Goal: Task Accomplishment & Management: Manage account settings

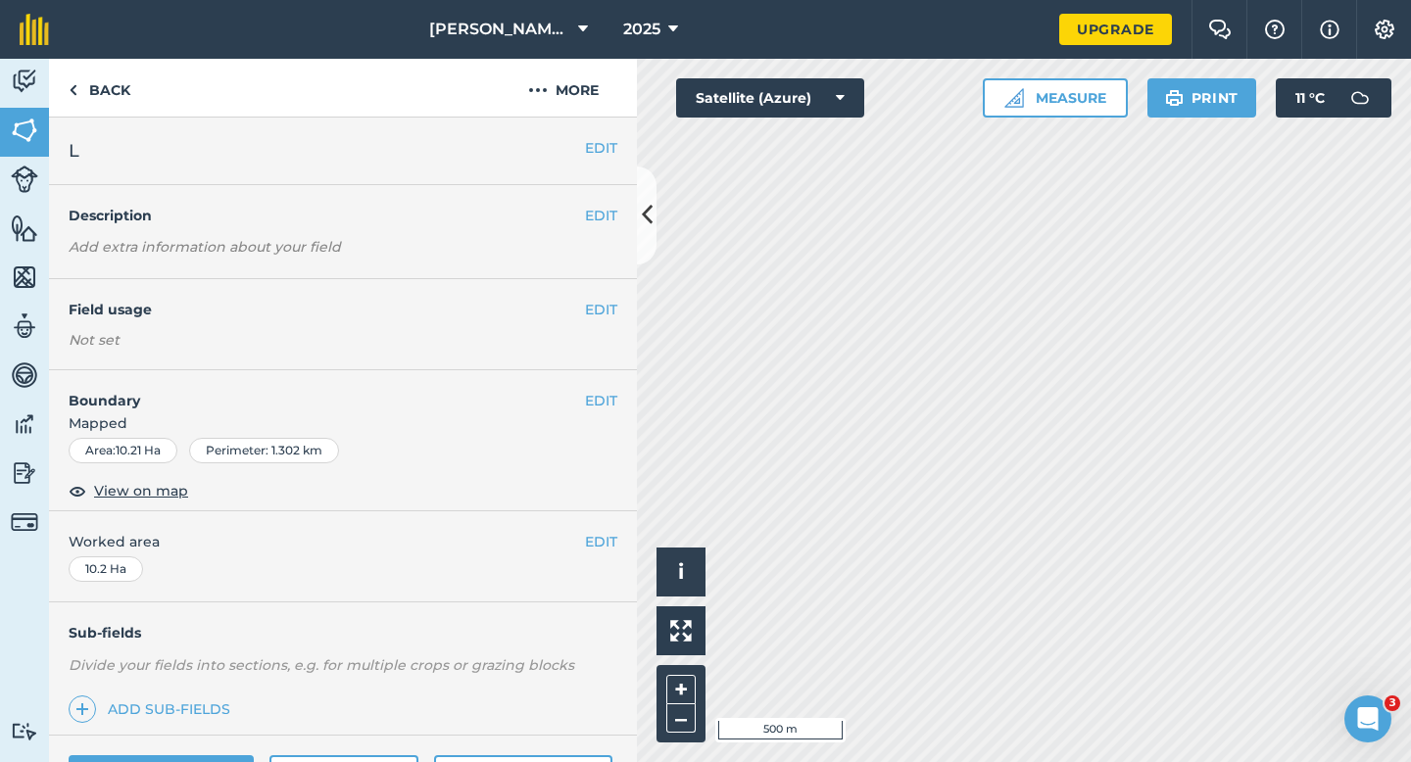
click at [598, 295] on div "EDIT Field usage Not set" at bounding box center [343, 324] width 588 height 91
click at [598, 319] on button "EDIT" at bounding box center [601, 310] width 32 height 22
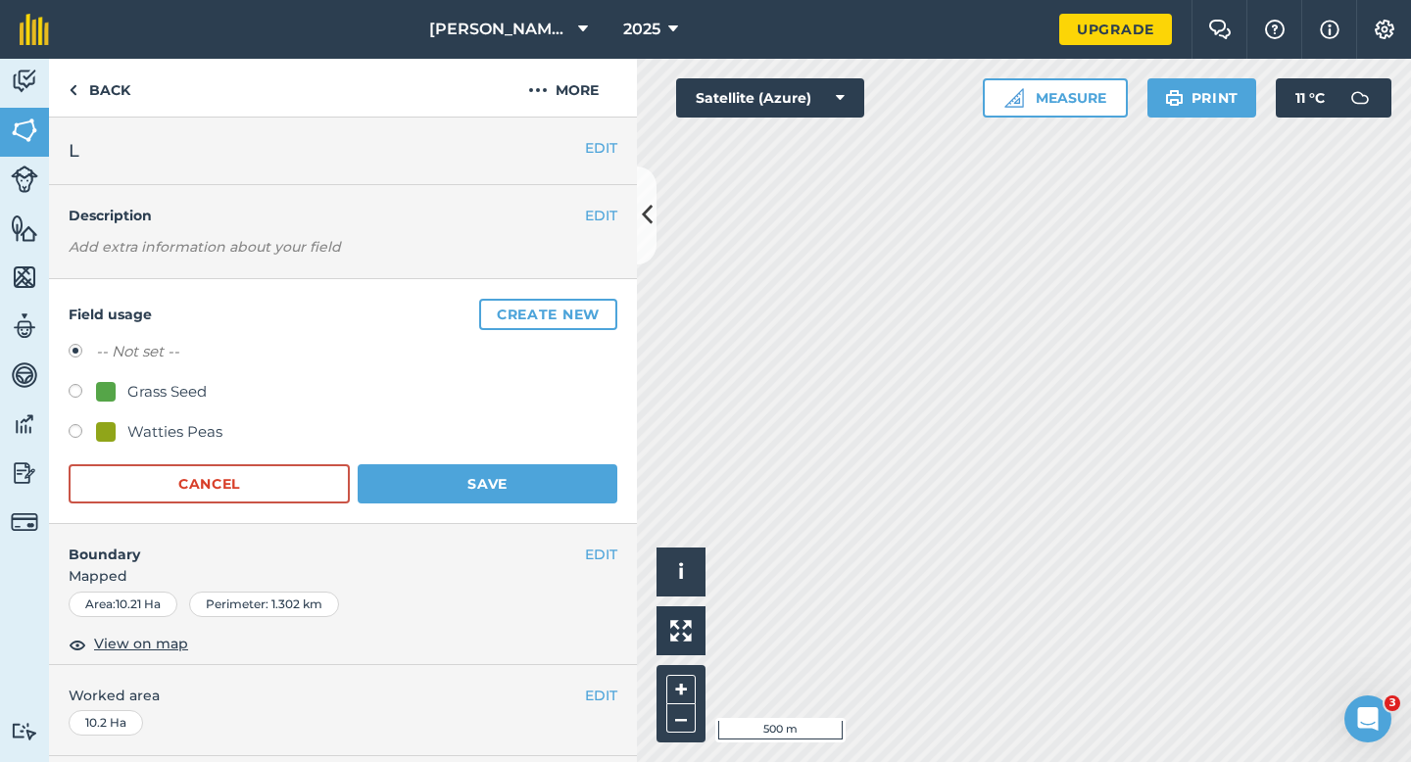
click at [596, 296] on div "Field usage Create new -- Not set -- Grass Seed Watties Peas Cancel Save" at bounding box center [343, 401] width 588 height 245
click at [587, 295] on div "Field usage Create new -- Not set -- Grass Seed Watties Peas Cancel Save" at bounding box center [343, 401] width 588 height 245
click at [587, 308] on button "Create new" at bounding box center [548, 314] width 138 height 31
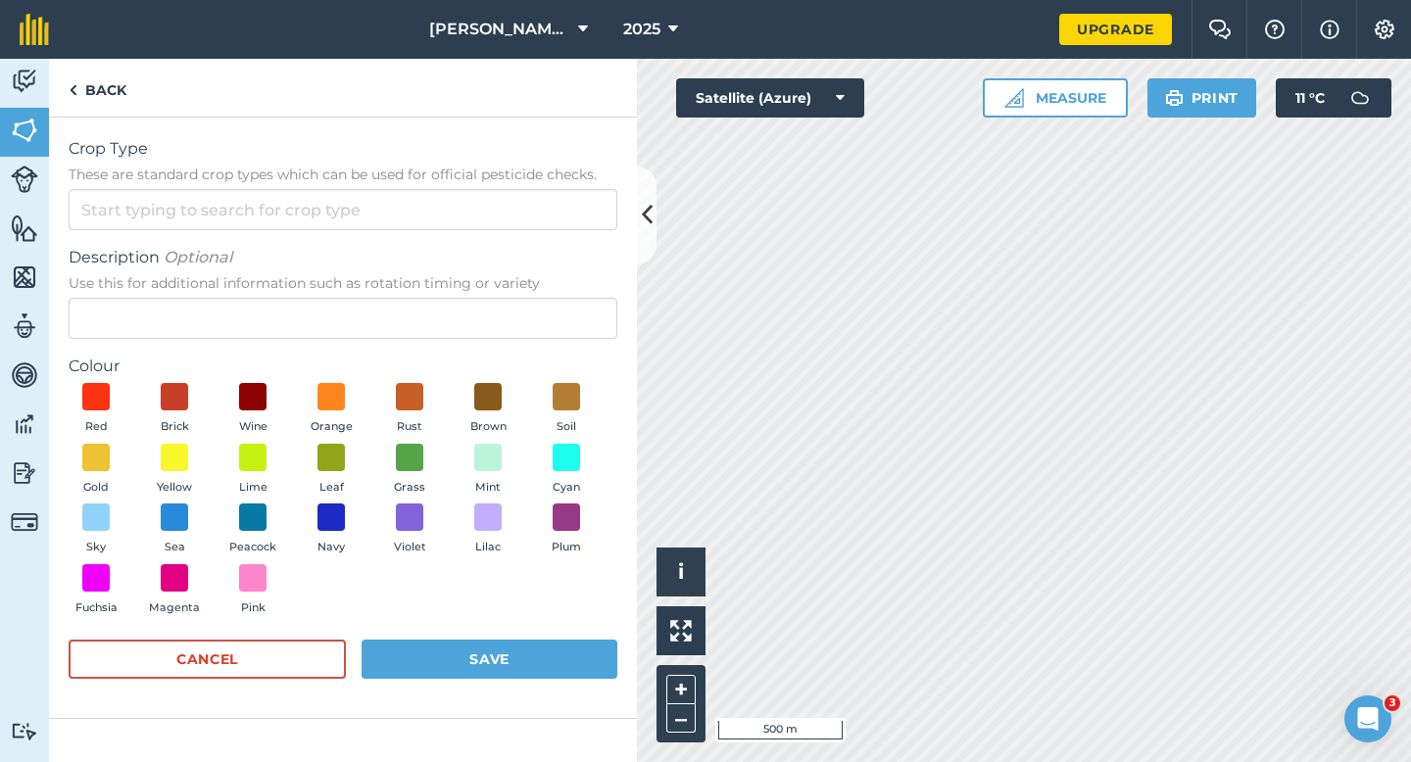
click at [575, 246] on span "Description Optional" at bounding box center [343, 258] width 549 height 24
click at [575, 298] on input "Description Optional Use this for additional information such as rotation timin…" at bounding box center [343, 318] width 549 height 41
click at [575, 232] on form "Crop Type These are standard crop types which can be used for official pesticid…" at bounding box center [343, 417] width 549 height 561
click at [575, 226] on input "Crop Type These are standard crop types which can be used for official pesticid…" at bounding box center [343, 209] width 549 height 41
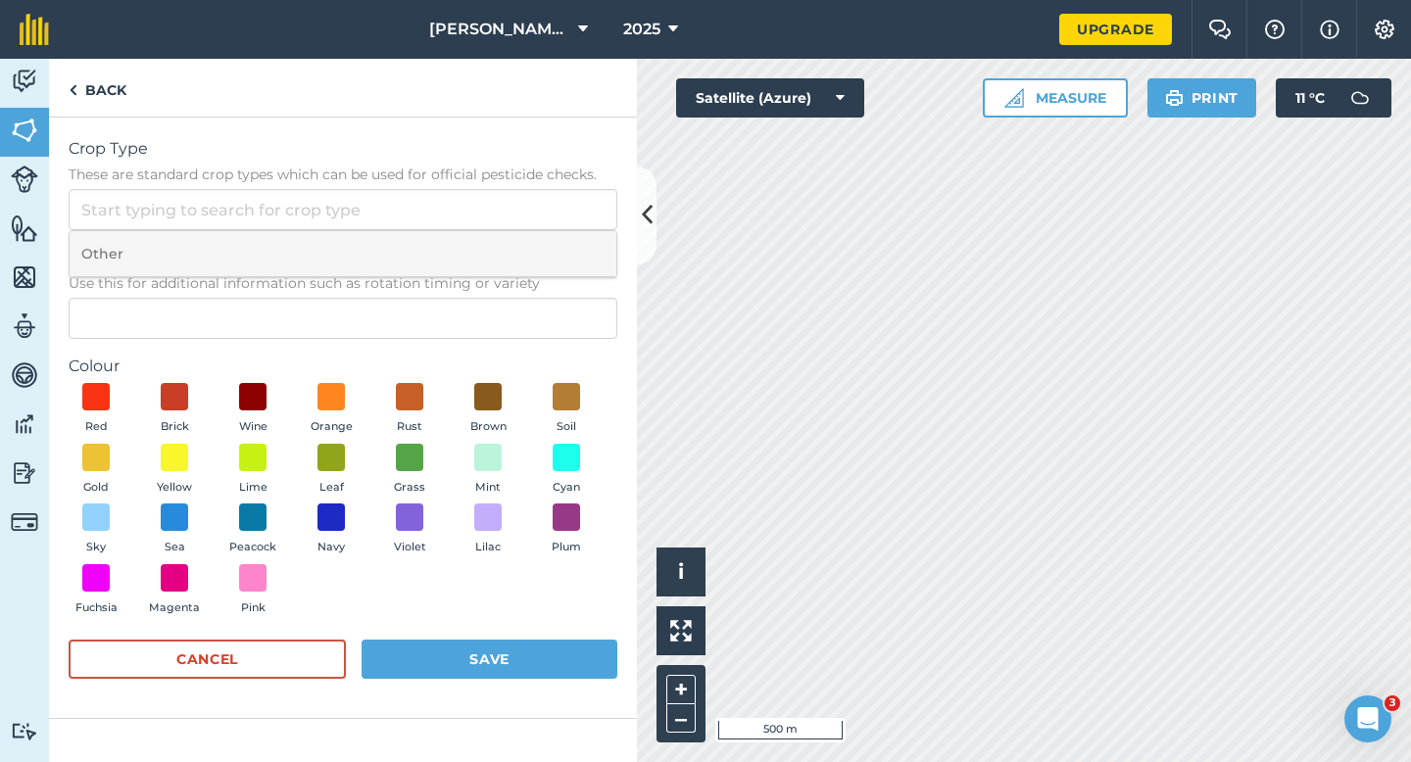
click at [575, 238] on li "Other" at bounding box center [343, 254] width 547 height 46
type input "Other"
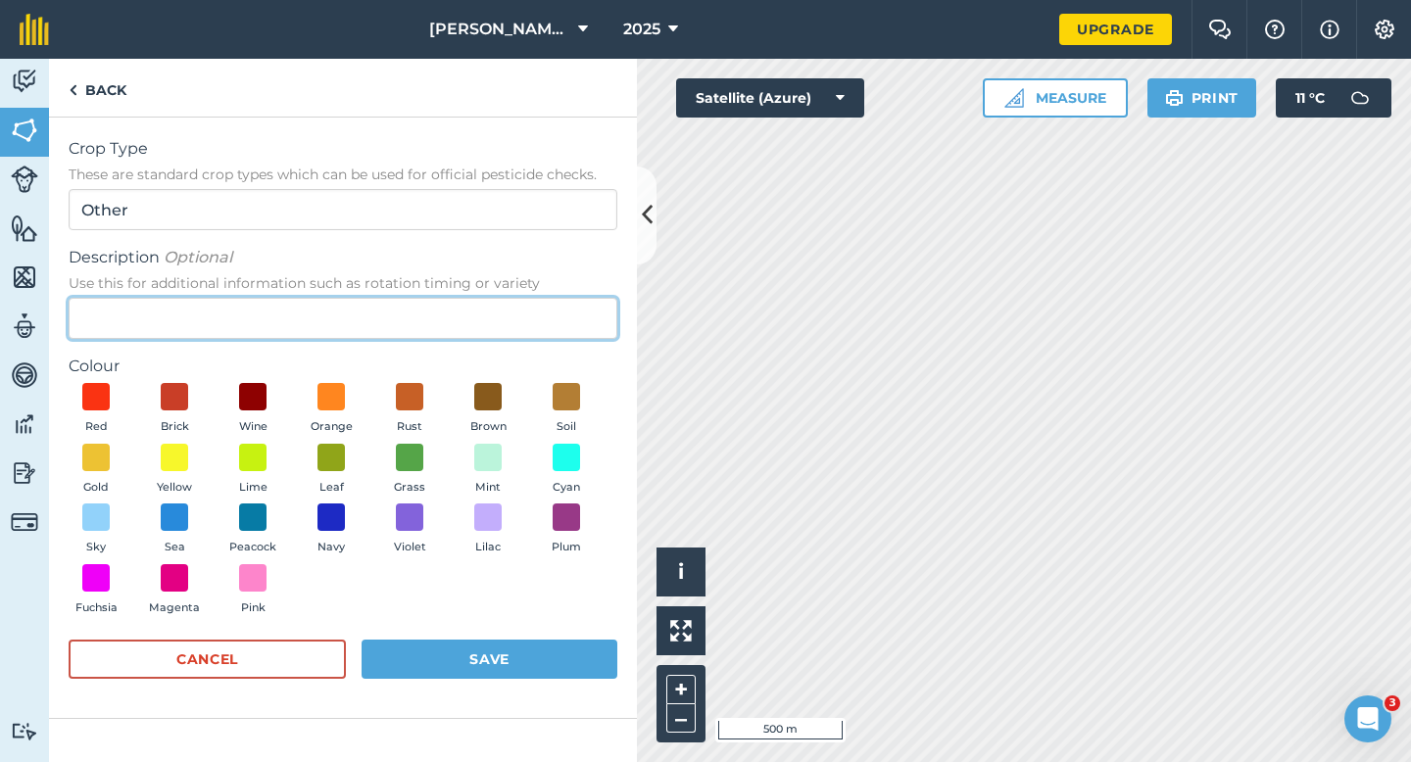
click at [575, 307] on input "Description Optional Use this for additional information such as rotation timin…" at bounding box center [343, 318] width 549 height 41
type input "Oilseed Rape"
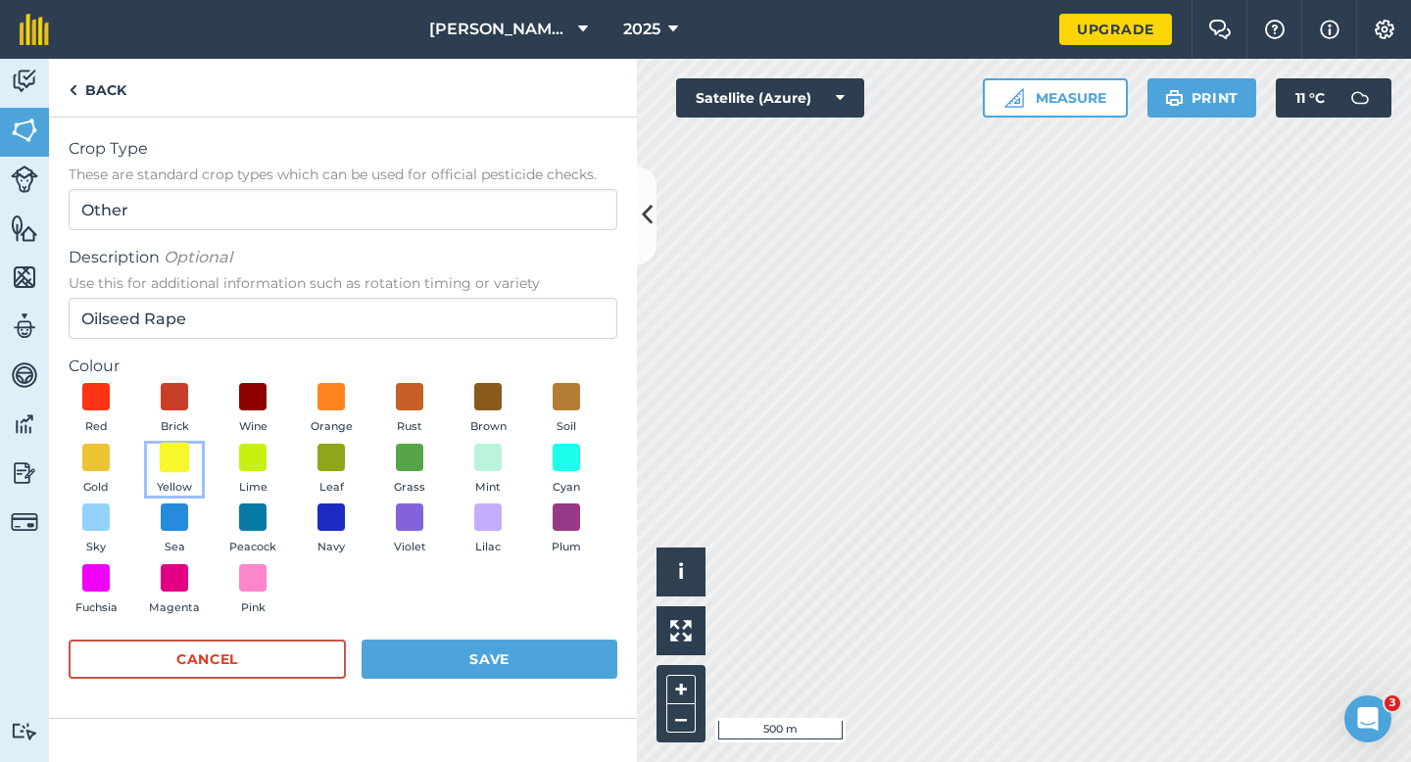
click at [165, 464] on span at bounding box center [175, 457] width 30 height 30
click at [529, 652] on button "Save" at bounding box center [489, 659] width 256 height 39
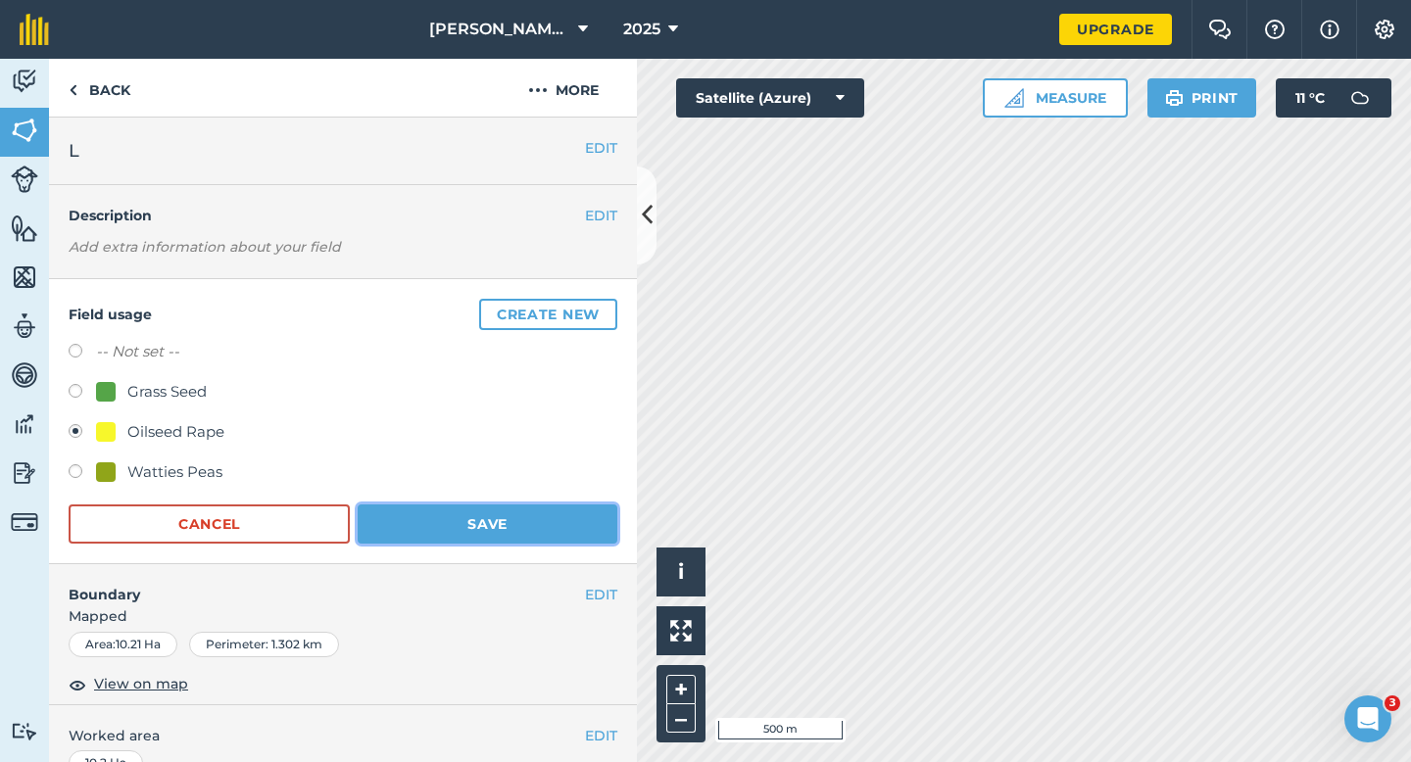
click at [503, 505] on button "Save" at bounding box center [488, 523] width 260 height 39
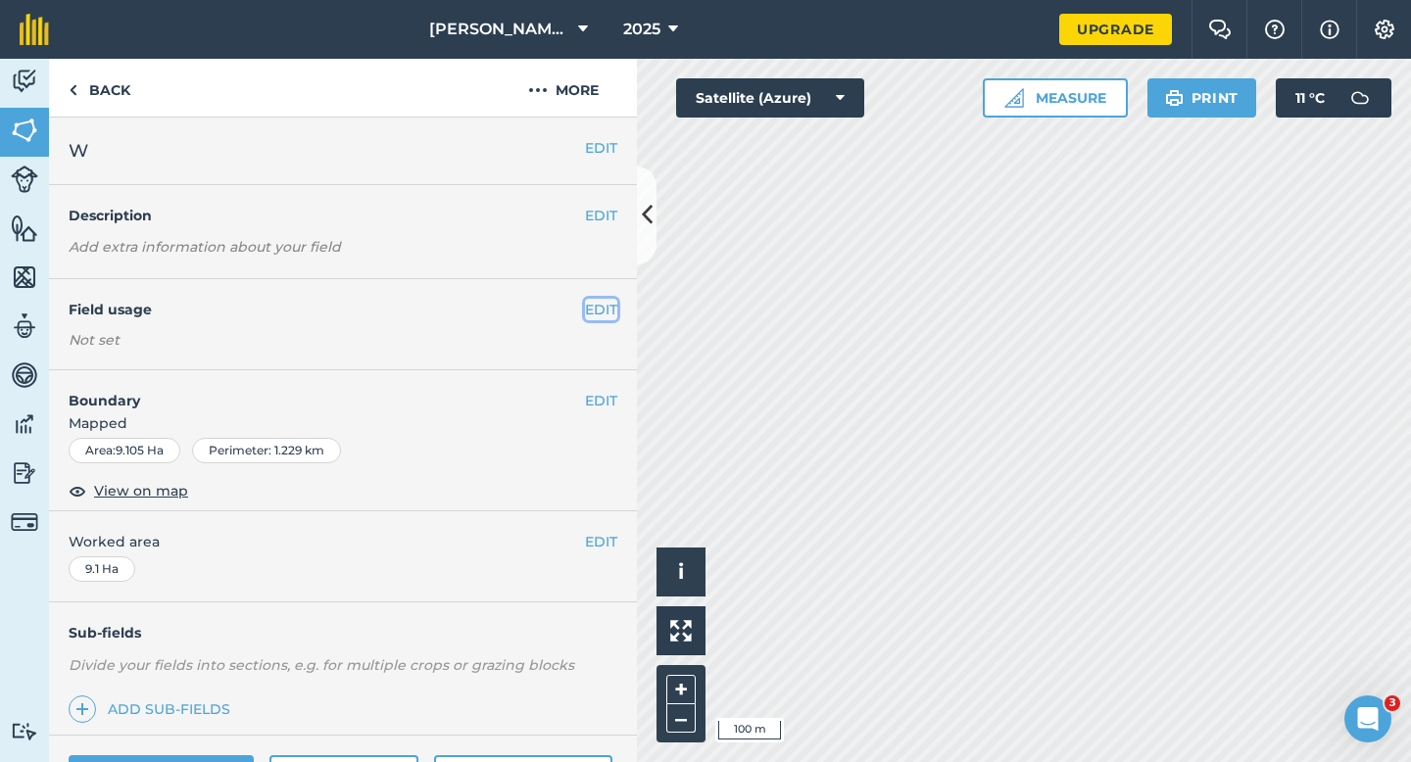
click at [611, 317] on button "EDIT" at bounding box center [601, 310] width 32 height 22
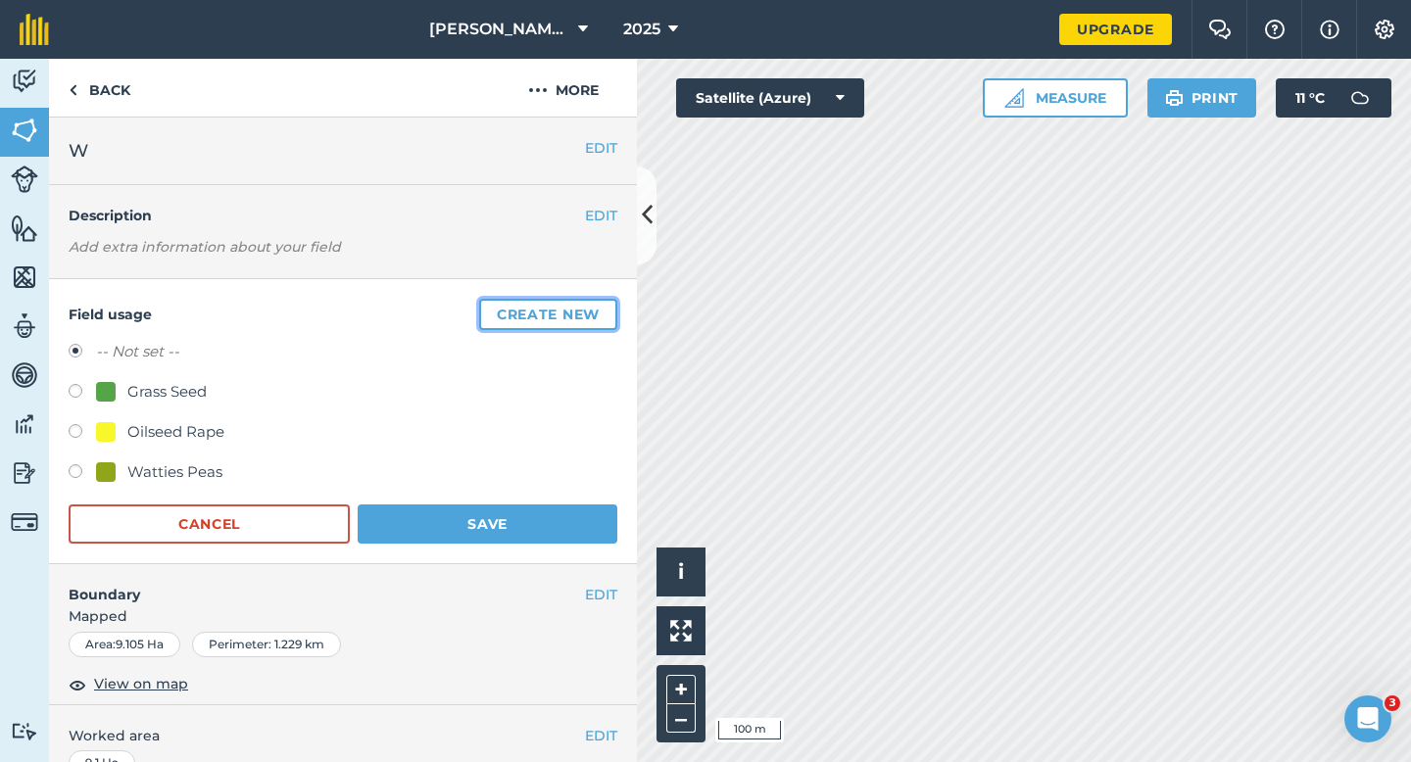
click at [606, 314] on button "Create new" at bounding box center [548, 314] width 138 height 31
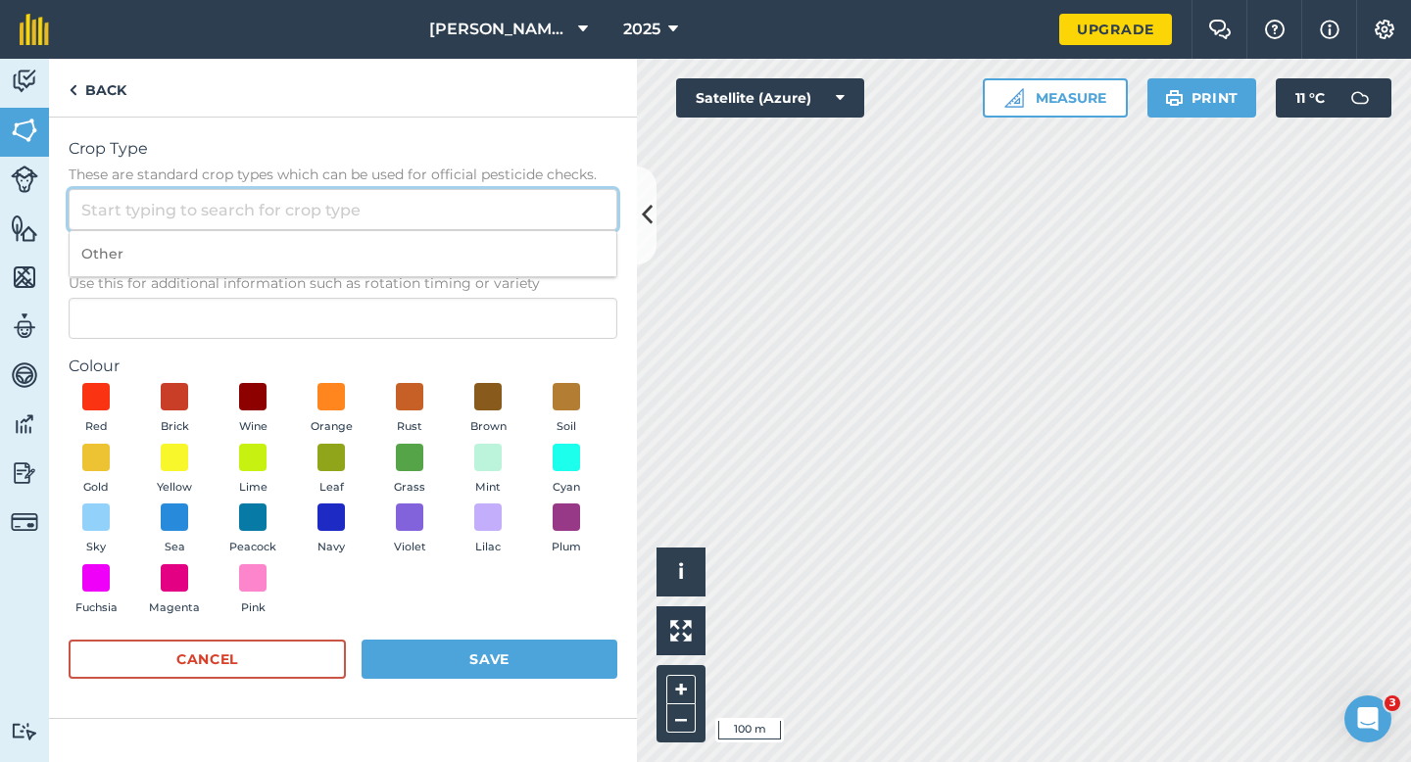
click at [560, 214] on input "Crop Type These are standard crop types which can be used for official pesticid…" at bounding box center [343, 209] width 549 height 41
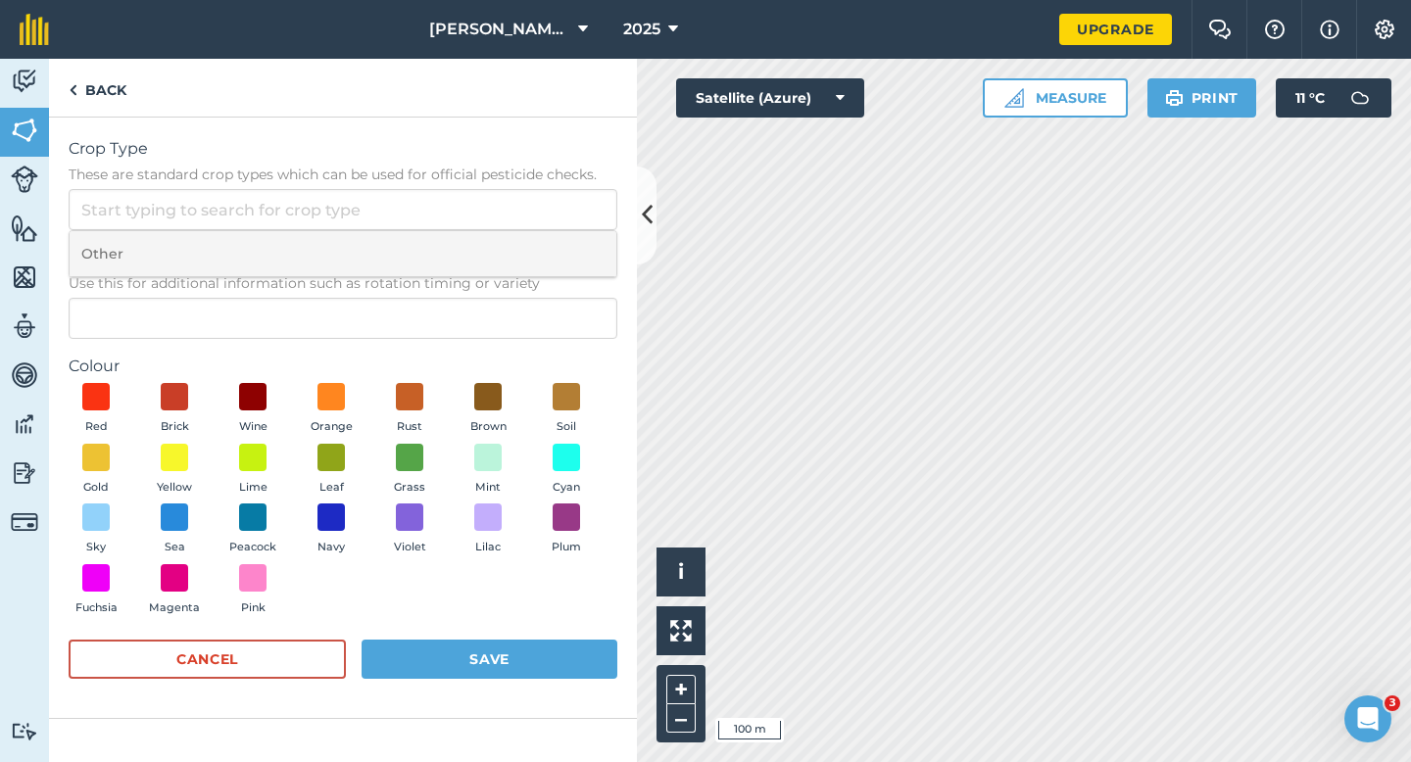
click at [560, 246] on li "Other" at bounding box center [343, 254] width 547 height 46
type input "Other"
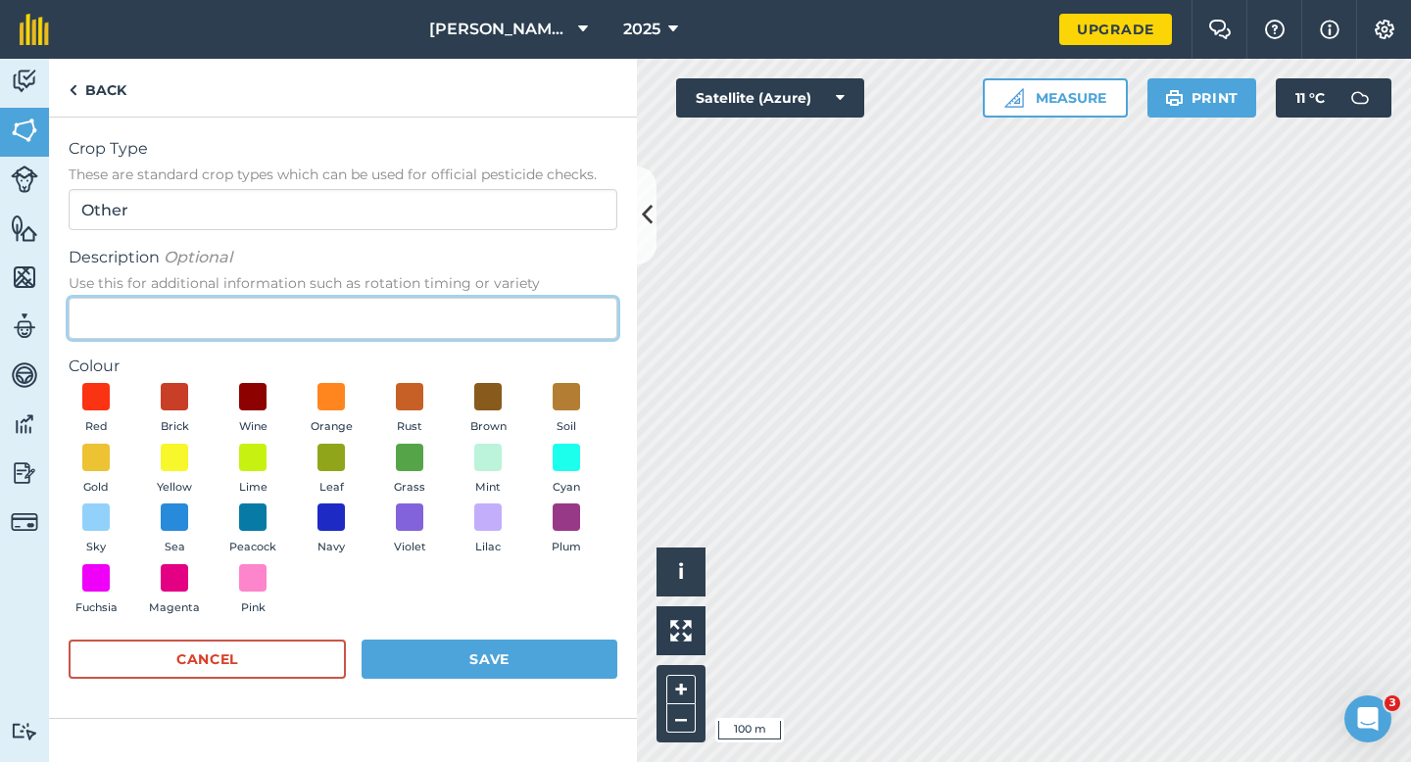
click at [560, 322] on input "Description Optional Use this for additional information such as rotation timin…" at bounding box center [343, 318] width 549 height 41
type input "Radish Seed"
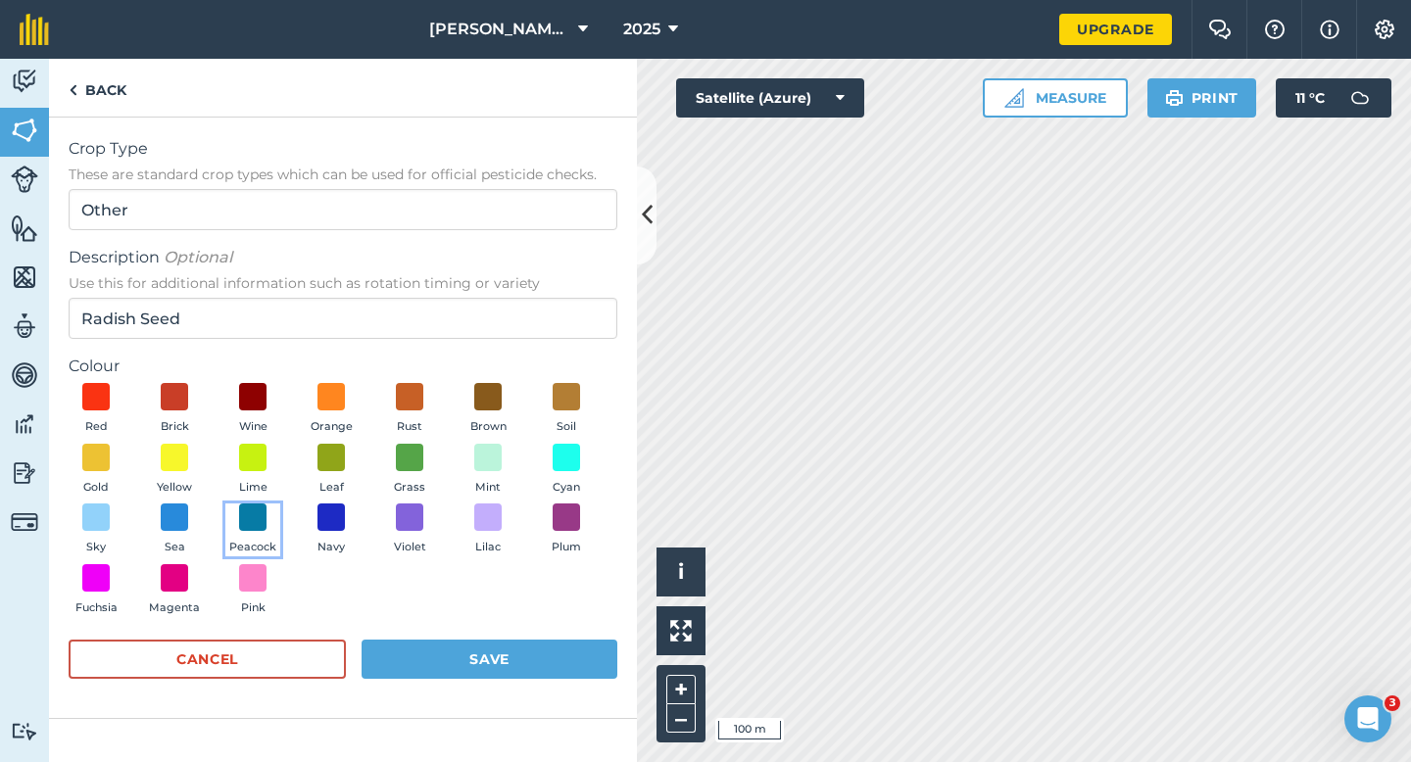
click at [273, 516] on button "Peacock" at bounding box center [252, 529] width 55 height 53
click at [423, 645] on button "Save" at bounding box center [489, 659] width 256 height 39
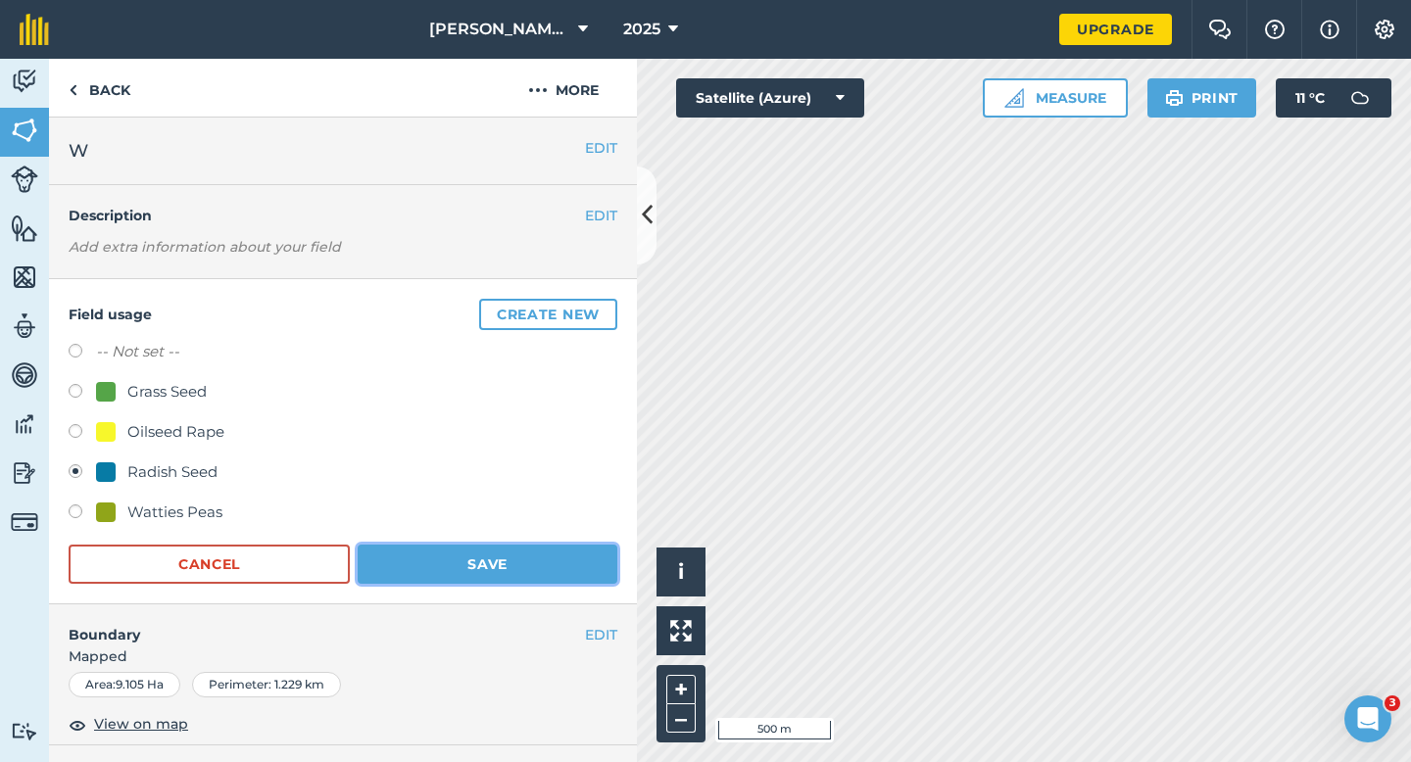
click at [505, 583] on button "Save" at bounding box center [488, 564] width 260 height 39
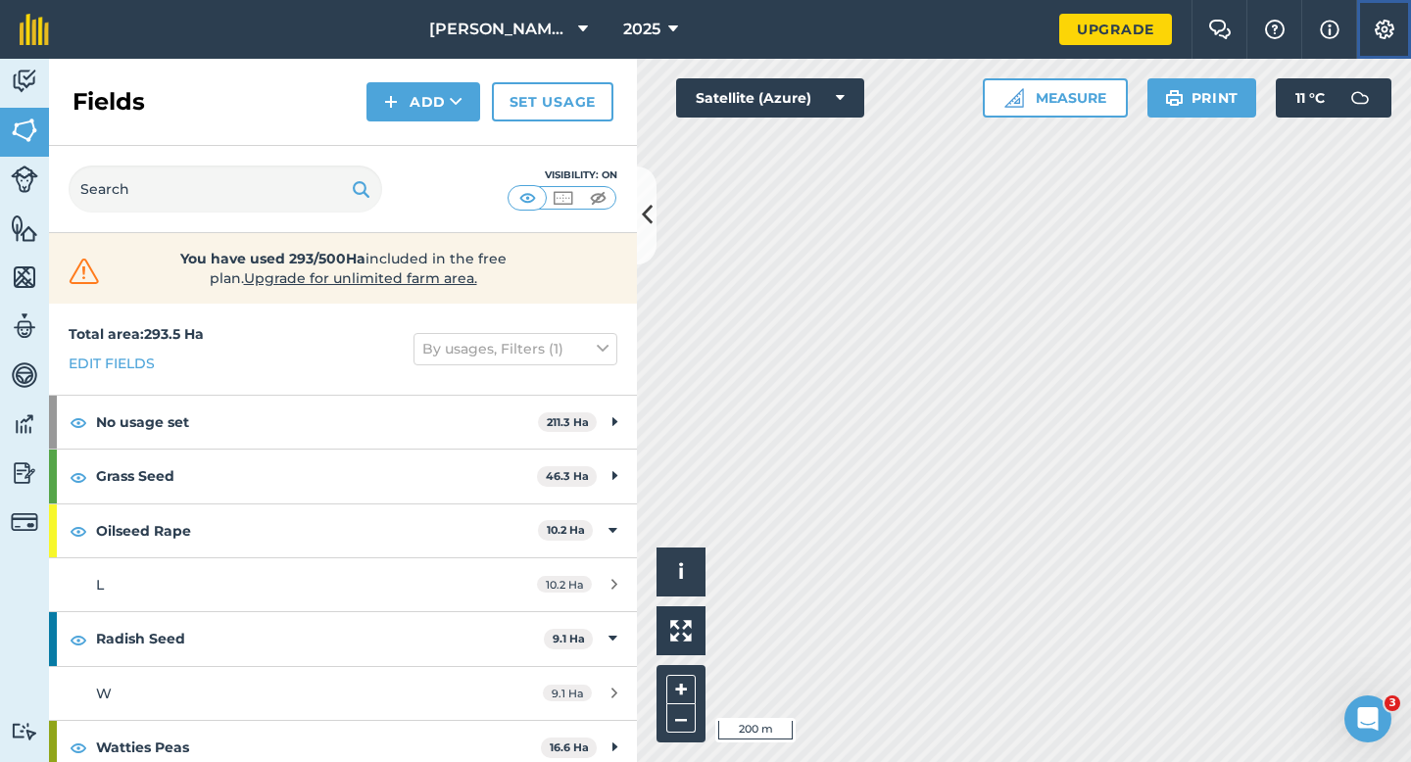
click at [1401, 40] on button "Settings" at bounding box center [1383, 29] width 55 height 59
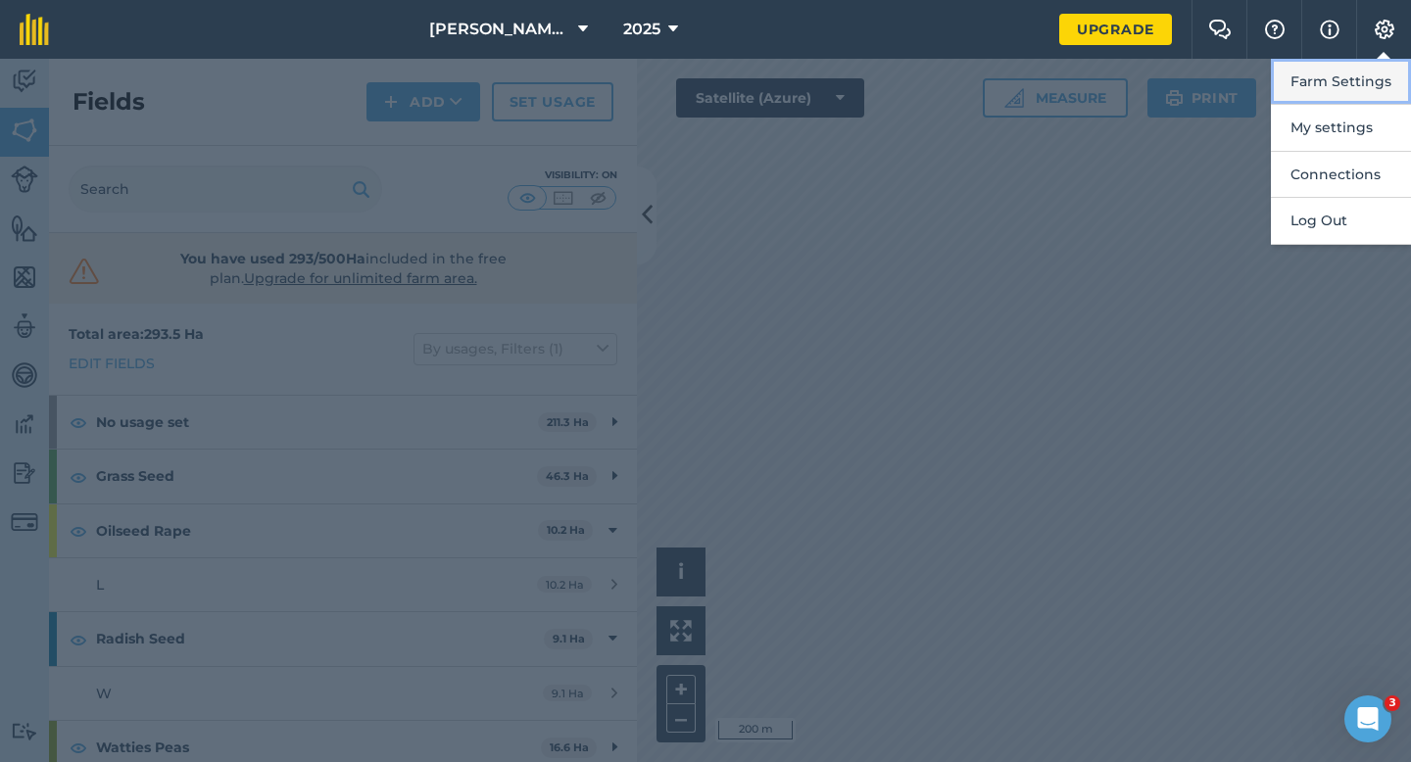
click at [1395, 62] on button "Farm Settings" at bounding box center [1340, 82] width 140 height 46
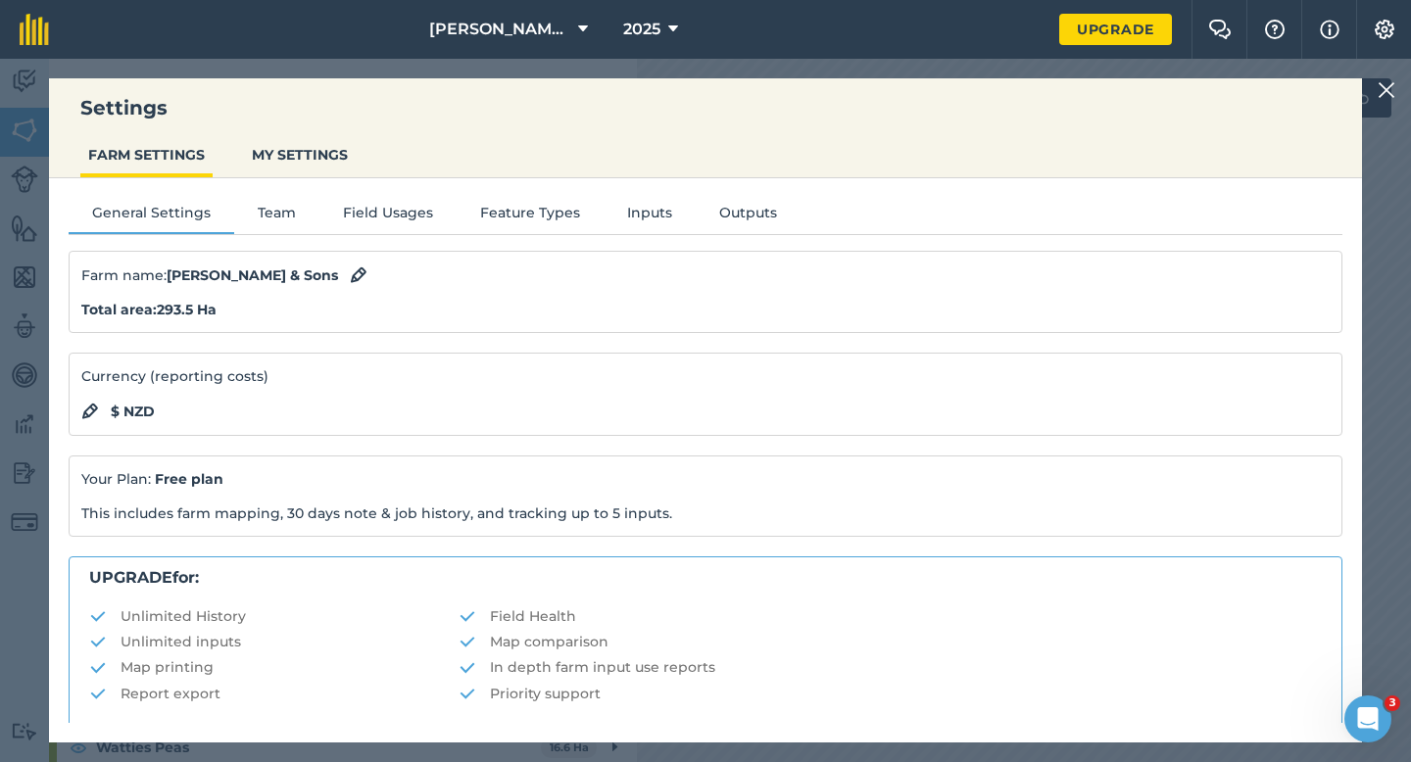
scroll to position [376, 0]
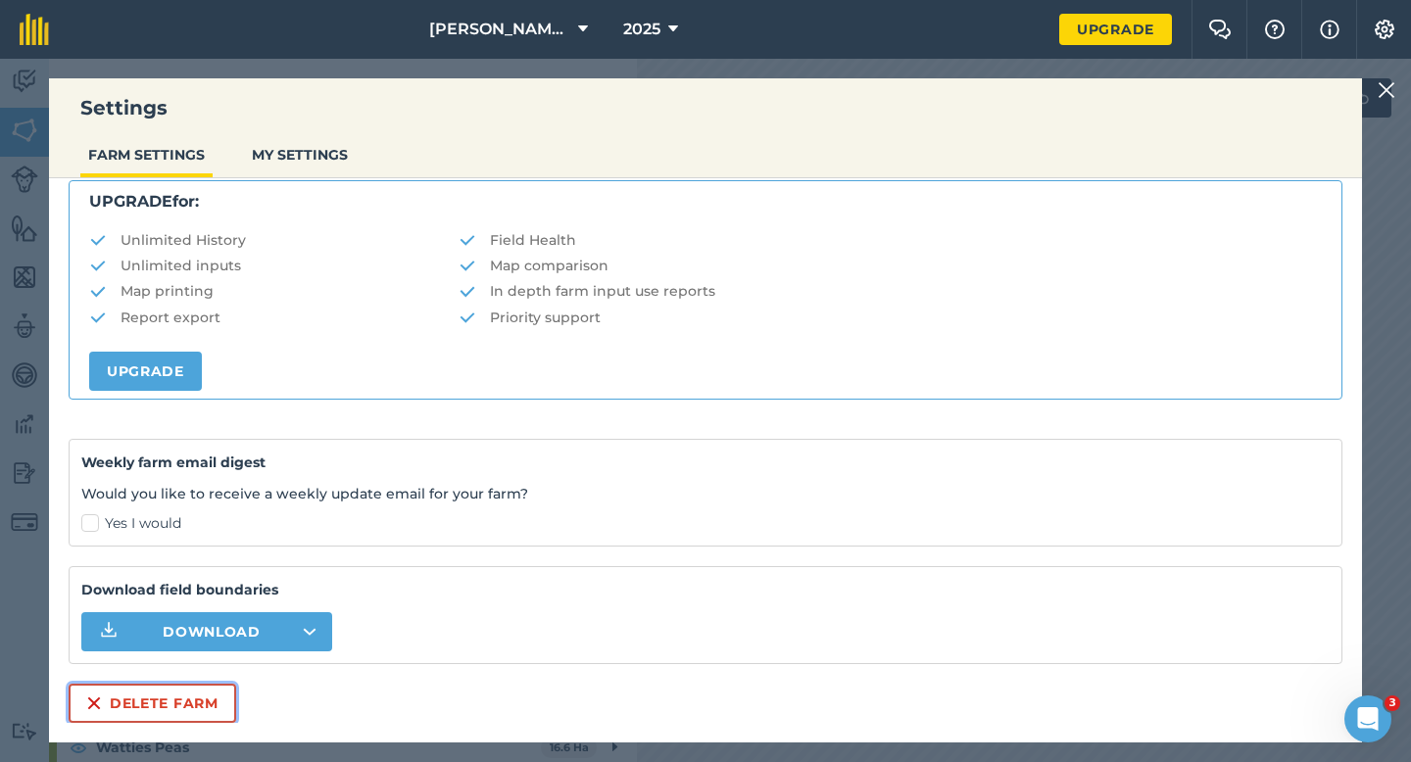
click at [192, 696] on button "Delete farm" at bounding box center [152, 703] width 167 height 39
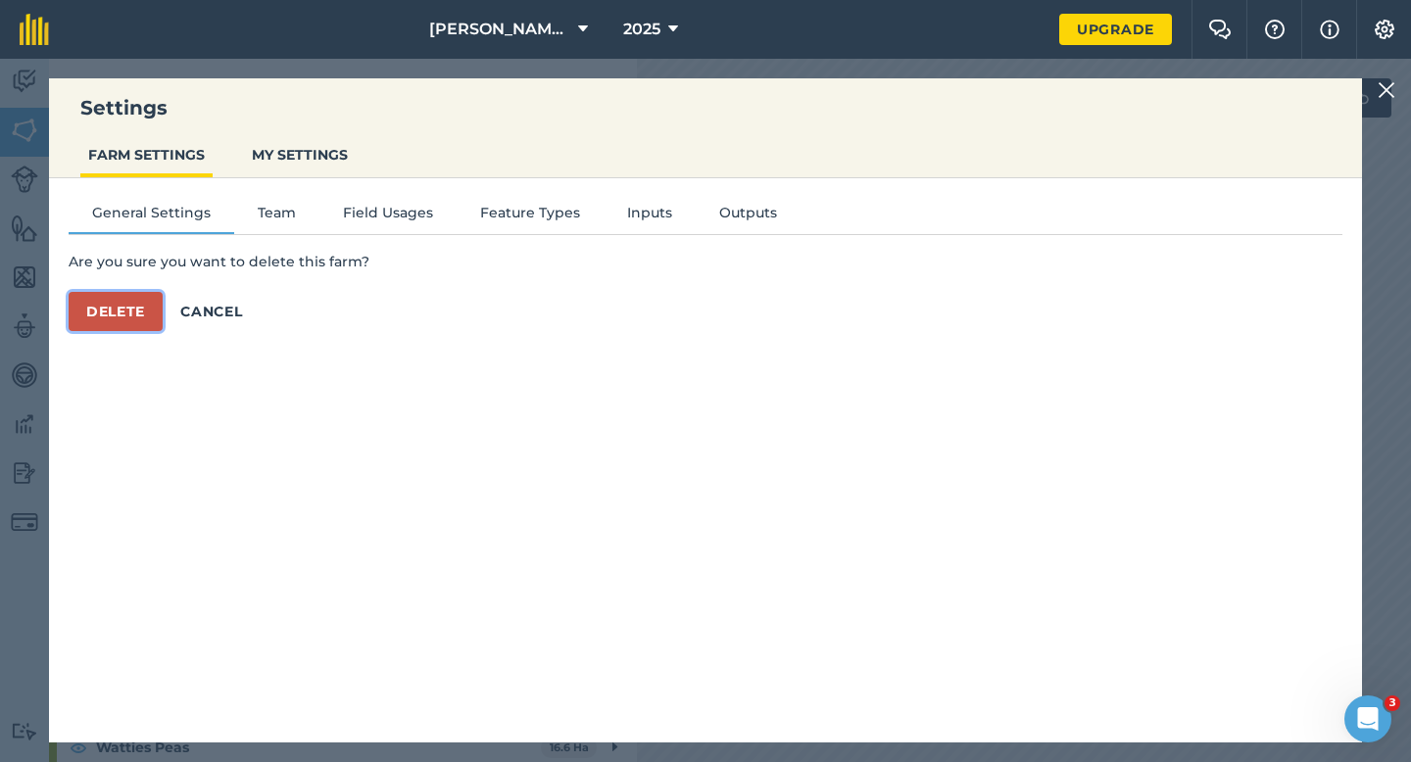
click at [138, 294] on button "Delete" at bounding box center [116, 311] width 94 height 39
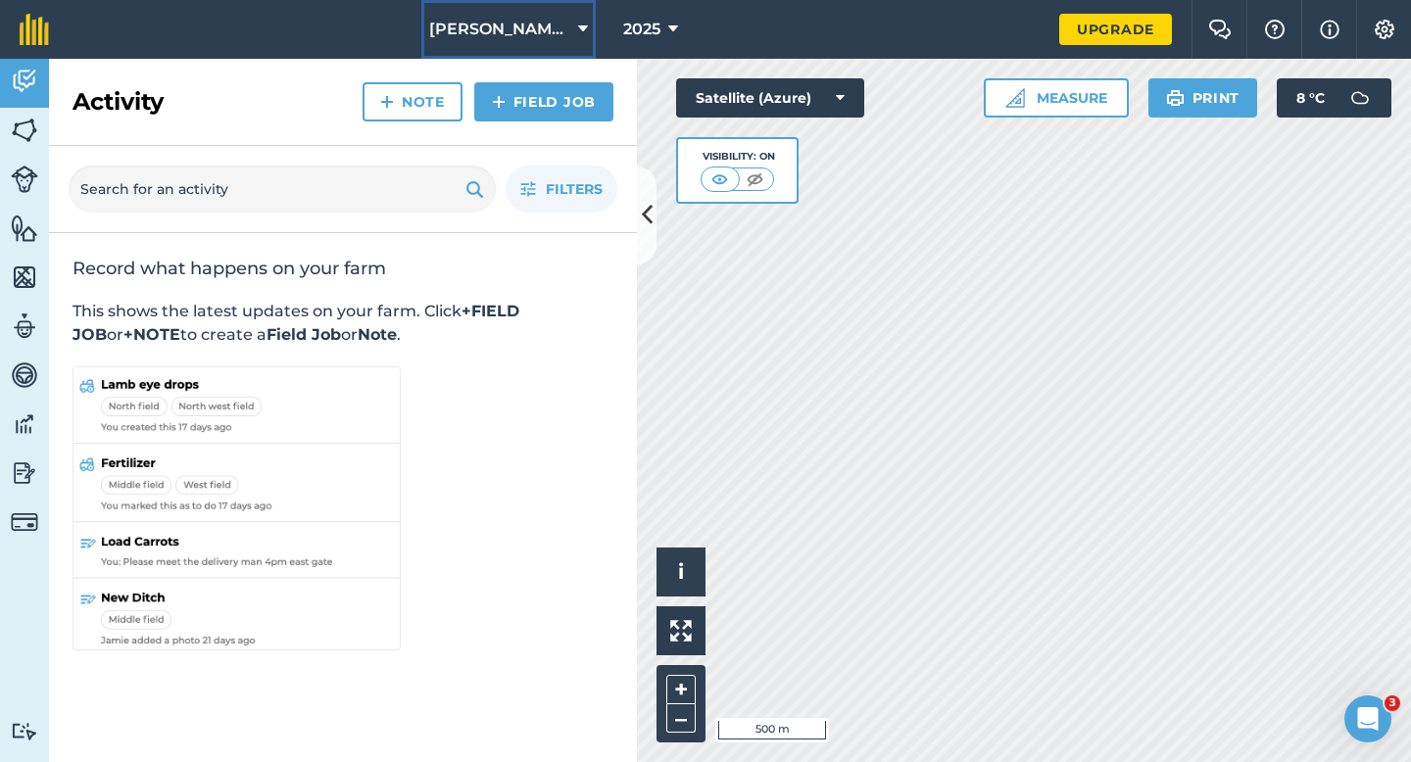
click at [553, 14] on button "[PERSON_NAME] Farming Partnership" at bounding box center [508, 29] width 174 height 59
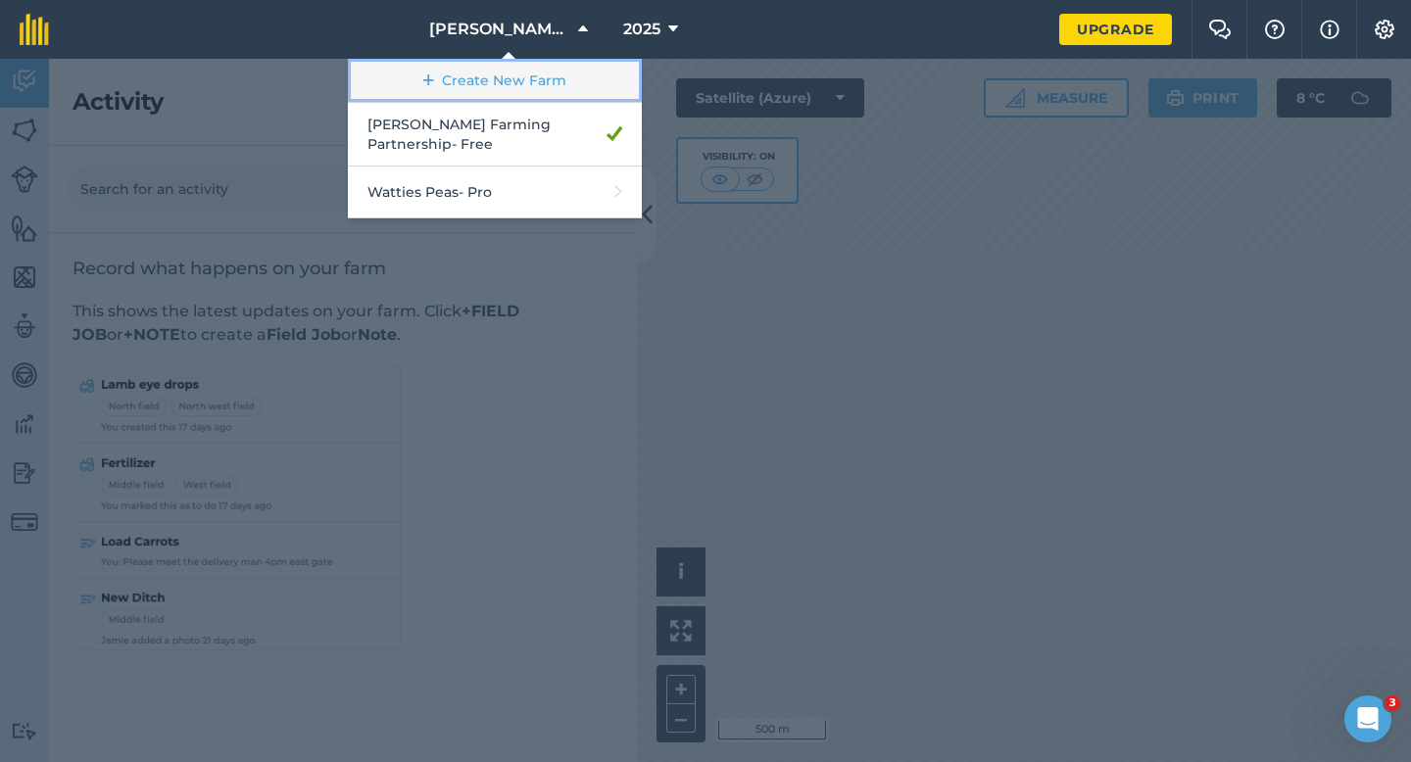
click at [556, 72] on link "Create New Farm" at bounding box center [495, 81] width 294 height 44
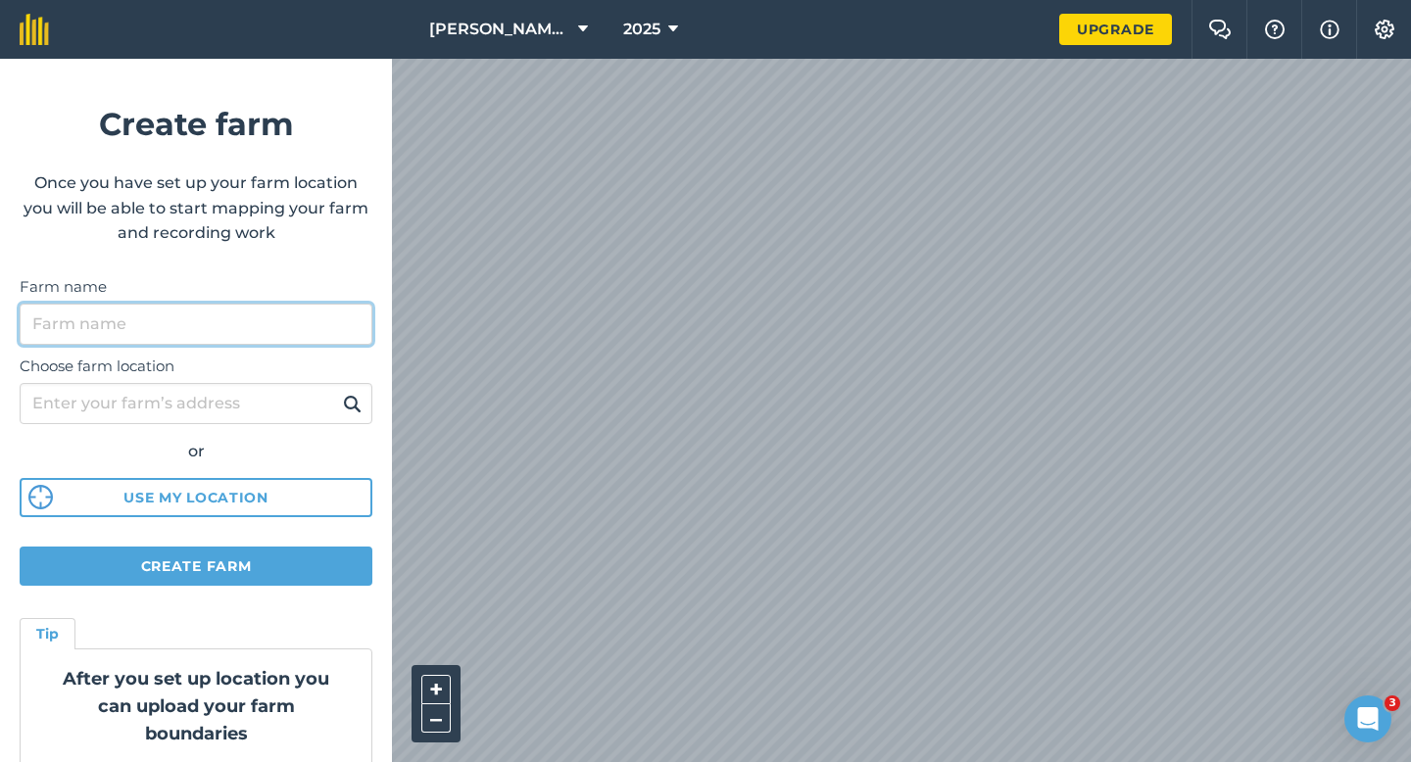
click at [311, 315] on input "Farm name" at bounding box center [196, 324] width 353 height 41
type input "[PERSON_NAME] & Sons"
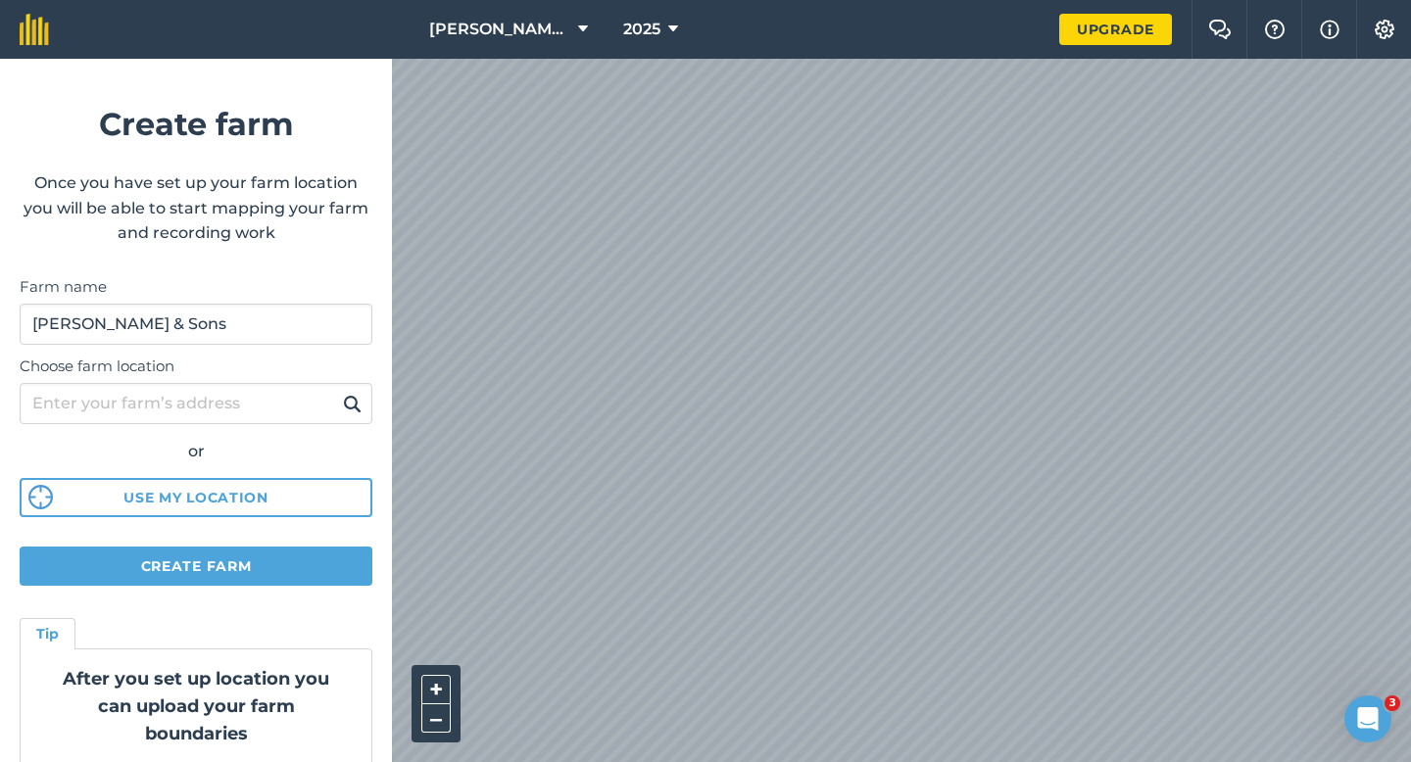
click at [253, 545] on form "Create farm Once you have set up your farm location you will be able to start m…" at bounding box center [196, 410] width 392 height 703
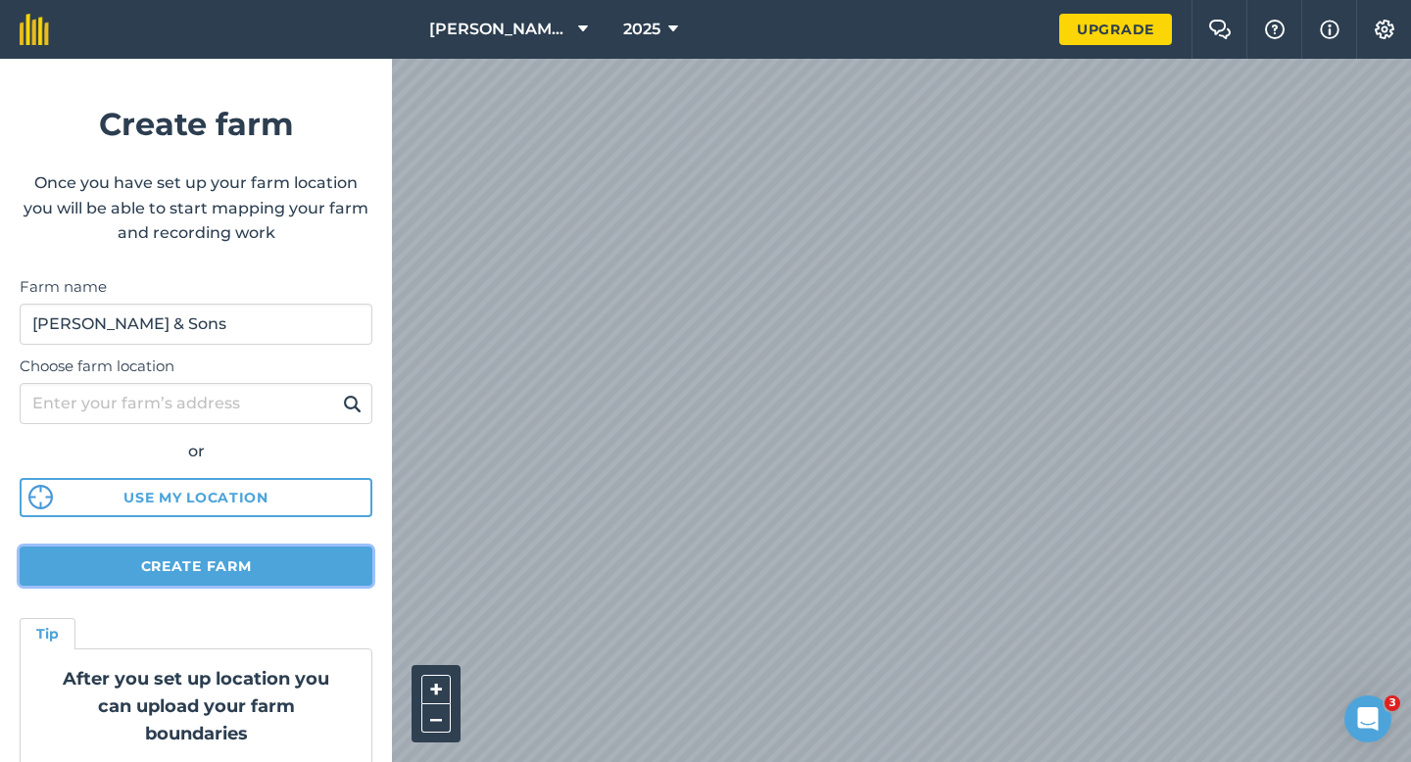
click at [273, 567] on button "Create farm" at bounding box center [196, 566] width 353 height 39
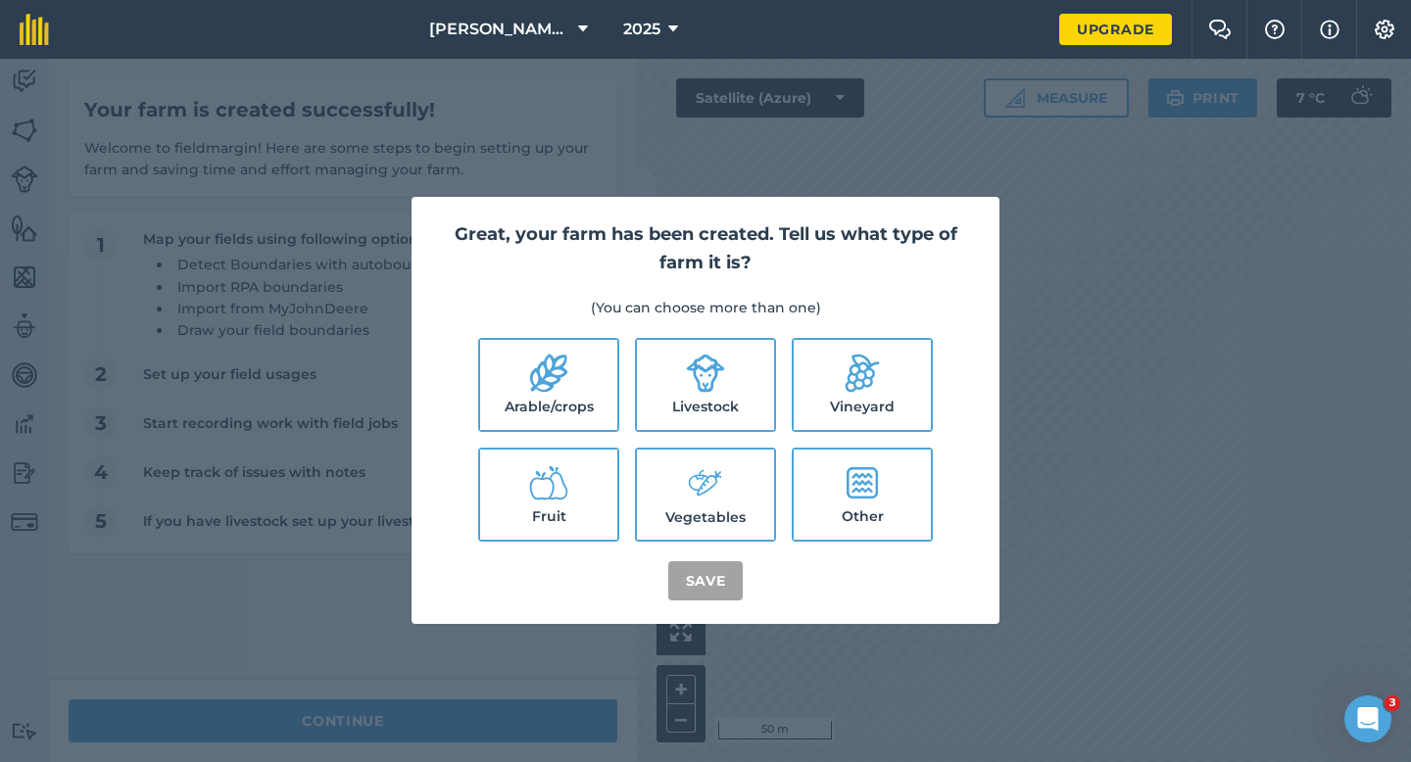
click at [591, 395] on label "Arable/crops" at bounding box center [548, 385] width 137 height 90
checkbox input "true"
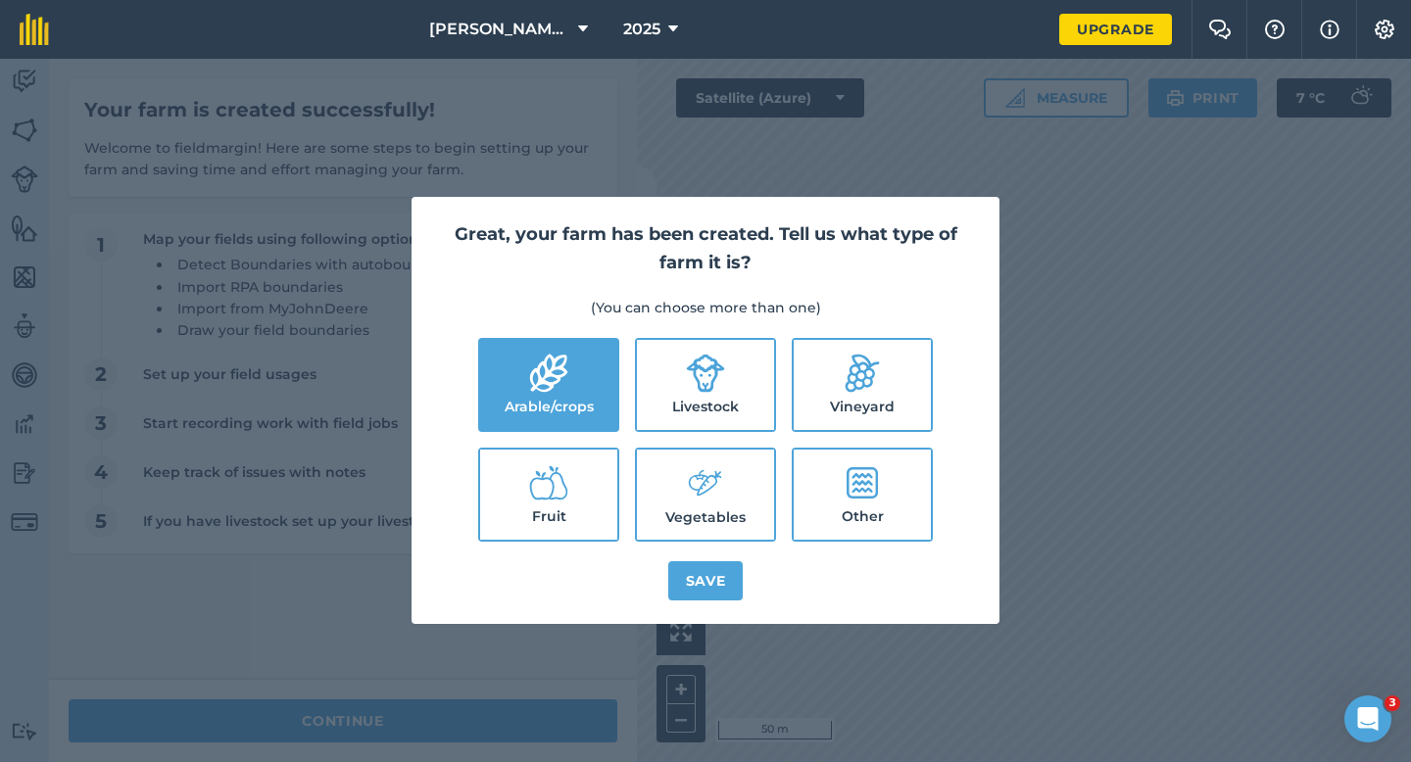
click at [692, 395] on label "Livestock" at bounding box center [705, 385] width 137 height 90
checkbox input "true"
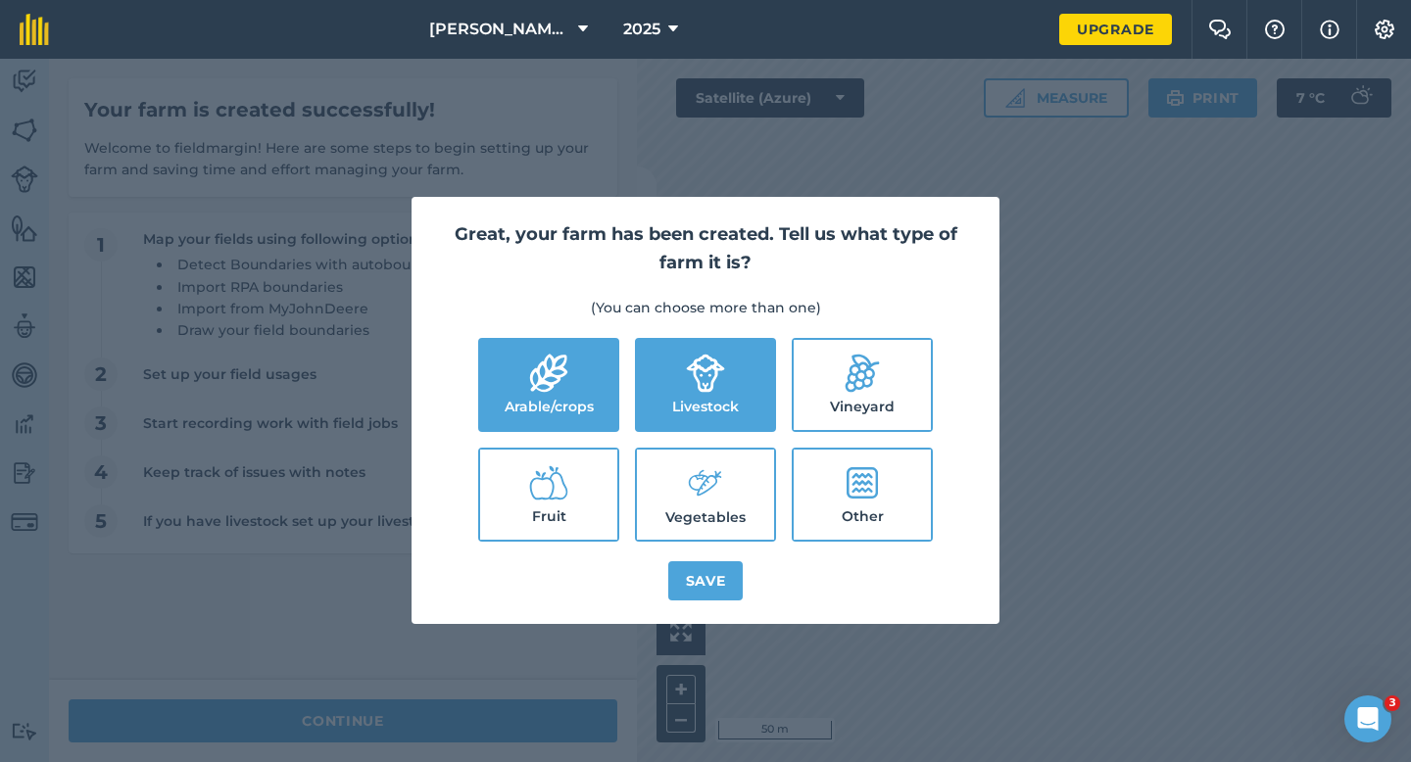
click at [692, 494] on icon at bounding box center [705, 483] width 39 height 42
checkbox input "true"
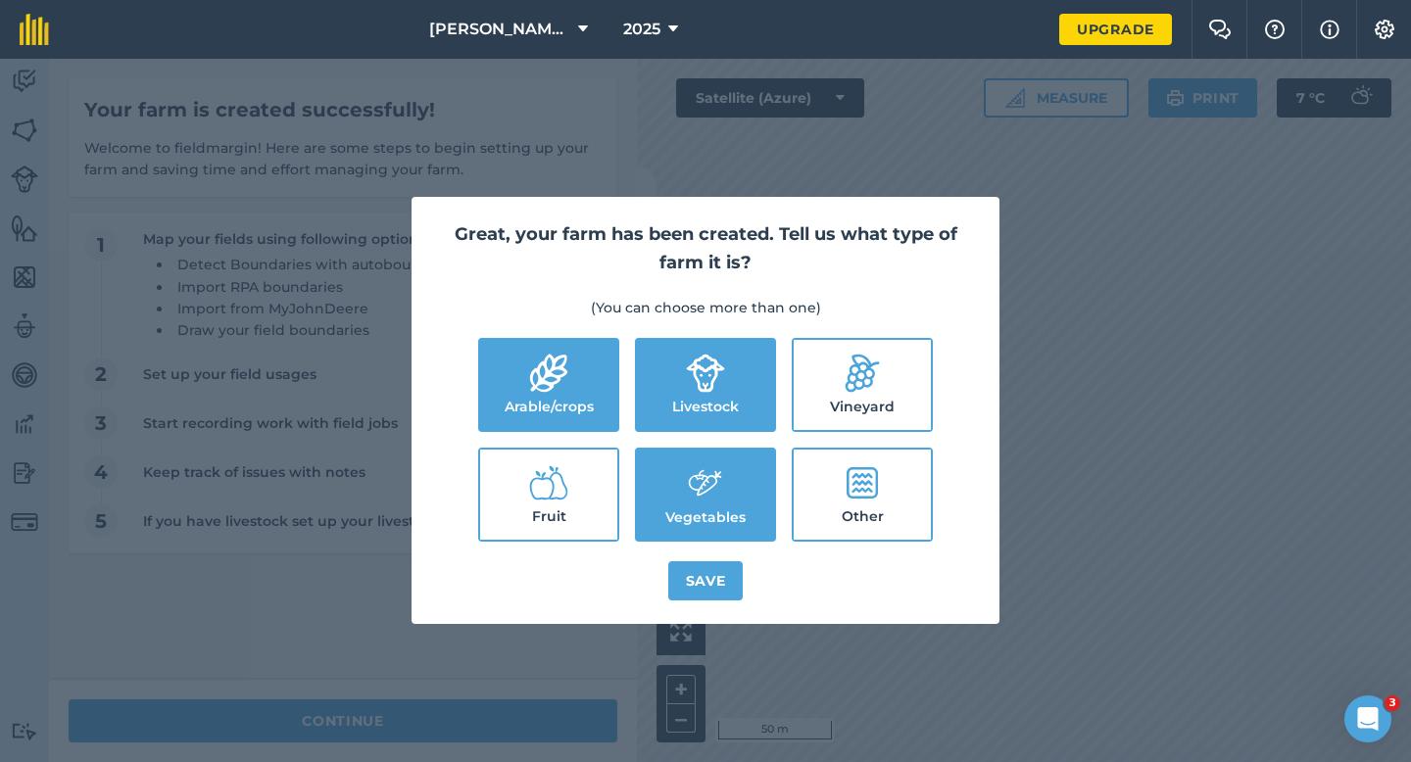
click at [692, 603] on div "Great, your farm has been created. Tell us what type of farm it is? (You can ch…" at bounding box center [705, 410] width 588 height 427
click at [695, 589] on button "Save" at bounding box center [705, 580] width 75 height 39
click at [493, 704] on div "Great, your farm has been created. Tell us what type of farm it is? (You can ch…" at bounding box center [705, 410] width 1411 height 703
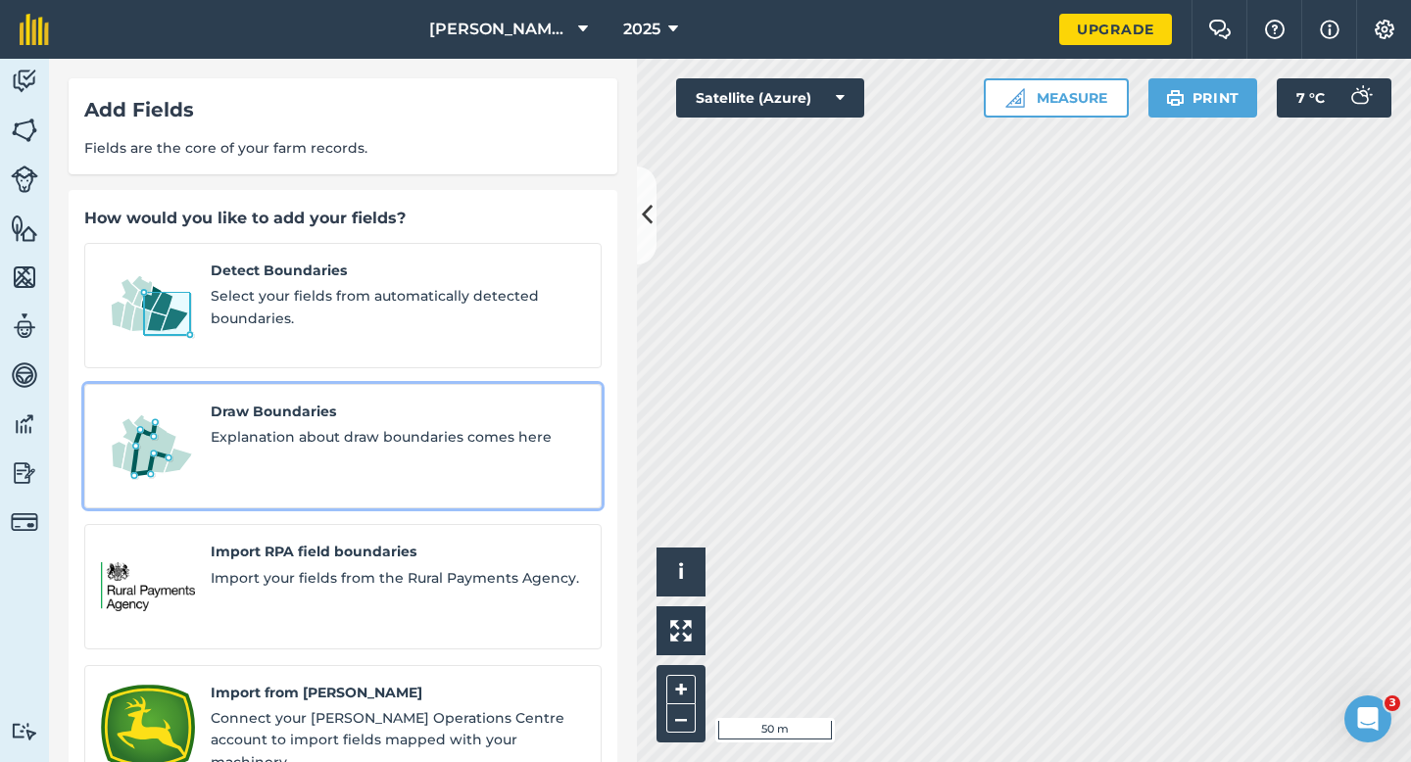
click at [320, 426] on span "Explanation about draw boundaries comes here" at bounding box center [398, 437] width 374 height 22
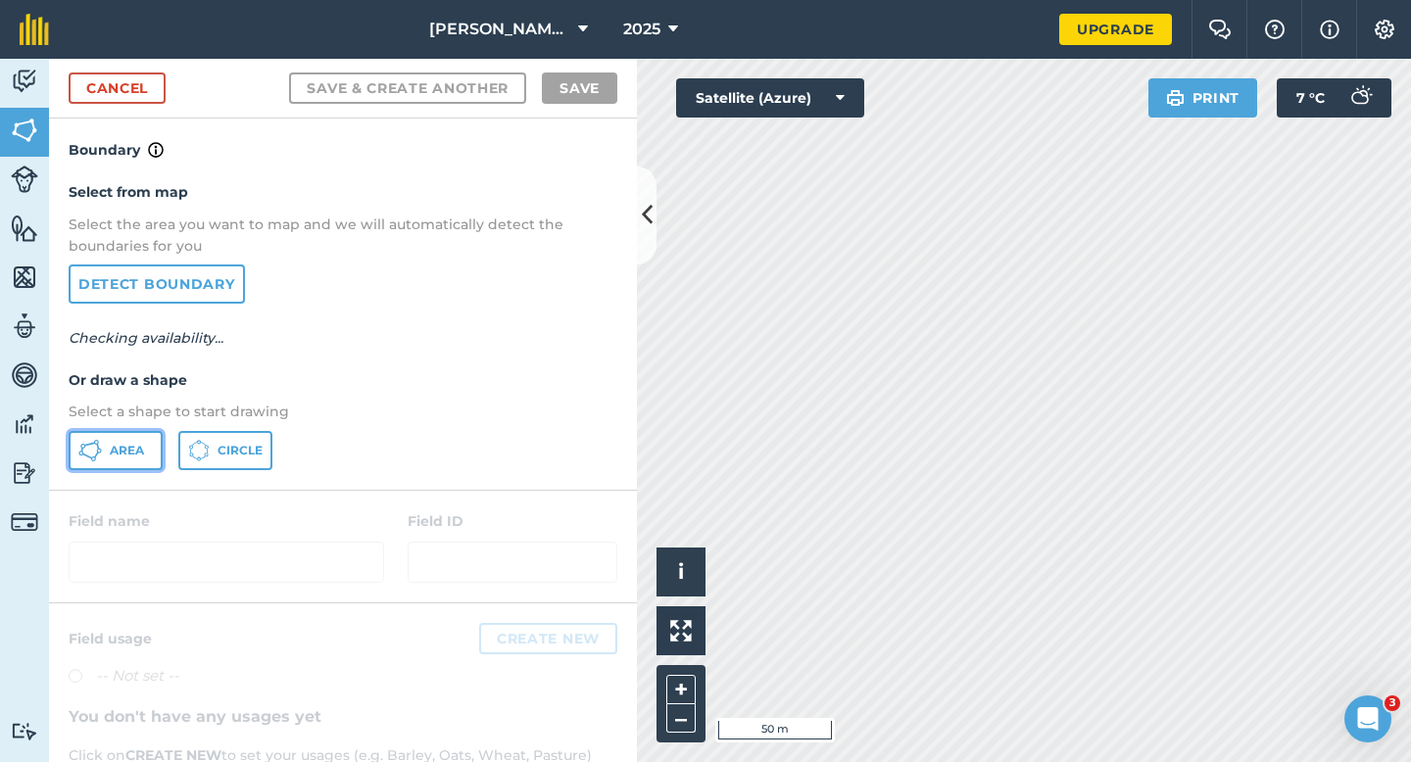
click at [130, 449] on span "Area" at bounding box center [127, 451] width 34 height 16
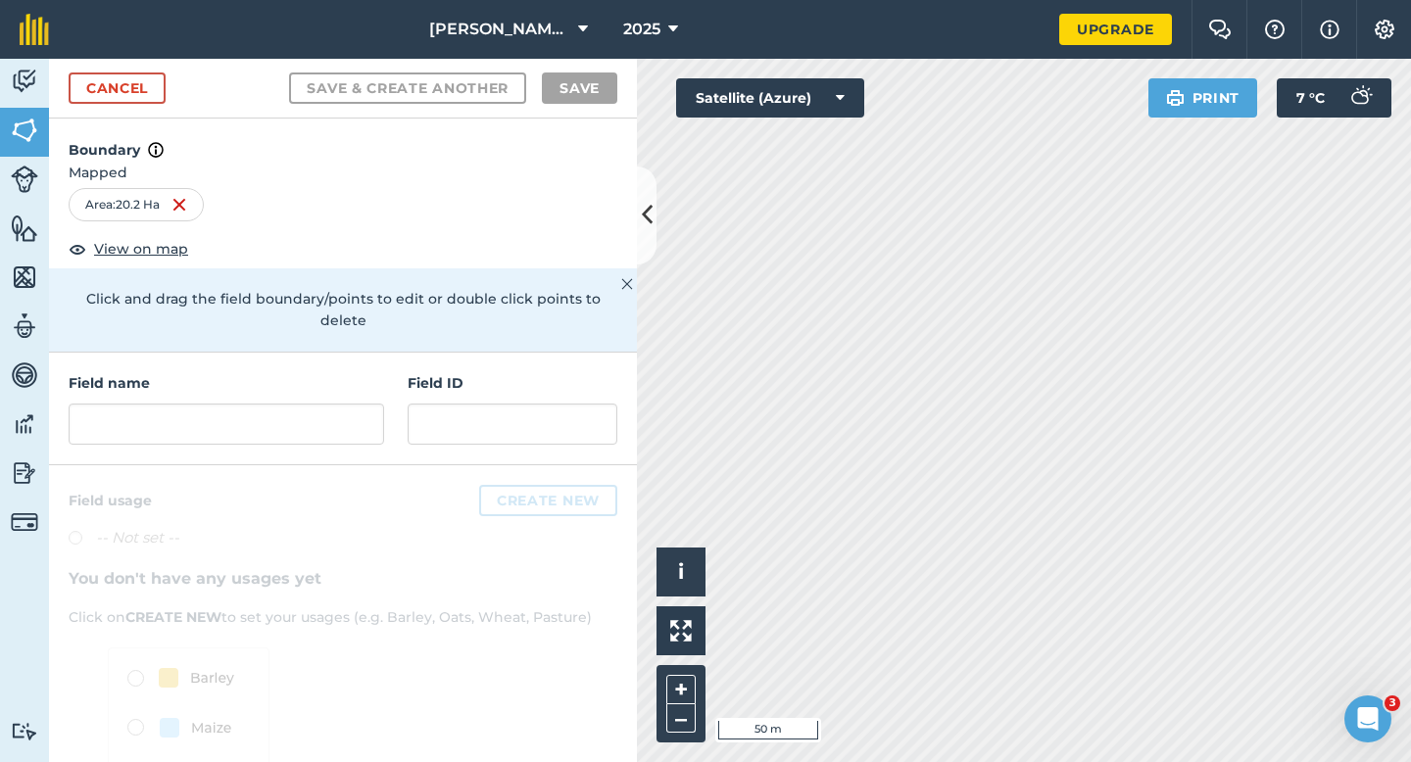
click at [303, 434] on div "Field name Field ID" at bounding box center [343, 409] width 588 height 113
click at [303, 425] on div "Field name Field ID" at bounding box center [343, 409] width 588 height 113
click at [303, 417] on input "text" at bounding box center [226, 424] width 315 height 41
type input "a"
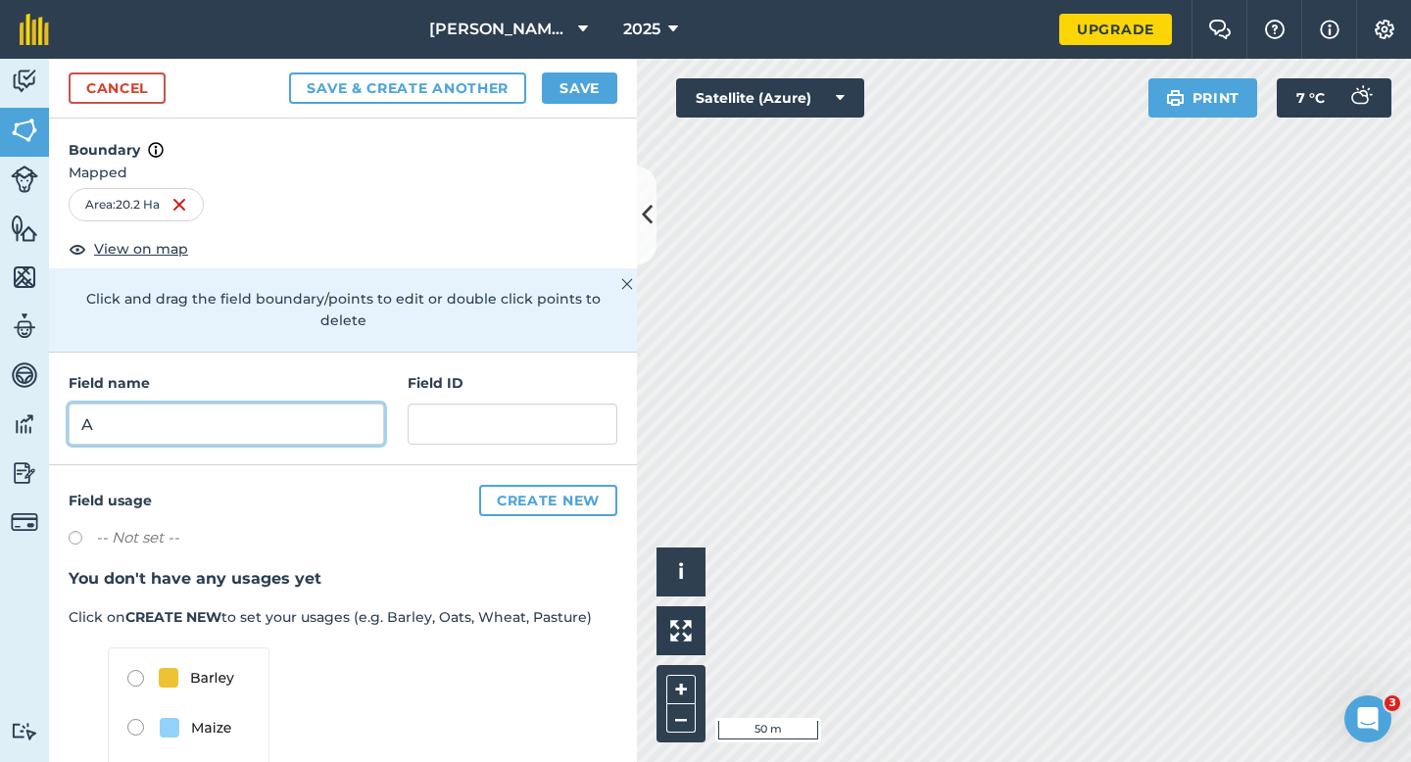
type input "A"
click at [569, 85] on button "Save" at bounding box center [579, 87] width 75 height 31
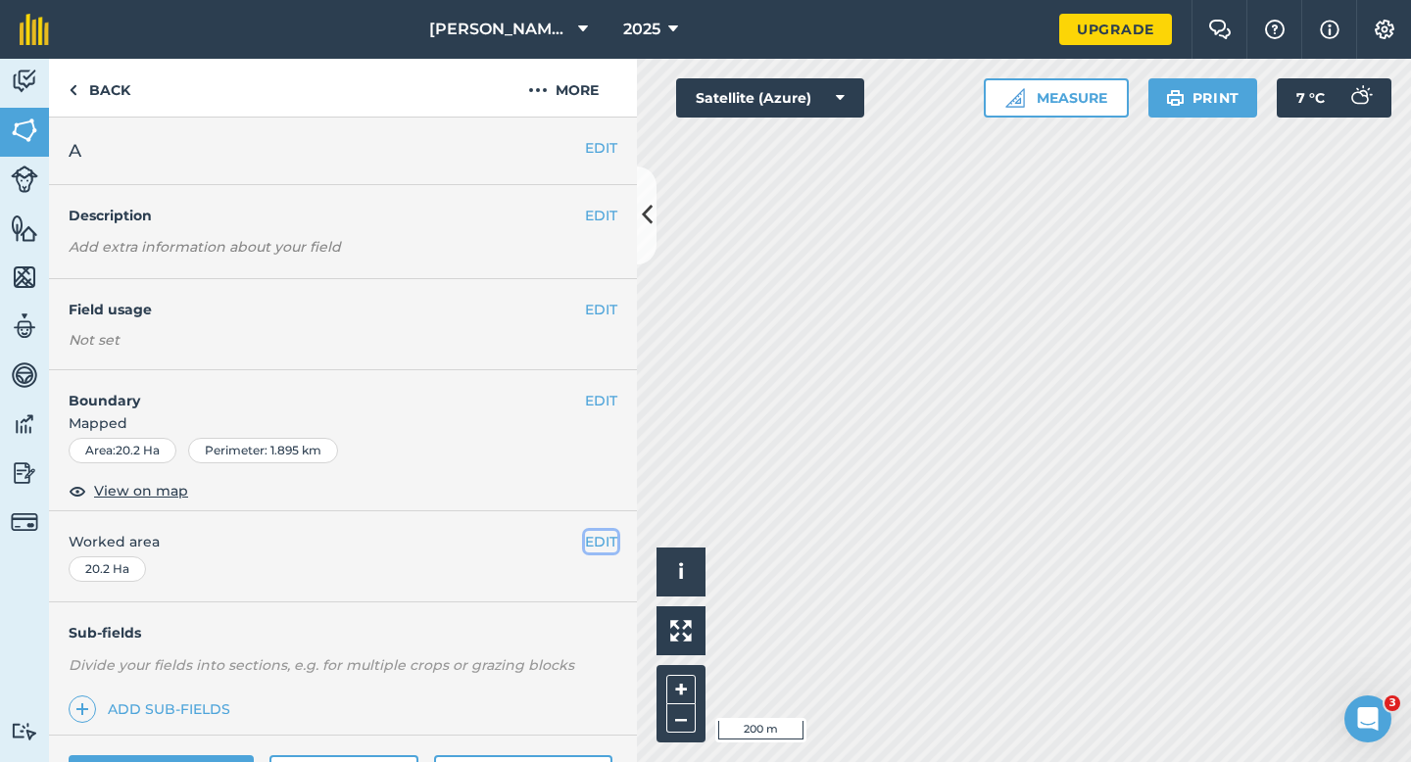
click at [602, 543] on button "EDIT" at bounding box center [601, 542] width 32 height 22
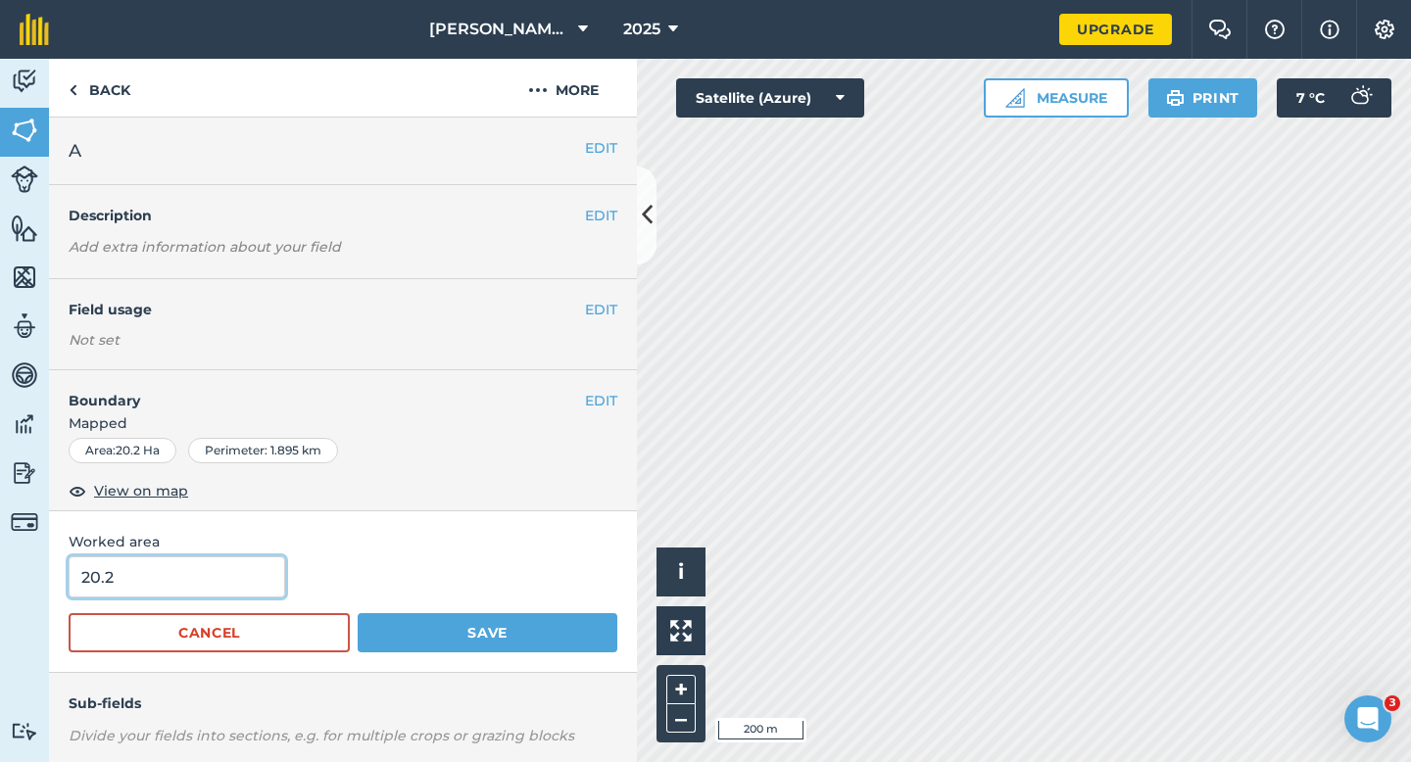
click at [208, 588] on input "20.2" at bounding box center [177, 576] width 216 height 41
click at [358, 613] on button "Save" at bounding box center [488, 632] width 260 height 39
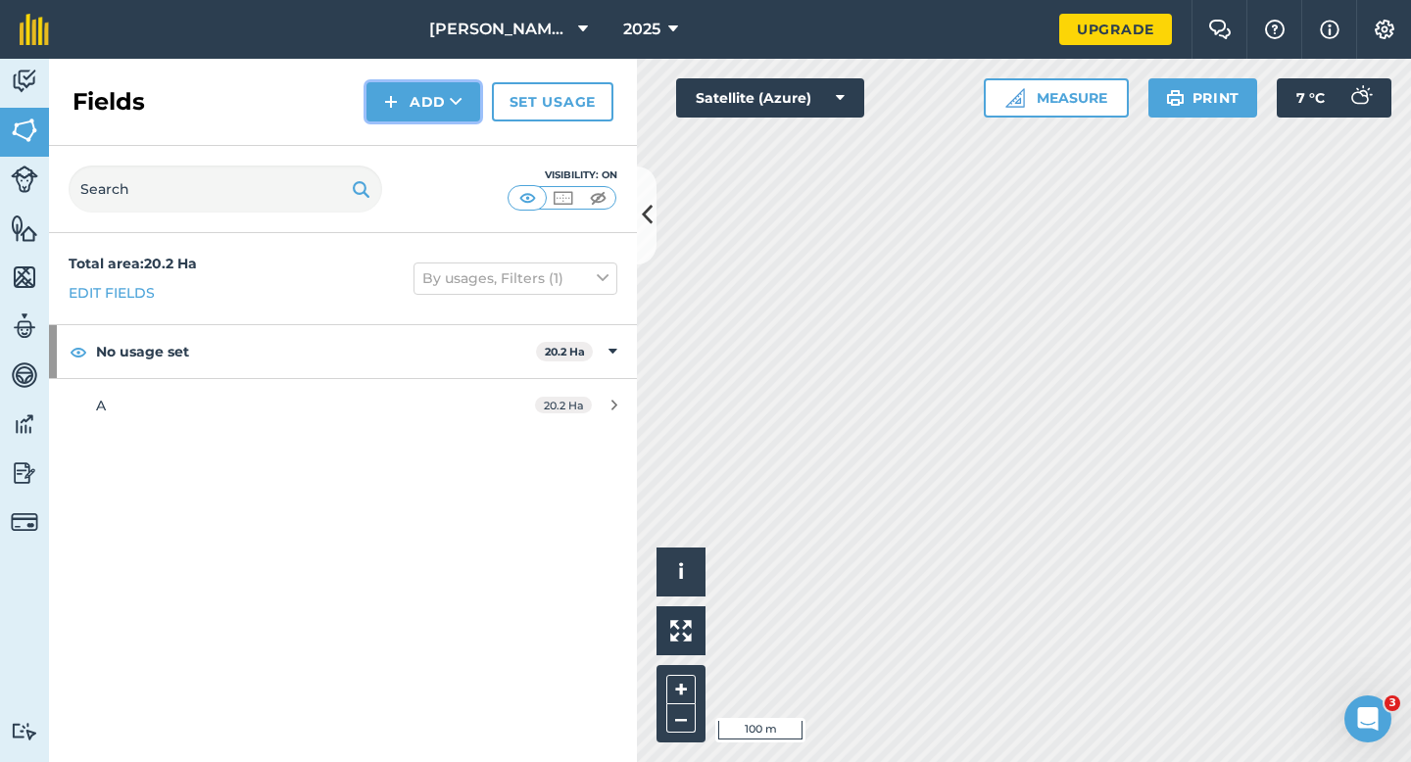
click at [421, 107] on button "Add" at bounding box center [423, 101] width 114 height 39
click at [421, 128] on link "Draw" at bounding box center [423, 145] width 108 height 43
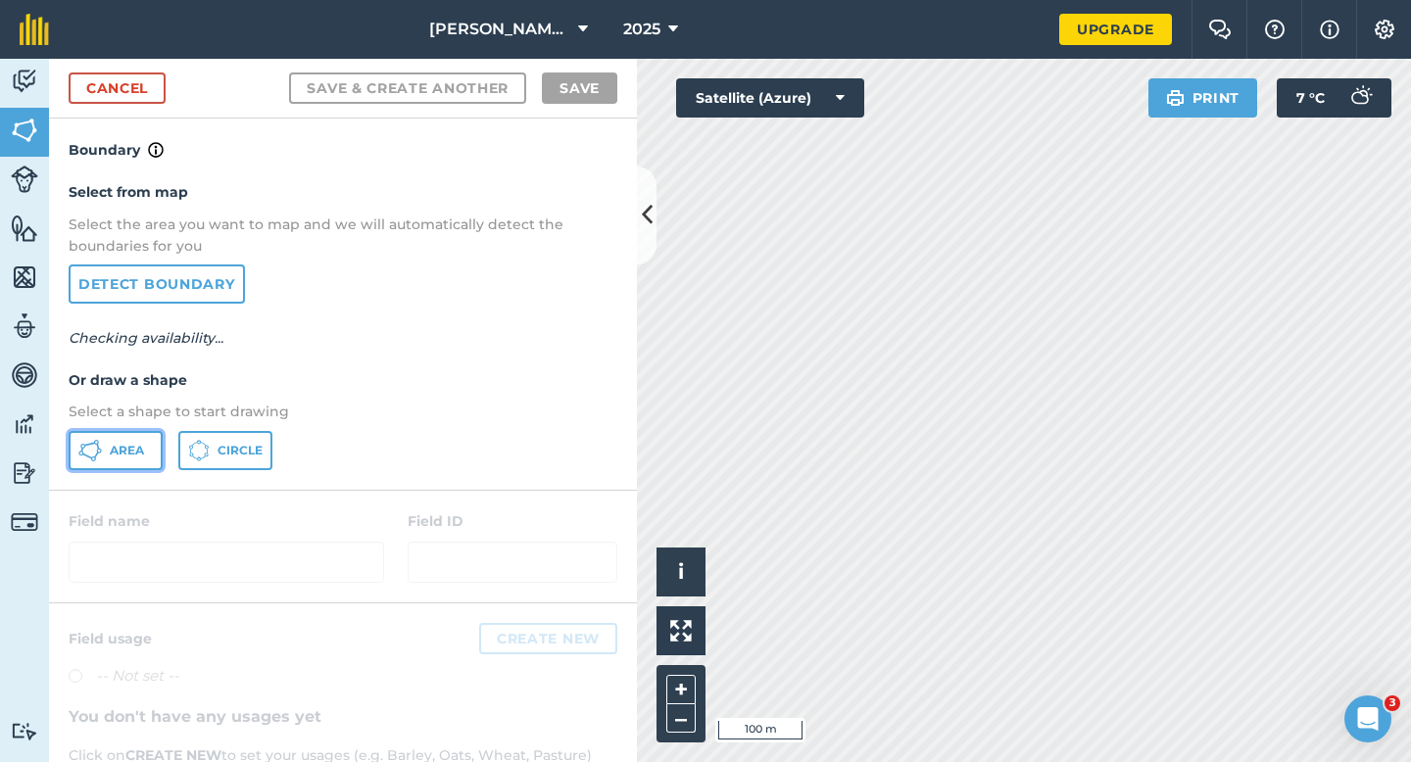
click at [112, 462] on button "Area" at bounding box center [116, 450] width 94 height 39
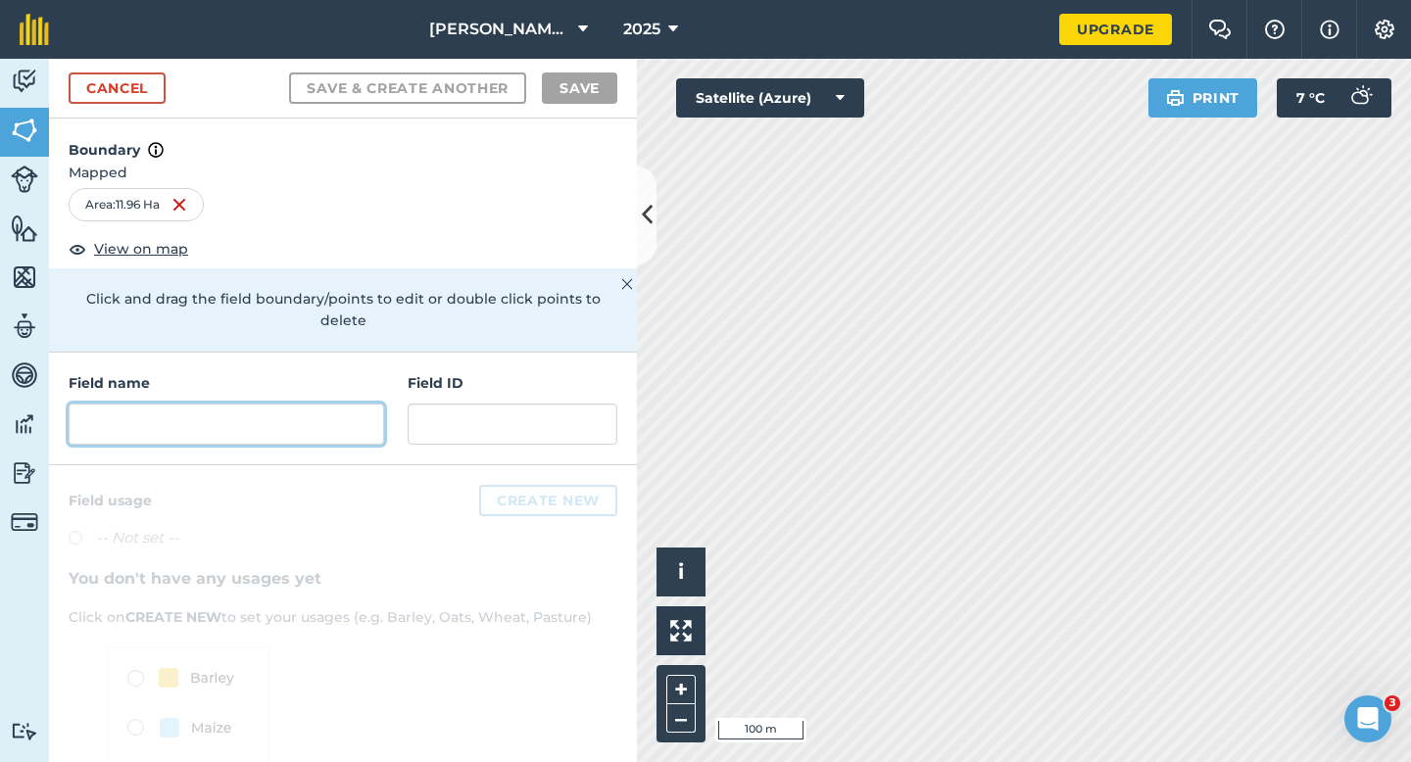
click at [143, 408] on input "text" at bounding box center [226, 424] width 315 height 41
click at [341, 418] on input "text" at bounding box center [226, 424] width 315 height 41
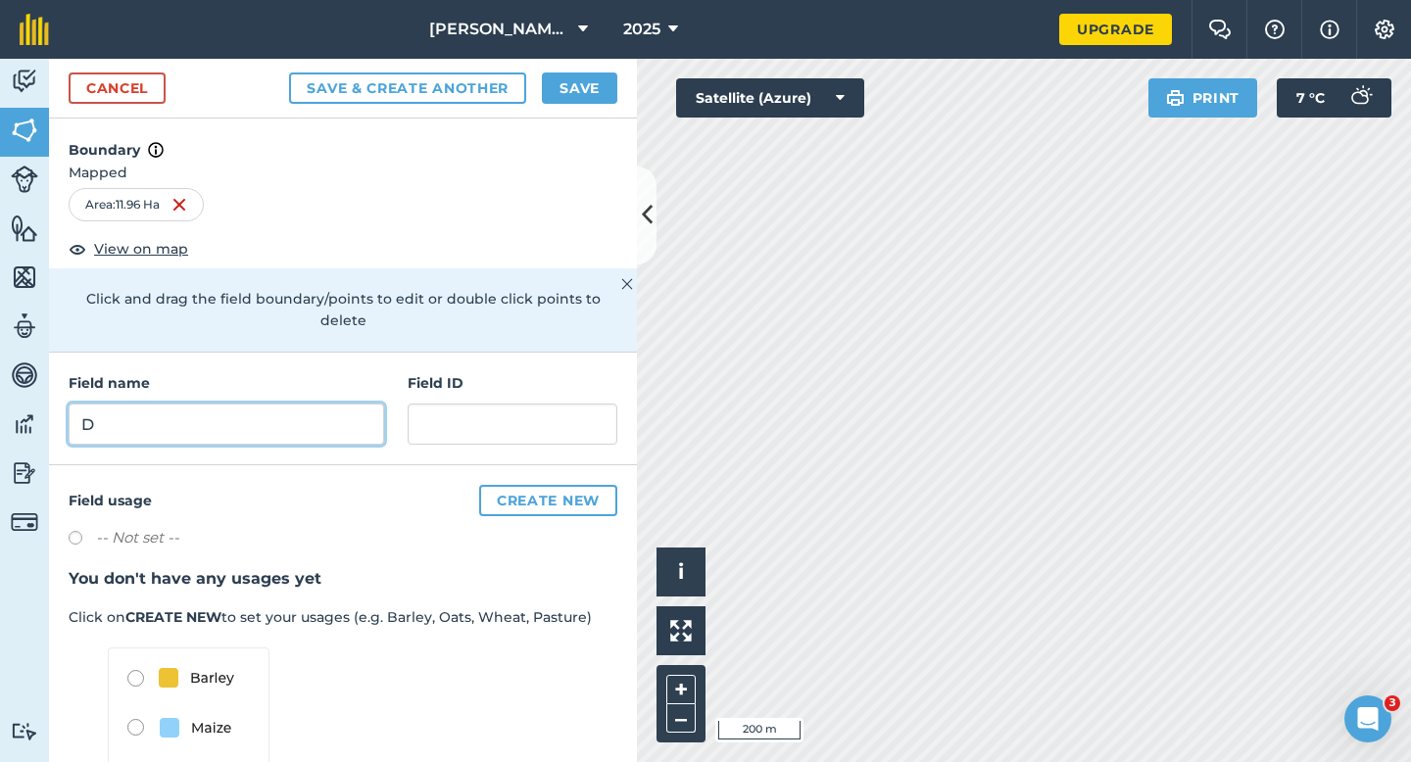
type input "D"
click at [585, 90] on button "Save" at bounding box center [579, 87] width 75 height 31
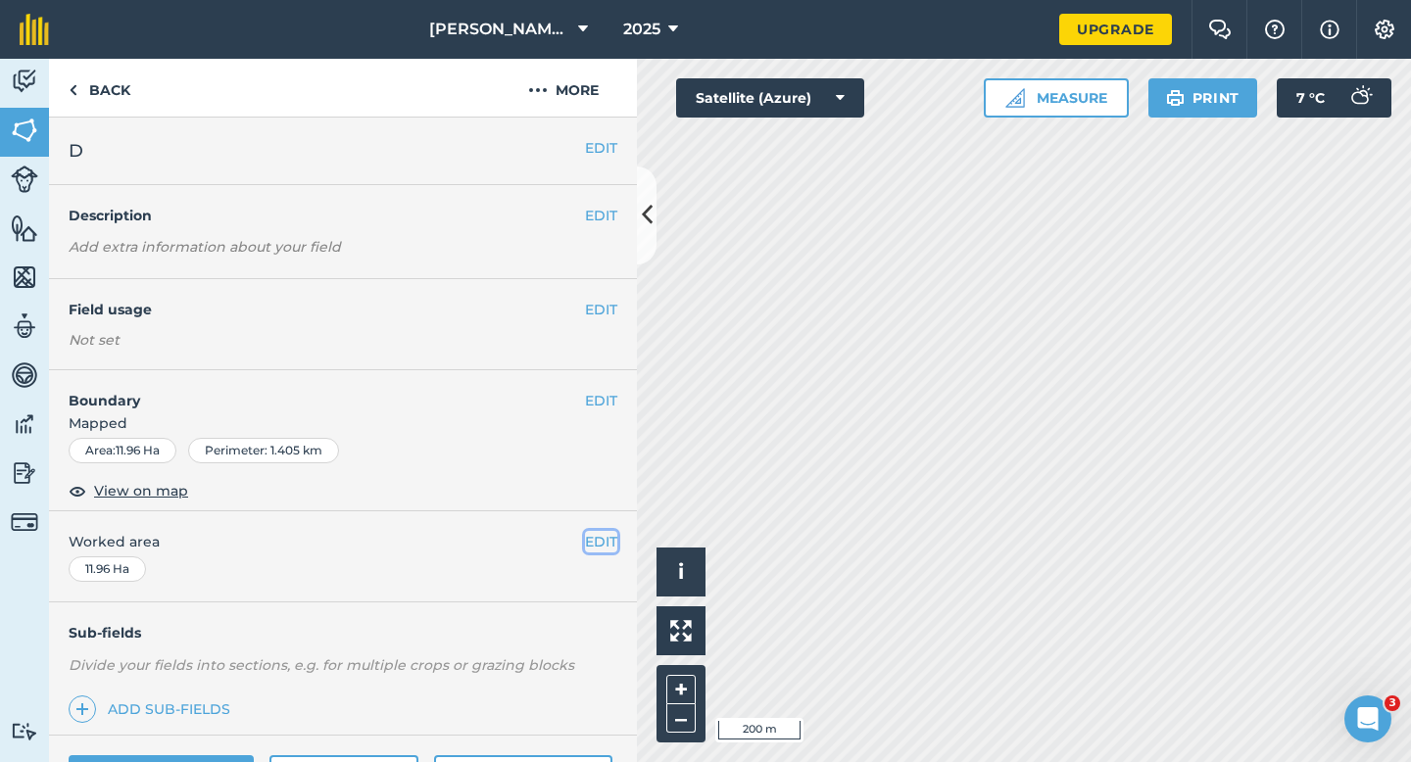
click at [595, 536] on button "EDIT" at bounding box center [601, 542] width 32 height 22
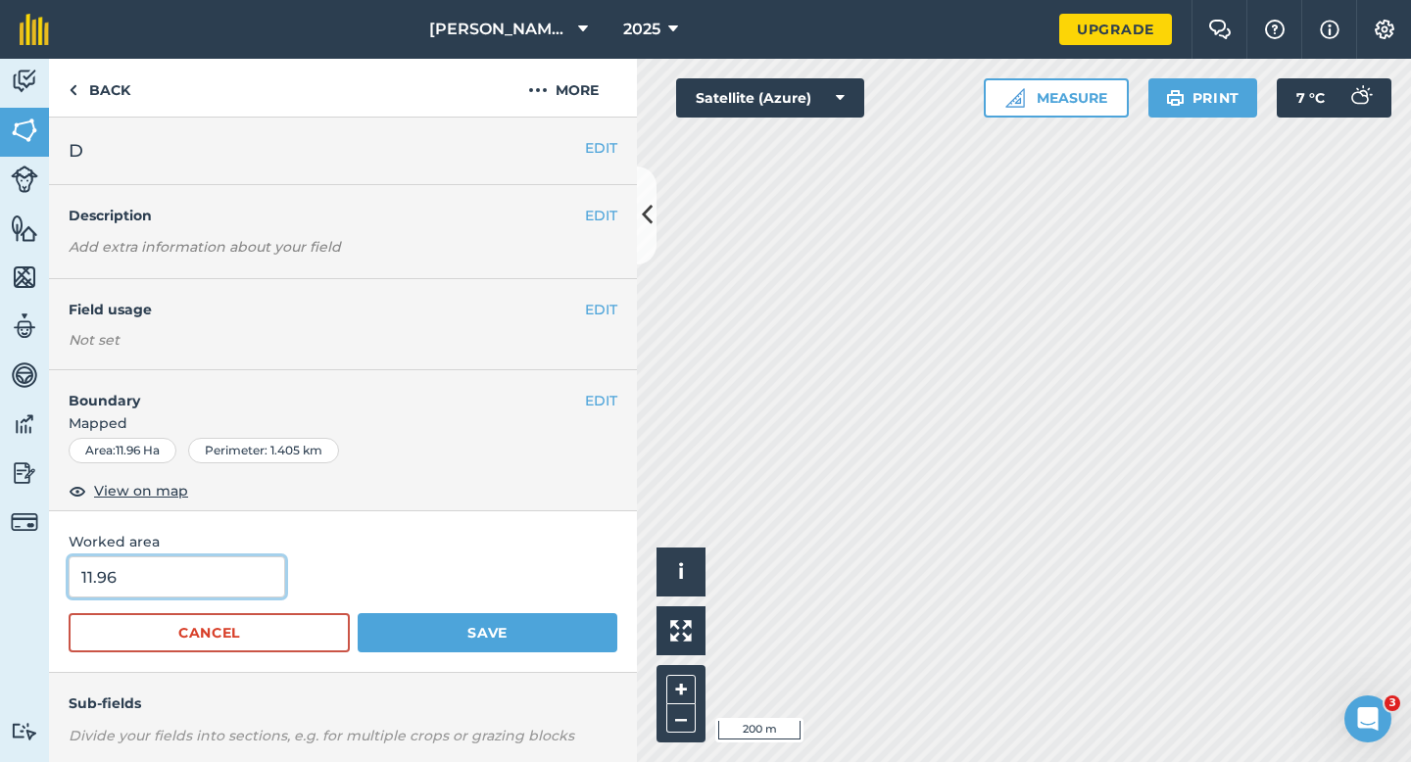
click at [179, 575] on input "11.96" at bounding box center [177, 576] width 216 height 41
type input "12"
click at [358, 613] on button "Save" at bounding box center [488, 632] width 260 height 39
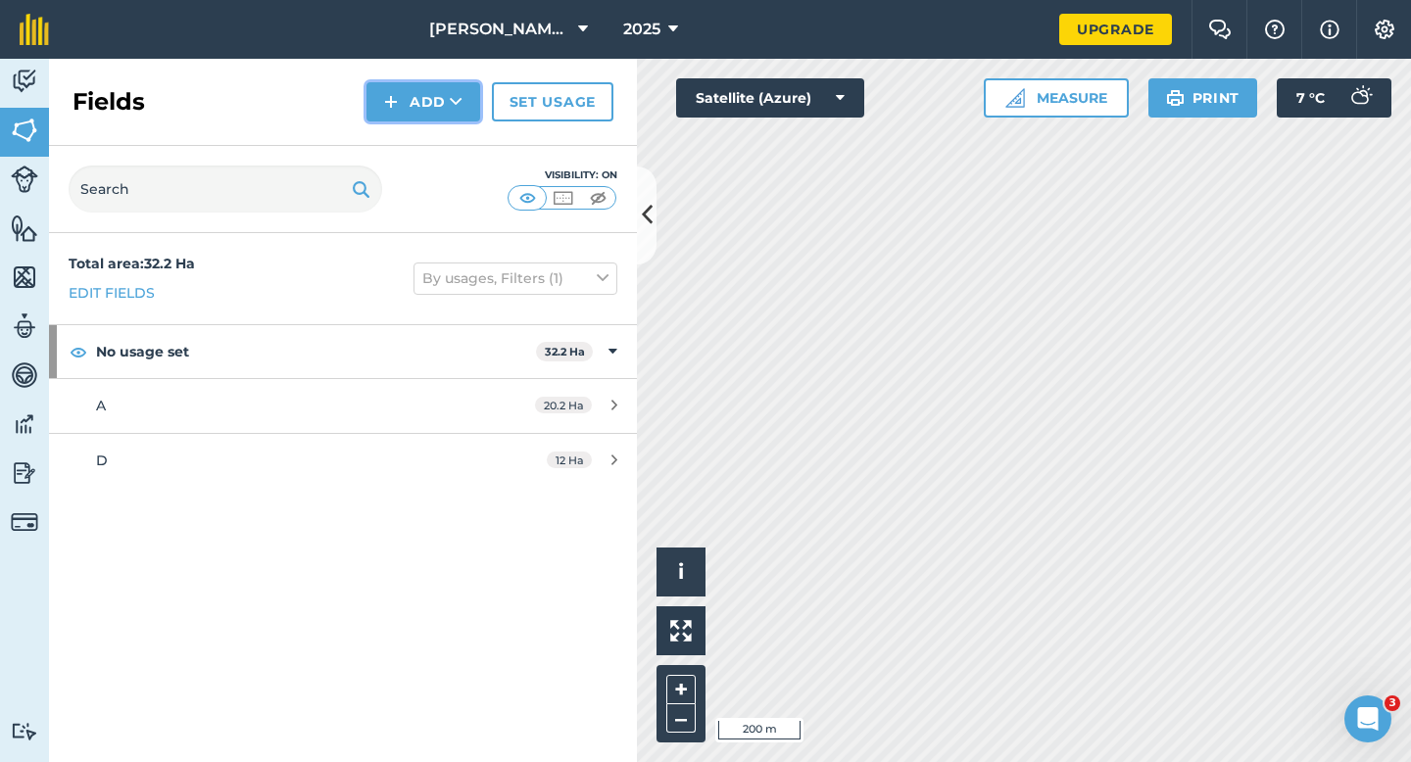
click at [391, 95] on img at bounding box center [391, 102] width 14 height 24
click at [401, 140] on link "Draw" at bounding box center [423, 145] width 108 height 43
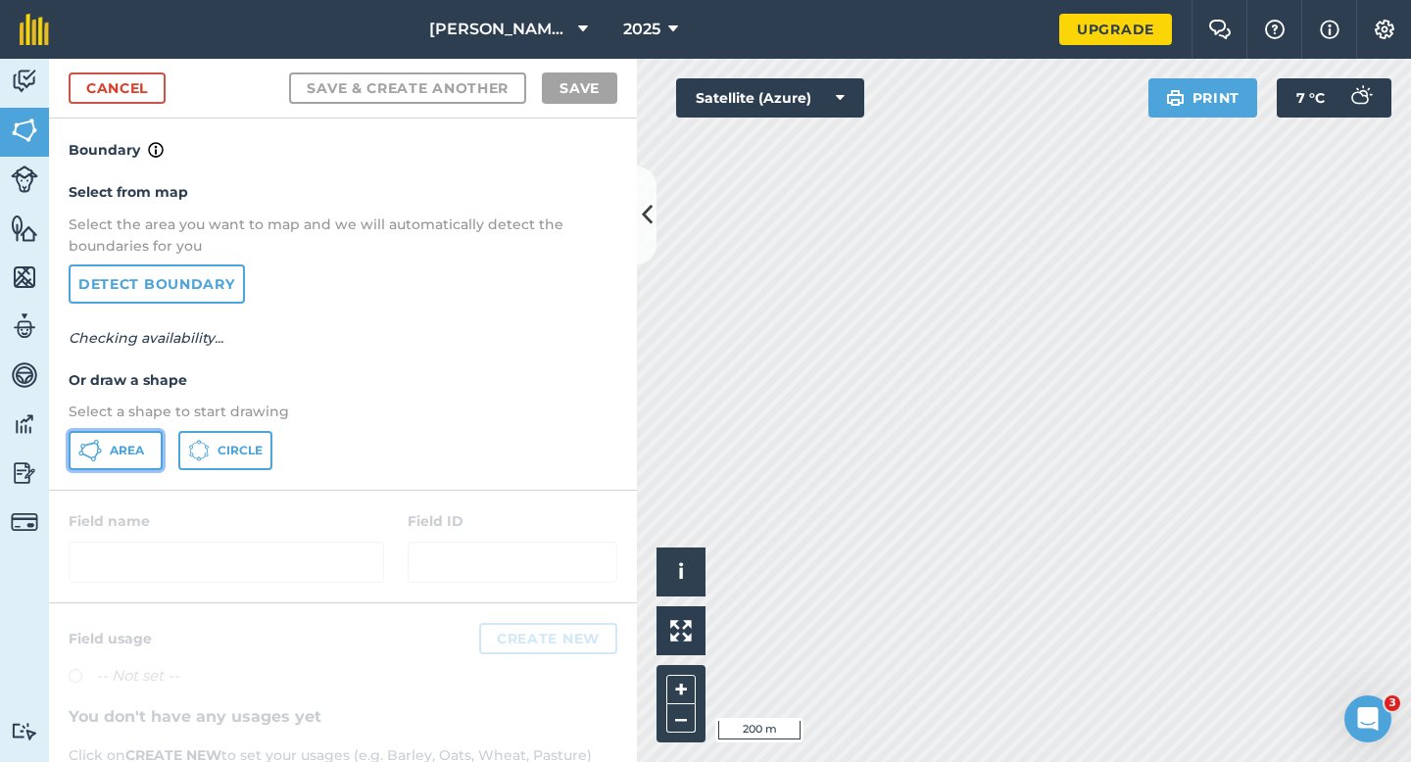
click at [82, 447] on icon at bounding box center [82, 446] width 5 height 5
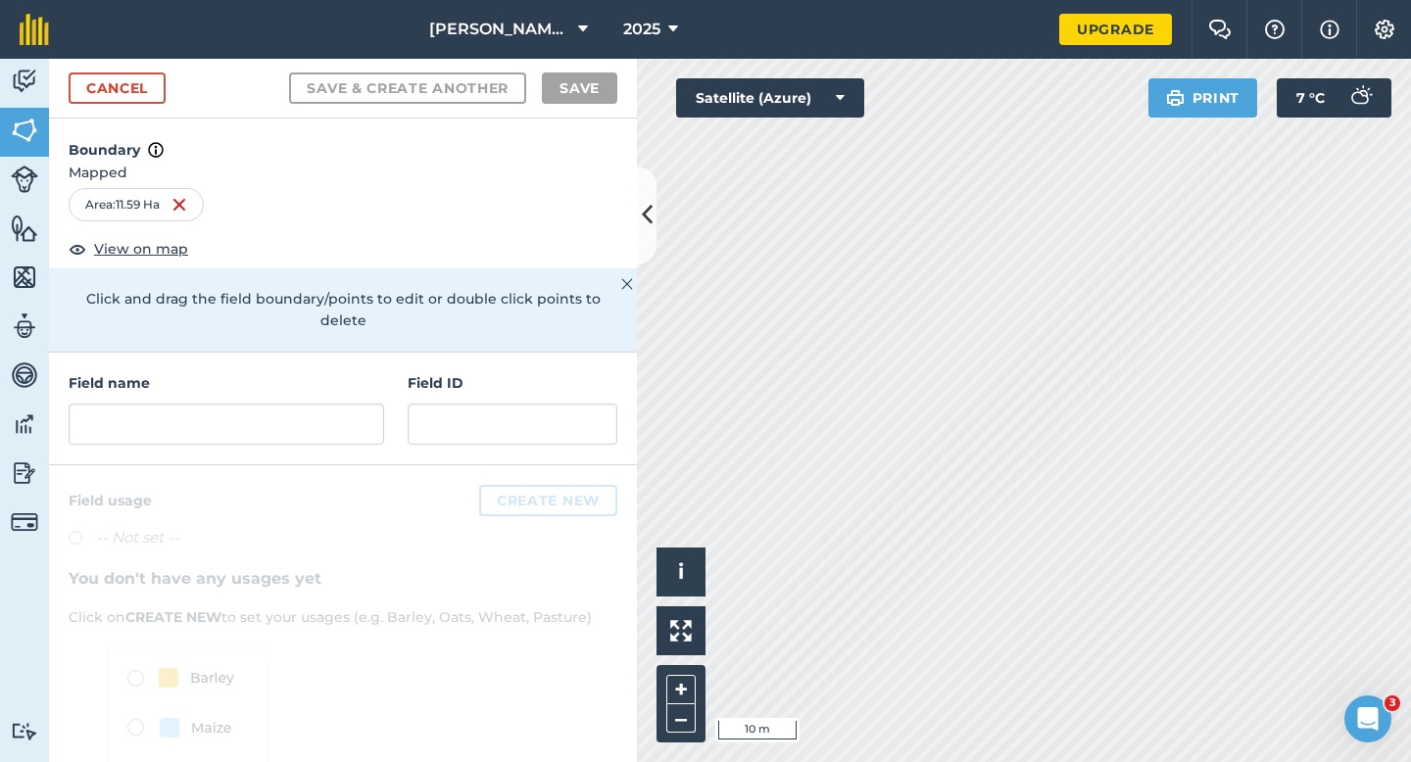
click at [238, 465] on div at bounding box center [343, 677] width 588 height 424
click at [238, 413] on input "text" at bounding box center [226, 424] width 315 height 41
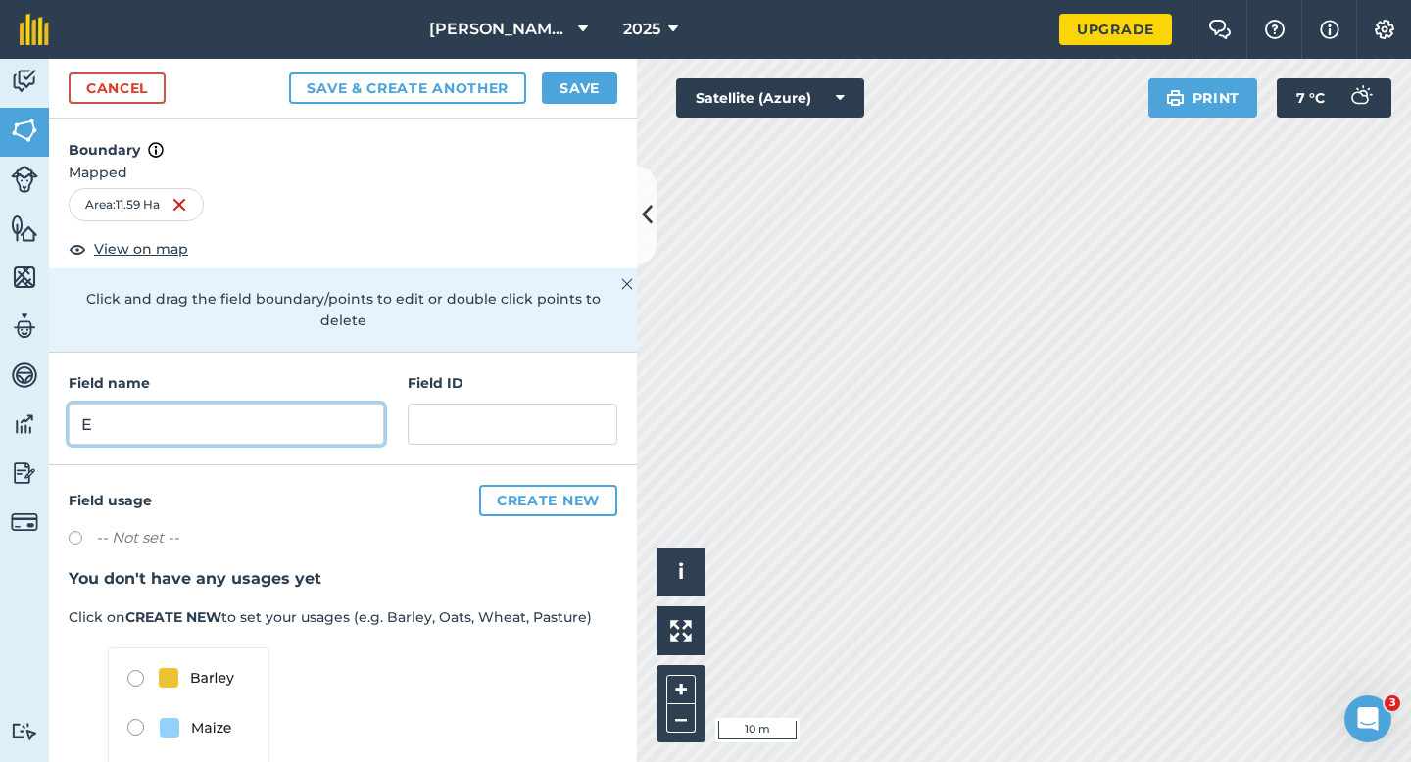
type input "E"
click at [579, 87] on button "Save" at bounding box center [579, 87] width 75 height 31
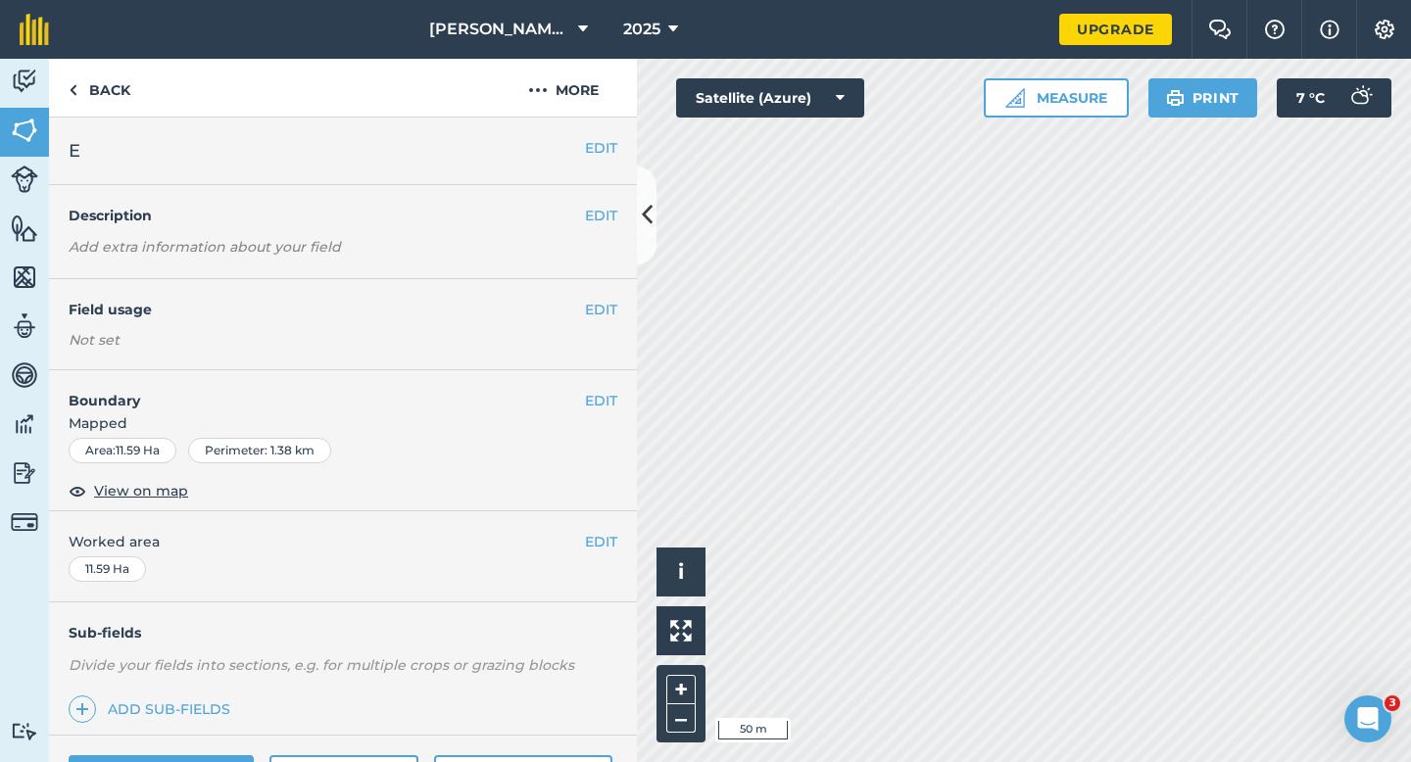
click at [628, 533] on div "EDIT Worked area 11.59 Ha" at bounding box center [343, 556] width 588 height 91
click at [594, 533] on button "EDIT" at bounding box center [601, 542] width 32 height 22
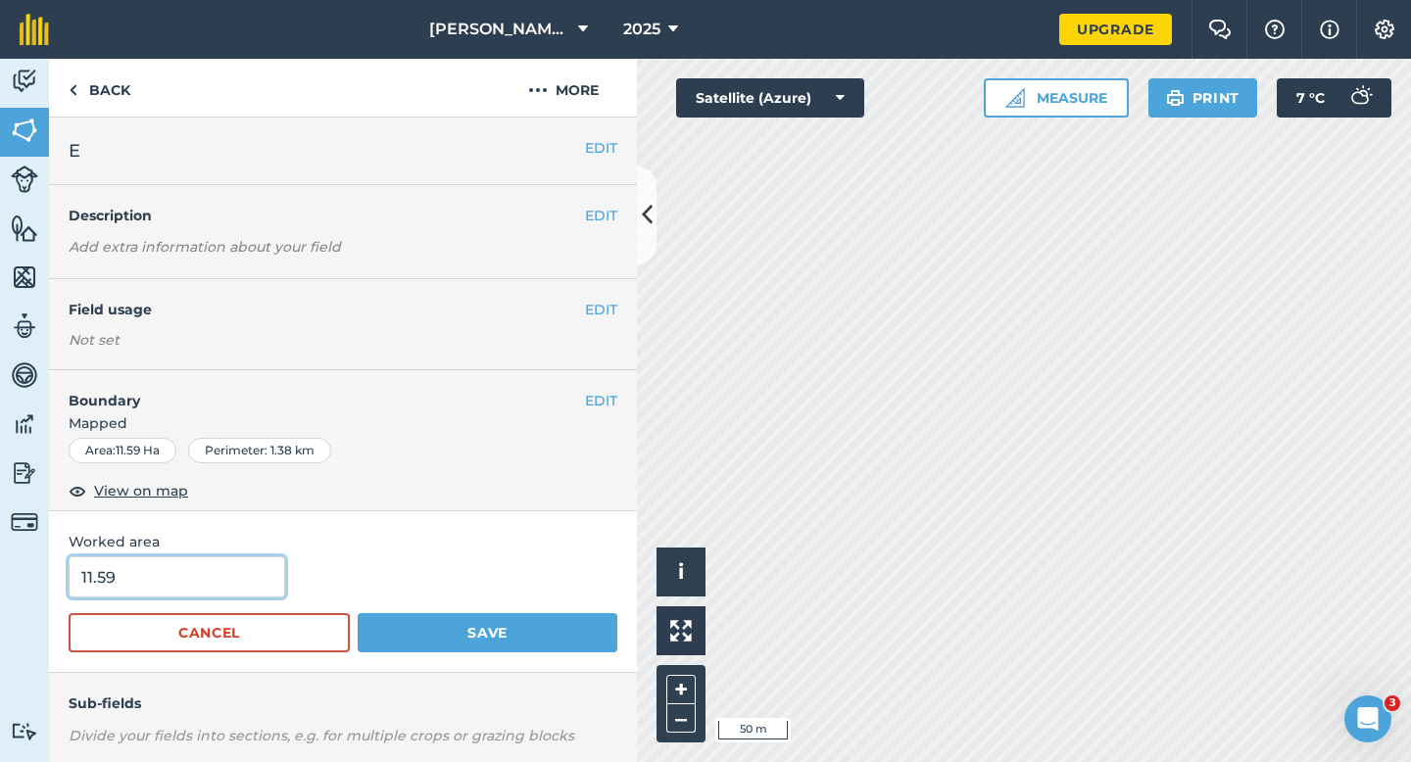
click at [241, 575] on input "11.59" at bounding box center [177, 576] width 216 height 41
type input "11.6"
click at [358, 613] on button "Save" at bounding box center [488, 632] width 260 height 39
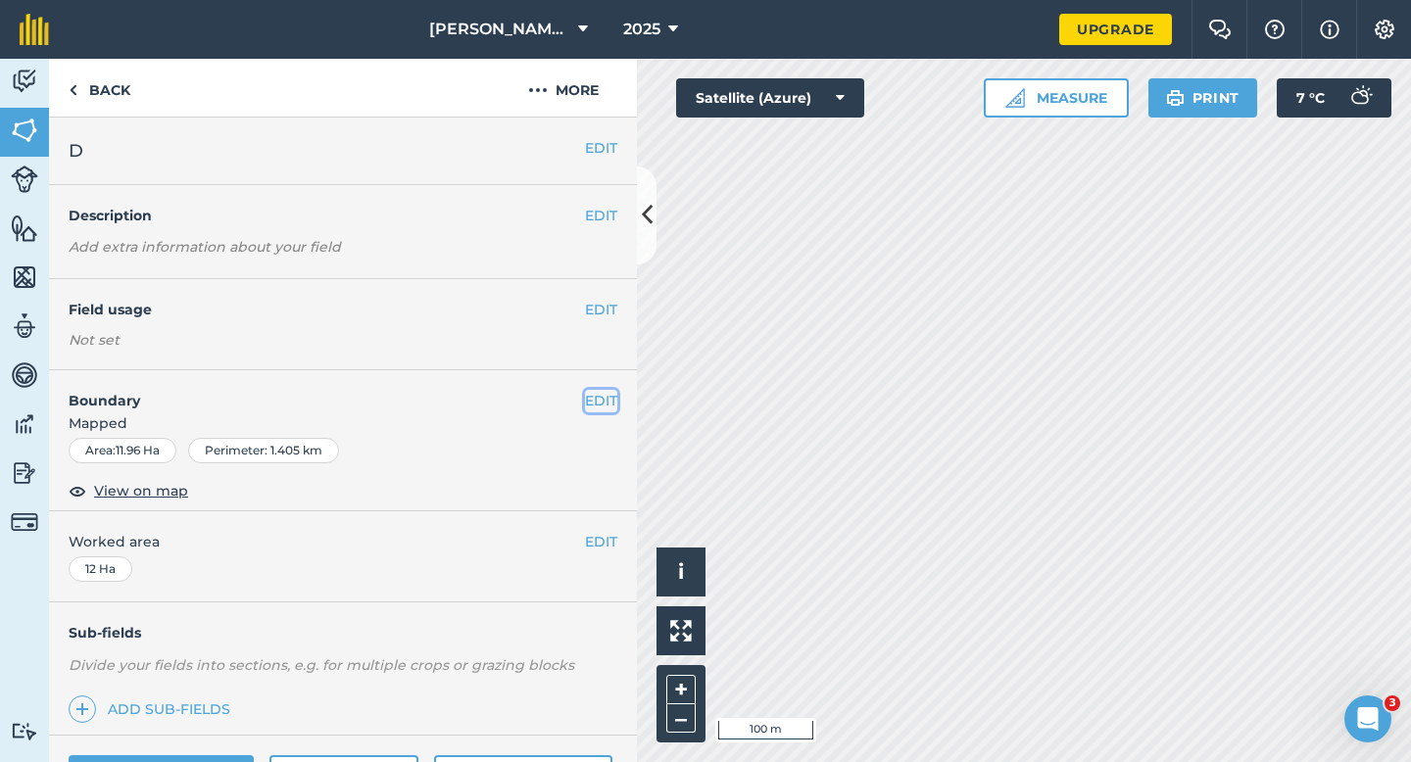
click at [598, 391] on button "EDIT" at bounding box center [601, 401] width 32 height 22
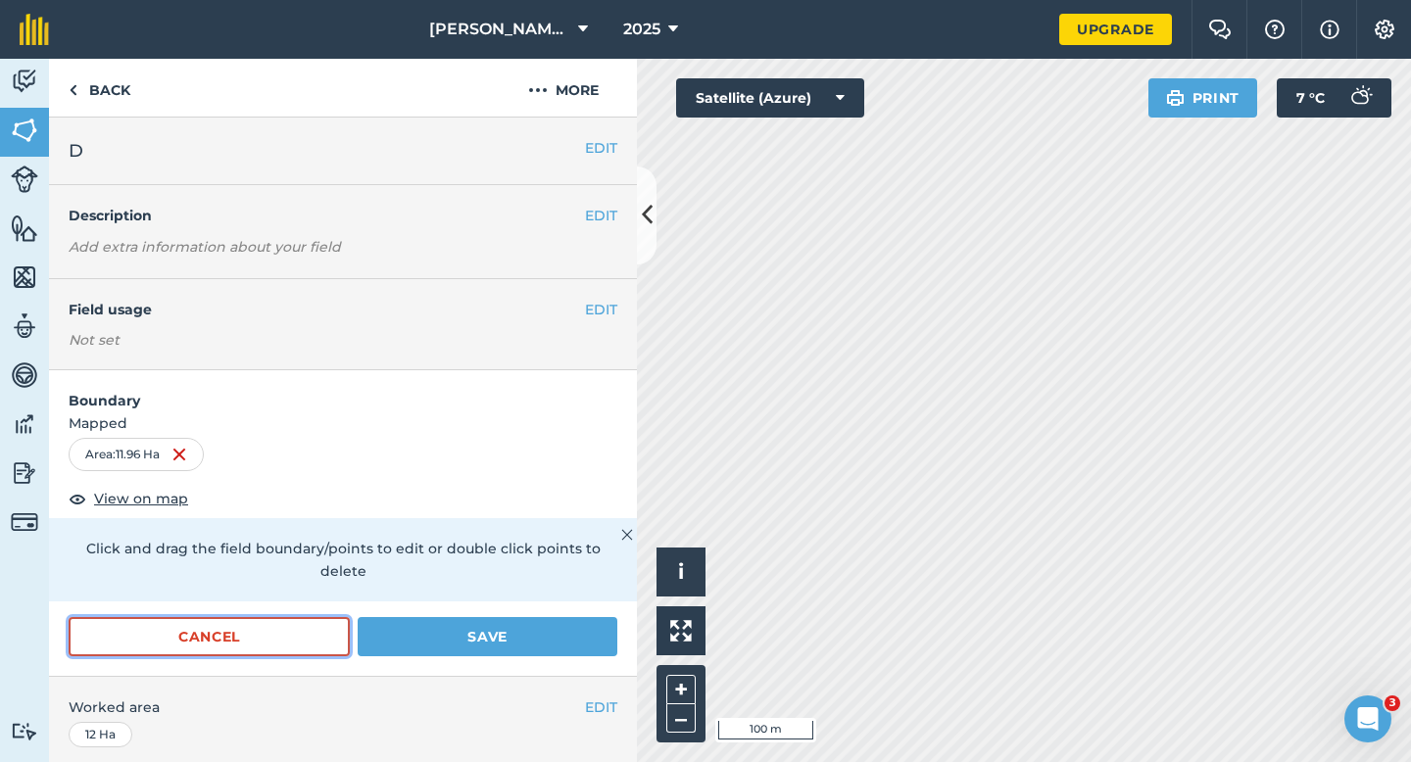
click at [316, 620] on button "Cancel" at bounding box center [209, 636] width 281 height 39
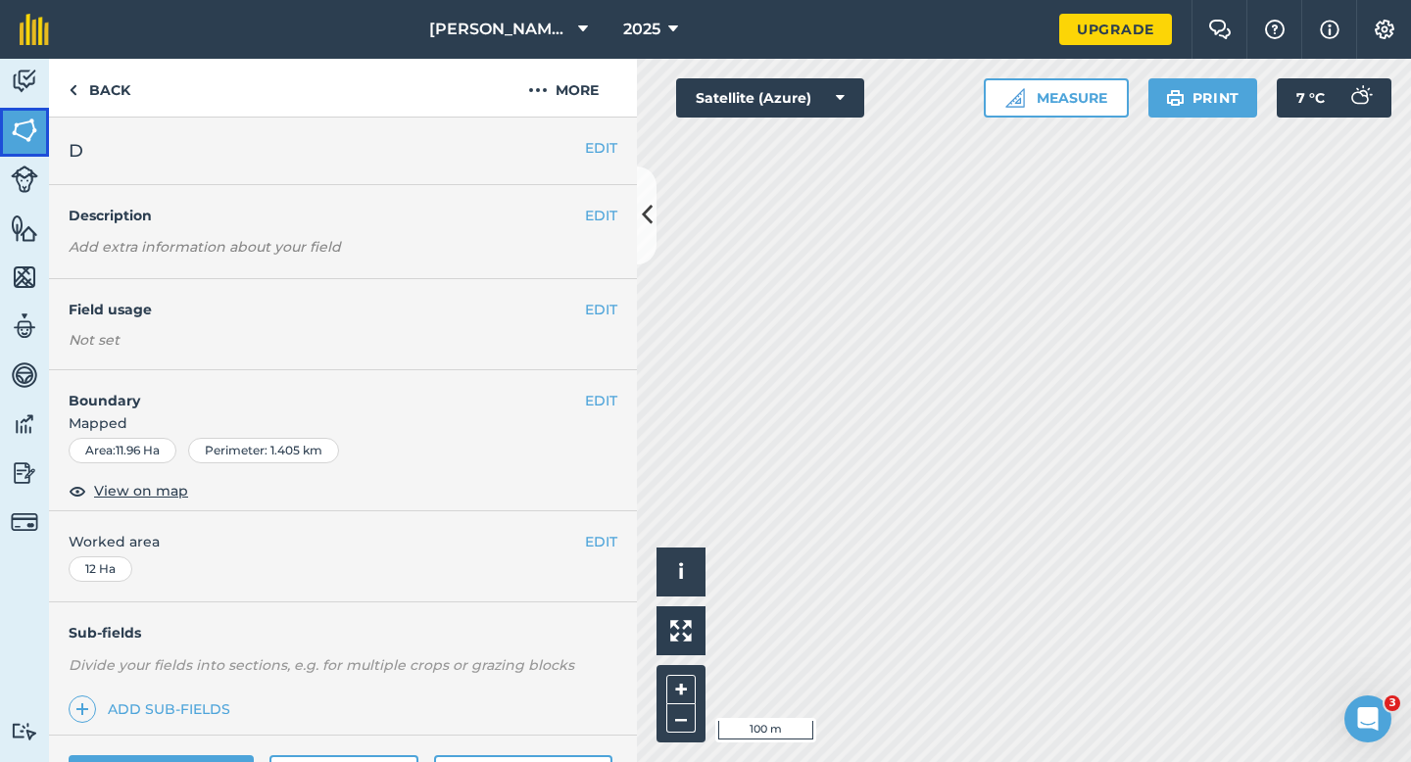
click at [0, 116] on link "Fields" at bounding box center [24, 132] width 49 height 49
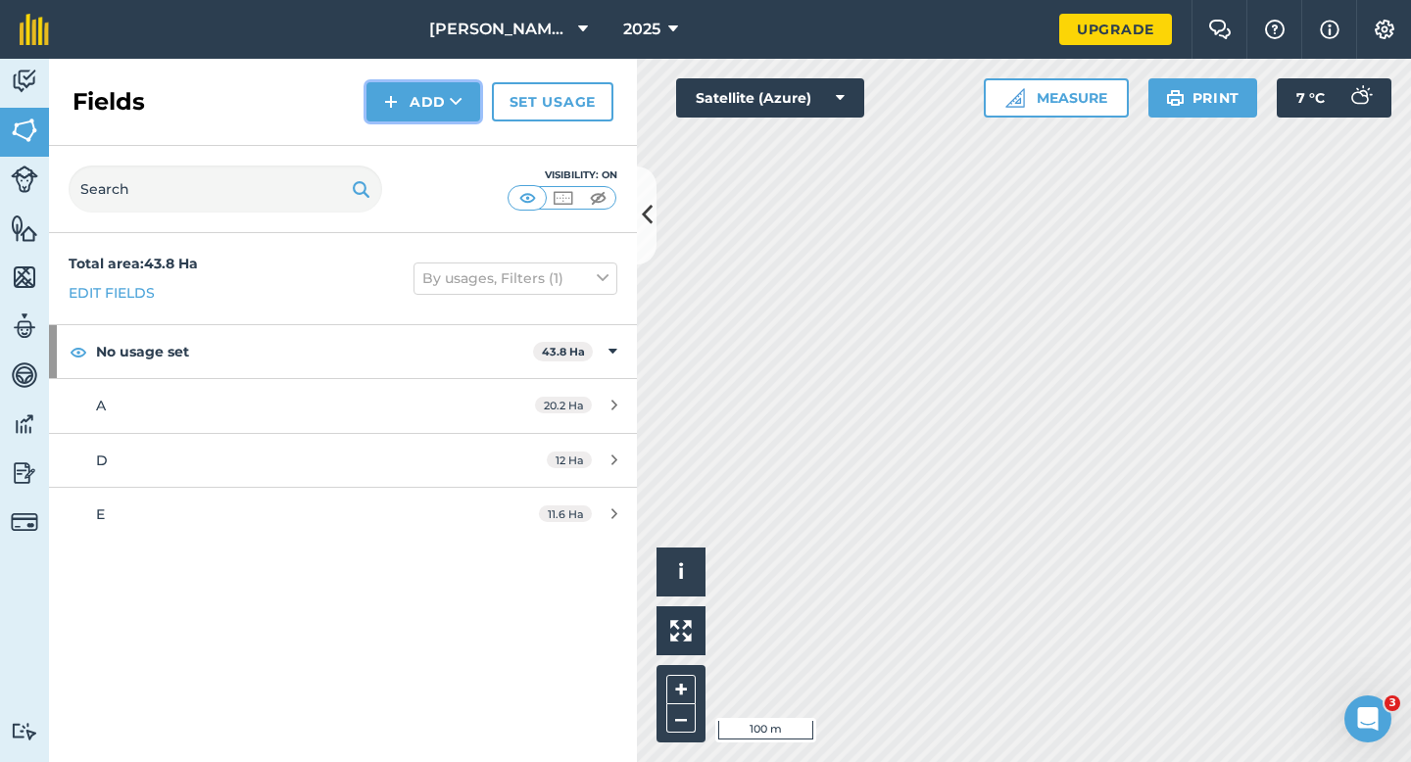
click at [393, 110] on img at bounding box center [391, 102] width 14 height 24
click at [403, 149] on link "Draw" at bounding box center [423, 145] width 108 height 43
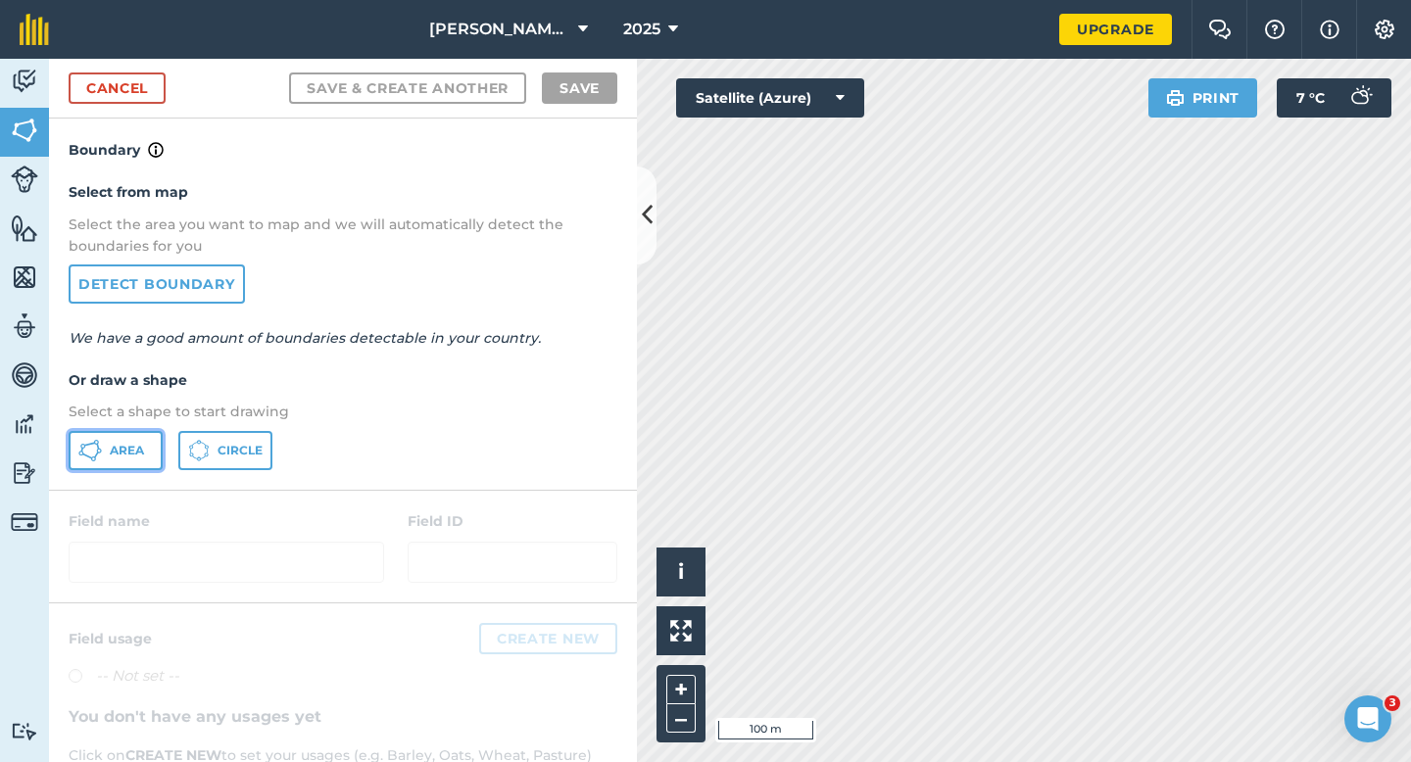
click at [111, 459] on button "Area" at bounding box center [116, 450] width 94 height 39
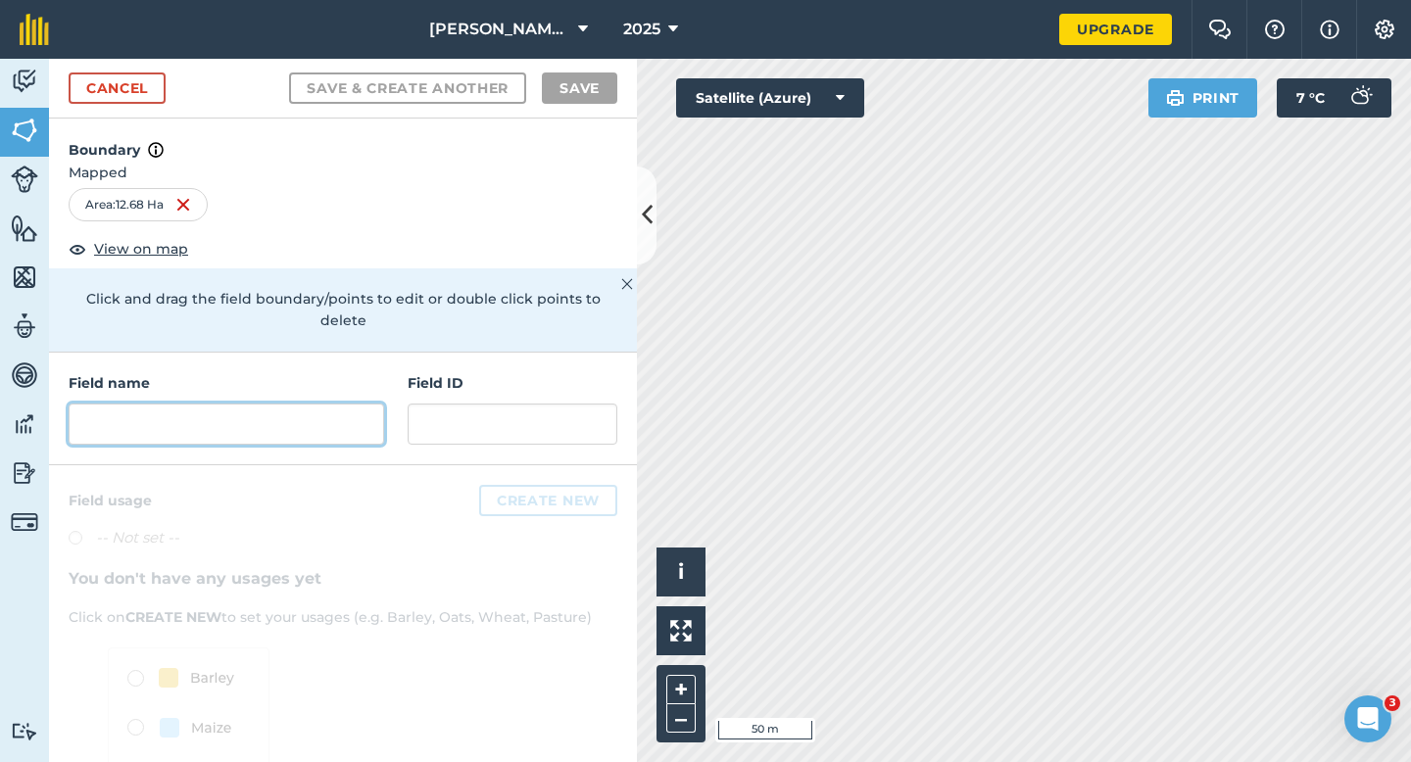
click at [360, 416] on input "text" at bounding box center [226, 424] width 315 height 41
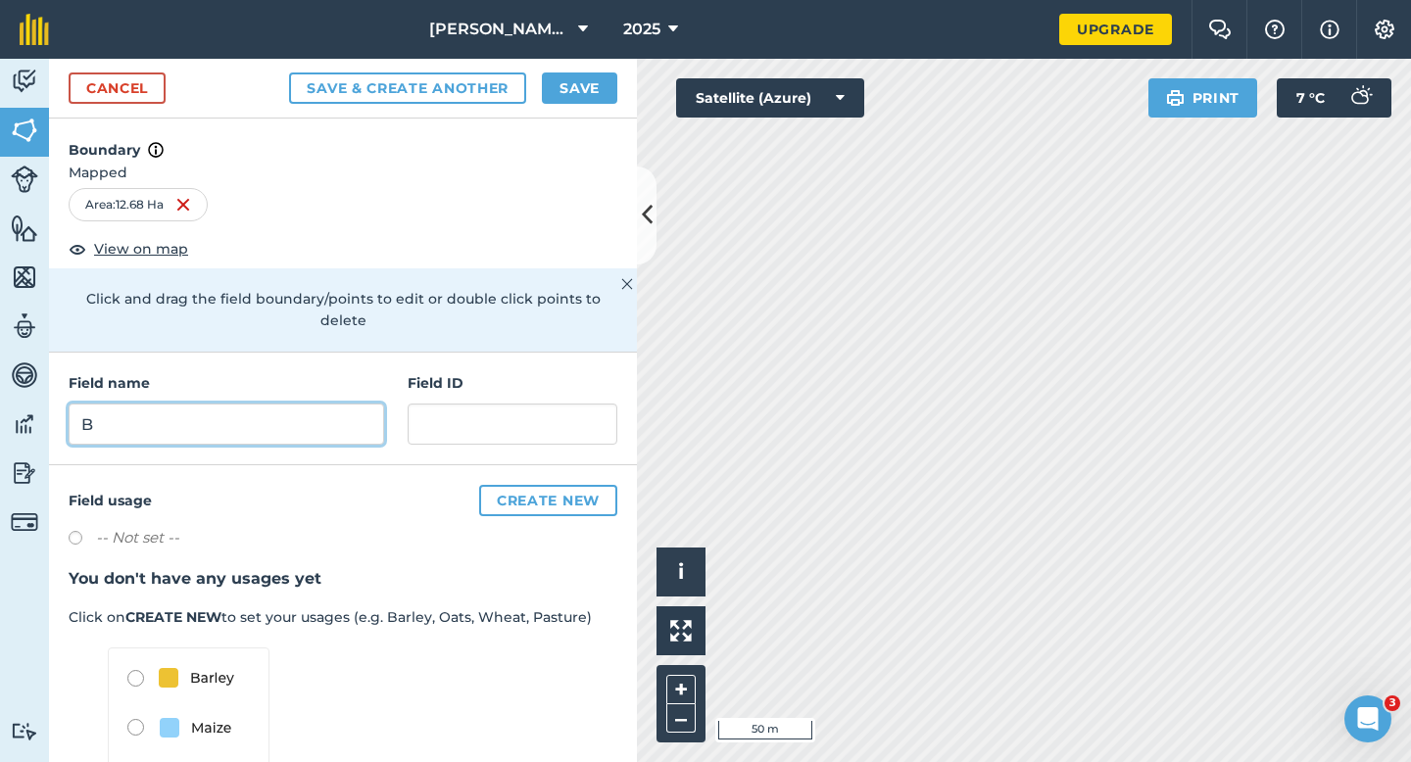
type input "B"
click at [565, 86] on button "Save" at bounding box center [579, 87] width 75 height 31
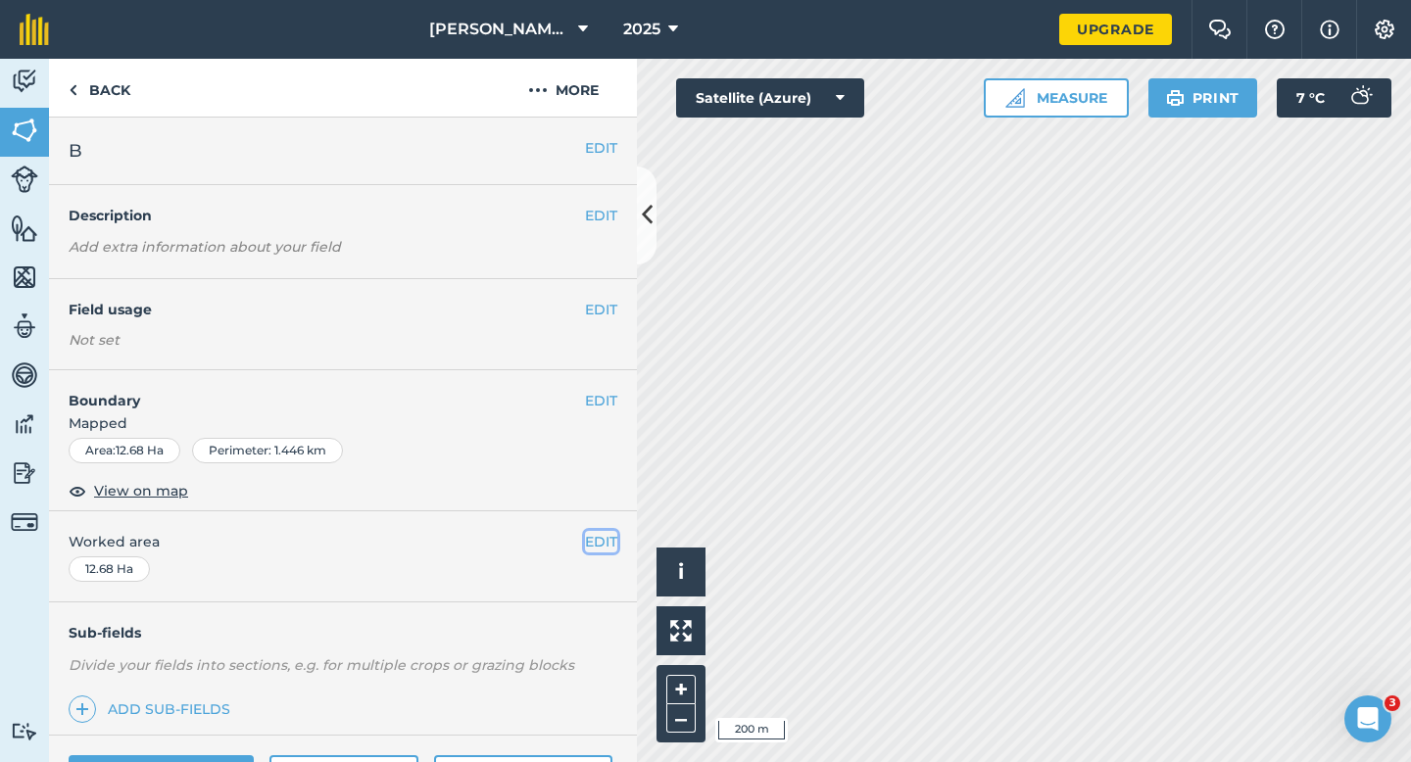
click at [585, 549] on button "EDIT" at bounding box center [601, 542] width 32 height 22
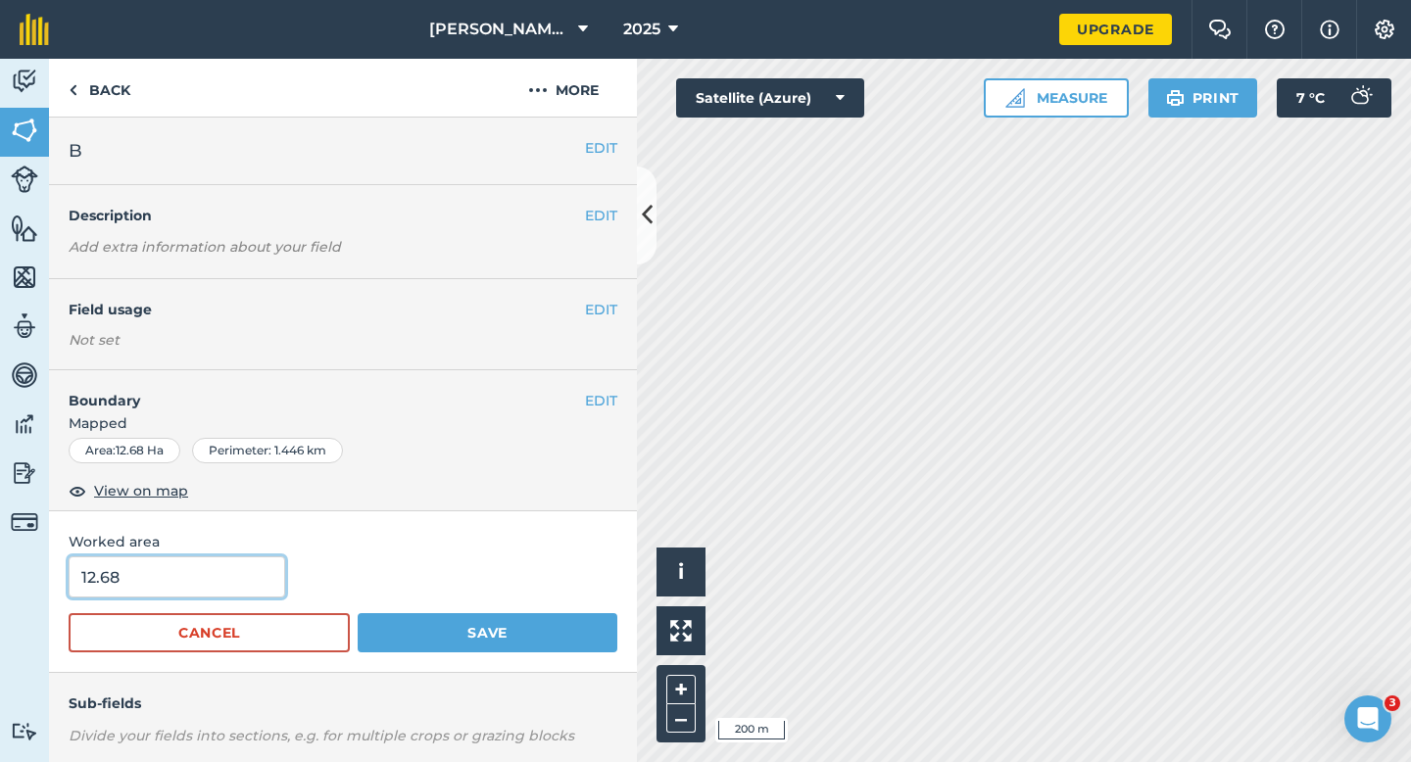
click at [163, 588] on input "12.68" at bounding box center [177, 576] width 216 height 41
type input "12.7"
click at [358, 613] on button "Save" at bounding box center [488, 632] width 260 height 39
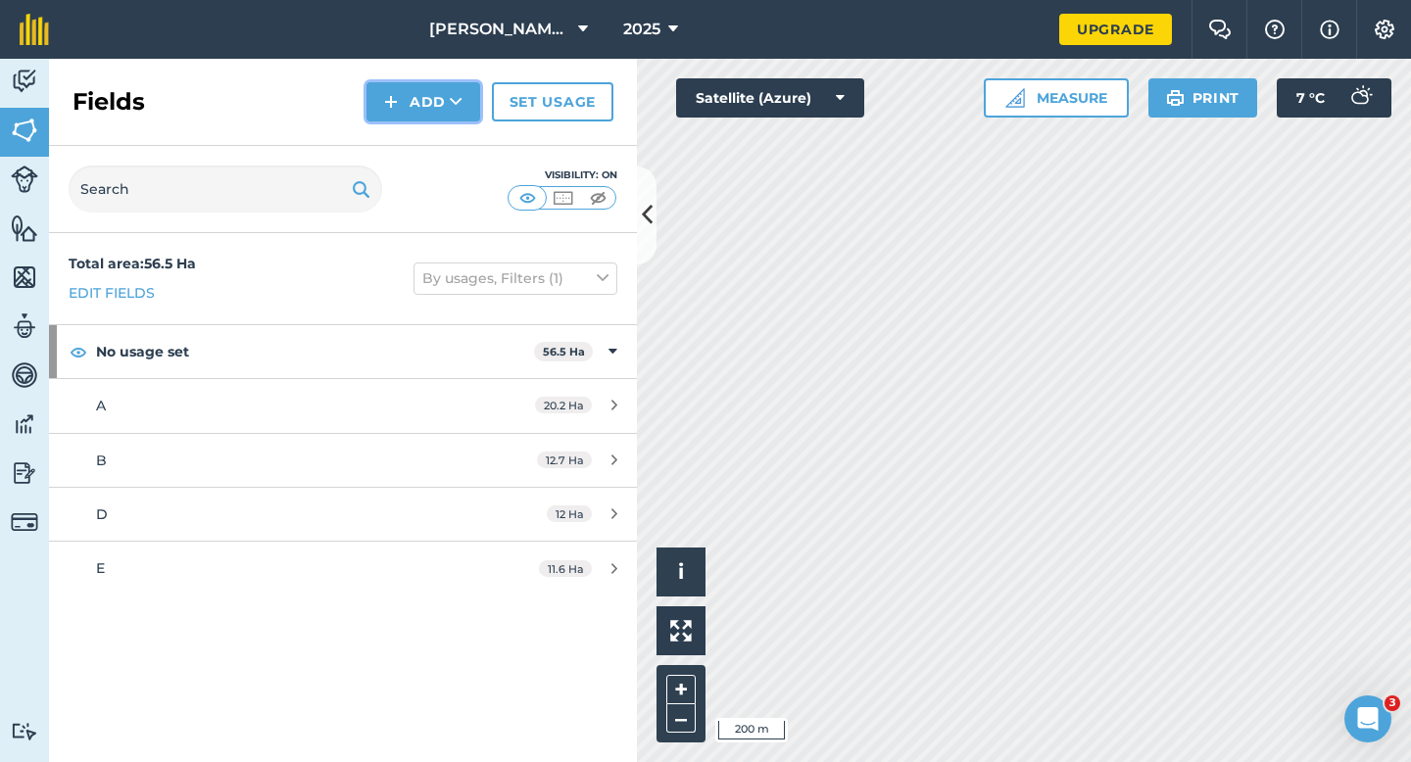
click at [405, 118] on button "Add" at bounding box center [423, 101] width 114 height 39
click at [405, 156] on link "Draw" at bounding box center [423, 145] width 108 height 43
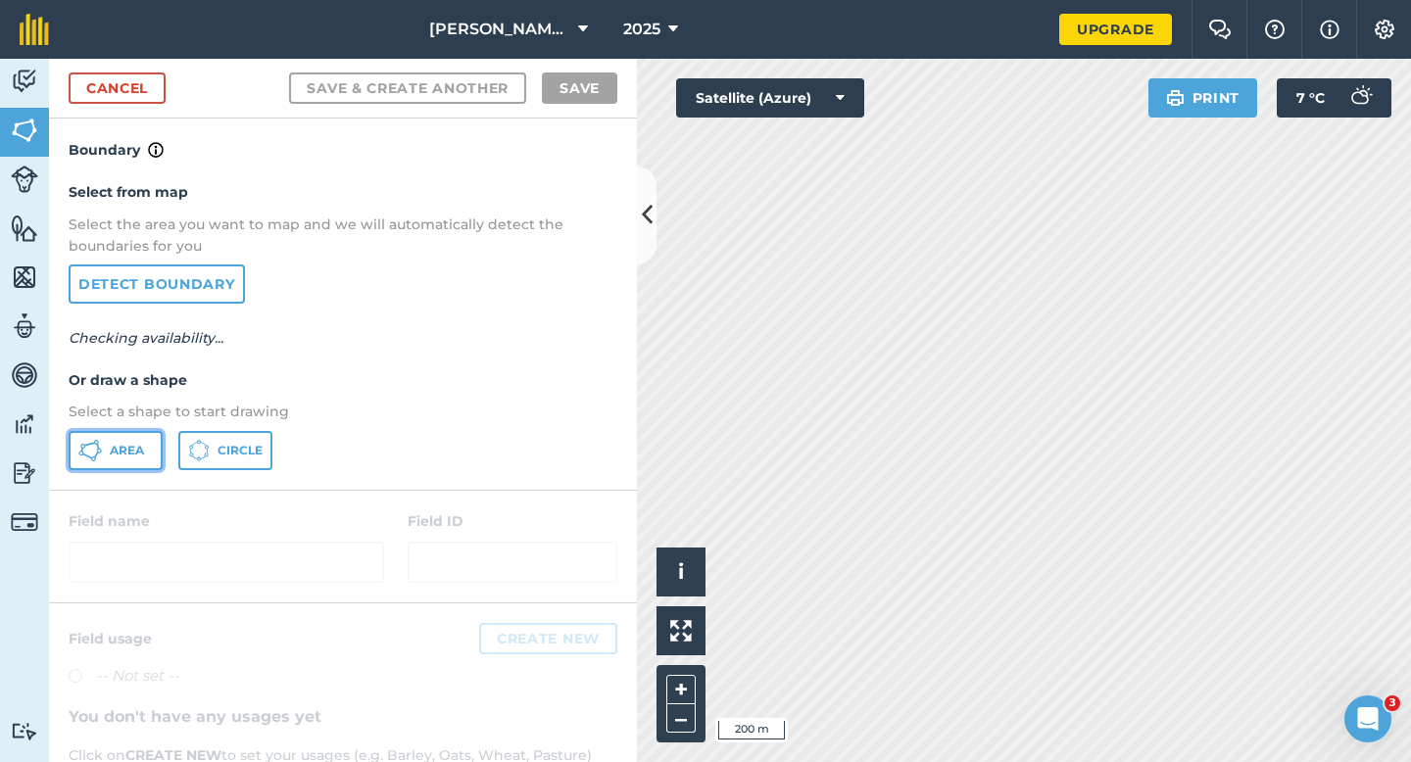
click at [138, 443] on span "Area" at bounding box center [127, 451] width 34 height 16
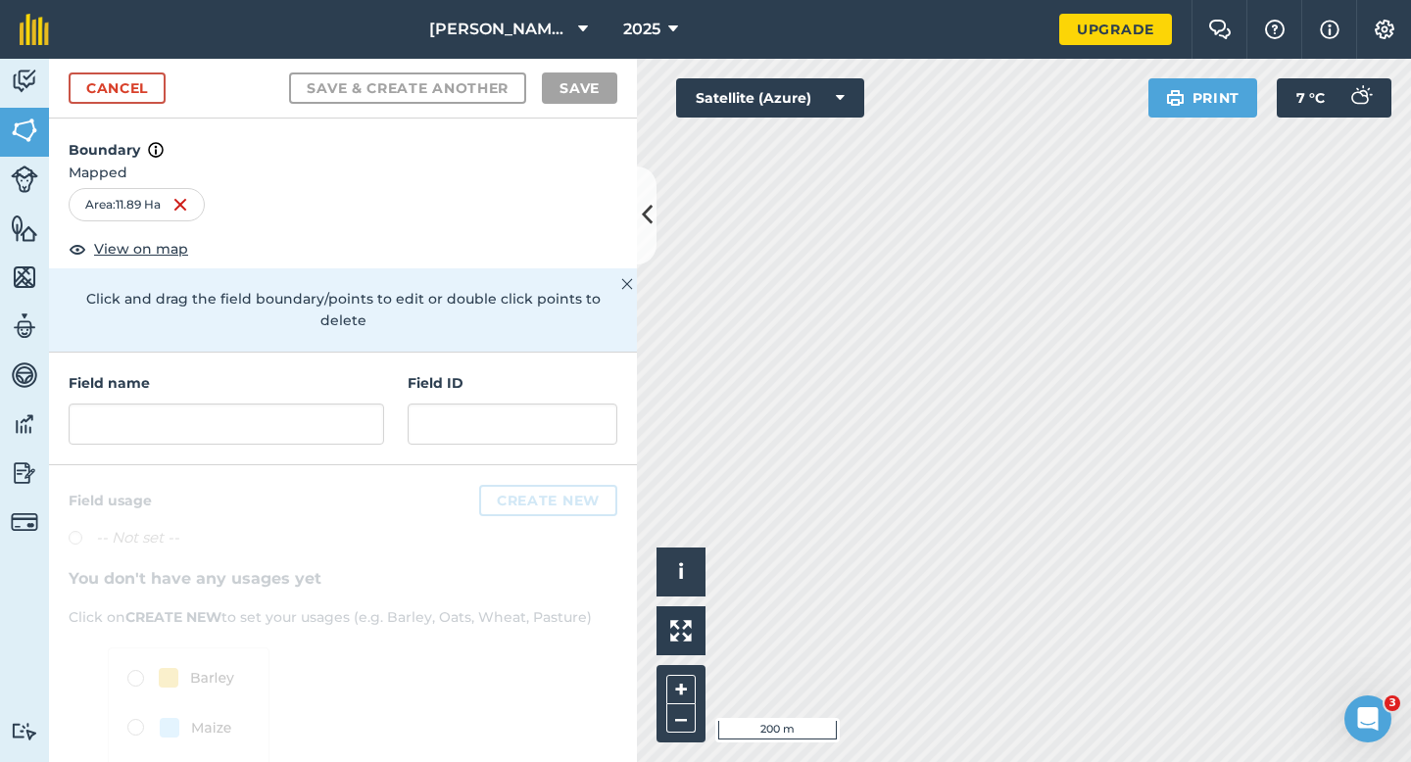
click at [386, 394] on div "Field name Field ID" at bounding box center [343, 409] width 588 height 113
click at [374, 404] on input "text" at bounding box center [226, 424] width 315 height 41
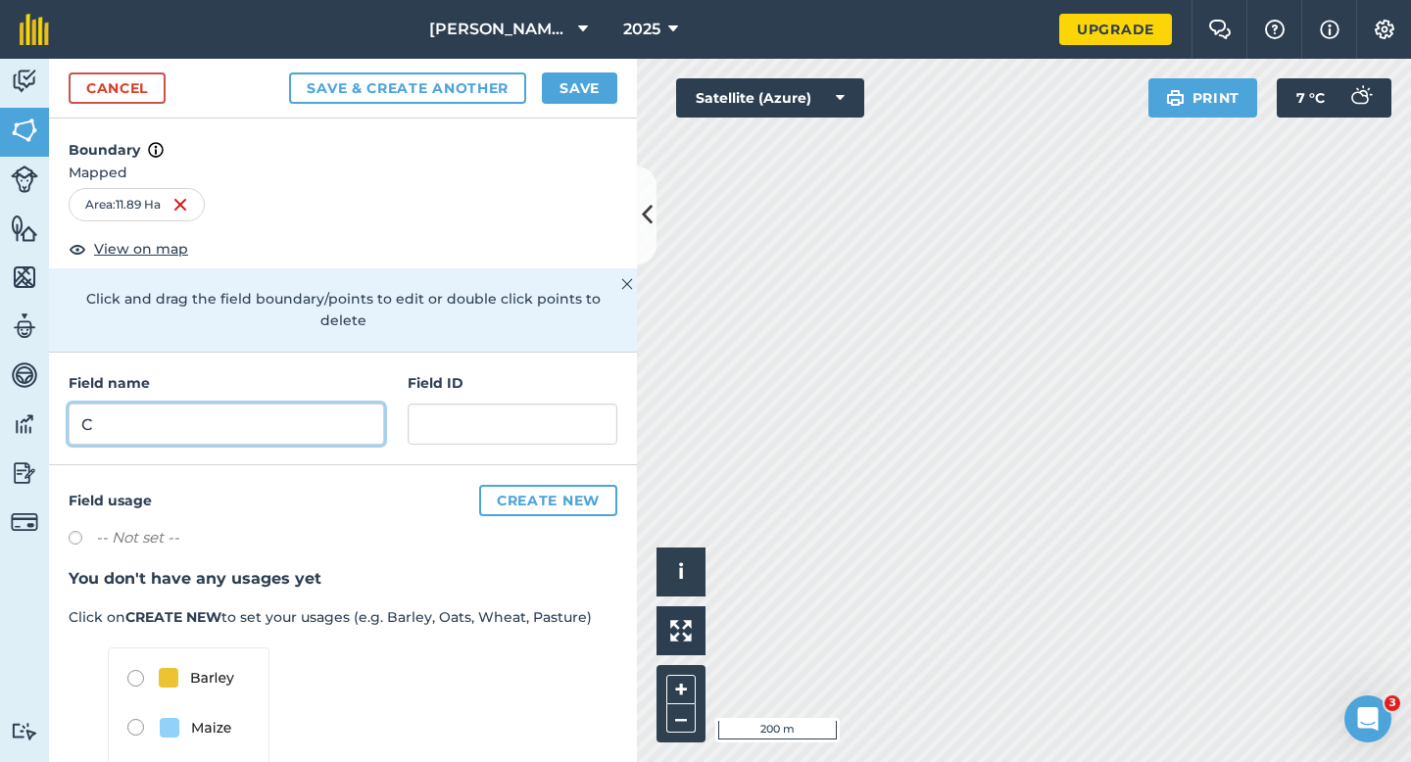
type input "C"
click at [572, 92] on button "Save" at bounding box center [579, 87] width 75 height 31
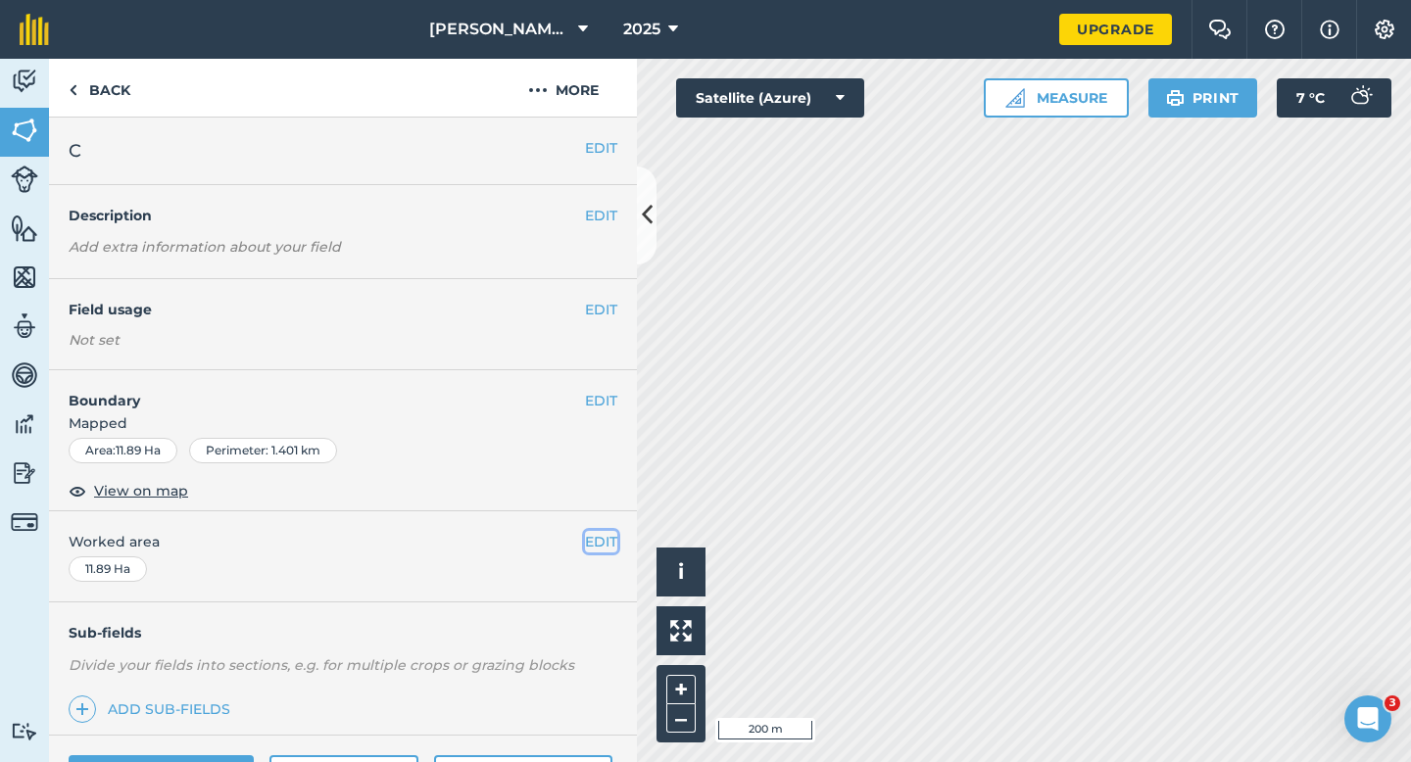
click at [602, 538] on button "EDIT" at bounding box center [601, 542] width 32 height 22
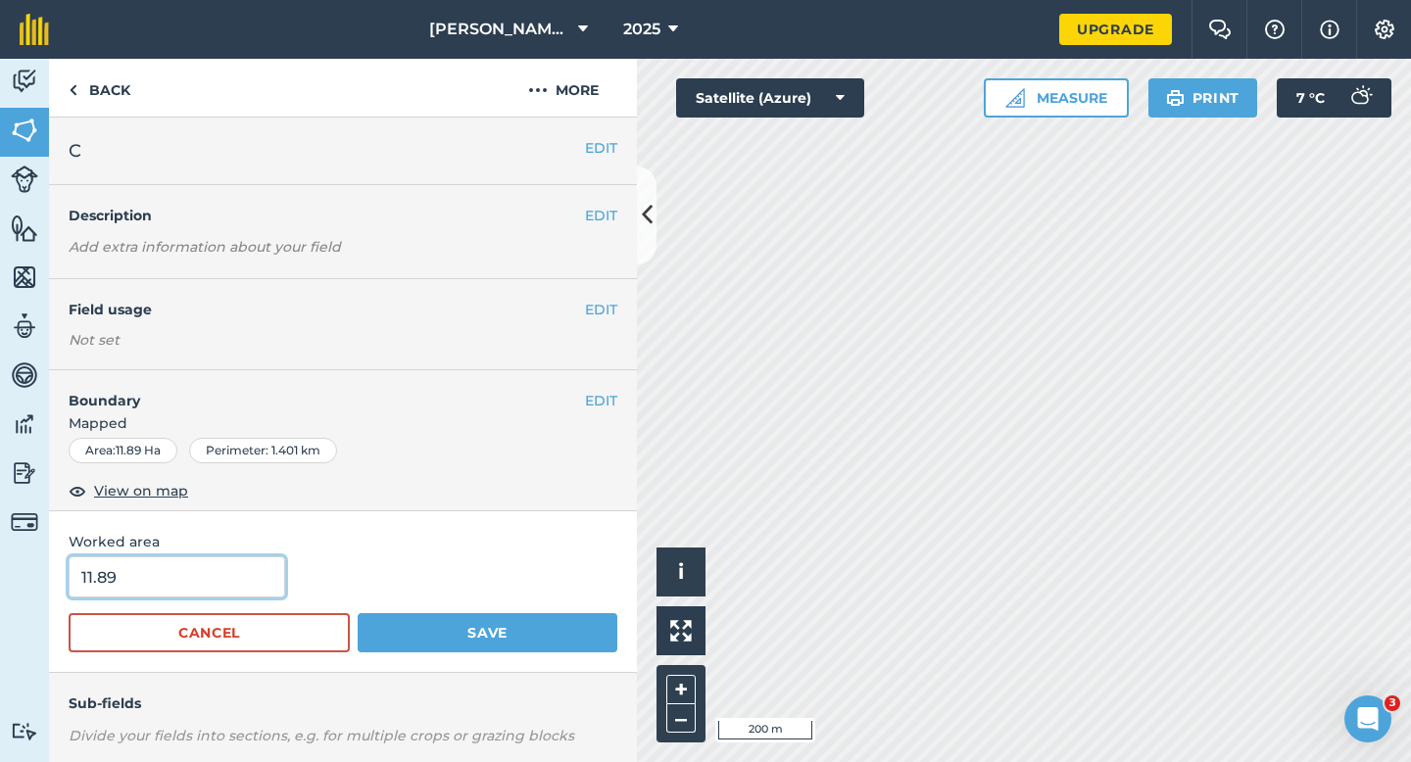
click at [157, 577] on input "11.89" at bounding box center [177, 576] width 216 height 41
type input "12"
click at [358, 613] on button "Save" at bounding box center [488, 632] width 260 height 39
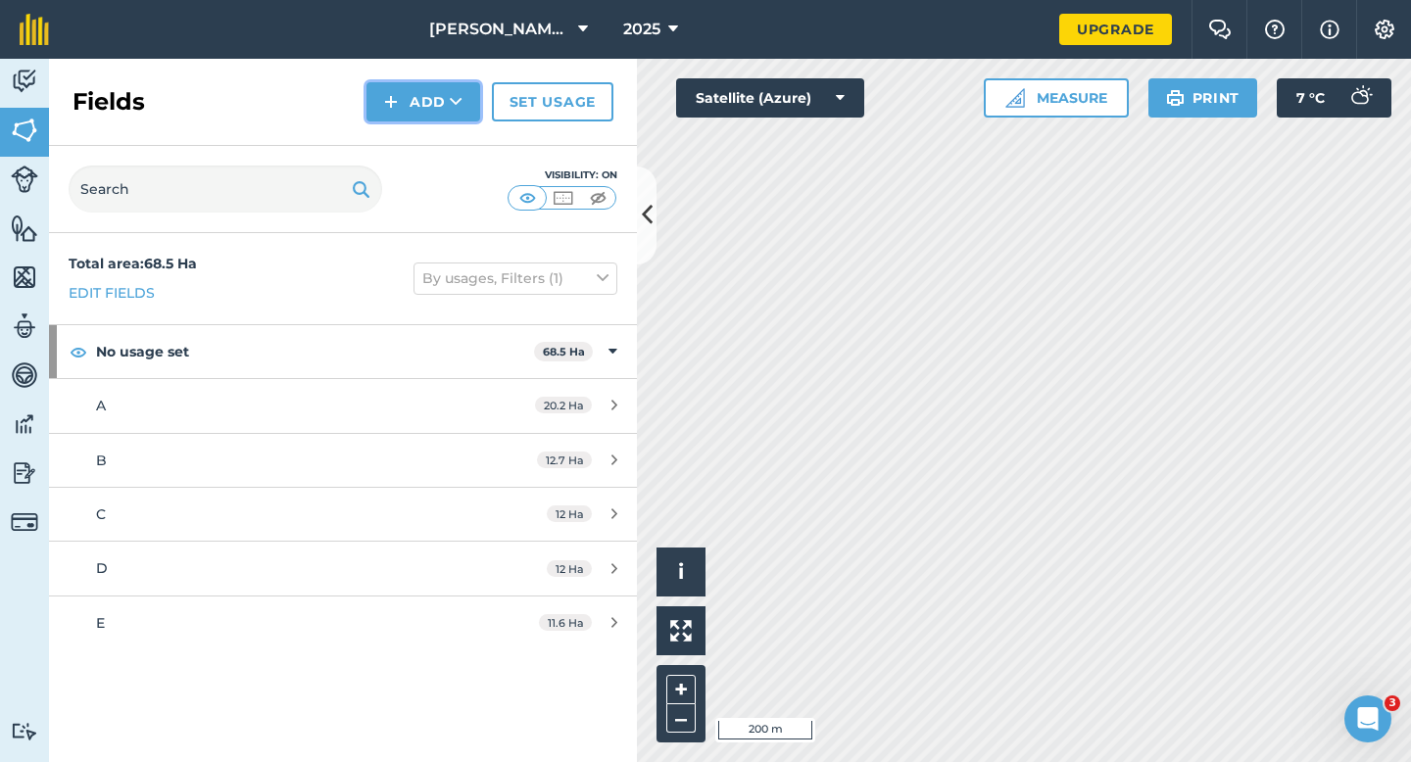
click at [386, 90] on img at bounding box center [391, 102] width 14 height 24
click at [407, 157] on link "Draw" at bounding box center [423, 145] width 108 height 43
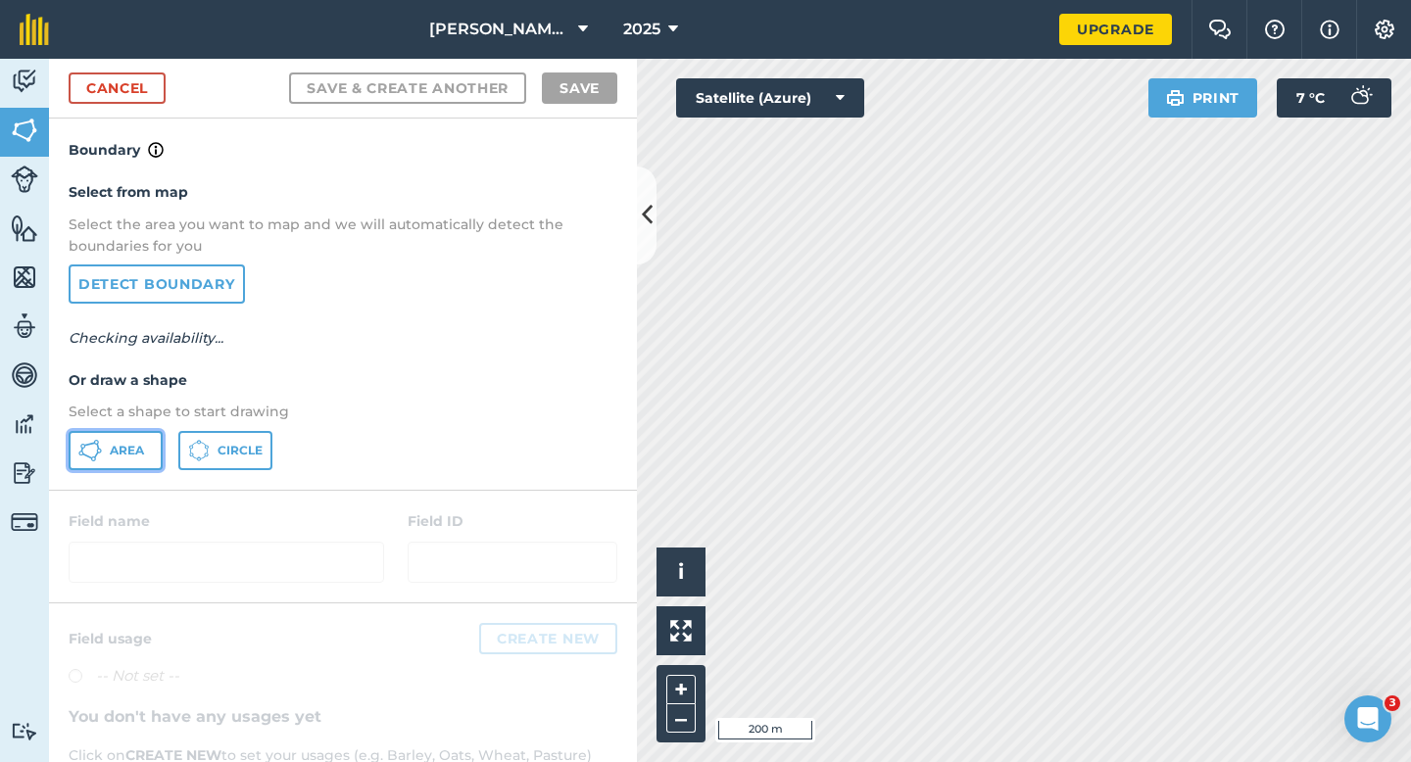
click at [137, 446] on span "Area" at bounding box center [127, 451] width 34 height 16
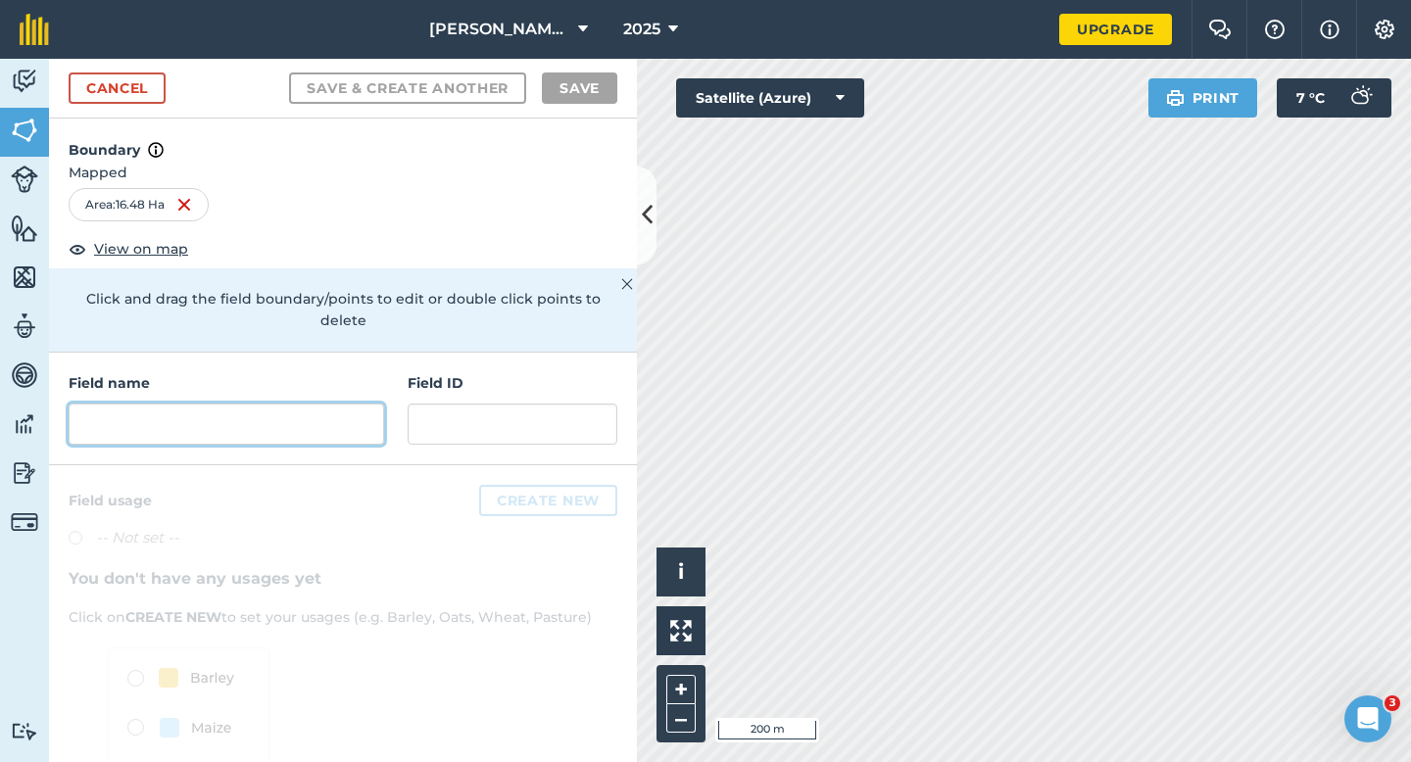
click at [240, 404] on input "text" at bounding box center [226, 424] width 315 height 41
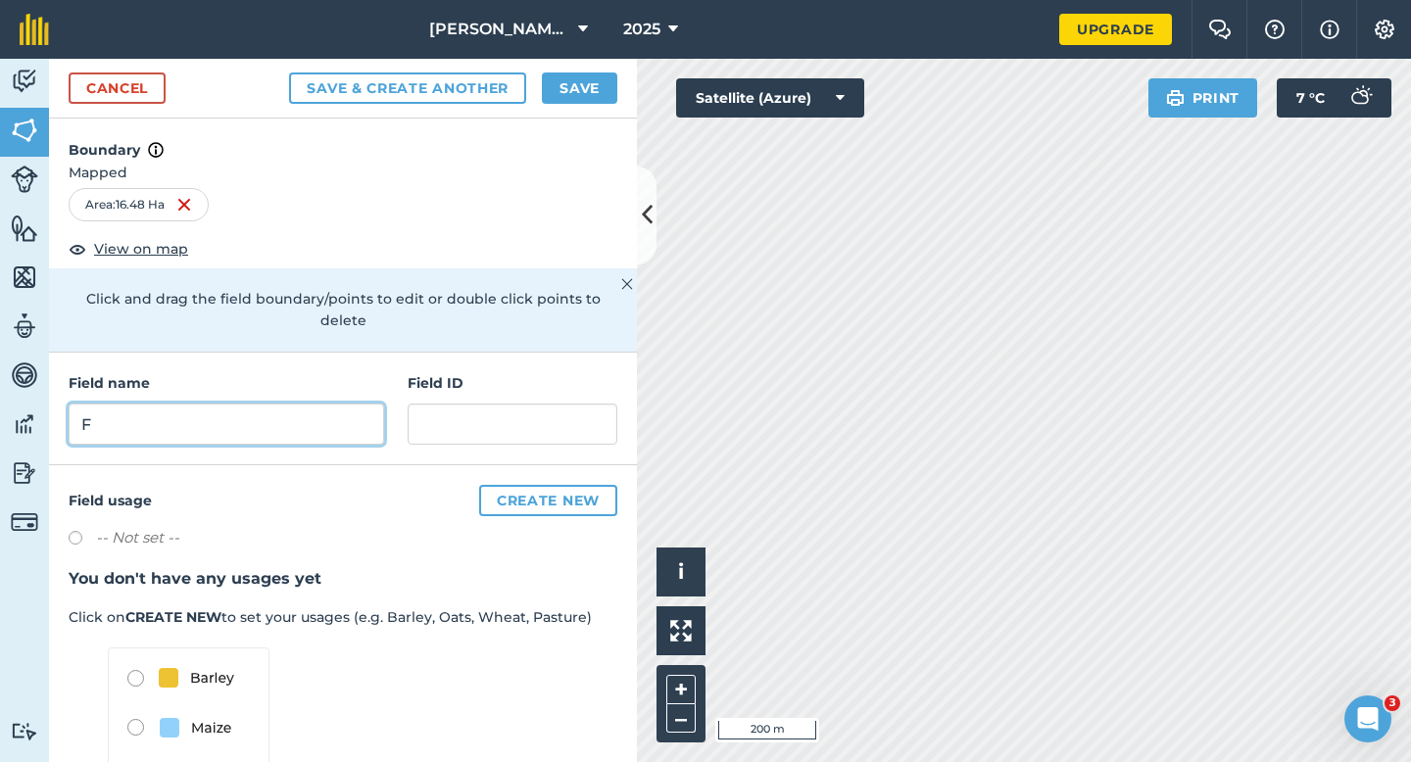
type input "F"
click at [589, 83] on button "Save" at bounding box center [579, 87] width 75 height 31
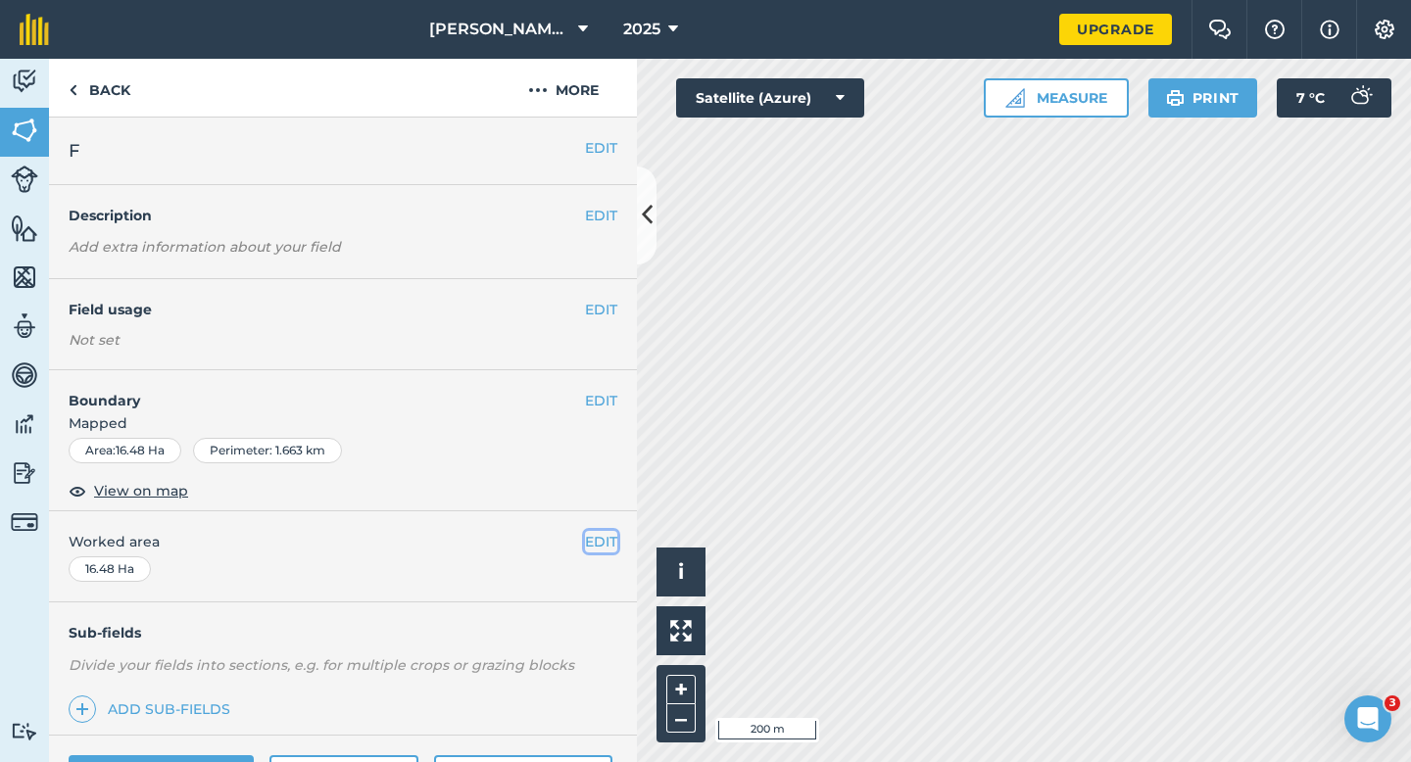
click at [600, 541] on button "EDIT" at bounding box center [601, 542] width 32 height 22
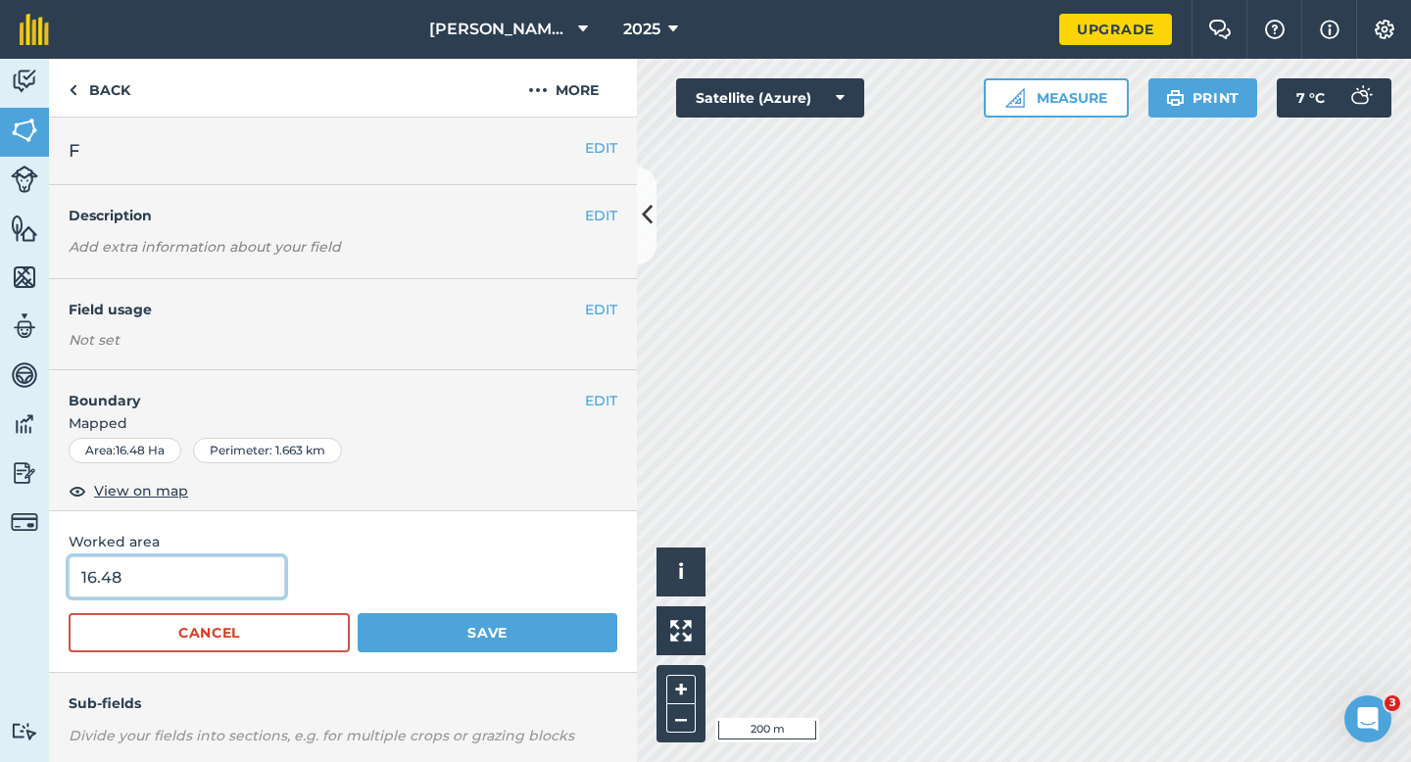
click at [128, 575] on input "16.48" at bounding box center [177, 576] width 216 height 41
type input "16.5"
click at [358, 613] on button "Save" at bounding box center [488, 632] width 260 height 39
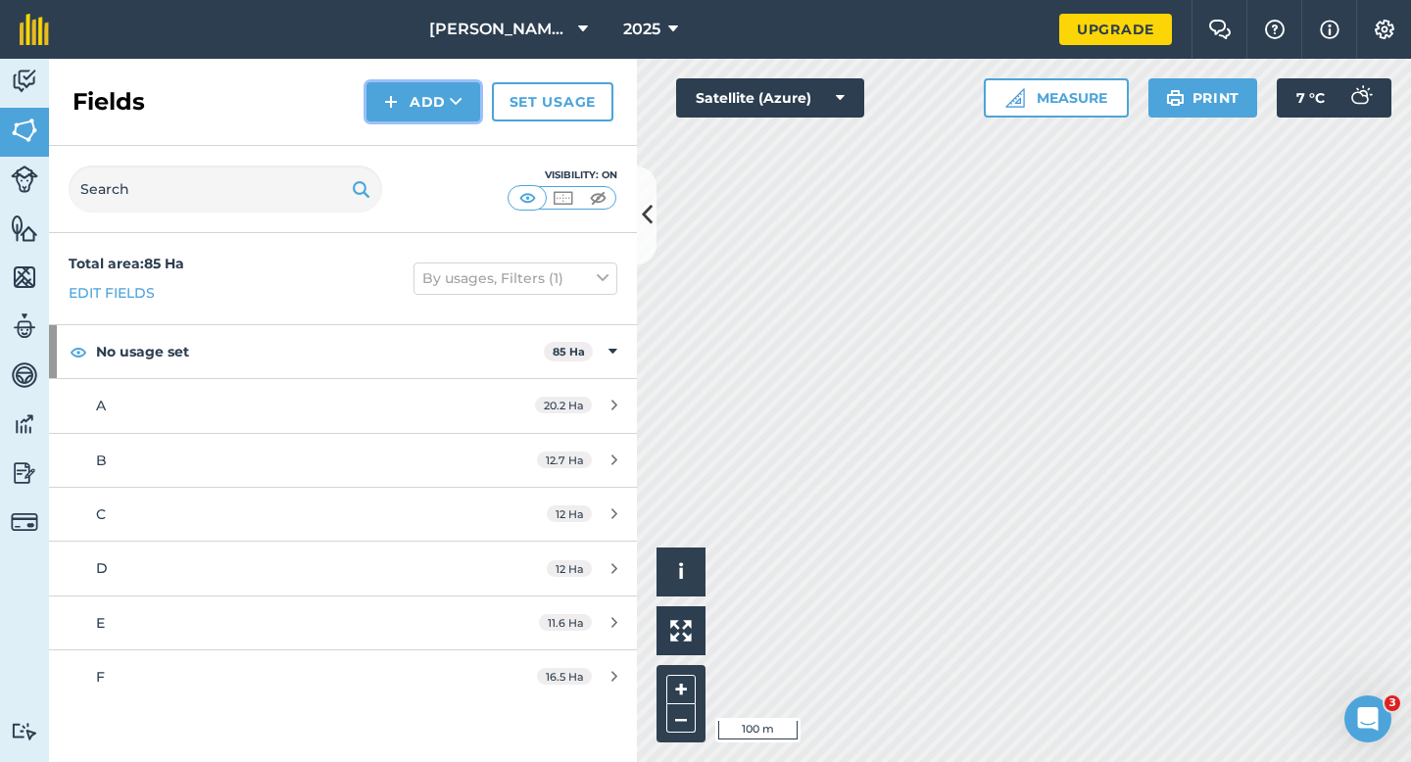
click at [422, 120] on button "Add" at bounding box center [423, 101] width 114 height 39
click at [431, 141] on link "Draw" at bounding box center [423, 145] width 108 height 43
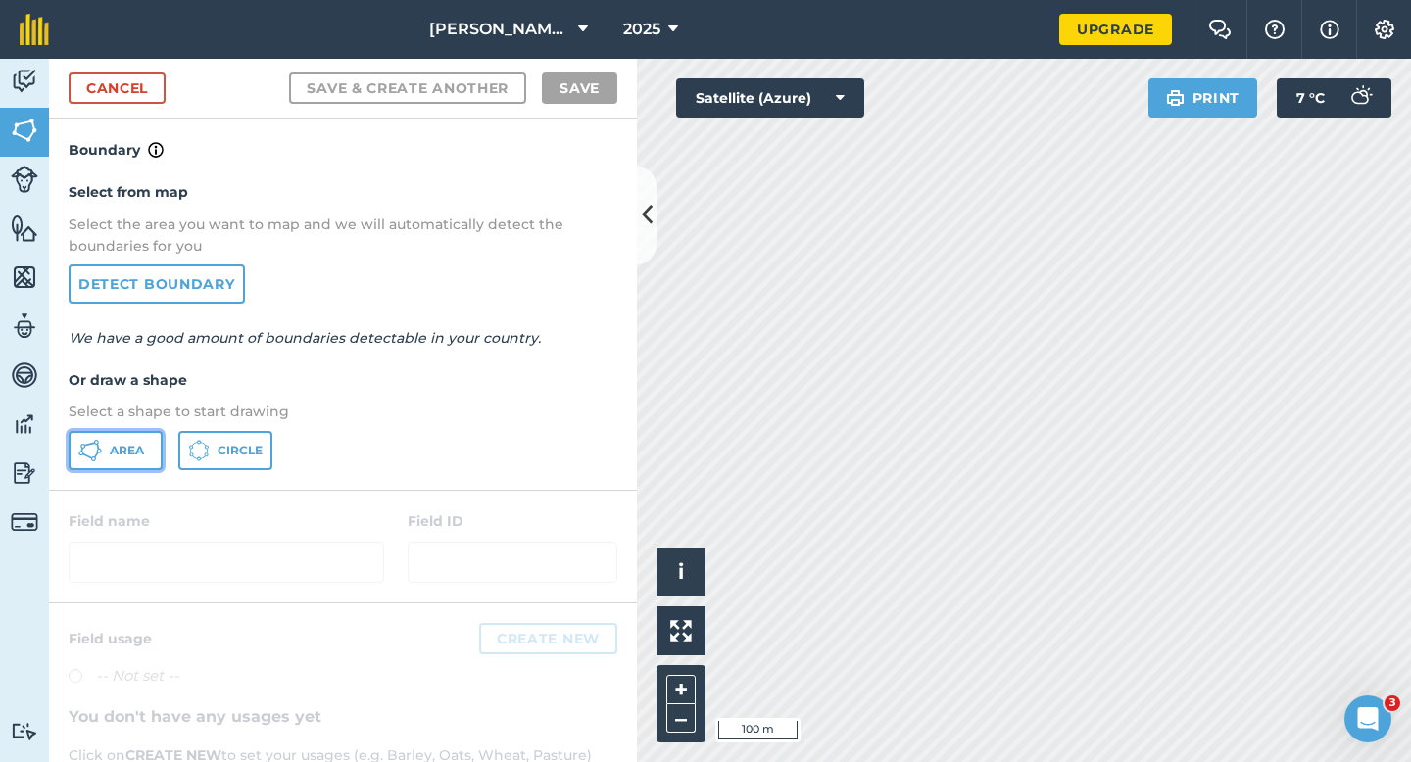
click at [141, 432] on button "Area" at bounding box center [116, 450] width 94 height 39
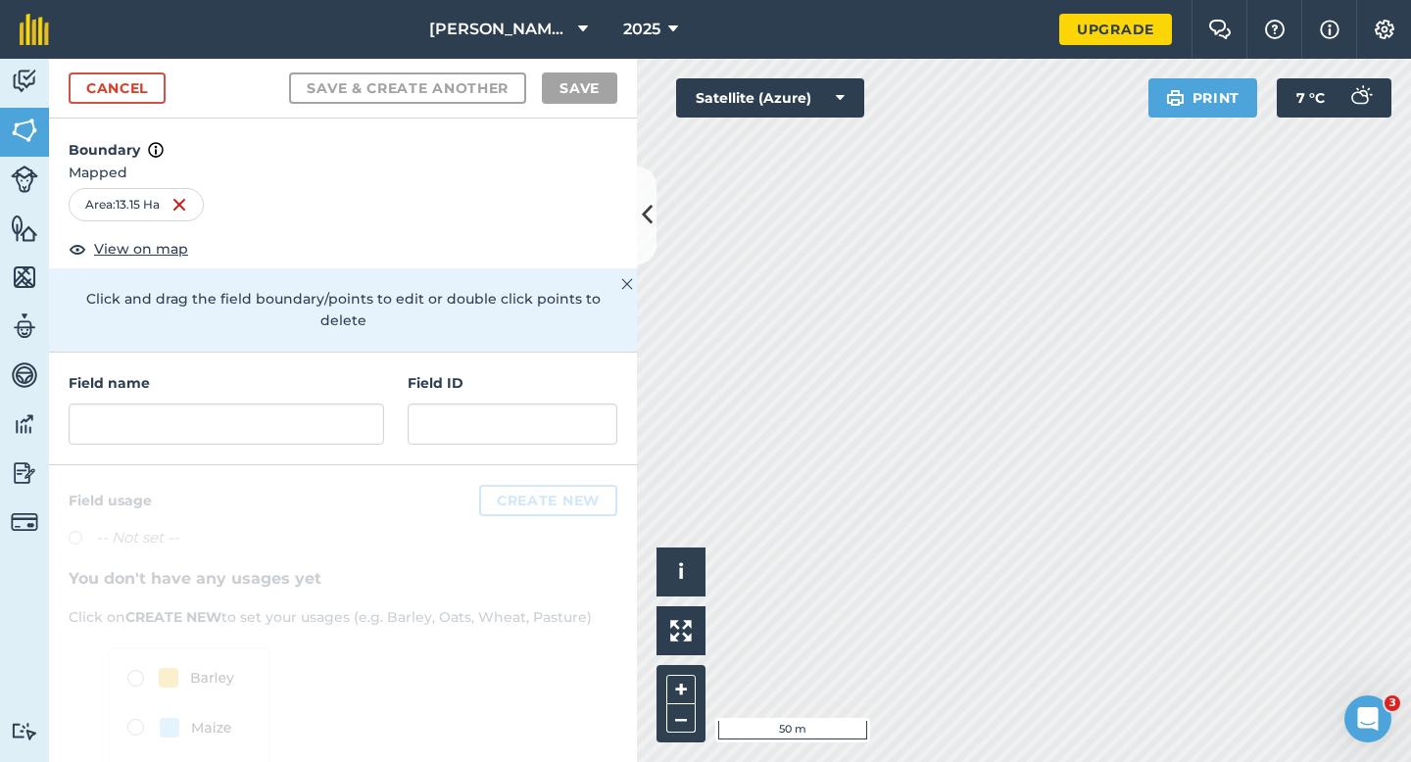
click at [298, 372] on h4 "Field name" at bounding box center [226, 383] width 315 height 22
click at [298, 404] on input "text" at bounding box center [226, 424] width 315 height 41
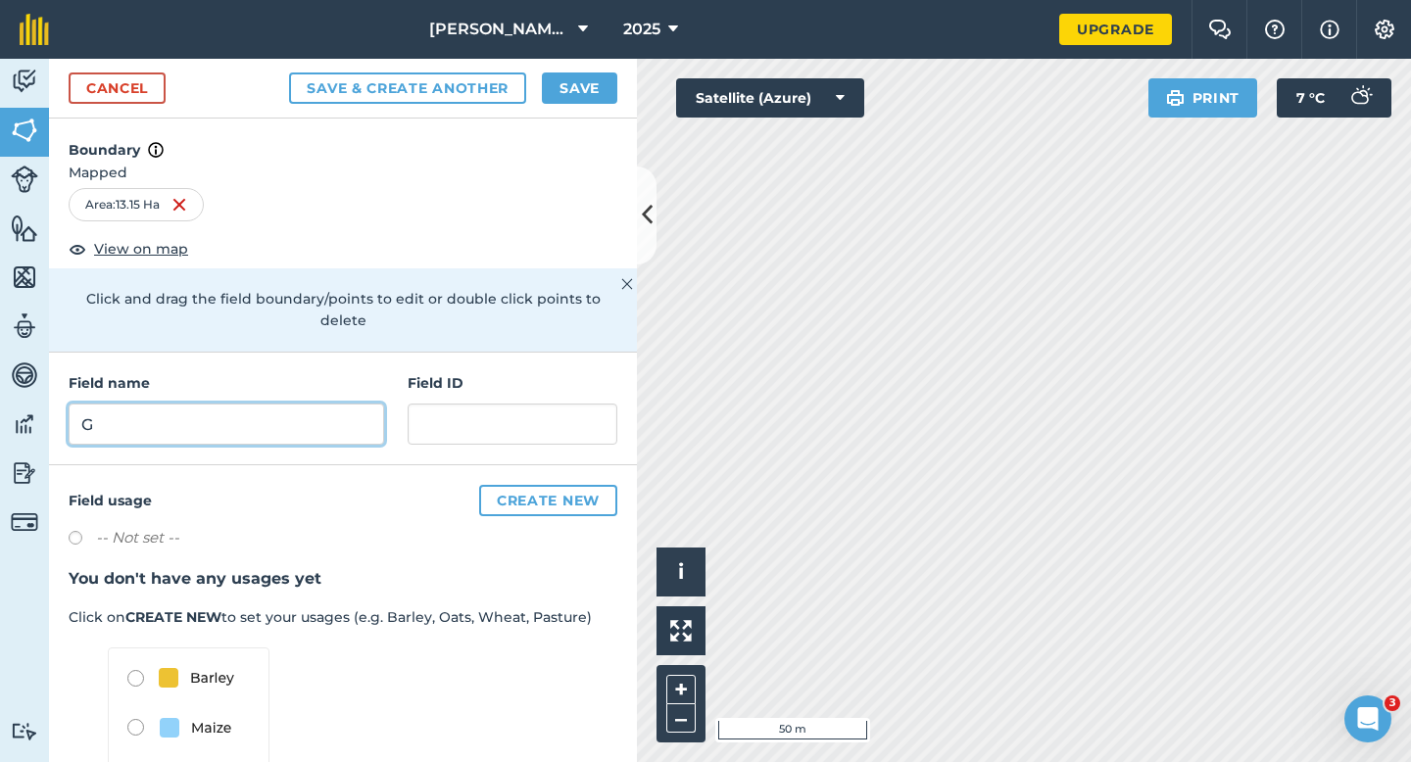
type input "G"
click at [602, 90] on button "Save" at bounding box center [579, 87] width 75 height 31
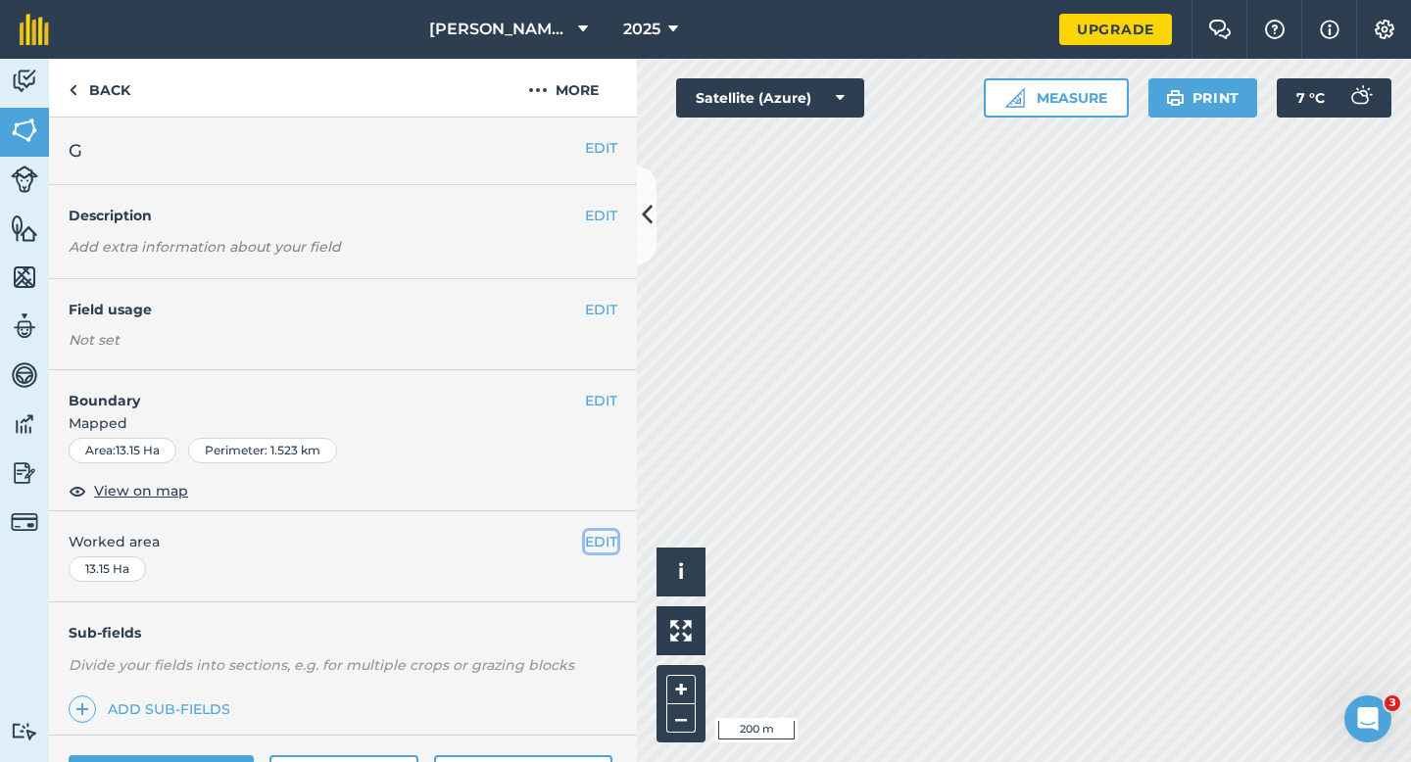
click at [594, 542] on button "EDIT" at bounding box center [601, 542] width 32 height 22
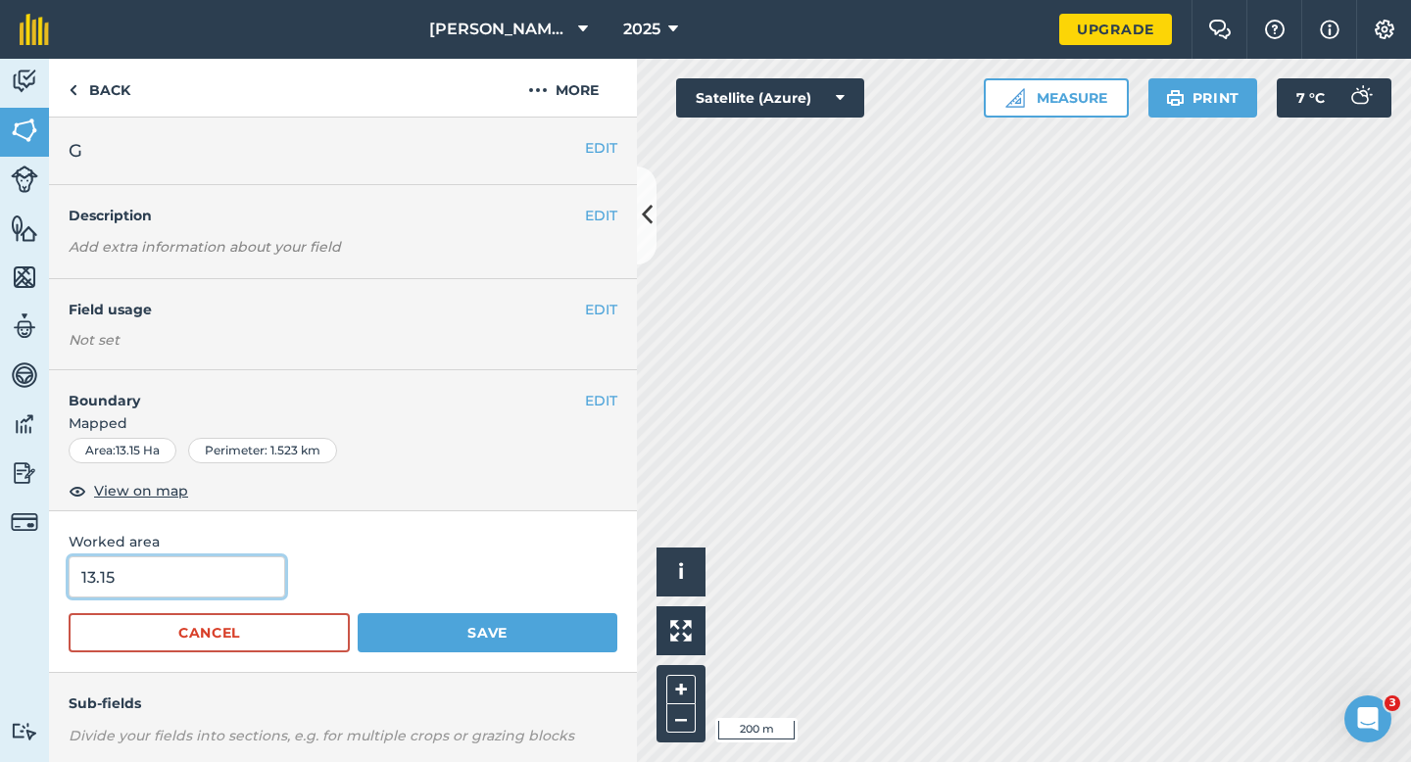
click at [137, 576] on input "13.15" at bounding box center [177, 576] width 216 height 41
type input "13.2"
click at [358, 613] on button "Save" at bounding box center [488, 632] width 260 height 39
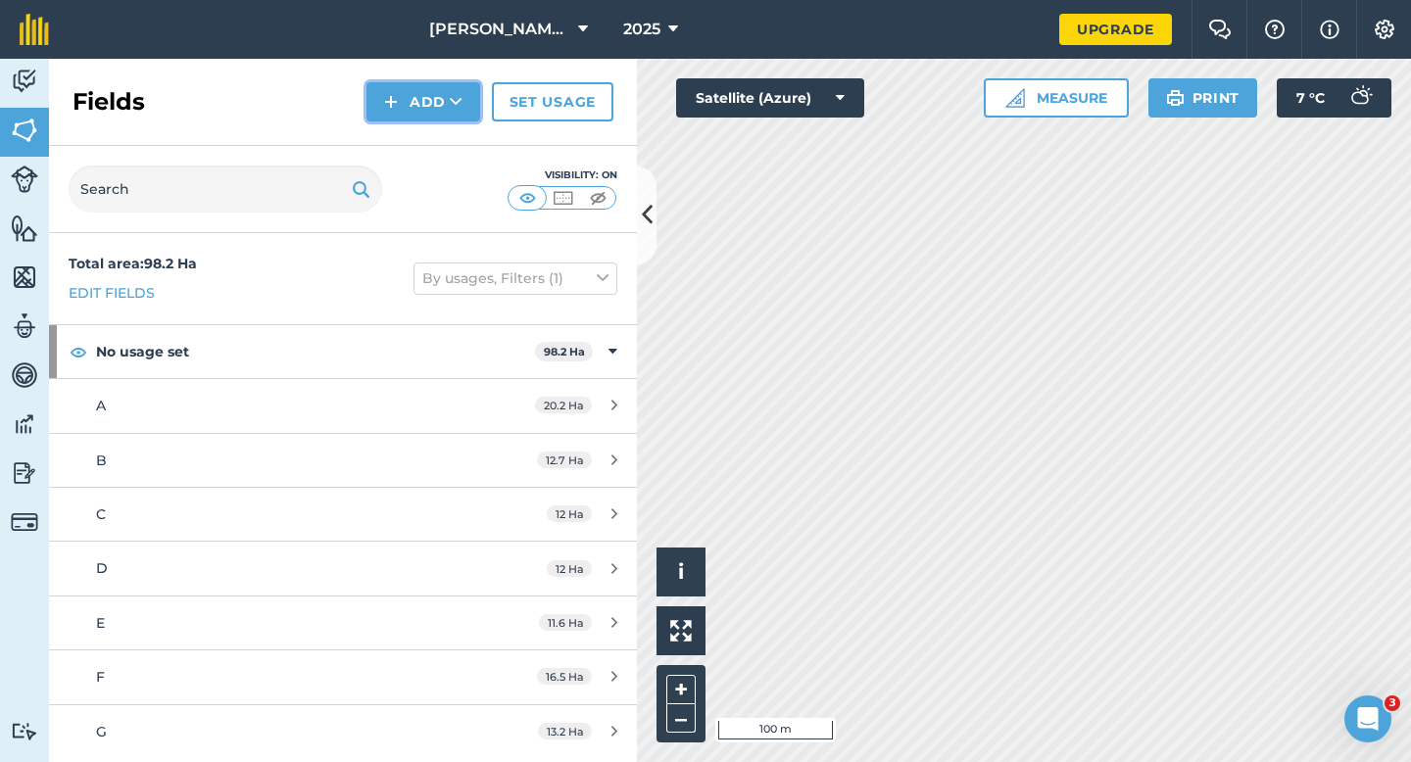
click at [425, 94] on button "Add" at bounding box center [423, 101] width 114 height 39
click at [425, 130] on link "Draw" at bounding box center [423, 145] width 108 height 43
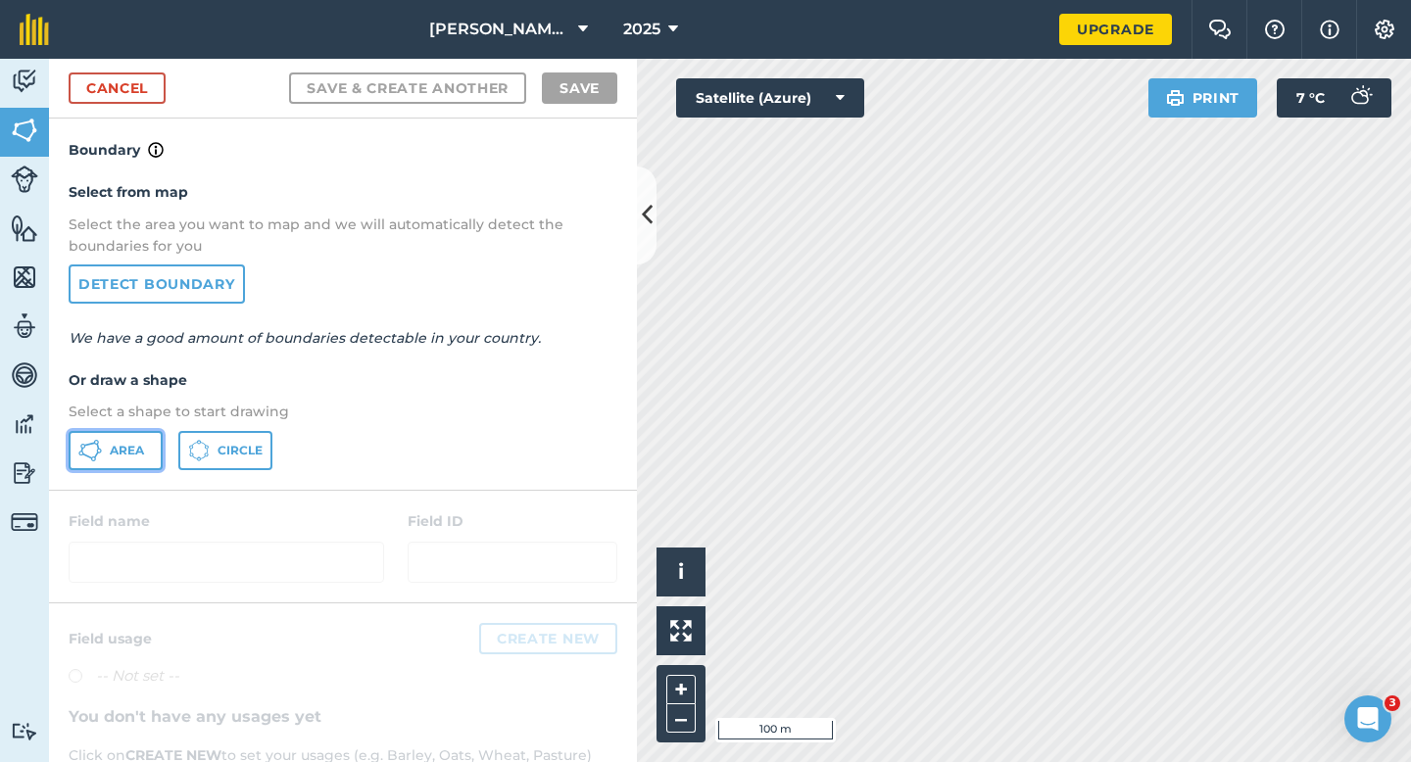
click at [150, 459] on button "Area" at bounding box center [116, 450] width 94 height 39
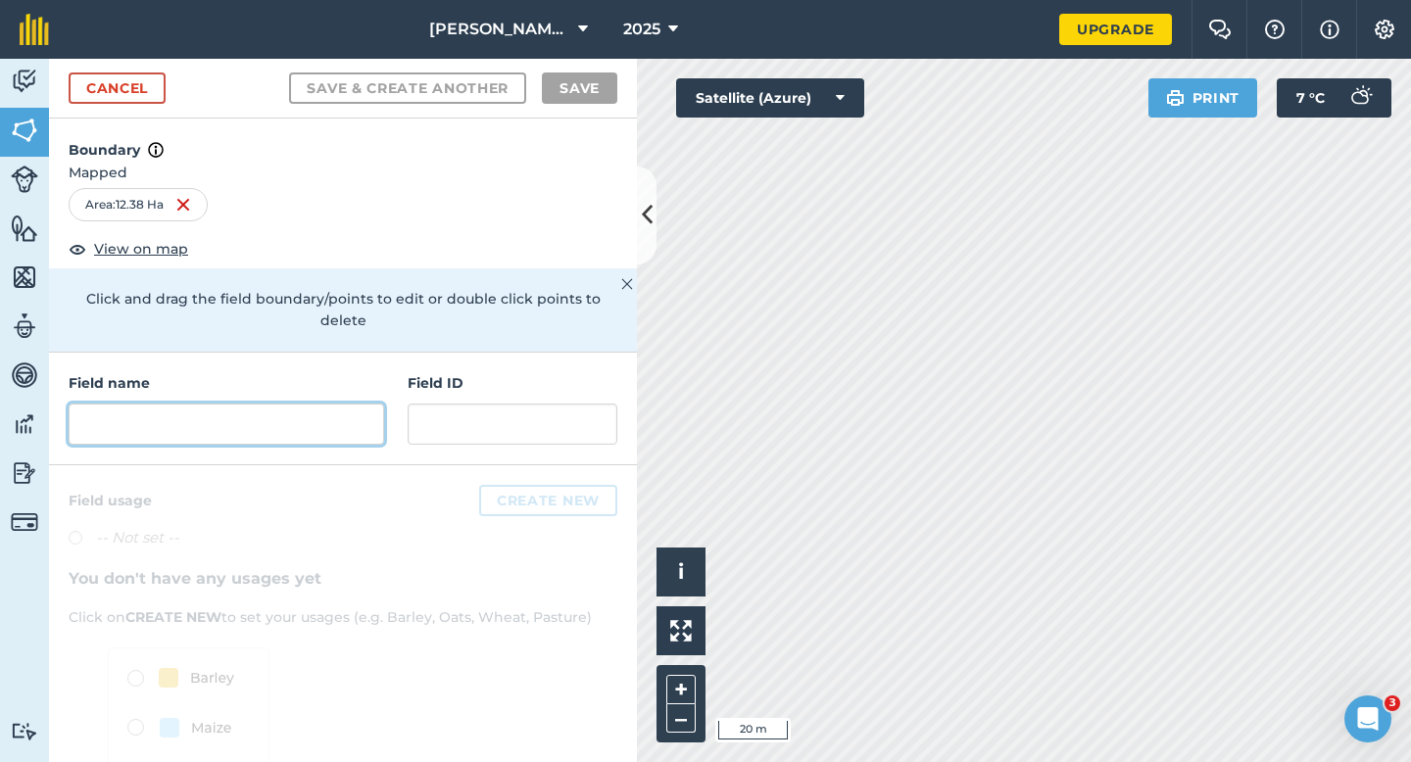
click at [323, 404] on input "text" at bounding box center [226, 424] width 315 height 41
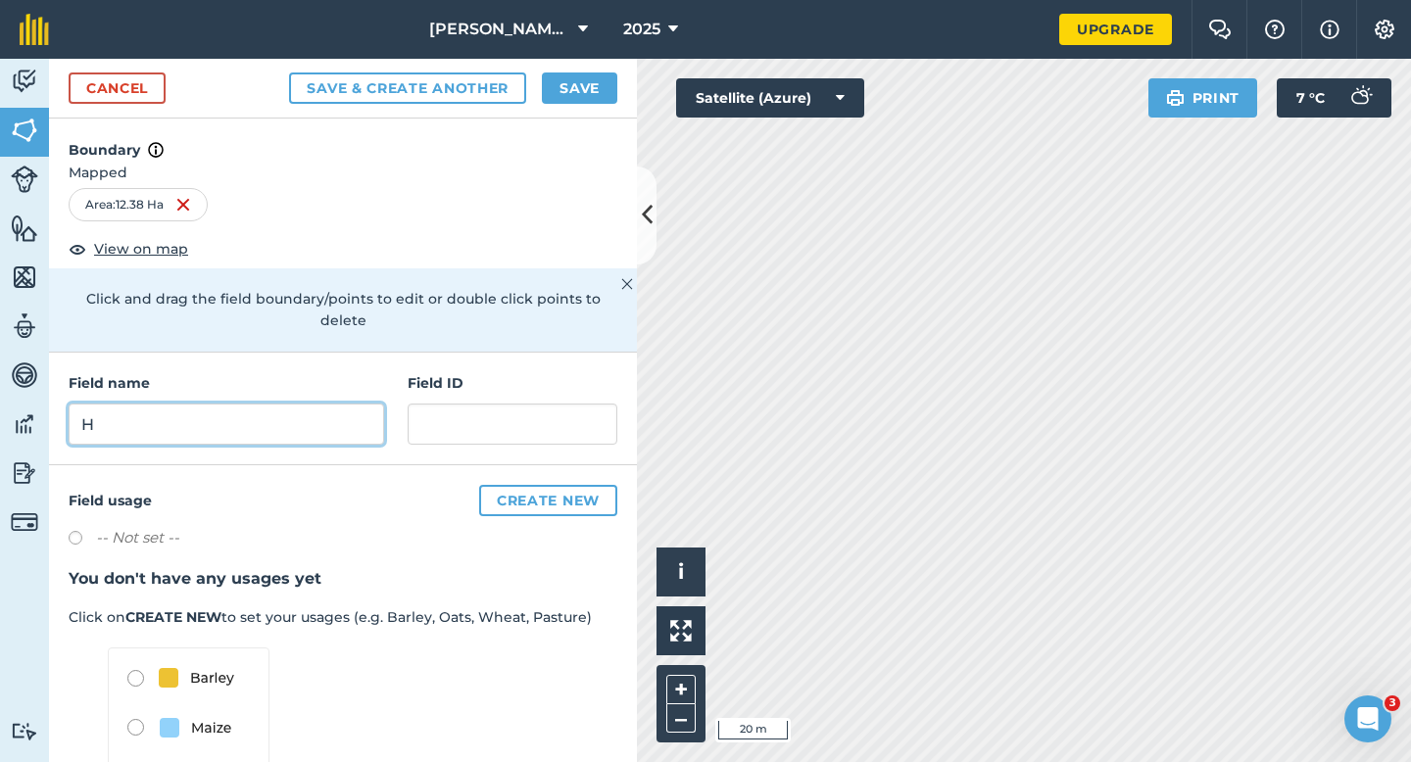
type input "H"
click at [596, 82] on button "Save" at bounding box center [579, 87] width 75 height 31
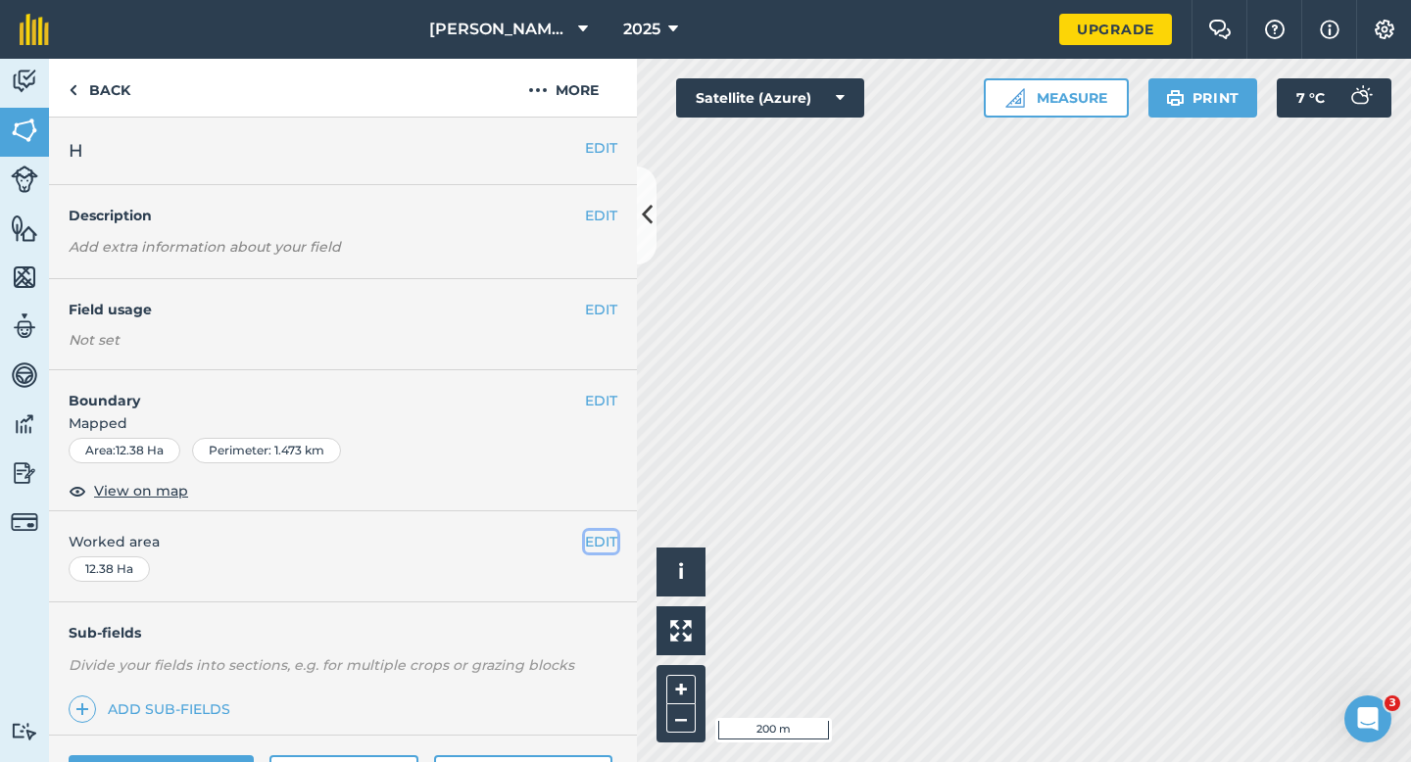
click at [608, 540] on button "EDIT" at bounding box center [601, 542] width 32 height 22
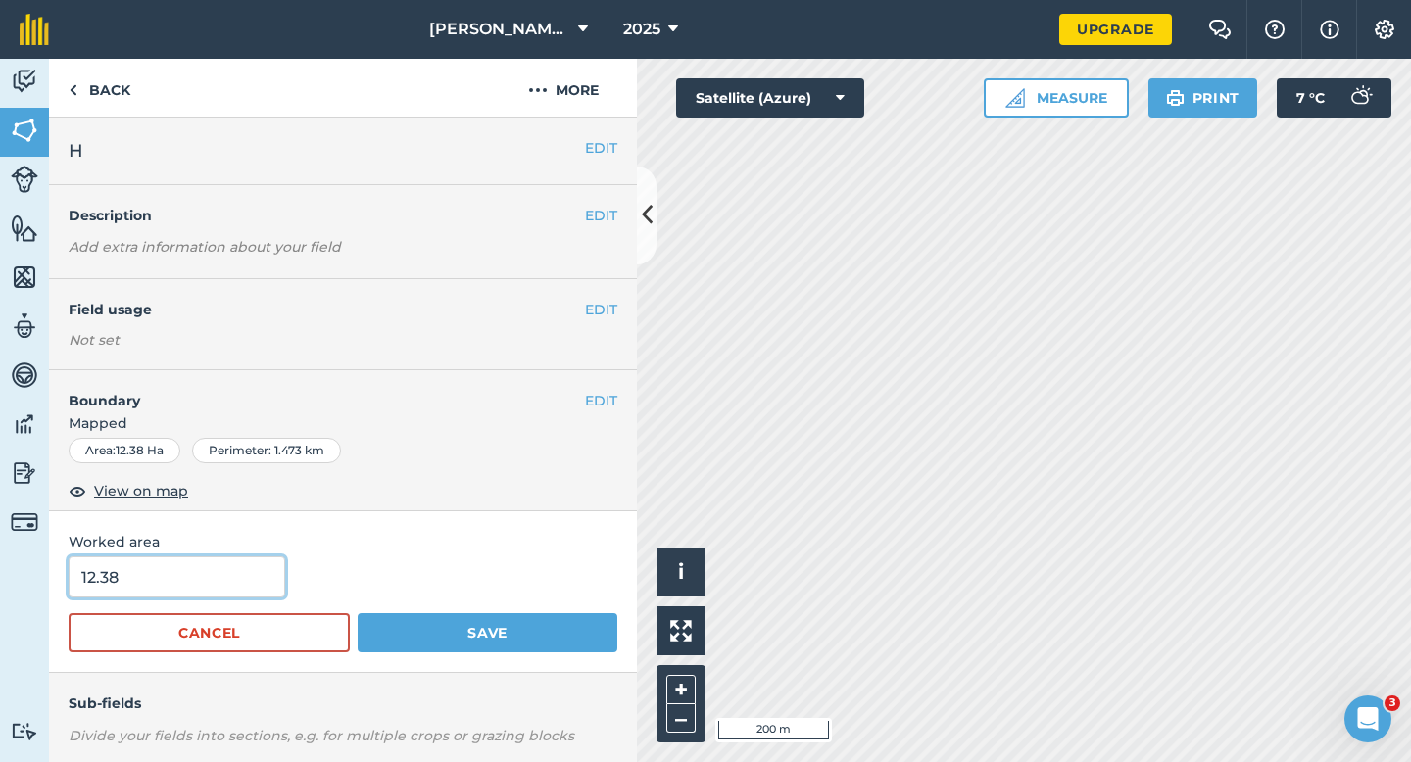
click at [215, 568] on input "12.38" at bounding box center [177, 576] width 216 height 41
type input "12.4"
click at [358, 613] on button "Save" at bounding box center [488, 632] width 260 height 39
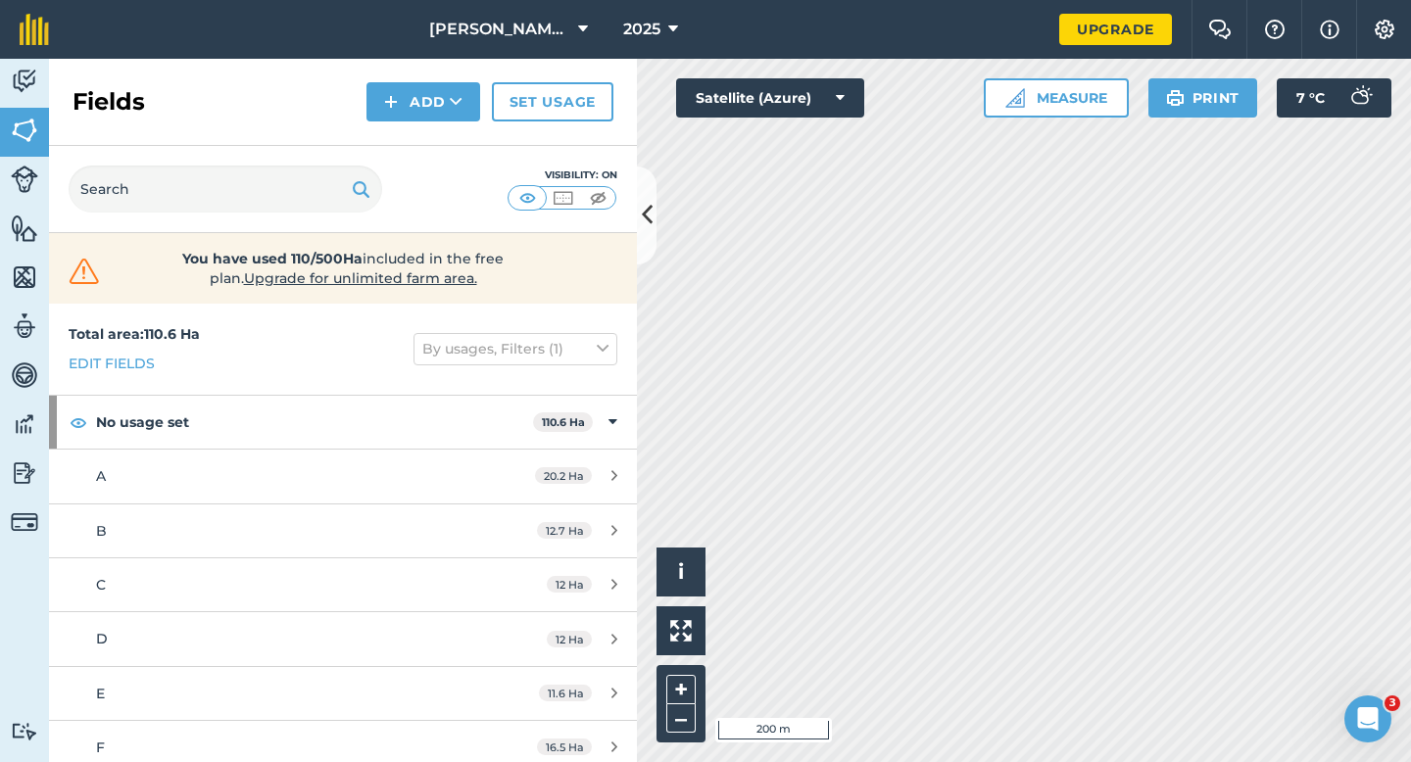
click at [407, 124] on div "Fields Add Set usage" at bounding box center [343, 102] width 588 height 87
click at [407, 115] on button "Add" at bounding box center [423, 101] width 114 height 39
click at [409, 140] on link "Draw" at bounding box center [423, 145] width 108 height 43
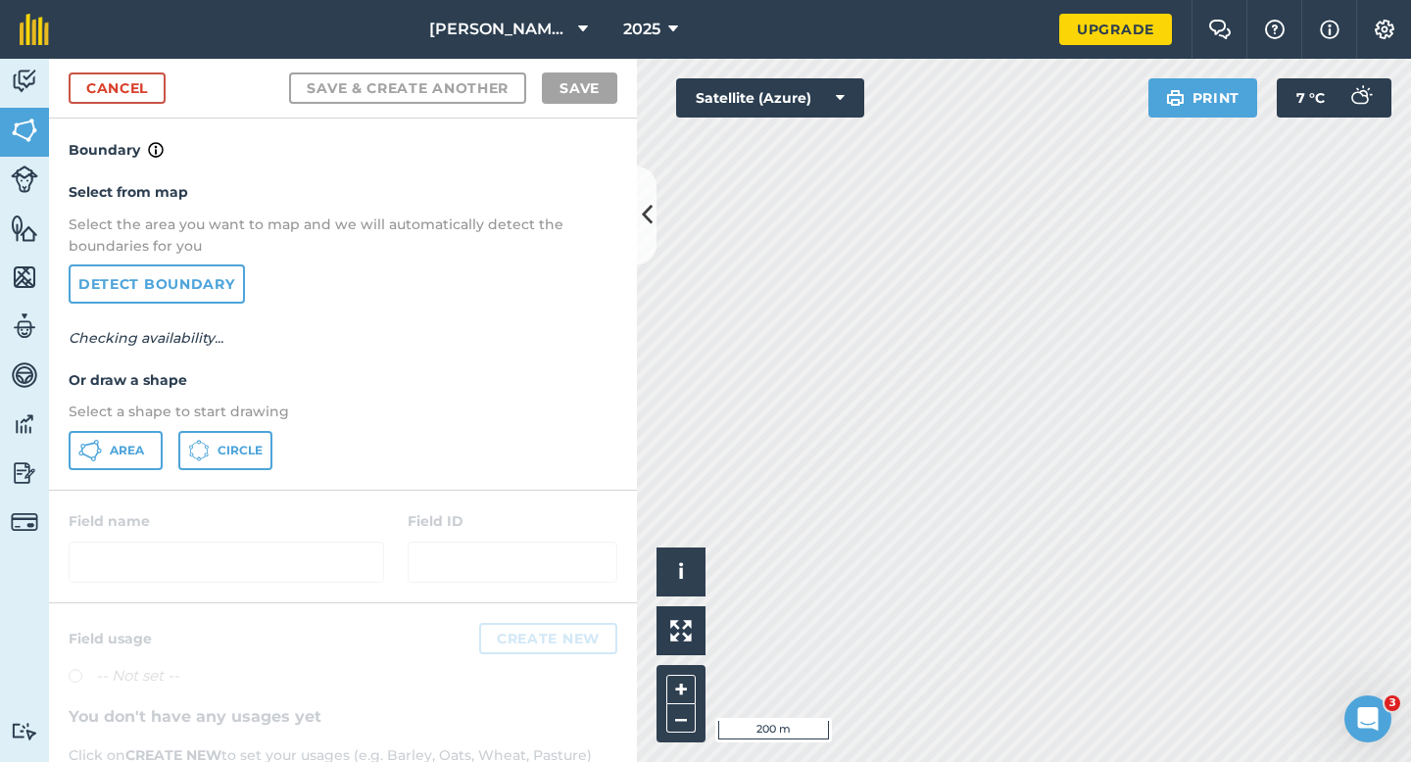
click at [108, 481] on div "Select from map Select the area you want to map and we will automatically detec…" at bounding box center [343, 325] width 588 height 327
click at [116, 465] on button "Area" at bounding box center [116, 450] width 94 height 39
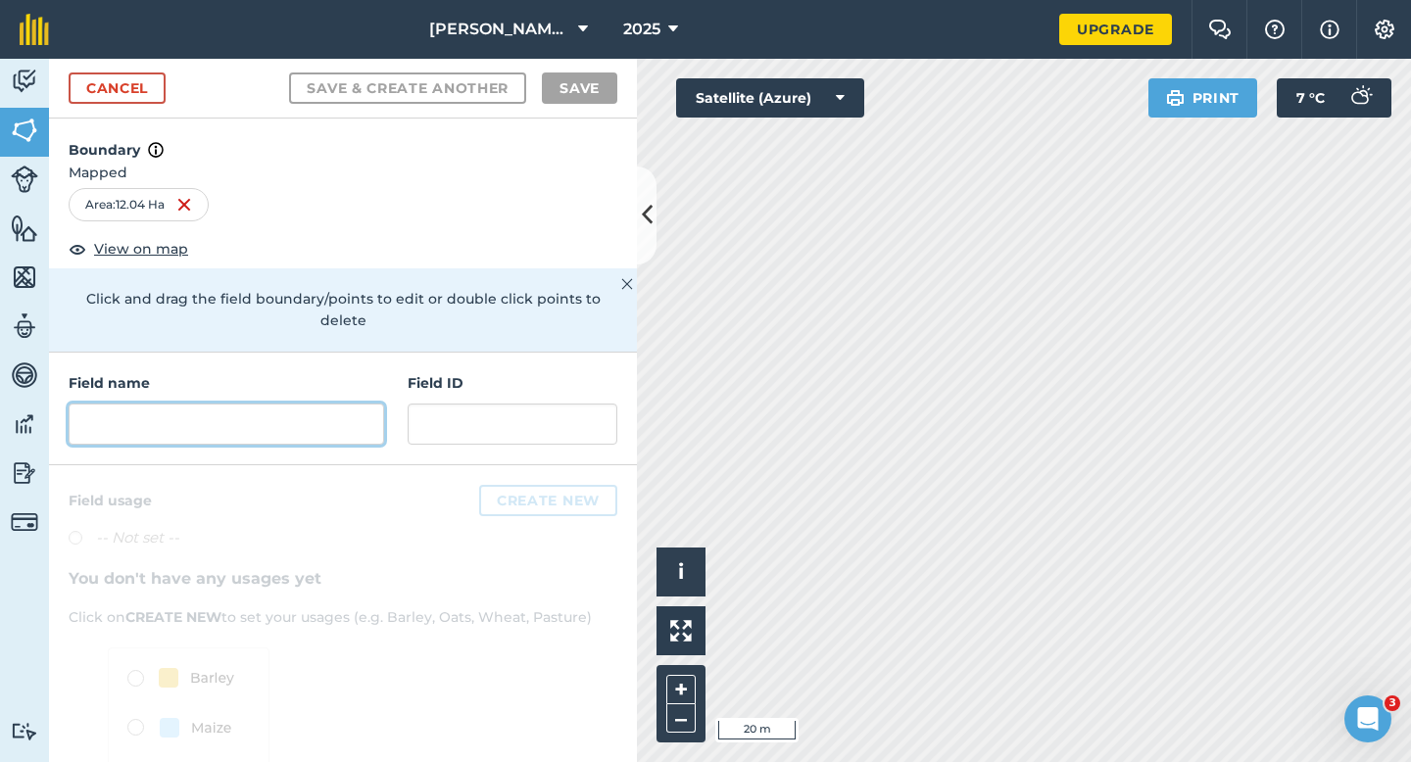
click at [351, 411] on input "text" at bounding box center [226, 424] width 315 height 41
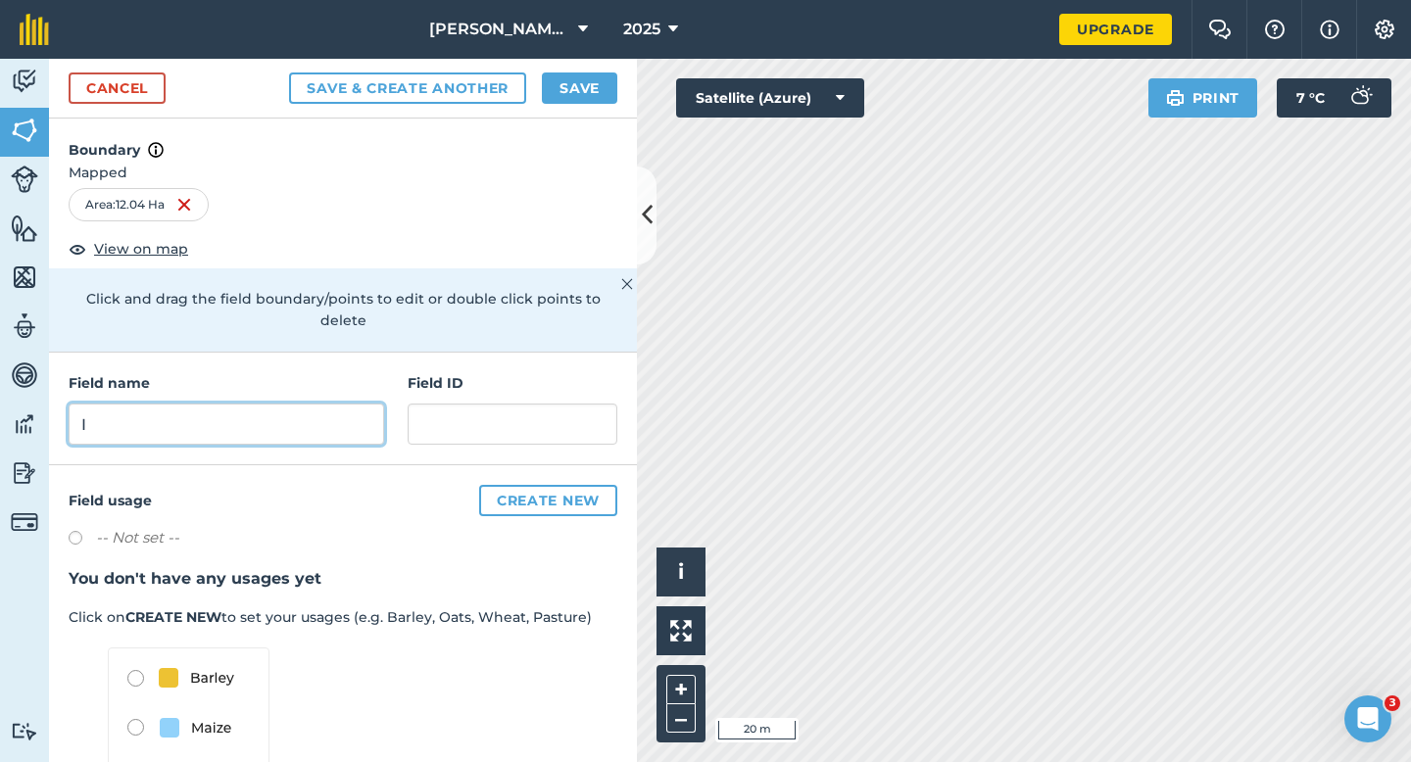
type input "I"
click at [597, 95] on button "Save" at bounding box center [579, 87] width 75 height 31
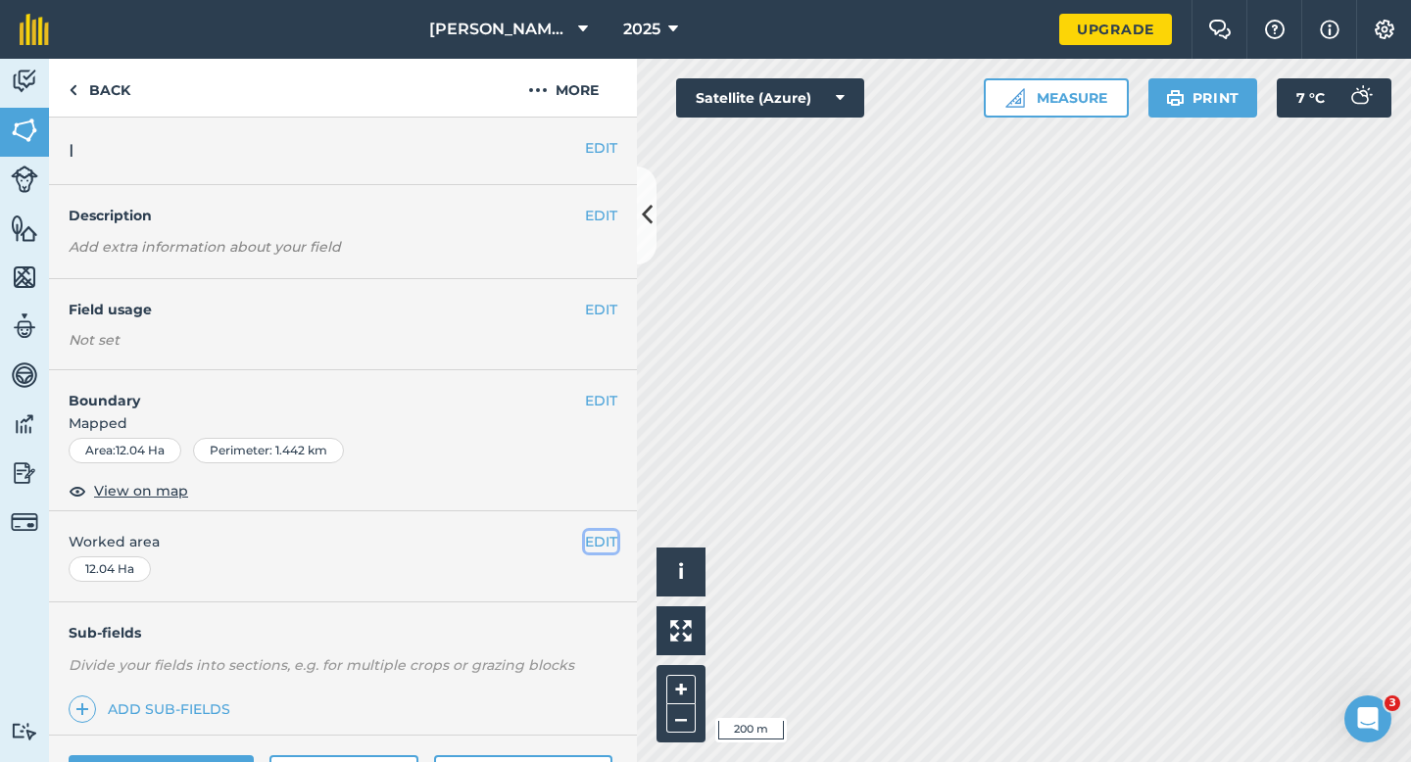
click at [601, 550] on button "EDIT" at bounding box center [601, 542] width 32 height 22
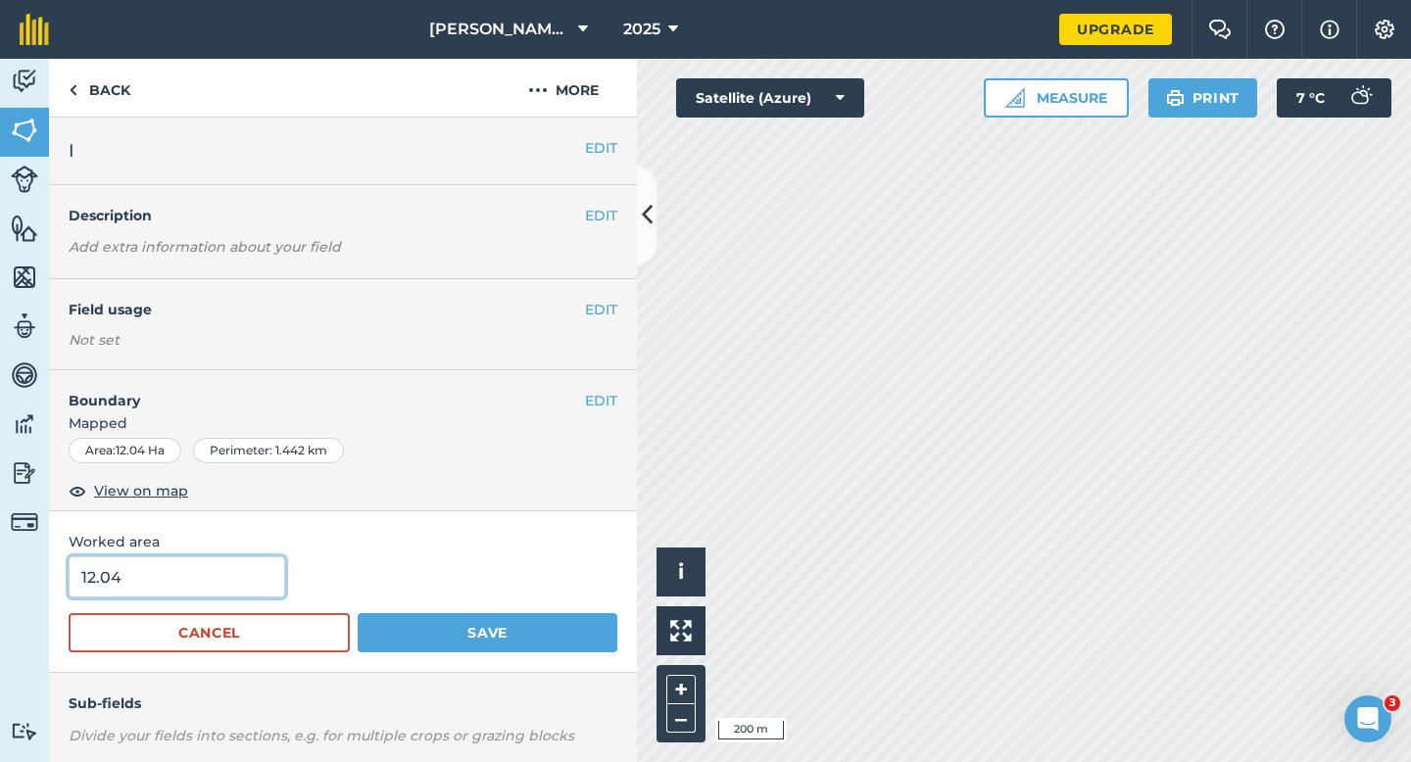
click at [246, 585] on input "12.04" at bounding box center [177, 576] width 216 height 41
type input "12"
click at [358, 613] on button "Save" at bounding box center [488, 632] width 260 height 39
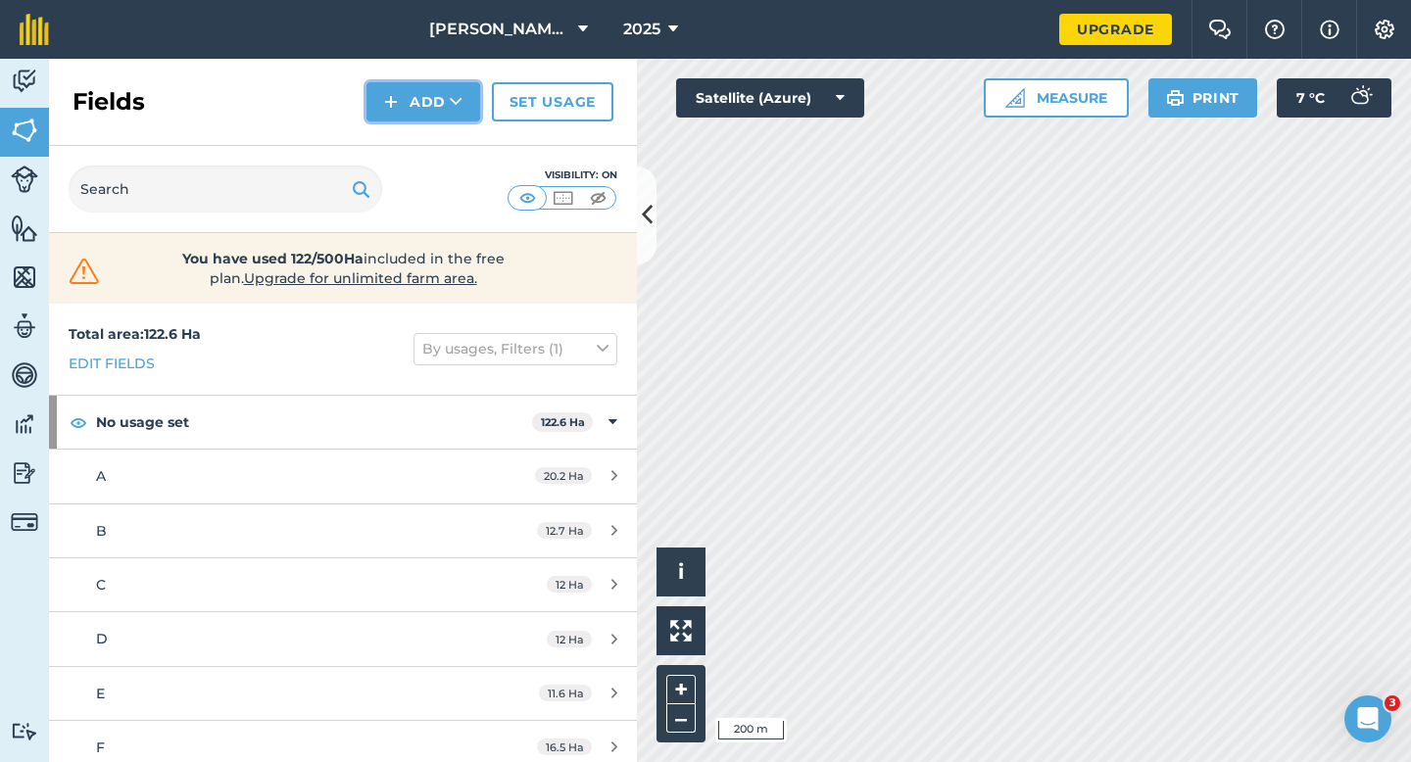
click at [399, 100] on button "Add" at bounding box center [423, 101] width 114 height 39
click at [407, 140] on link "Draw" at bounding box center [423, 145] width 108 height 43
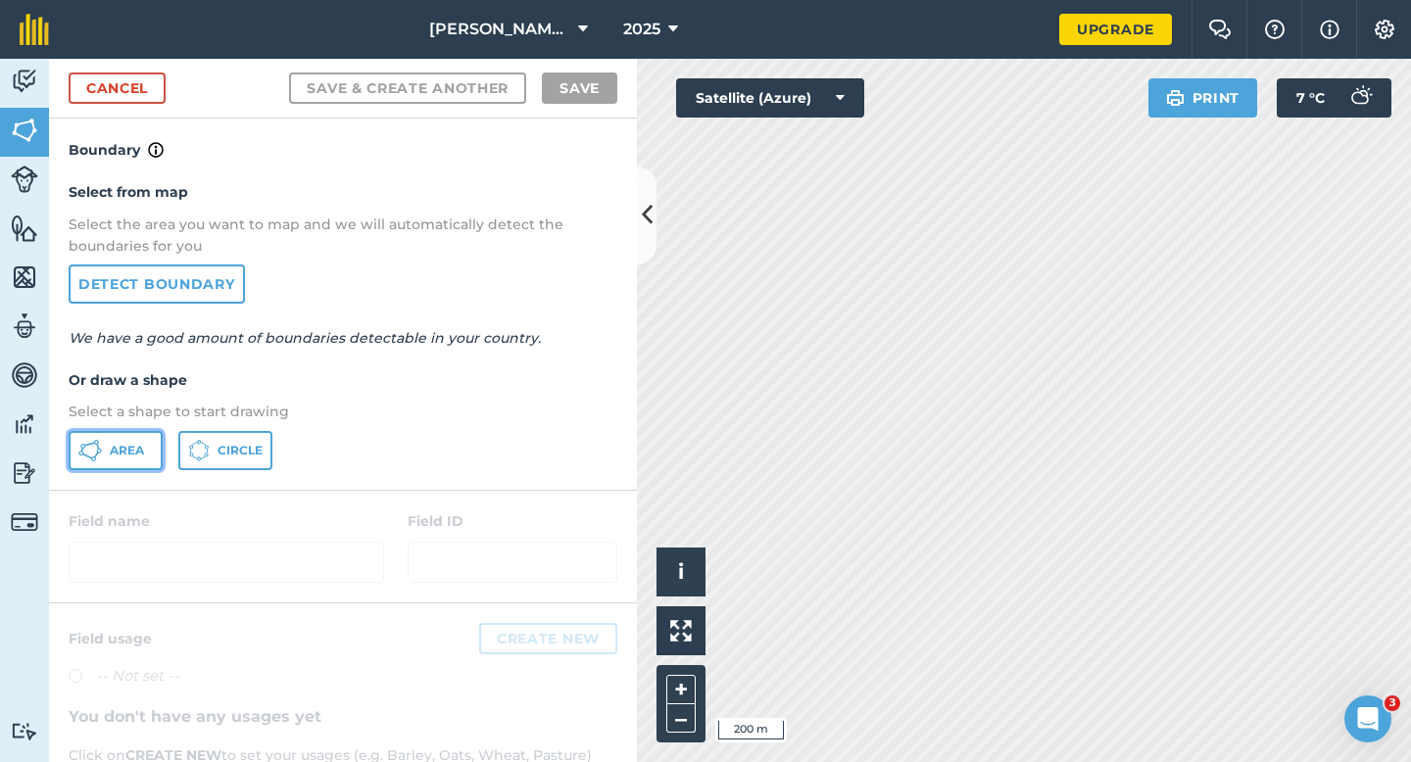
click at [105, 459] on button "Area" at bounding box center [116, 450] width 94 height 39
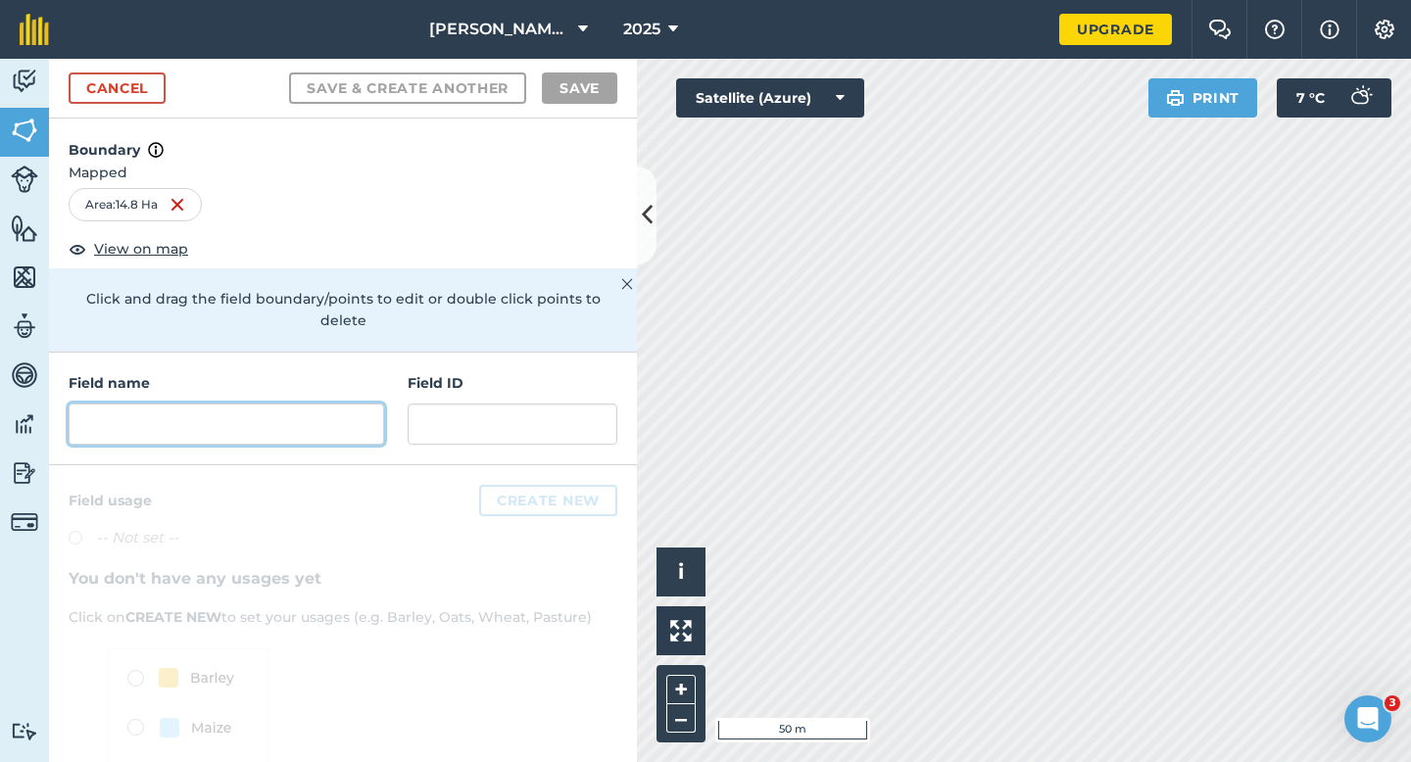
click at [301, 406] on input "text" at bounding box center [226, 424] width 315 height 41
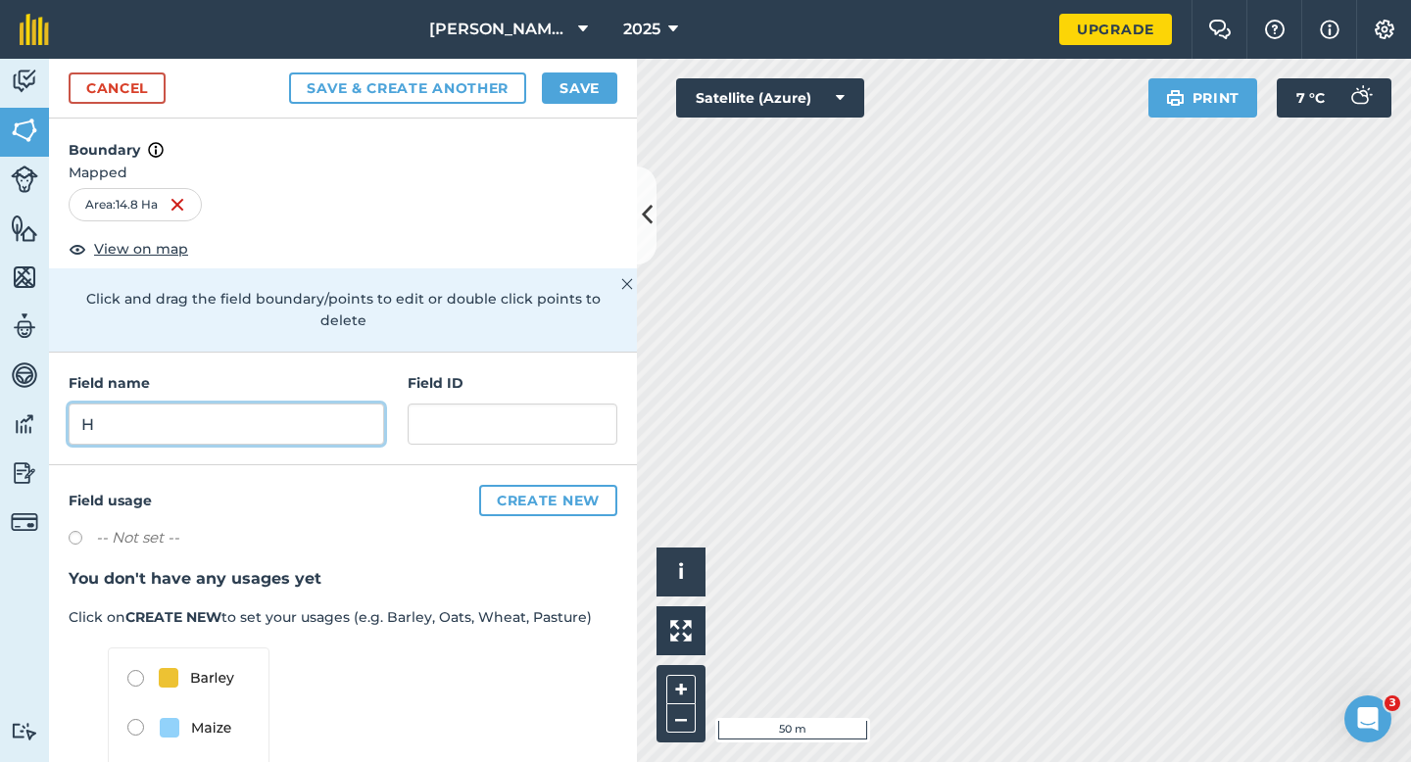
type input "H"
click at [580, 82] on button "Save" at bounding box center [579, 87] width 75 height 31
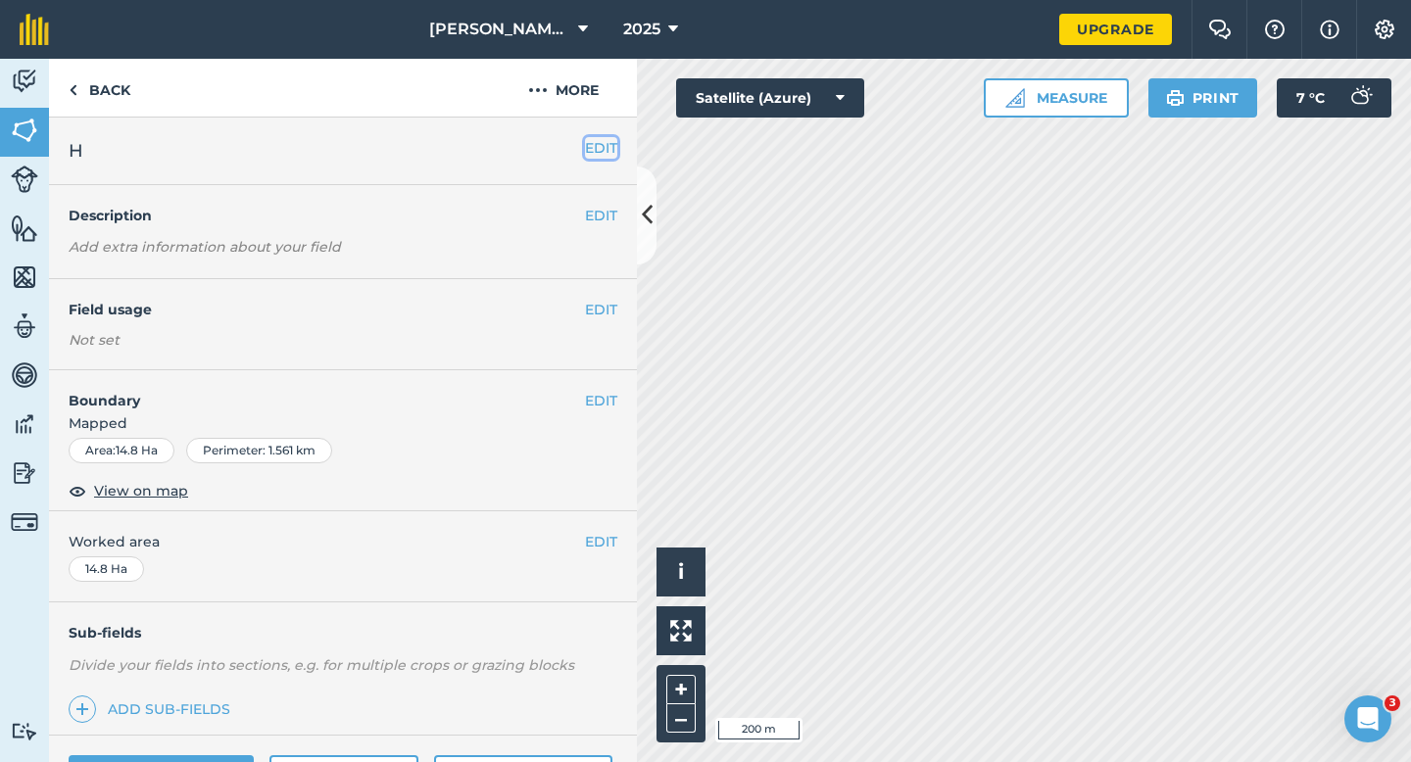
click at [592, 151] on button "EDIT" at bounding box center [601, 148] width 32 height 22
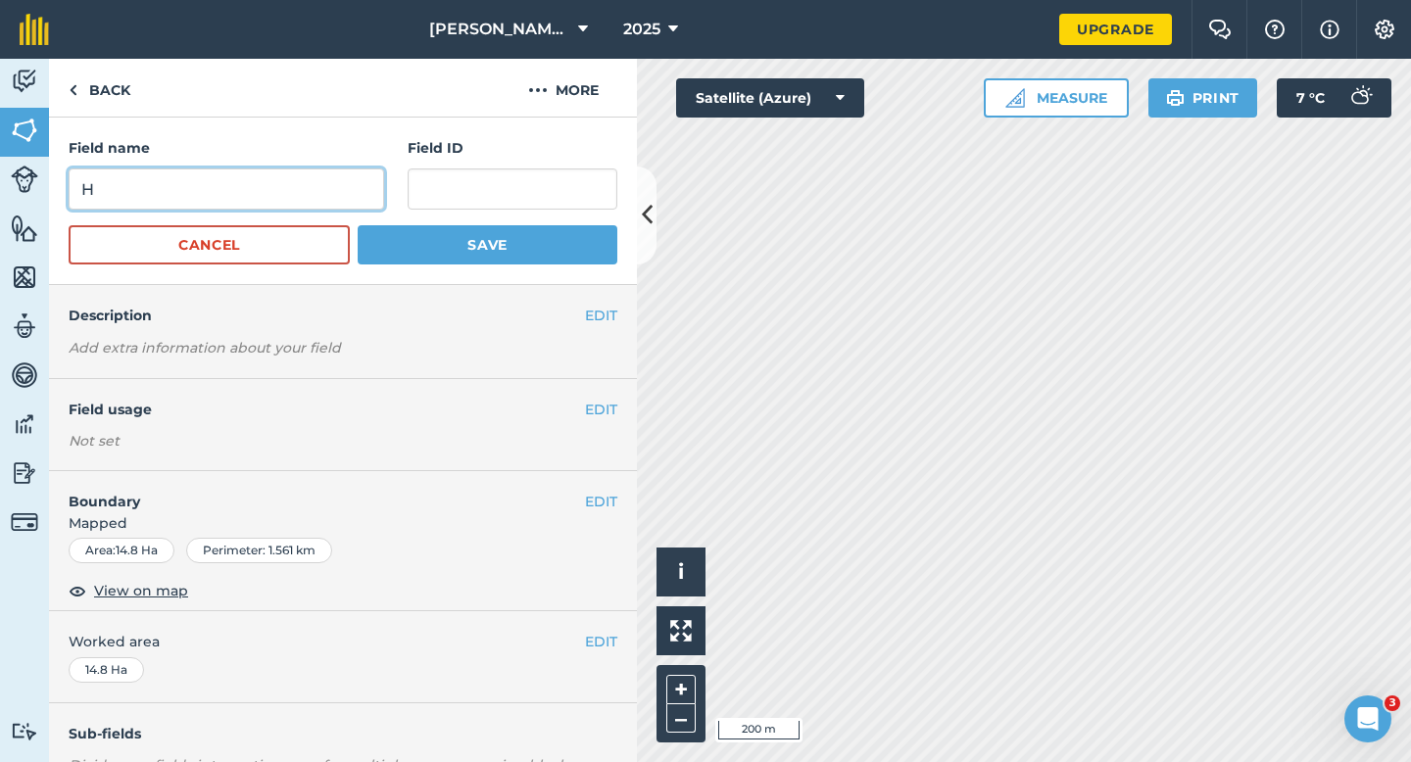
click at [359, 176] on input "H" at bounding box center [226, 188] width 315 height 41
type input "J"
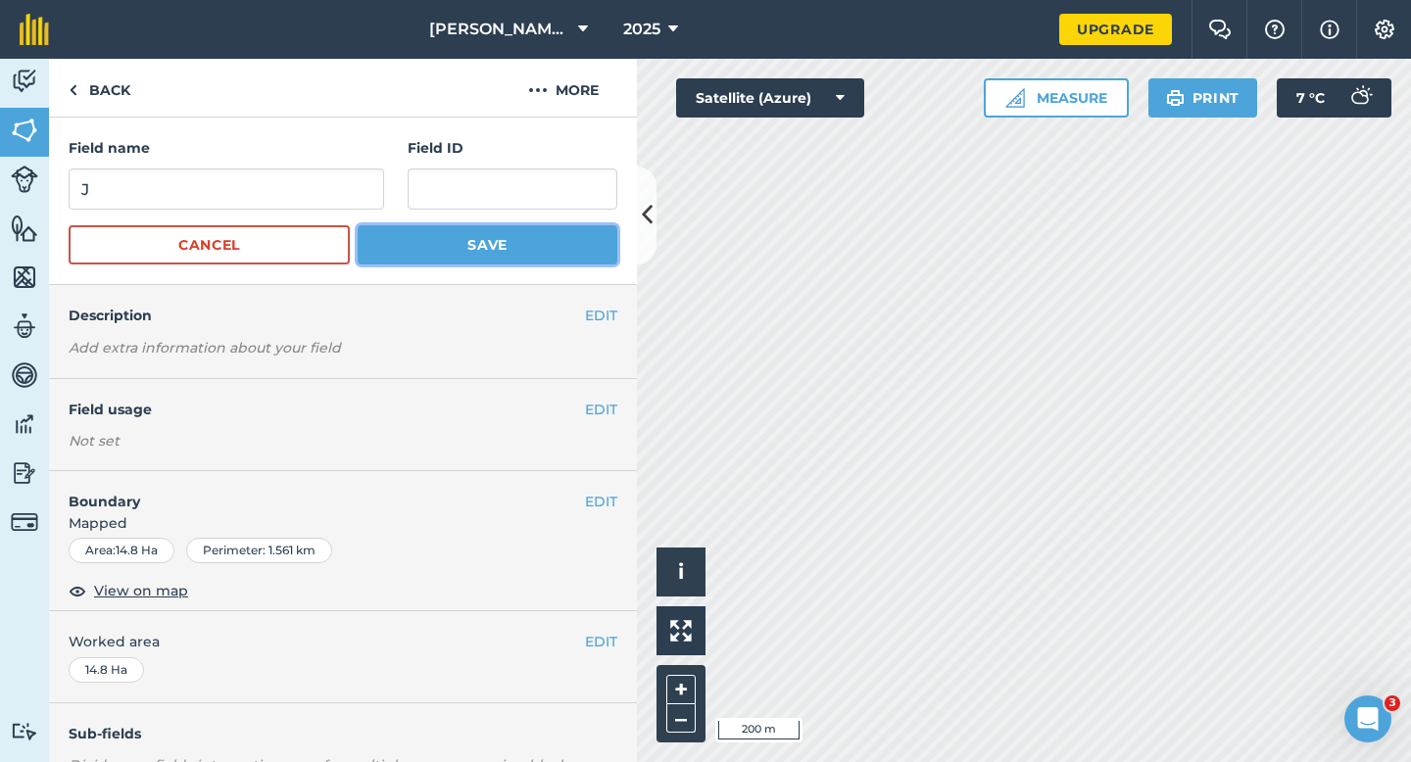
click at [431, 228] on button "Save" at bounding box center [488, 244] width 260 height 39
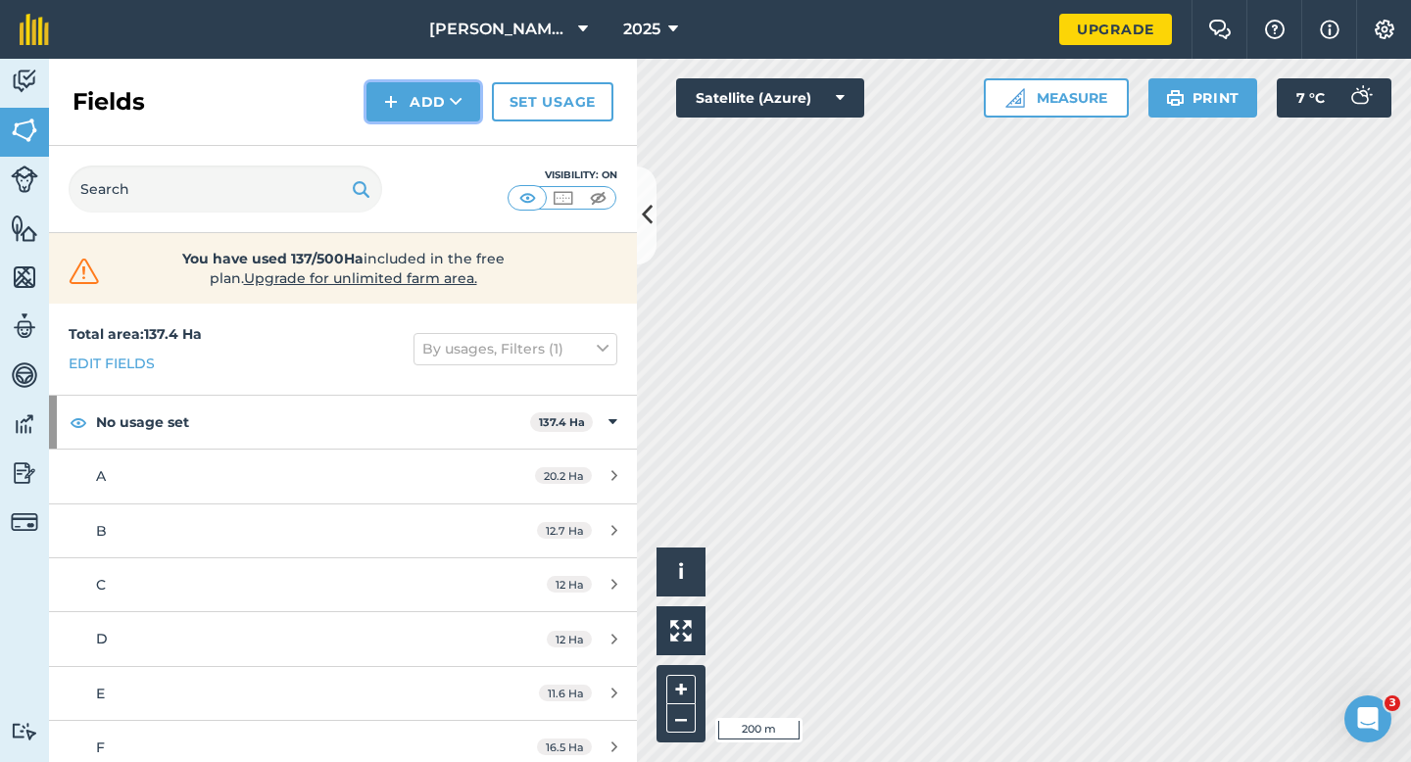
click at [396, 108] on img at bounding box center [391, 102] width 14 height 24
click at [404, 137] on link "Draw" at bounding box center [423, 145] width 108 height 43
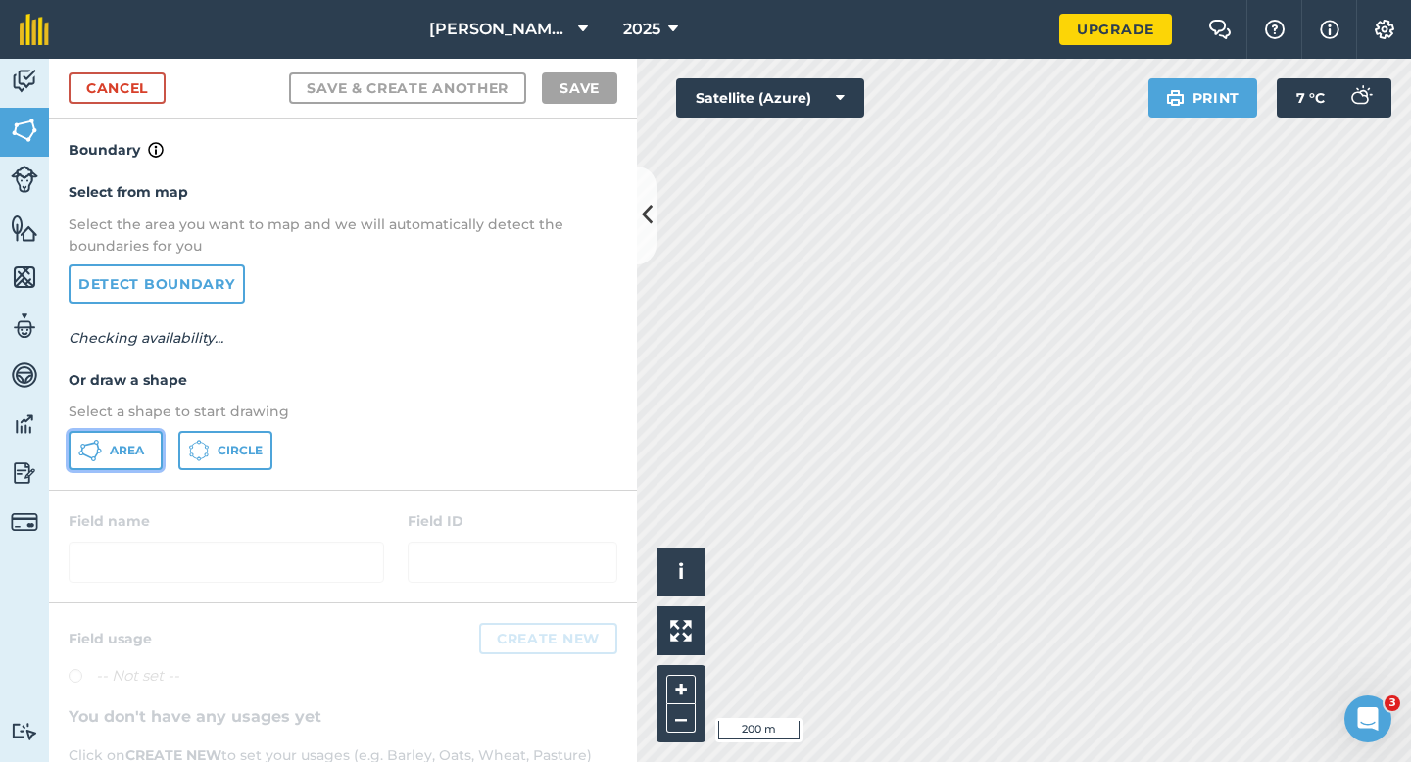
click at [117, 445] on span "Area" at bounding box center [127, 451] width 34 height 16
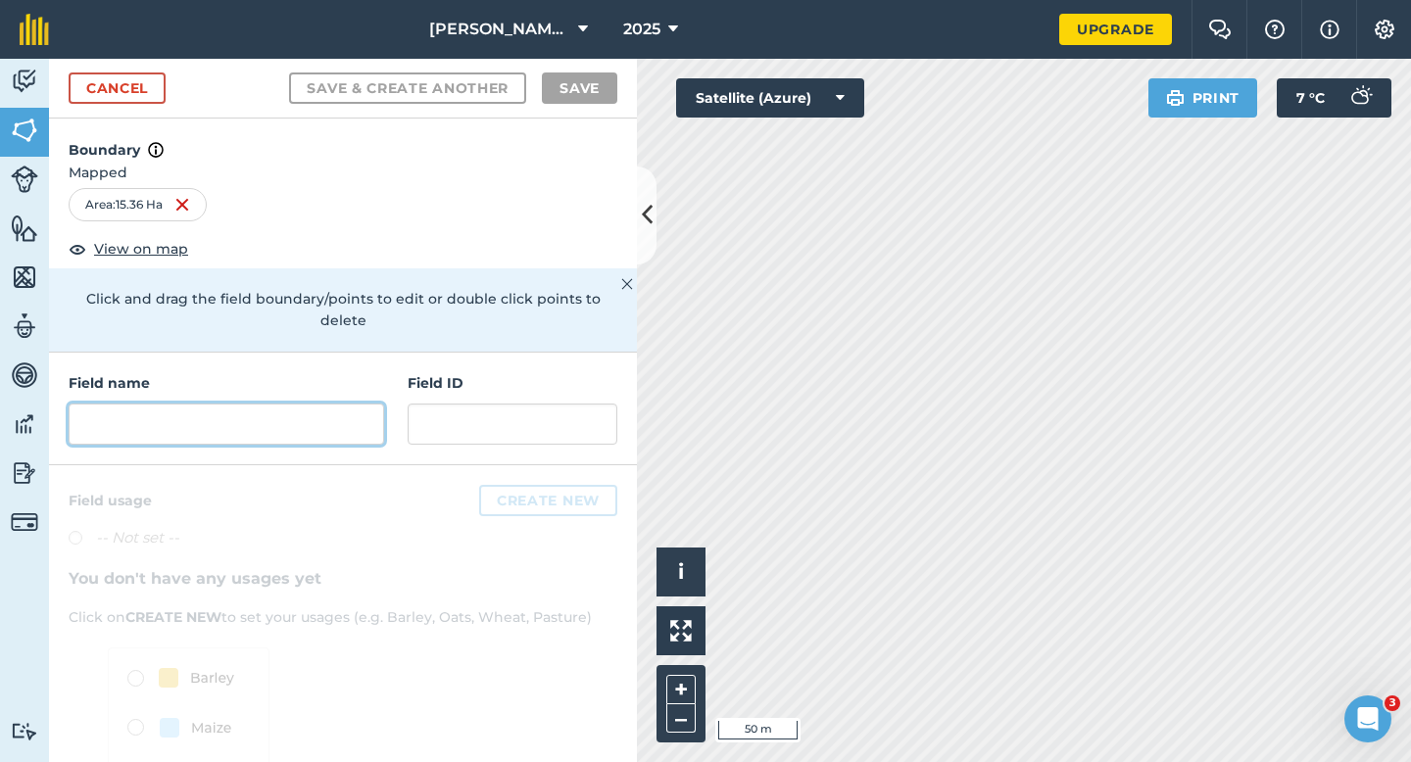
click at [347, 404] on input "text" at bounding box center [226, 424] width 315 height 41
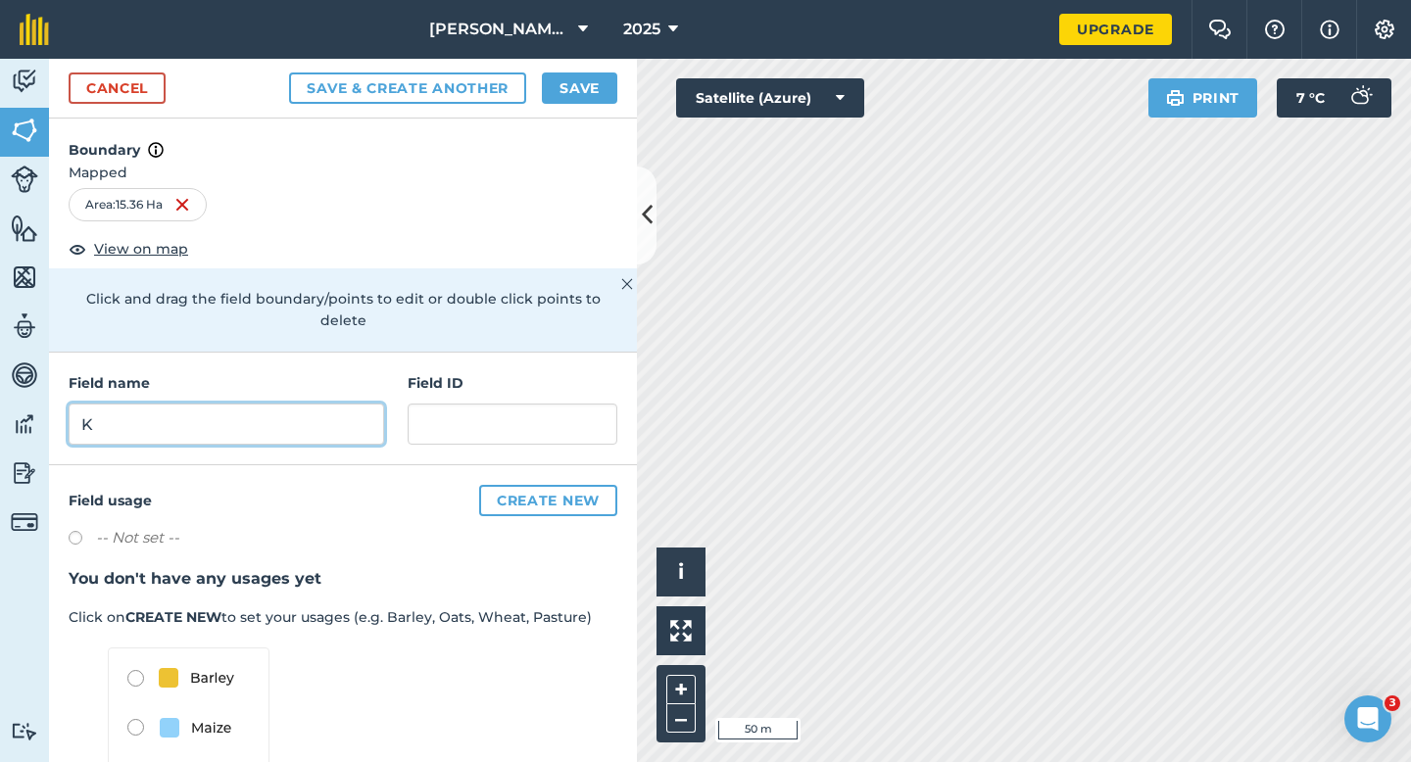
type input "K"
click at [574, 86] on button "Save" at bounding box center [579, 87] width 75 height 31
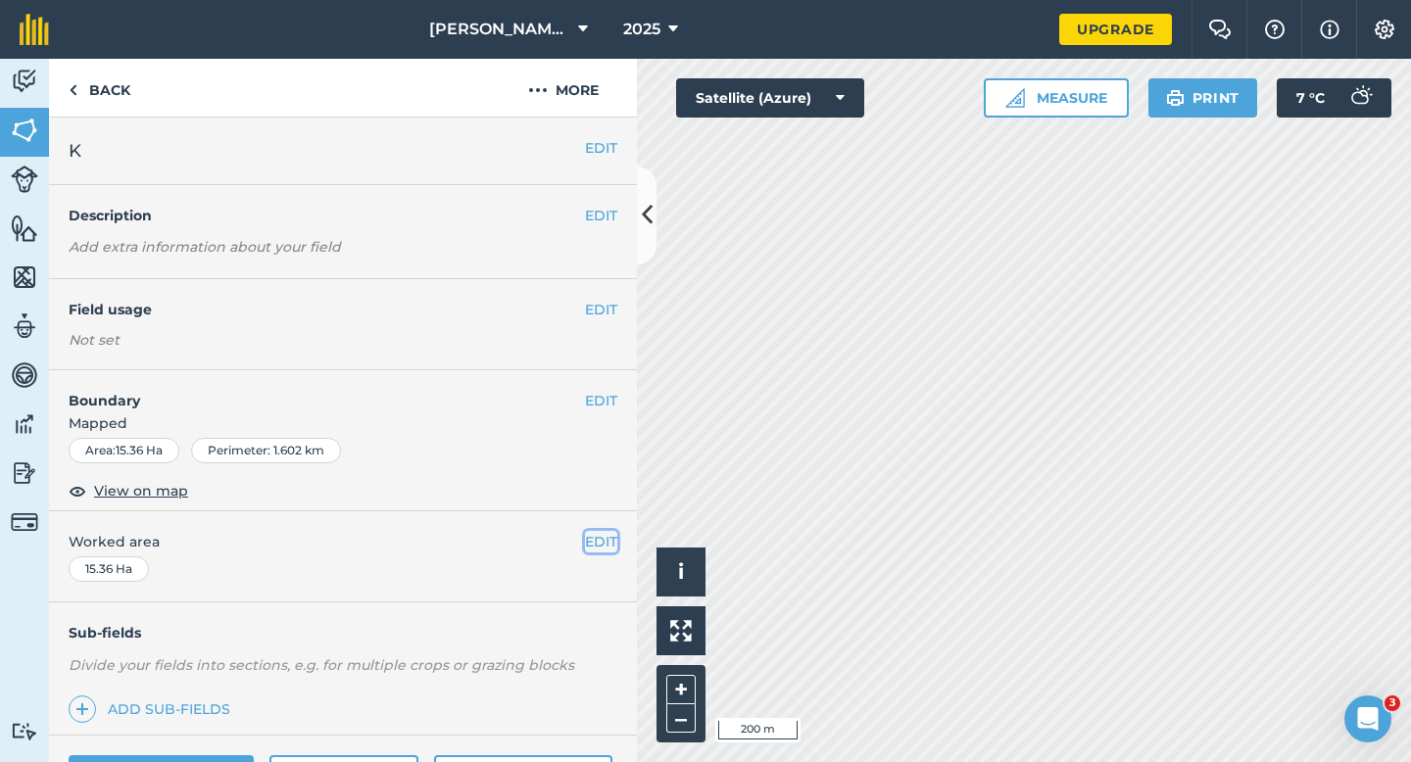
click at [606, 538] on button "EDIT" at bounding box center [601, 542] width 32 height 22
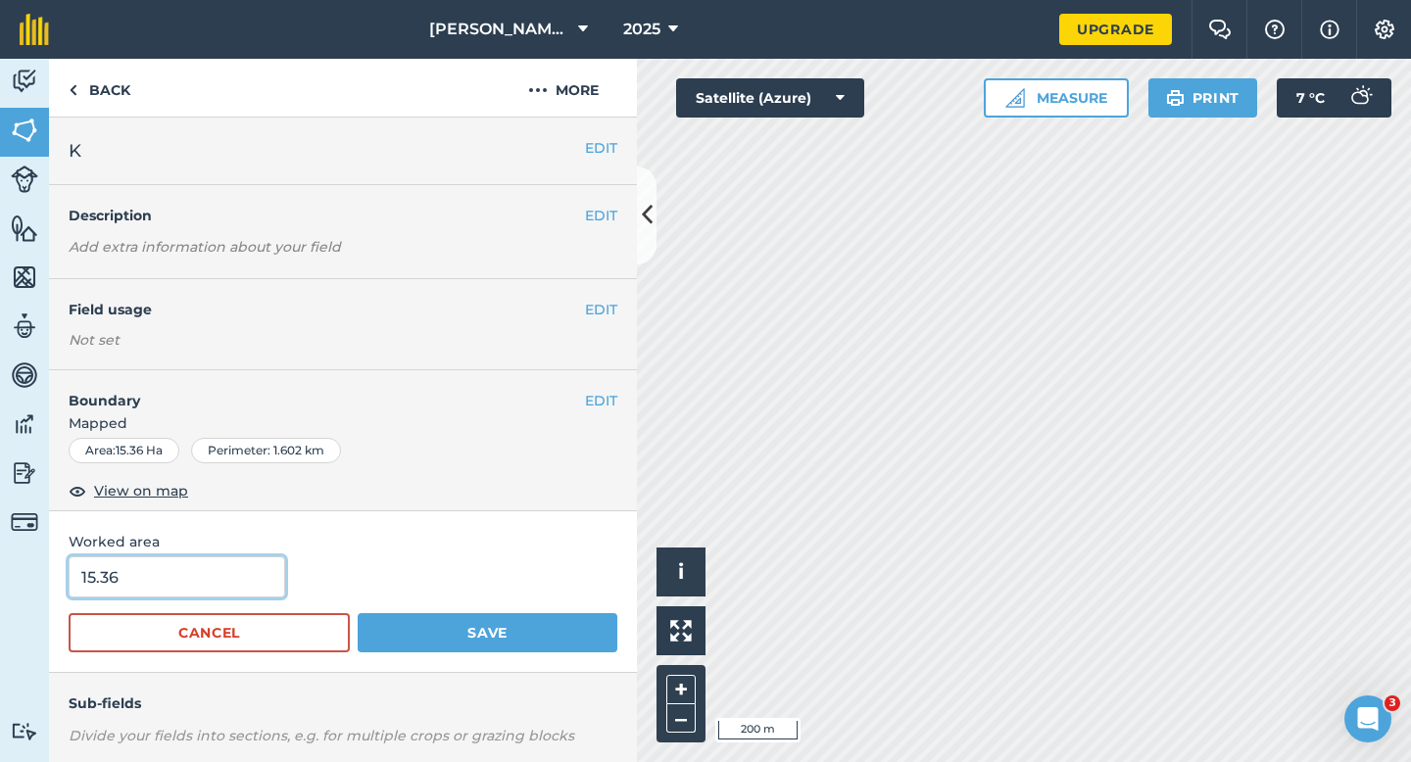
click at [198, 585] on input "15.36" at bounding box center [177, 576] width 216 height 41
type input "15.4"
click at [358, 613] on button "Save" at bounding box center [488, 632] width 260 height 39
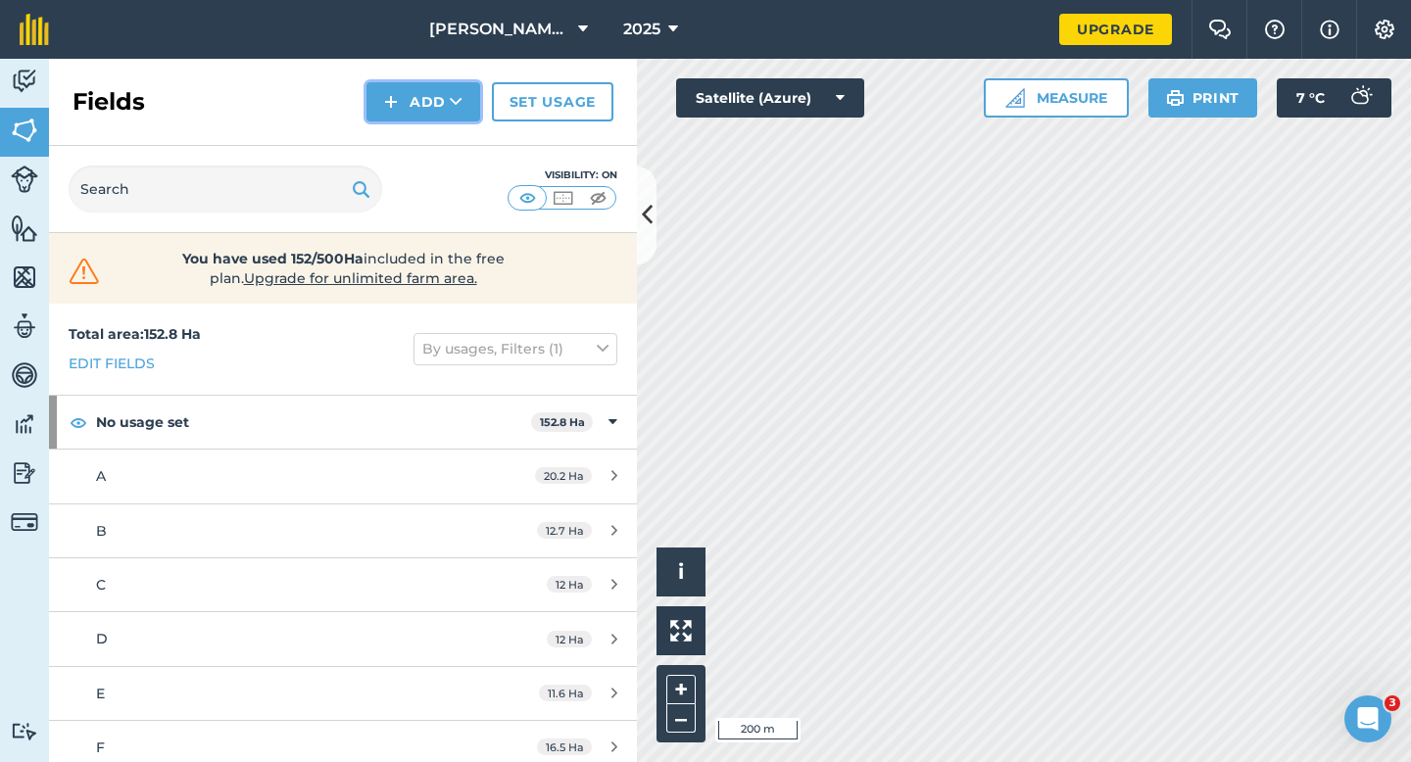
click at [404, 115] on button "Add" at bounding box center [423, 101] width 114 height 39
click at [406, 126] on link "Draw" at bounding box center [423, 145] width 108 height 43
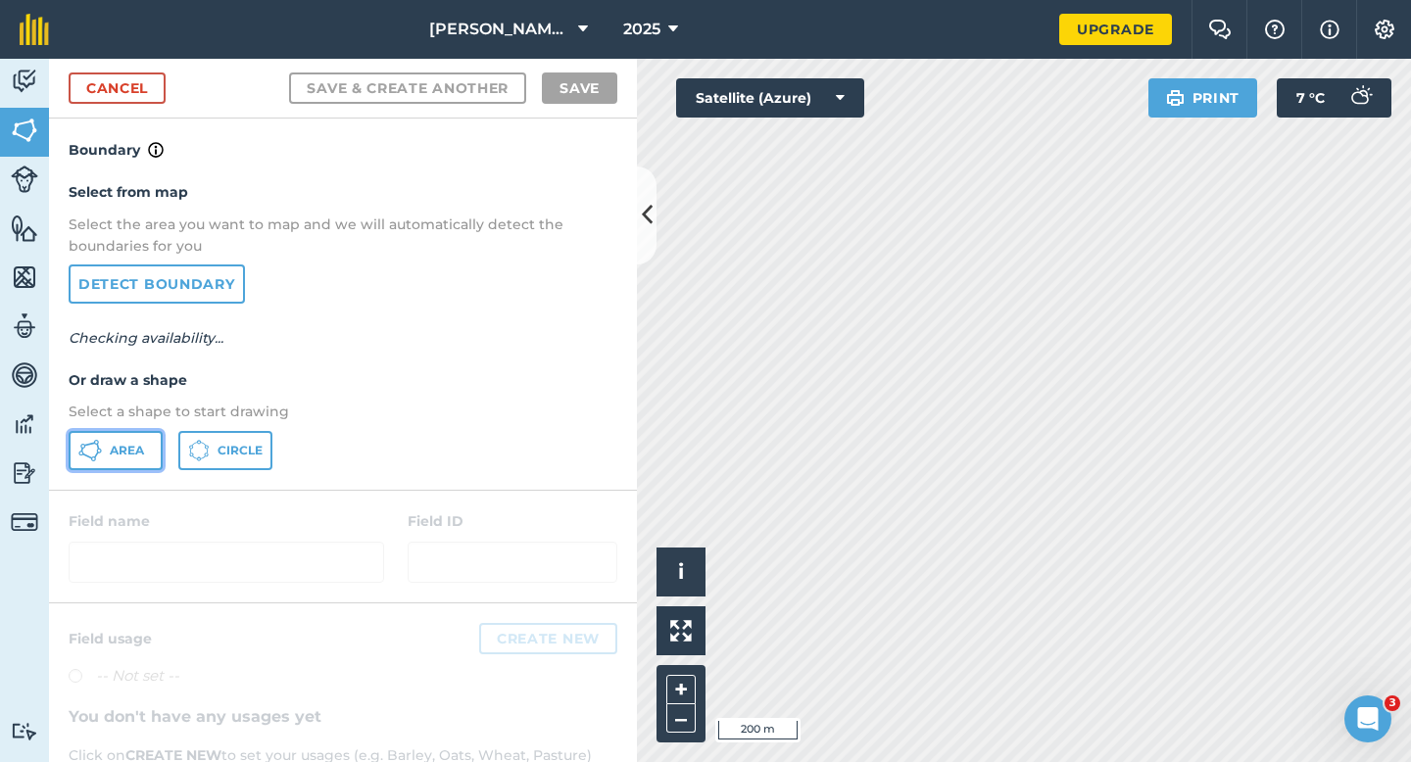
click at [97, 457] on icon at bounding box center [90, 451] width 24 height 24
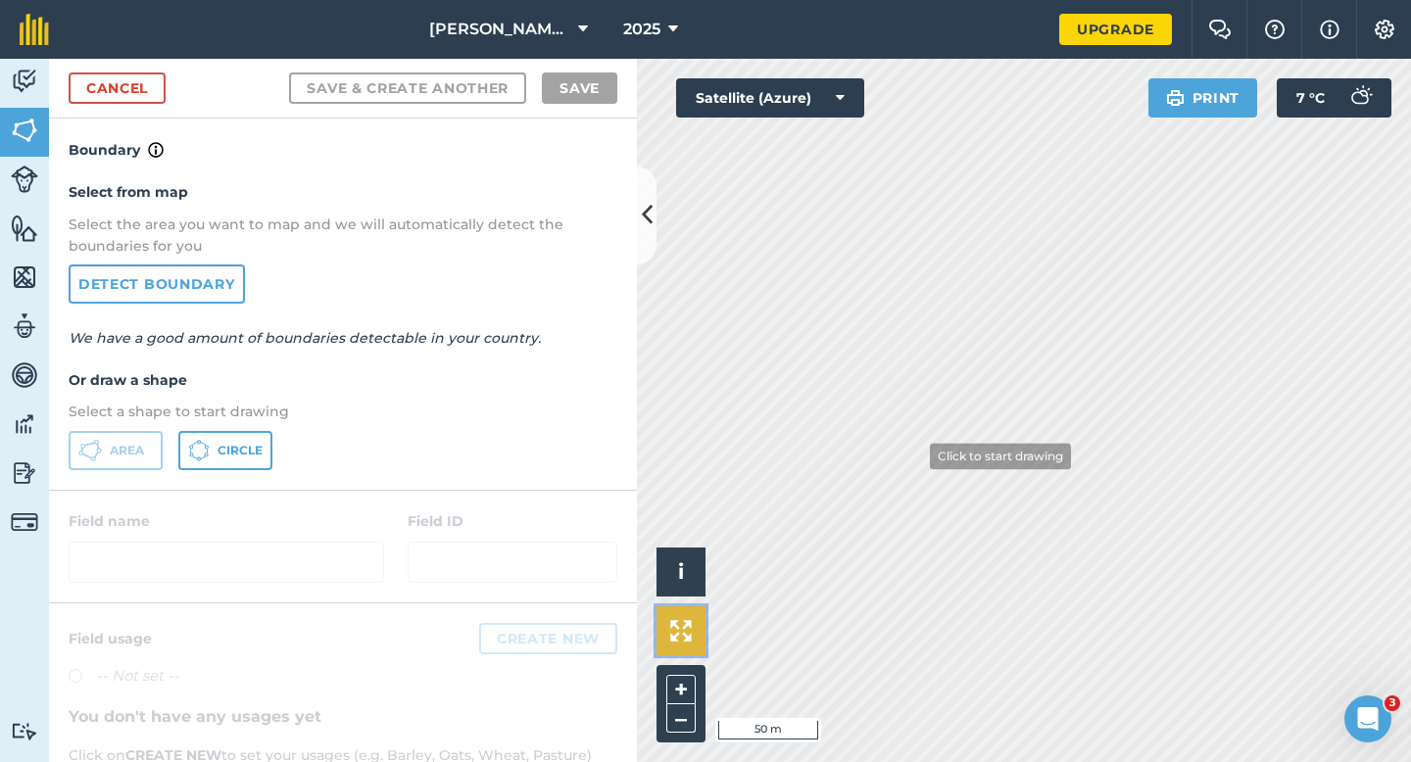
click at [965, 405] on div "Click to start drawing i © 2025 TomTom, Microsoft 50 m + – Satellite (Azure) Pr…" at bounding box center [1024, 410] width 774 height 703
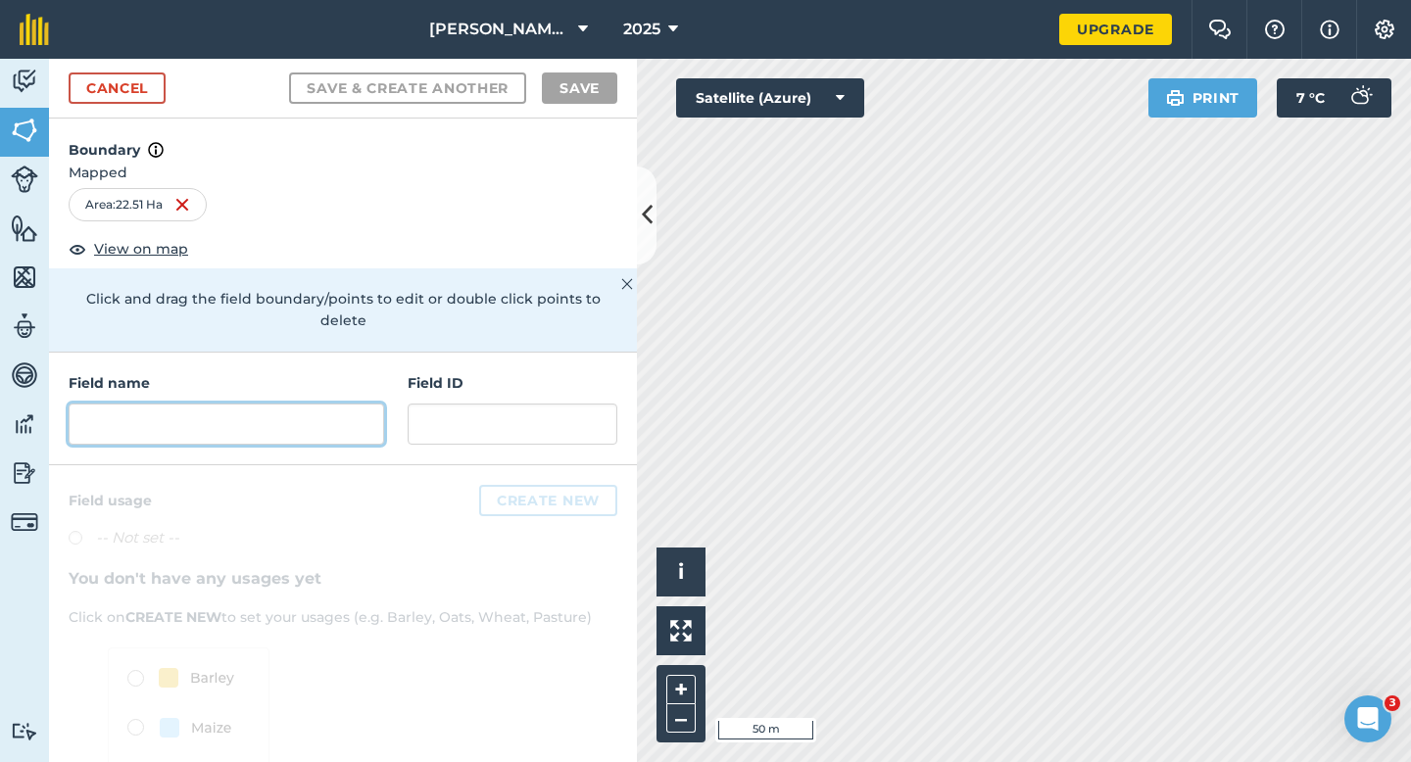
click at [331, 408] on input "text" at bounding box center [226, 424] width 315 height 41
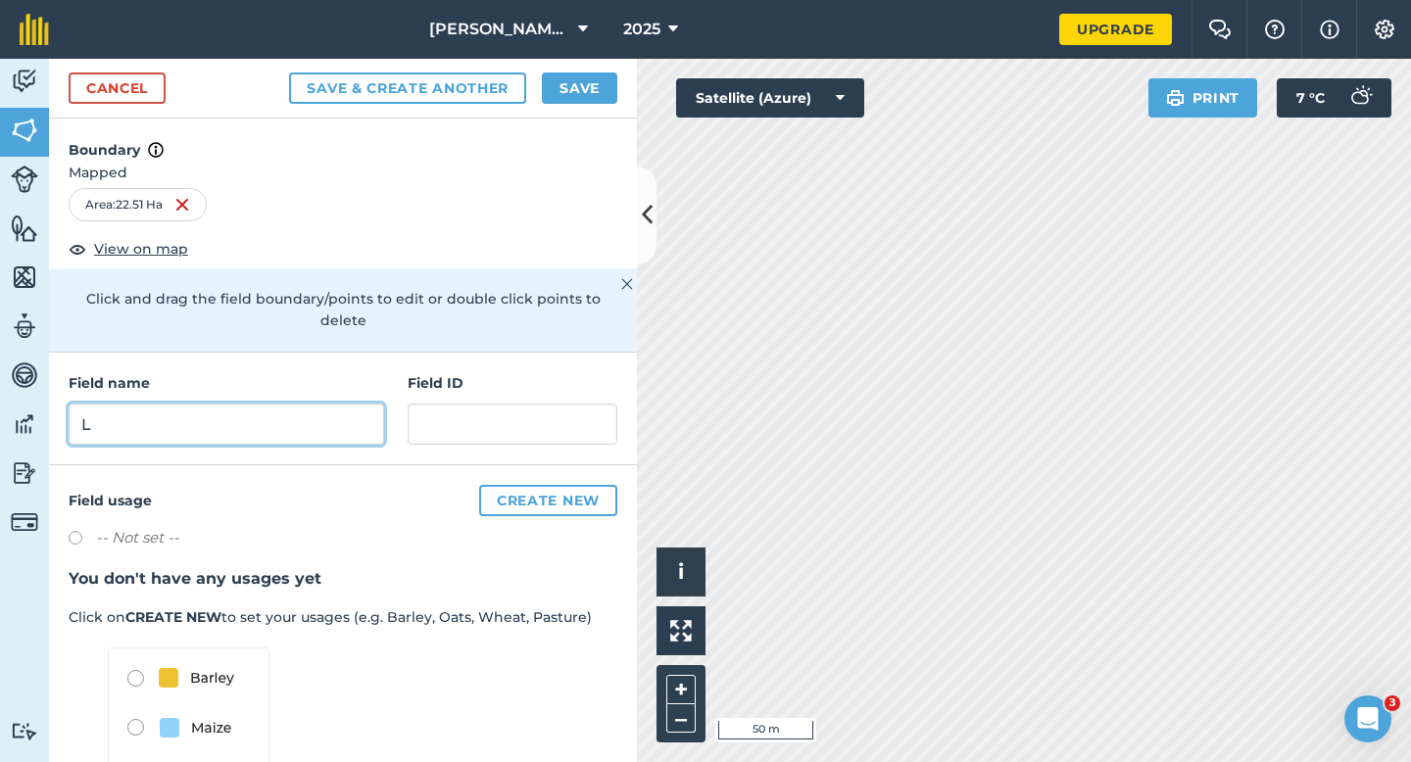
type input "L"
click at [573, 80] on button "Save" at bounding box center [579, 87] width 75 height 31
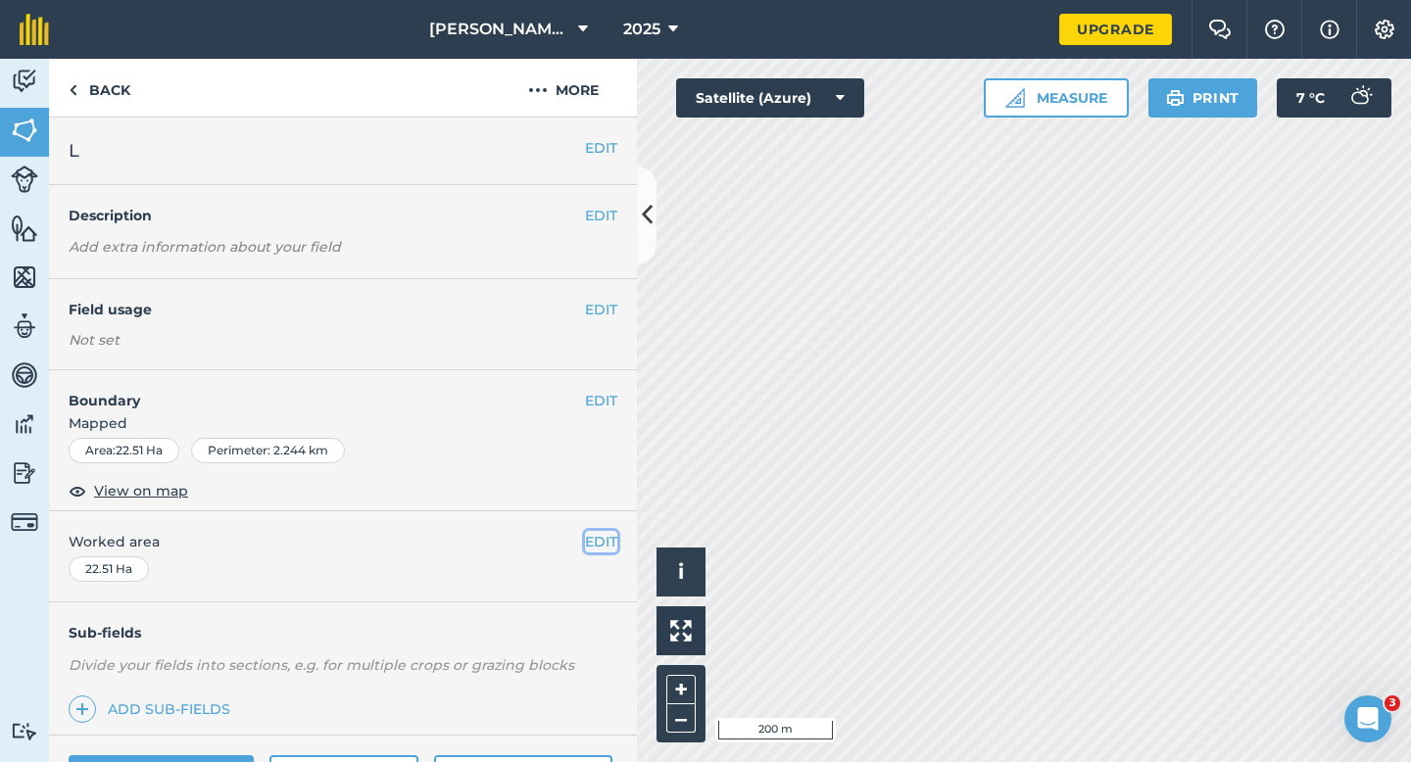
click at [592, 531] on button "EDIT" at bounding box center [601, 542] width 32 height 22
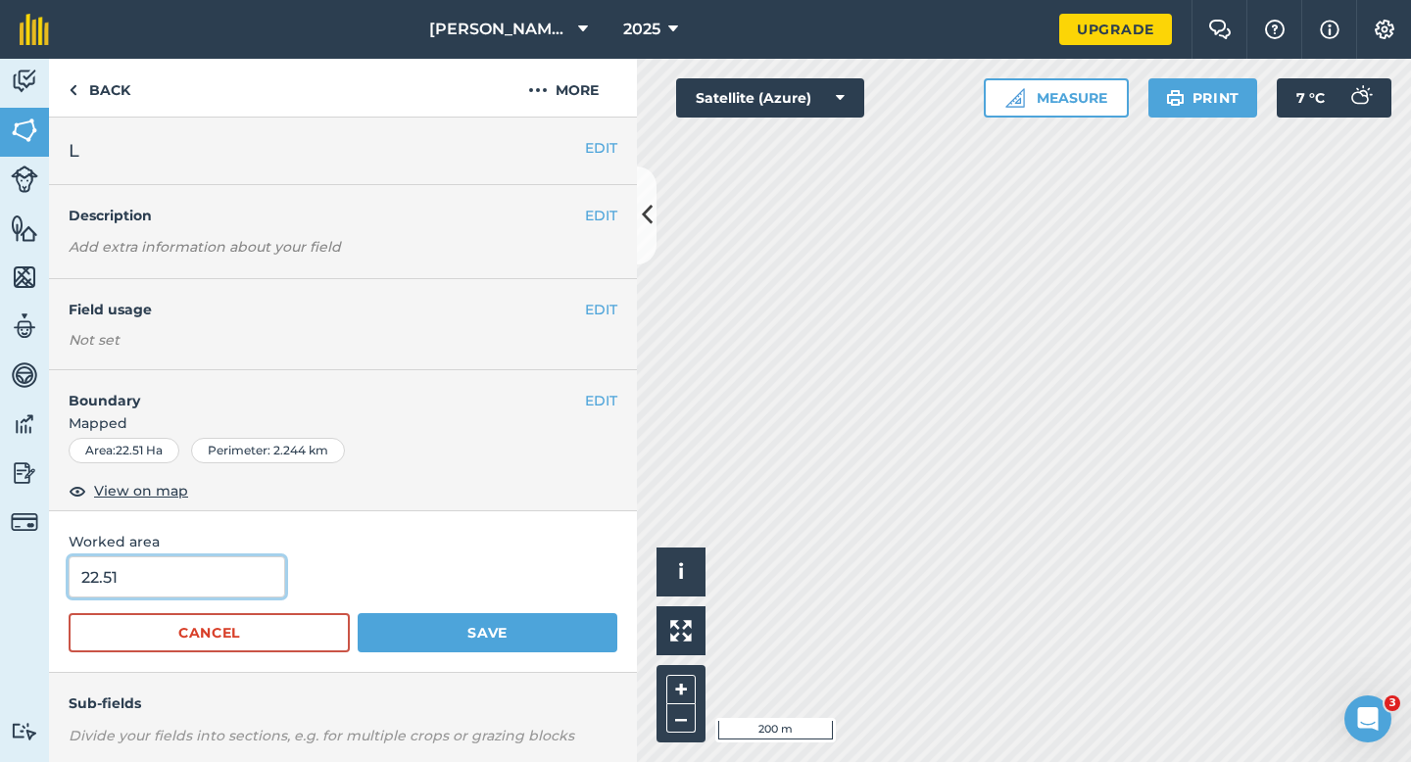
click at [249, 566] on input "22.51" at bounding box center [177, 576] width 216 height 41
click at [358, 613] on button "Save" at bounding box center [488, 632] width 260 height 39
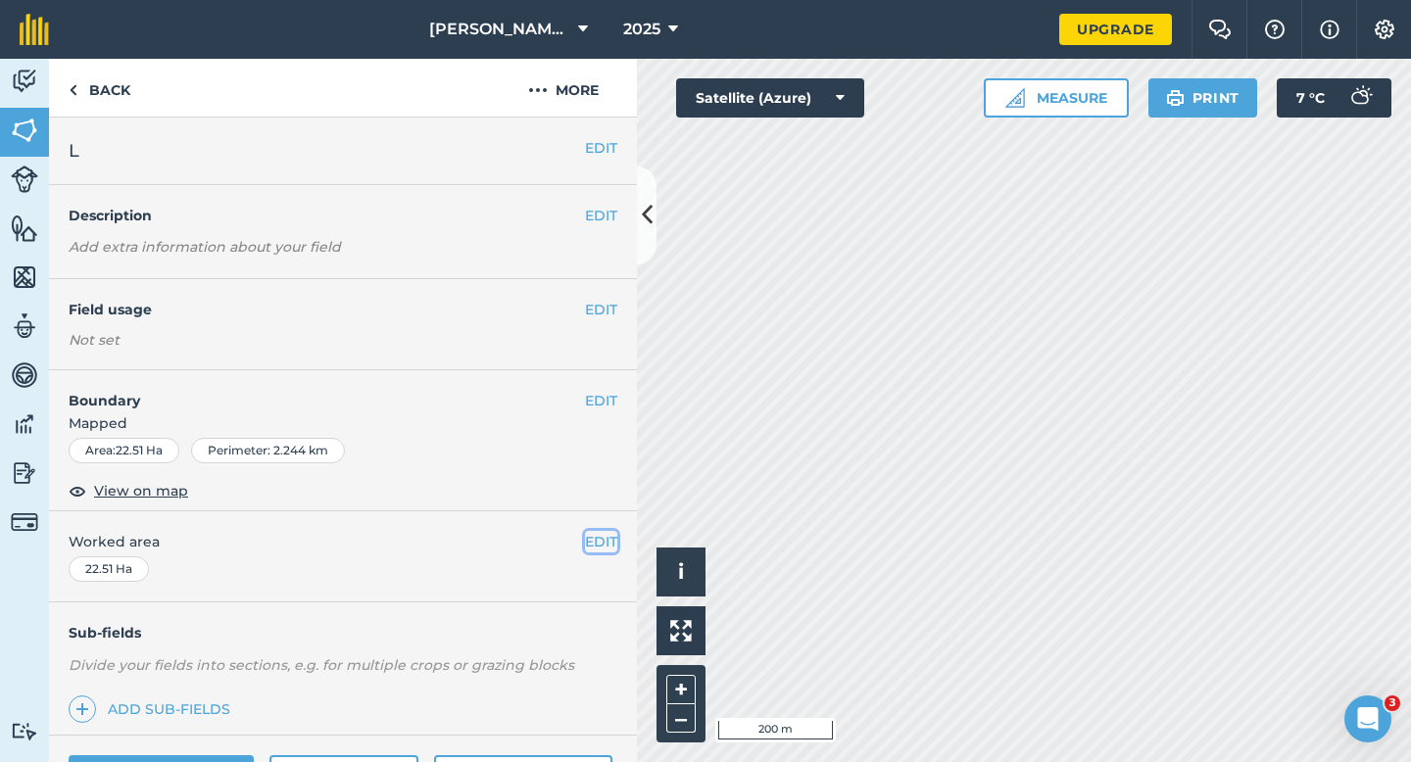
click at [600, 549] on button "EDIT" at bounding box center [601, 542] width 32 height 22
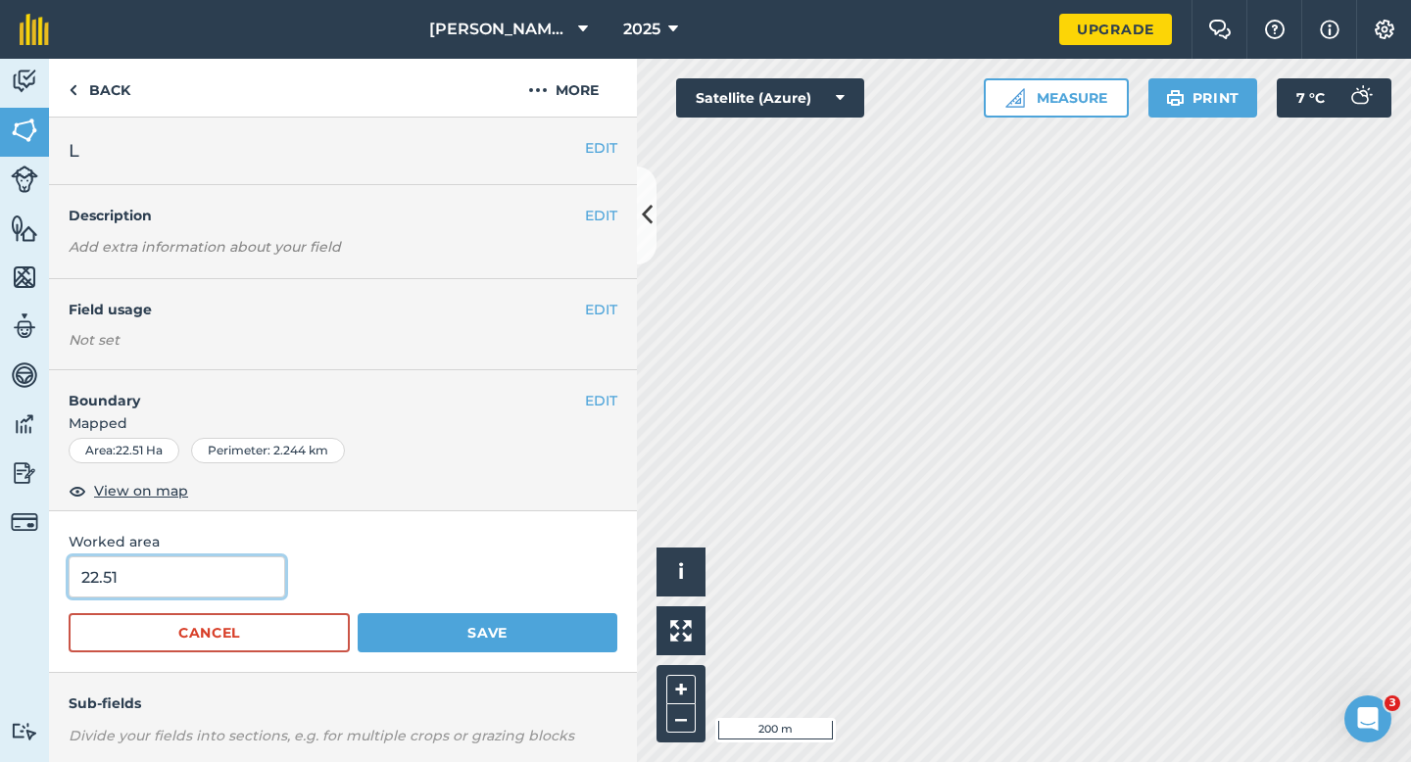
click at [239, 581] on input "22.51" at bounding box center [177, 576] width 216 height 41
type input "22.5"
click at [358, 613] on button "Save" at bounding box center [488, 632] width 260 height 39
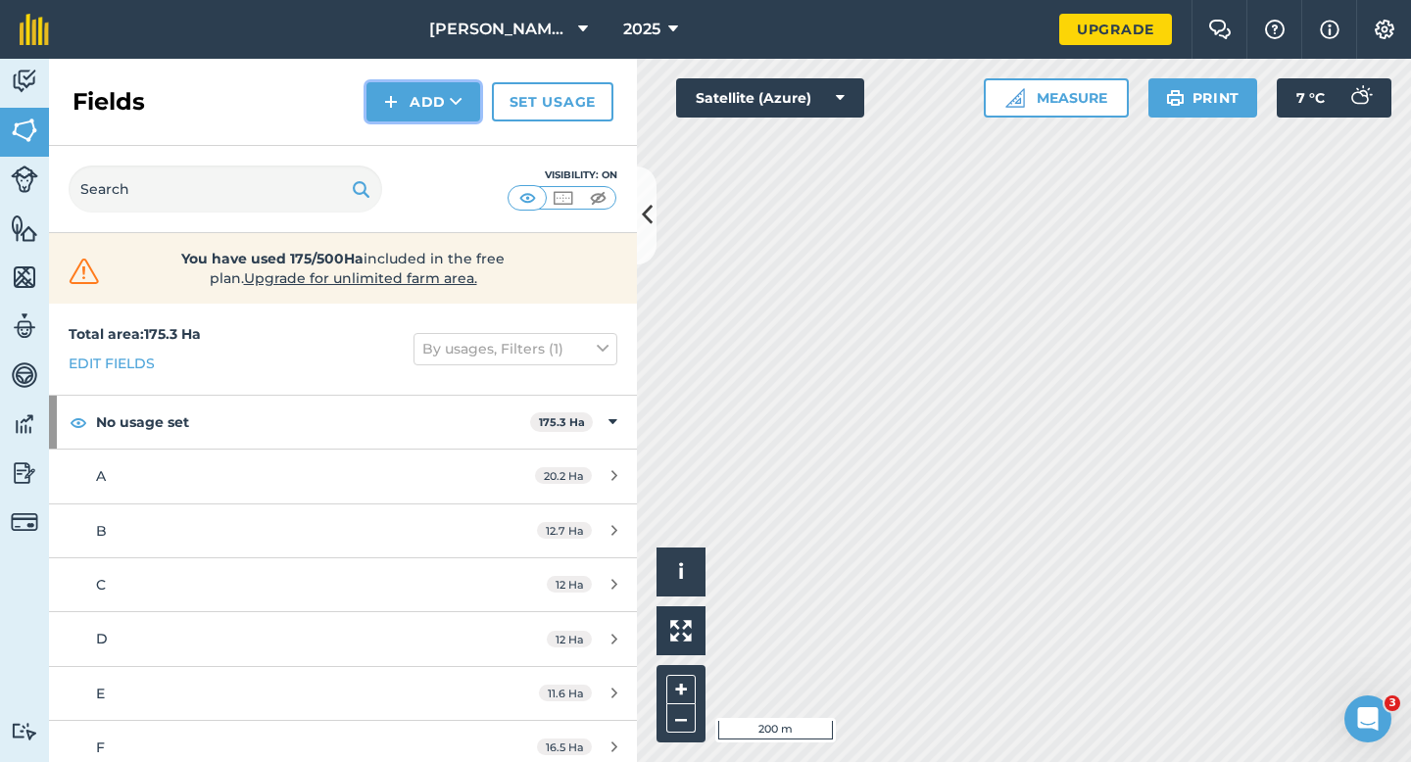
click at [380, 85] on button "Add" at bounding box center [423, 101] width 114 height 39
click at [395, 133] on link "Draw" at bounding box center [423, 145] width 108 height 43
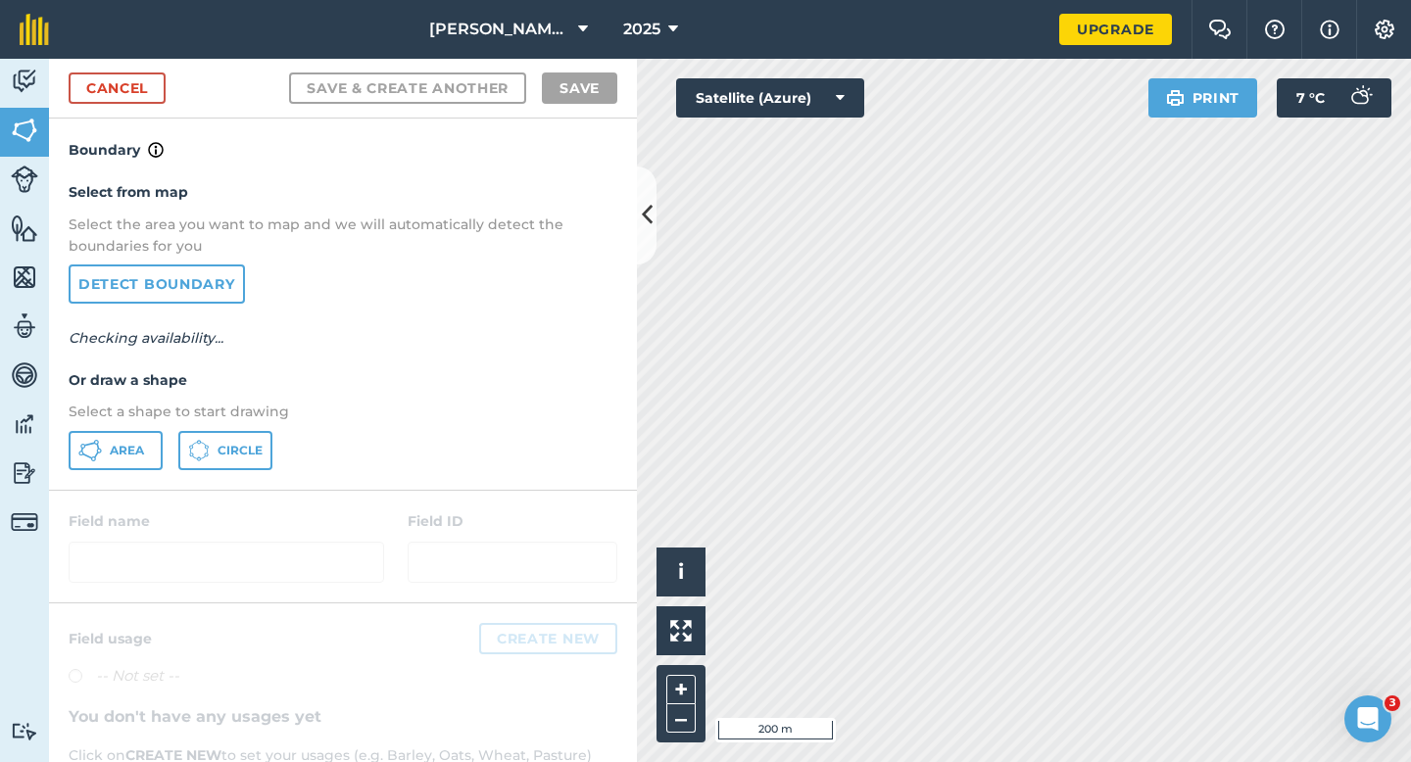
click at [120, 429] on div "Select from map Select the area you want to map and we will automatically detec…" at bounding box center [343, 325] width 588 height 327
click at [120, 432] on button "Area" at bounding box center [116, 450] width 94 height 39
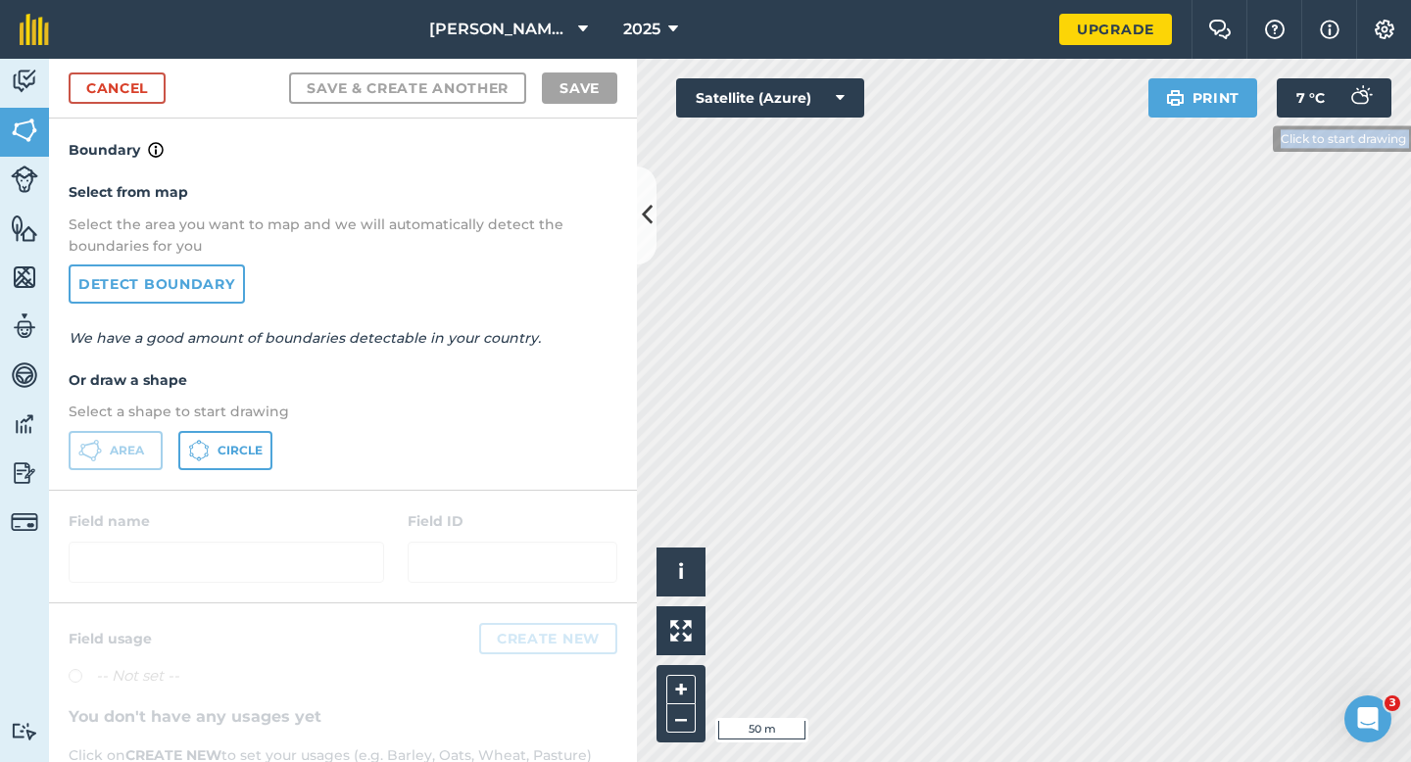
click at [1258, 138] on div "Click to start drawing i © 2025 TomTom, Microsoft 50 m + – Satellite (Azure) Pr…" at bounding box center [1024, 410] width 774 height 703
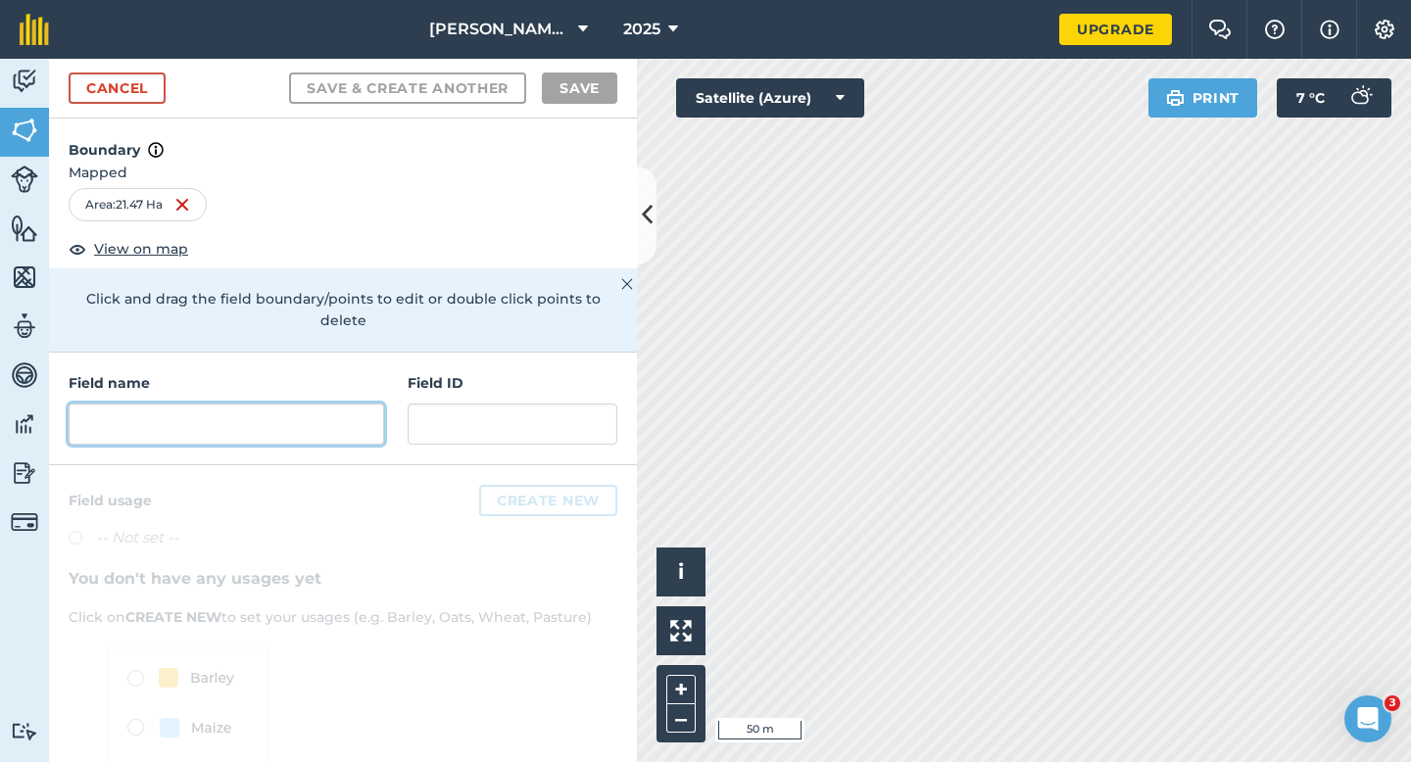
click at [345, 404] on input "text" at bounding box center [226, 424] width 315 height 41
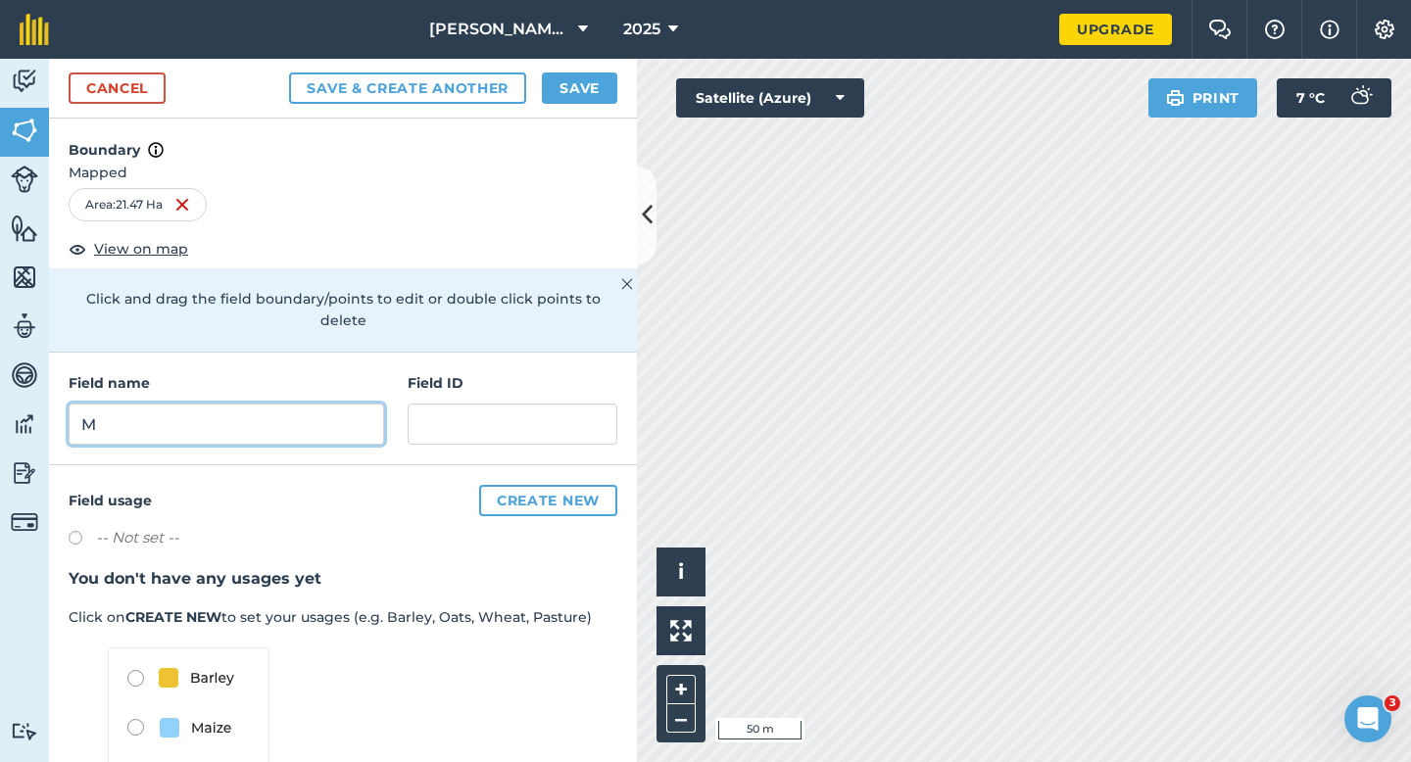
type input "M"
click at [576, 92] on button "Save" at bounding box center [579, 87] width 75 height 31
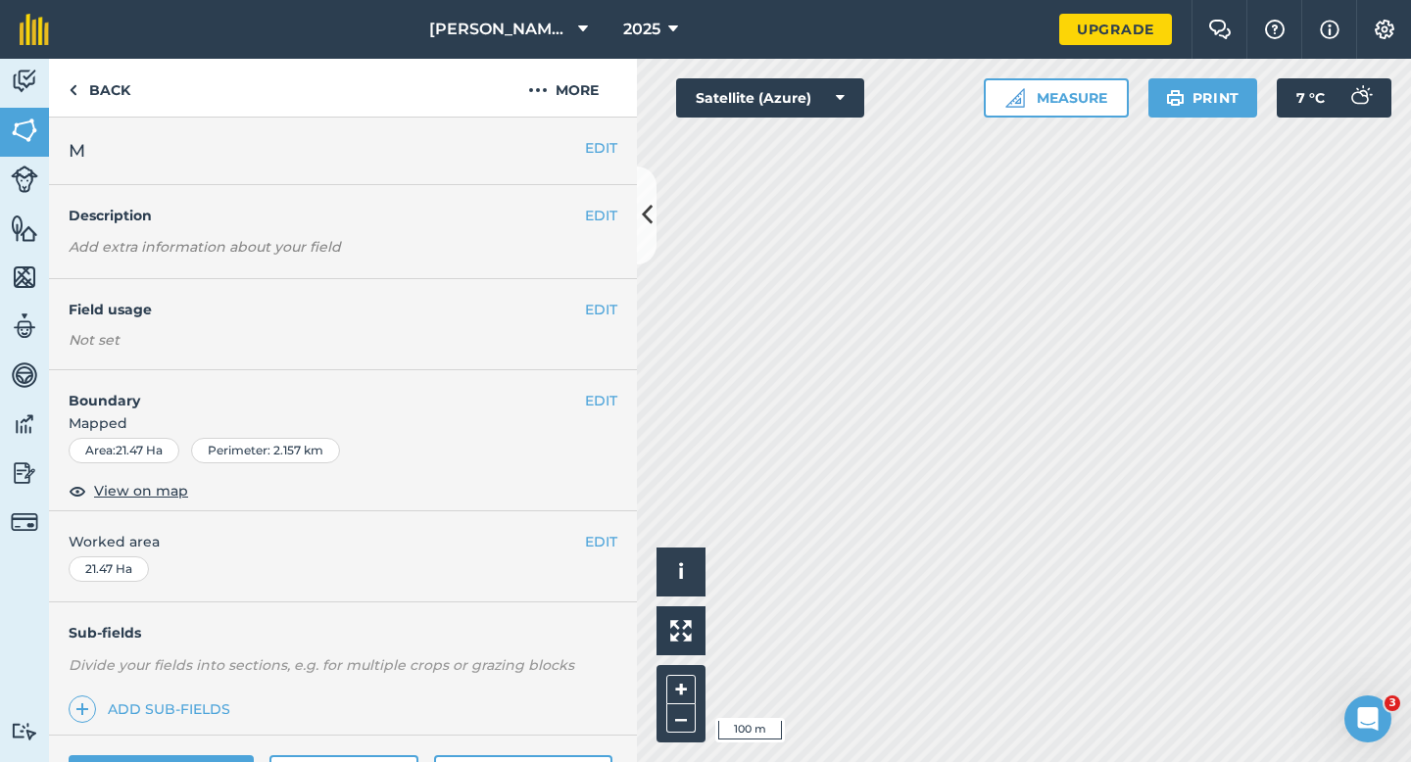
click at [619, 532] on div "EDIT Worked area 21.47 Ha" at bounding box center [343, 556] width 588 height 91
click at [582, 542] on span "Worked area" at bounding box center [343, 542] width 549 height 22
click at [590, 543] on button "EDIT" at bounding box center [601, 542] width 32 height 22
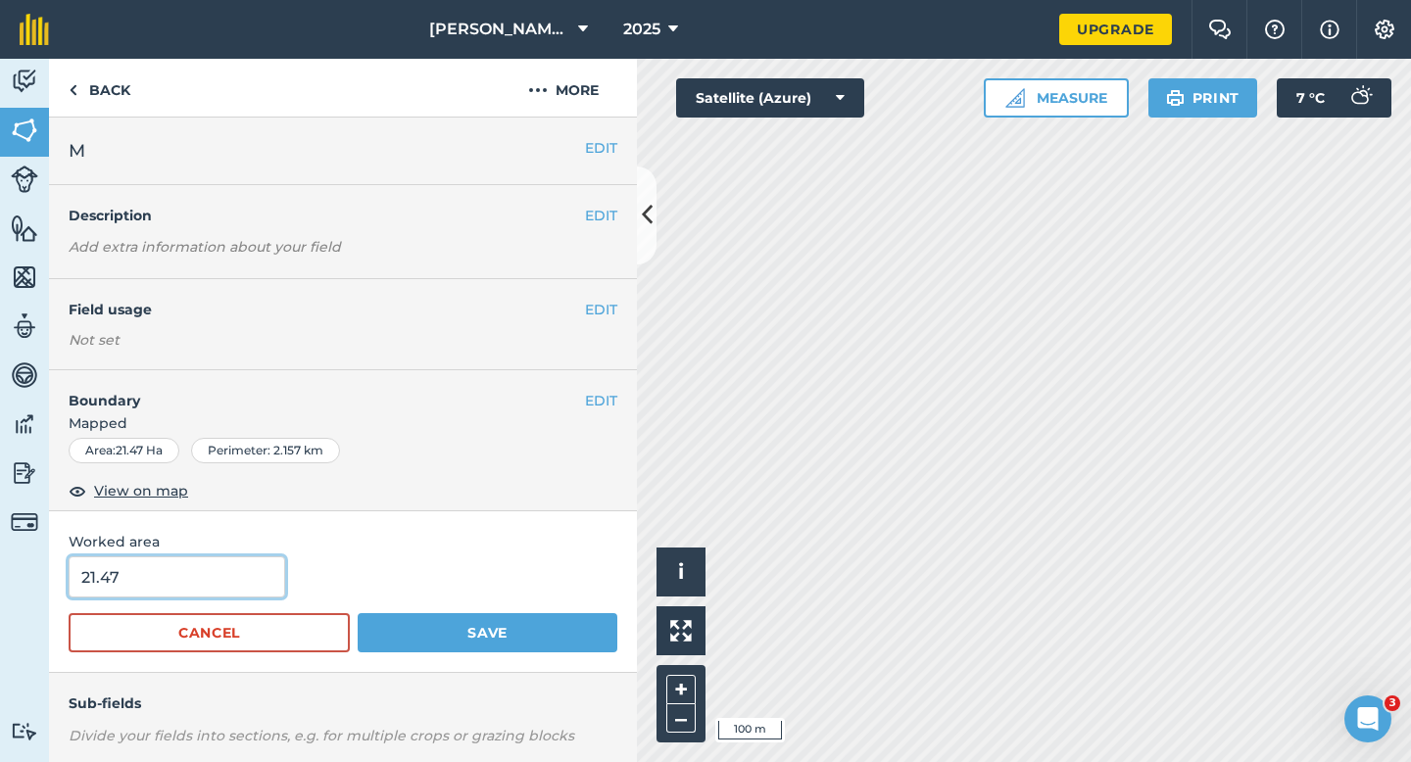
click at [260, 586] on input "21.47" at bounding box center [177, 576] width 216 height 41
type input "21.5"
click at [358, 613] on button "Save" at bounding box center [488, 632] width 260 height 39
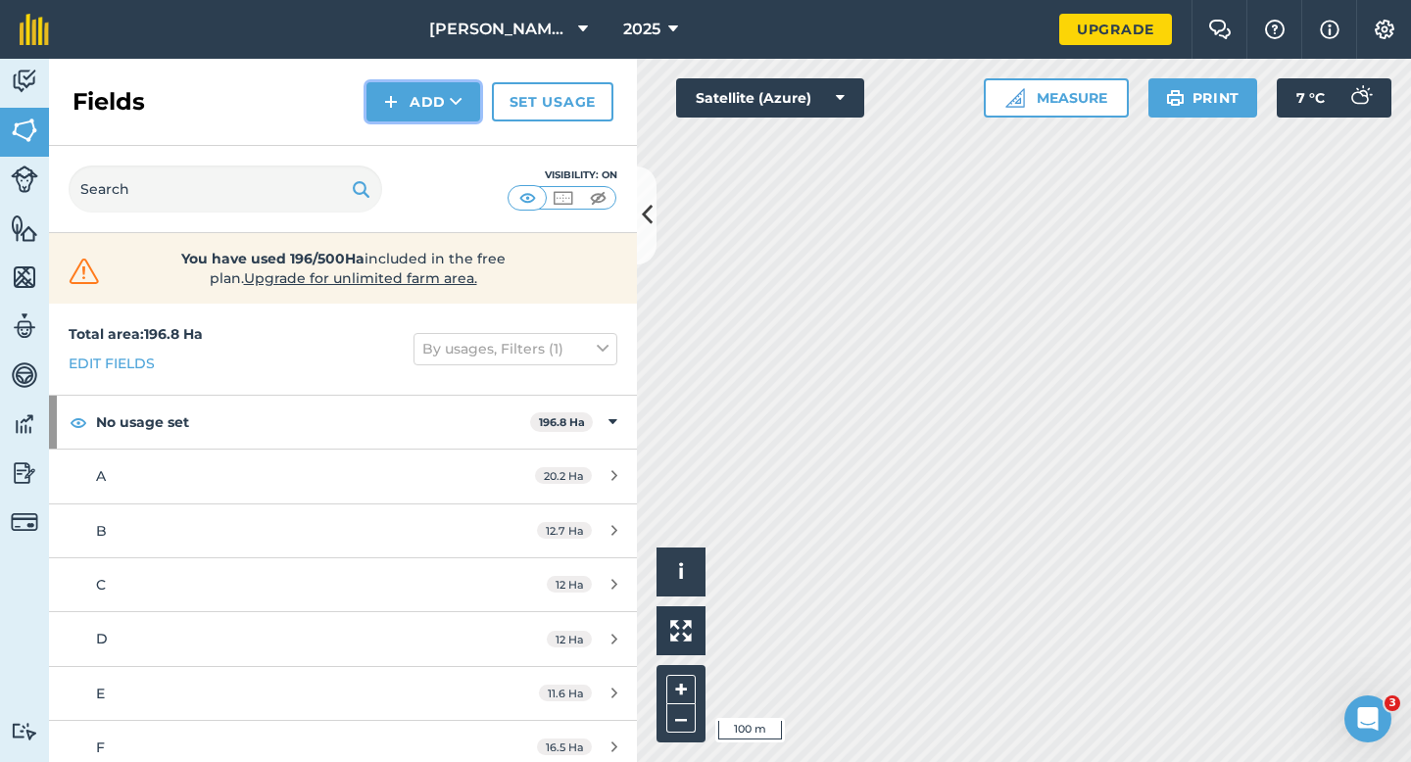
click at [387, 93] on img at bounding box center [391, 102] width 14 height 24
click at [412, 153] on link "Draw" at bounding box center [423, 145] width 108 height 43
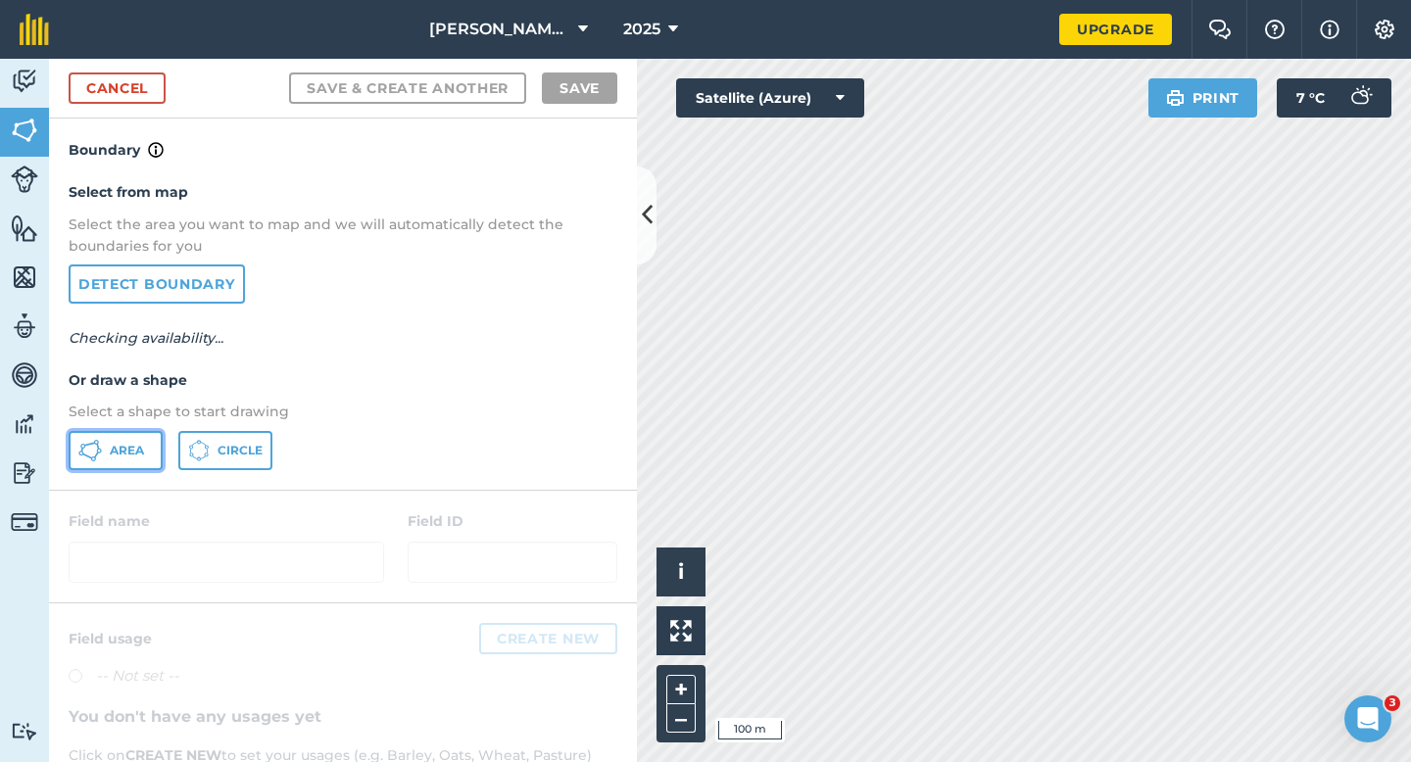
click at [123, 449] on span "Area" at bounding box center [127, 451] width 34 height 16
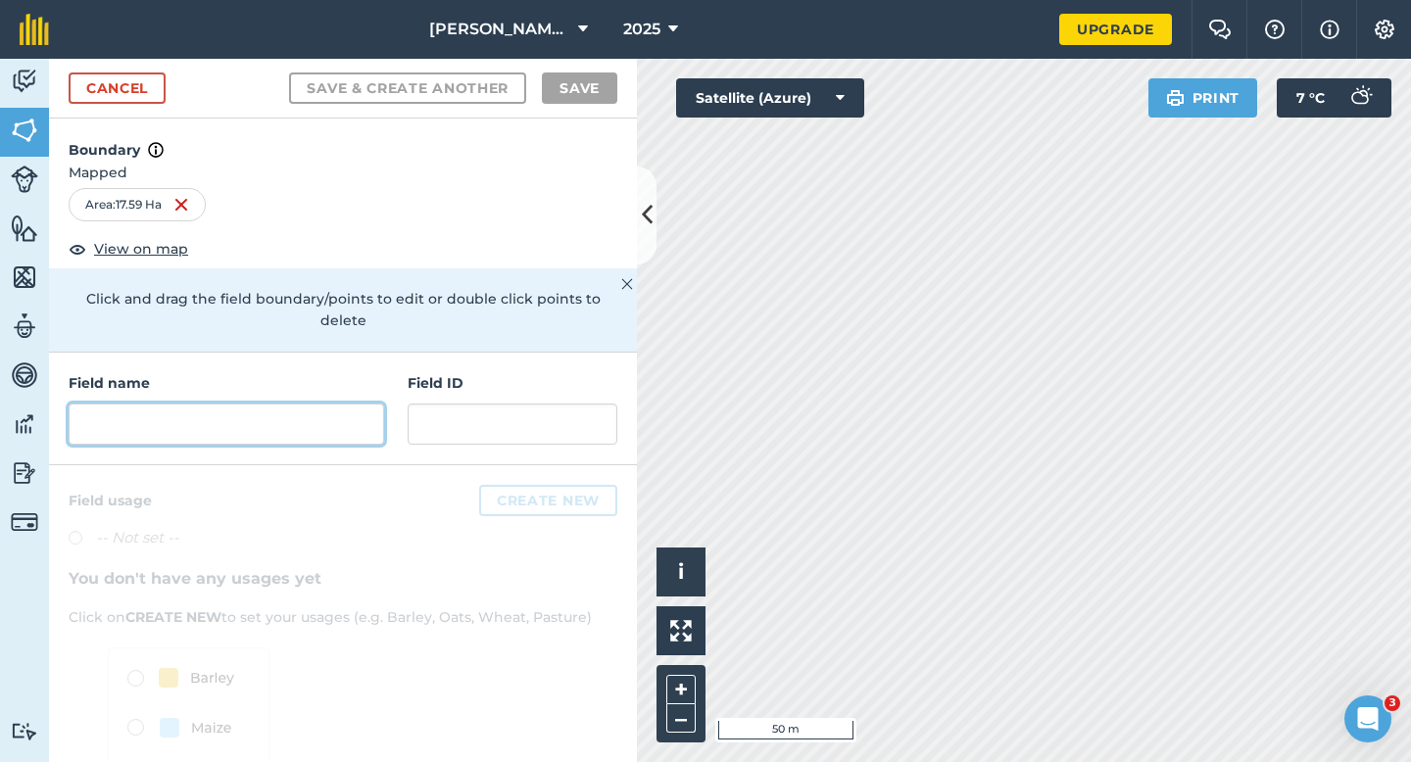
click at [301, 411] on input "text" at bounding box center [226, 424] width 315 height 41
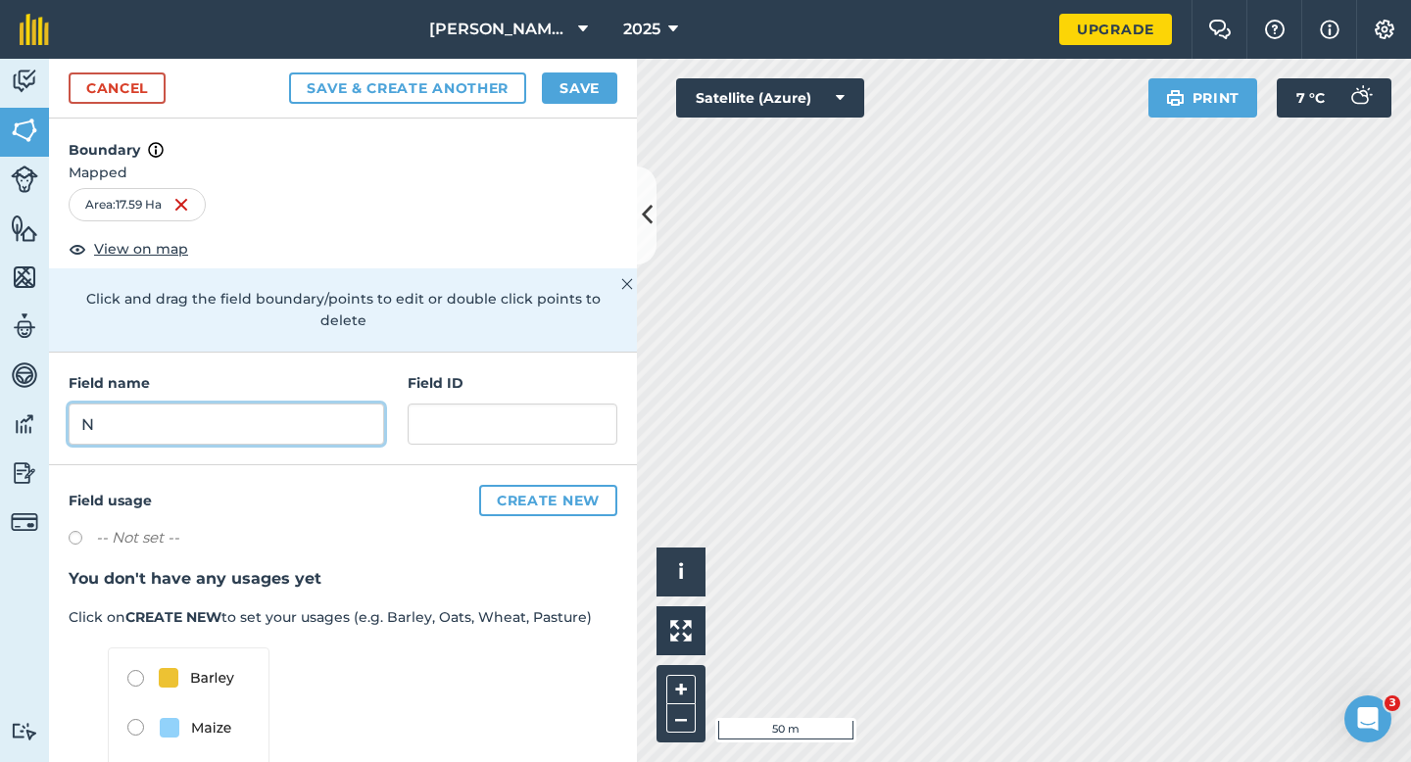
type input "N"
click at [586, 86] on button "Save" at bounding box center [579, 87] width 75 height 31
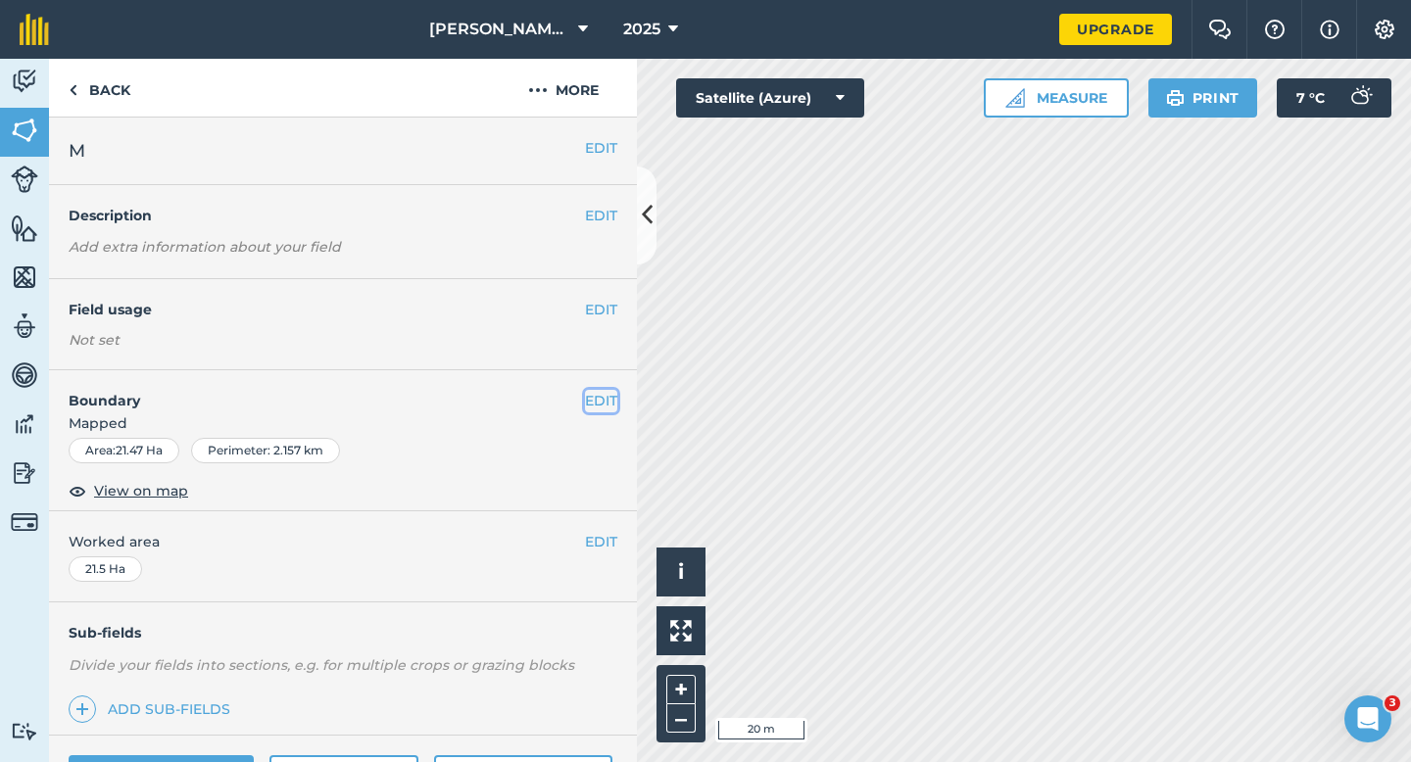
click at [601, 405] on button "EDIT" at bounding box center [601, 401] width 32 height 22
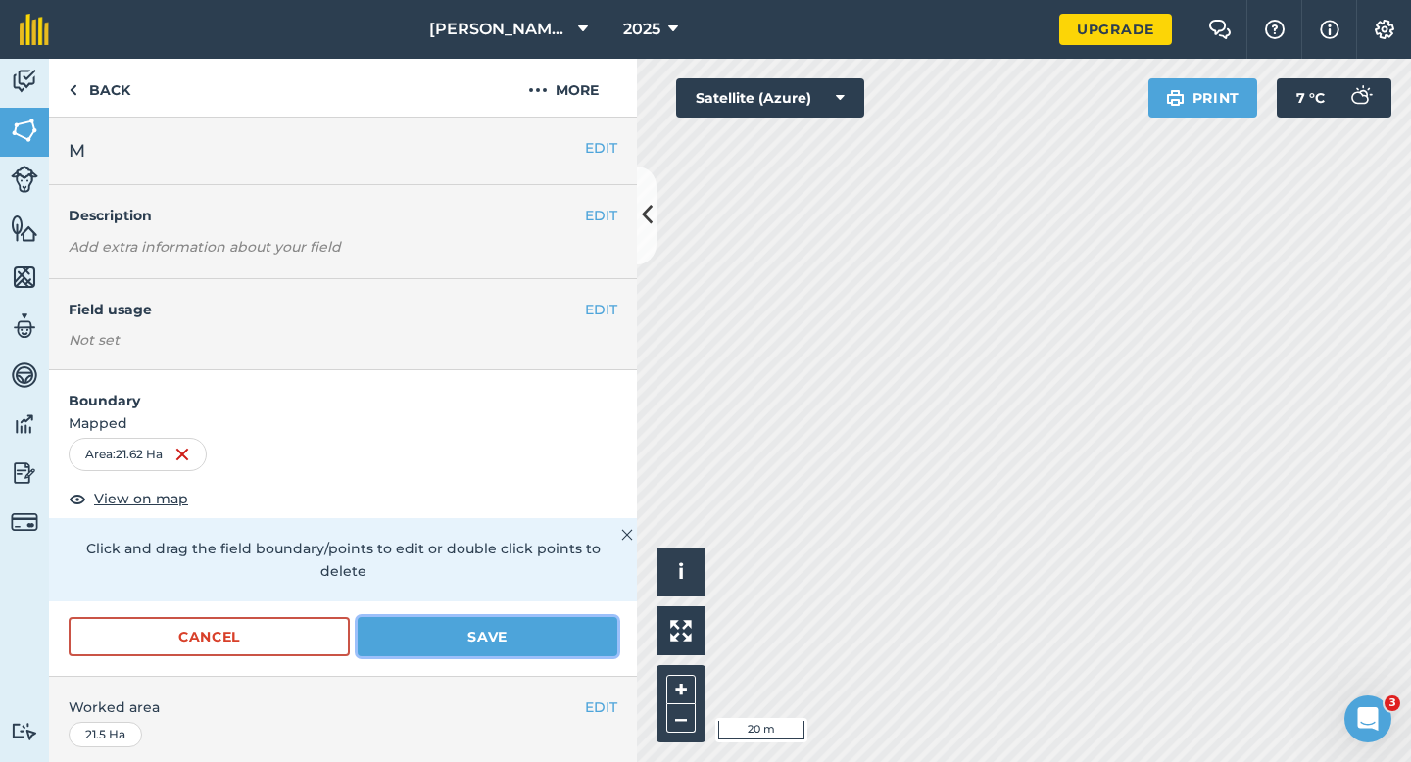
click at [552, 617] on button "Save" at bounding box center [488, 636] width 260 height 39
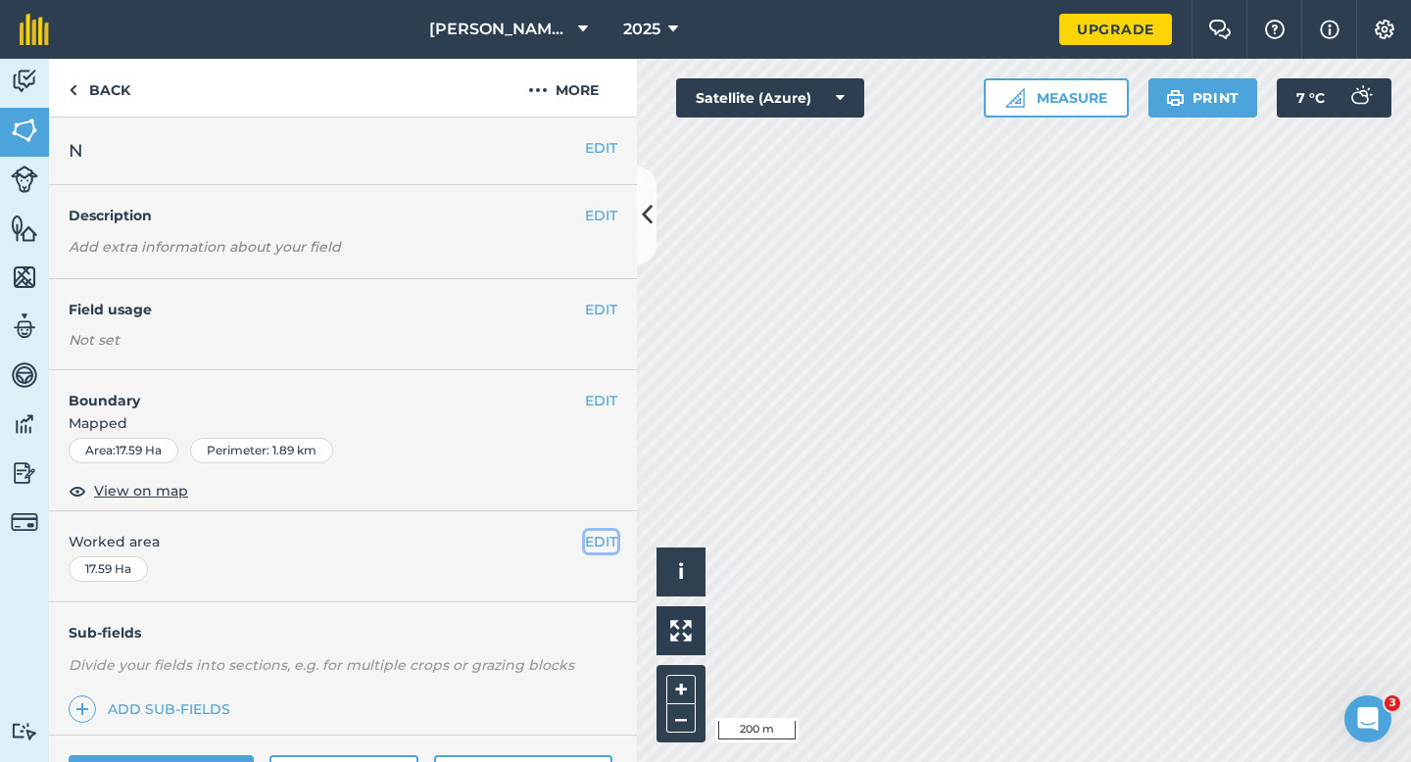
click at [598, 540] on button "EDIT" at bounding box center [601, 542] width 32 height 22
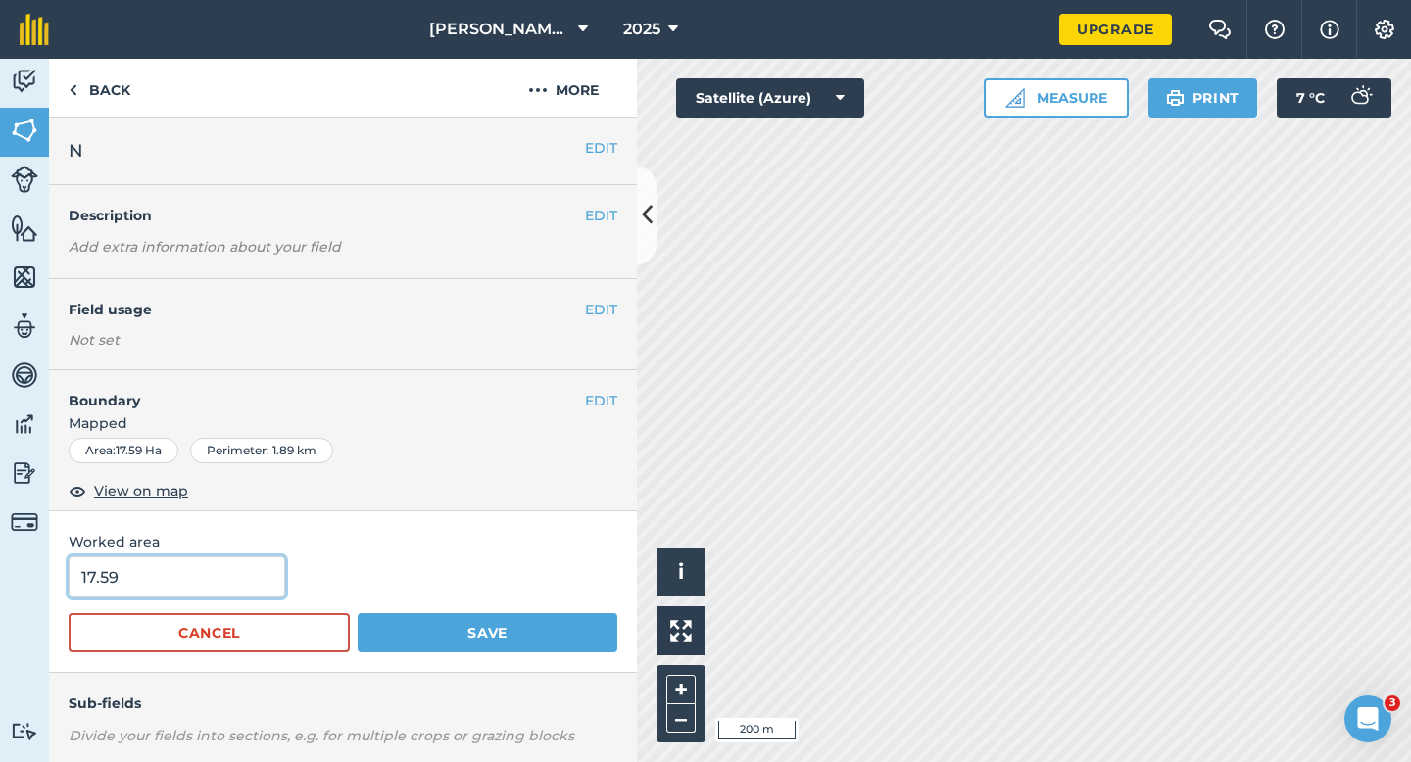
click at [140, 570] on input "17.59" at bounding box center [177, 576] width 216 height 41
type input "17.6"
click at [358, 613] on button "Save" at bounding box center [488, 632] width 260 height 39
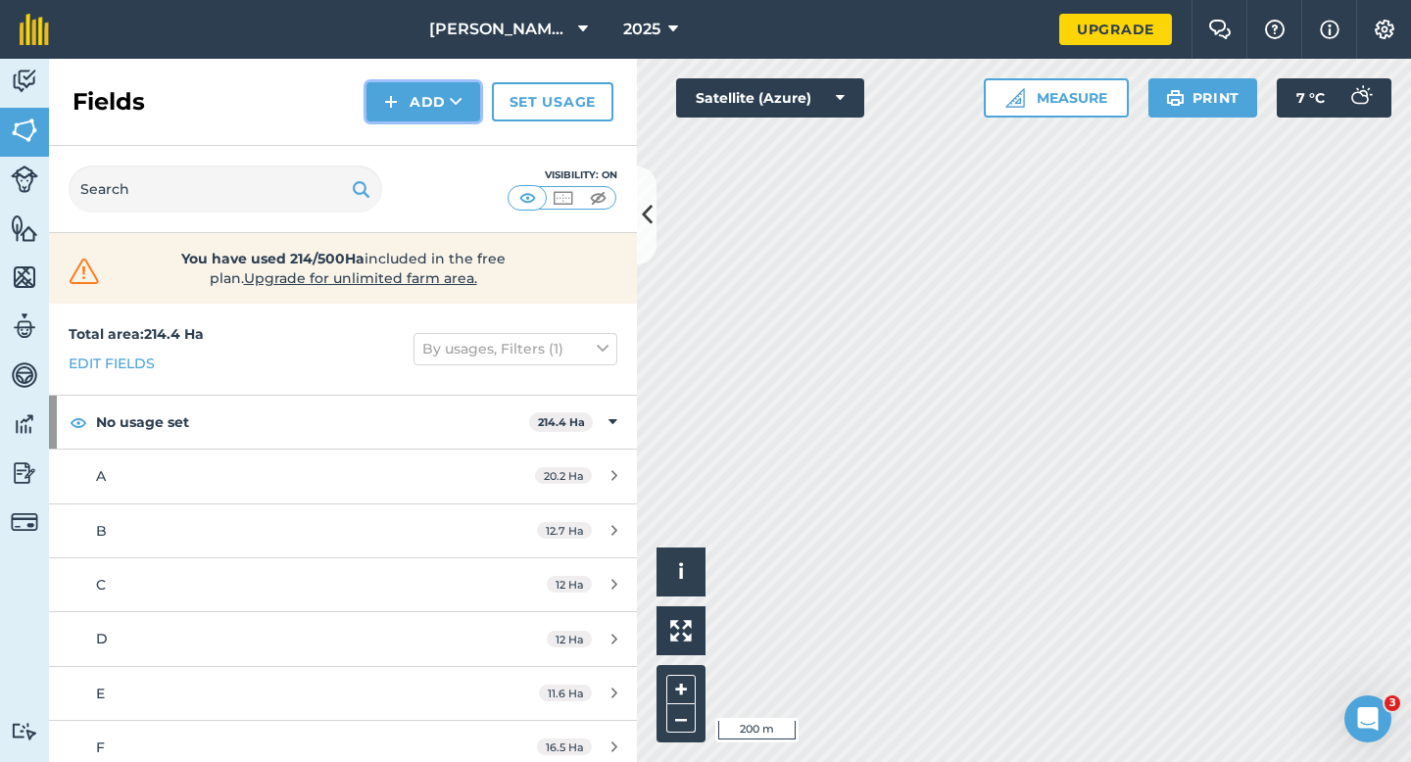
click at [450, 118] on button "Add" at bounding box center [423, 101] width 114 height 39
click at [450, 134] on link "Draw" at bounding box center [423, 145] width 108 height 43
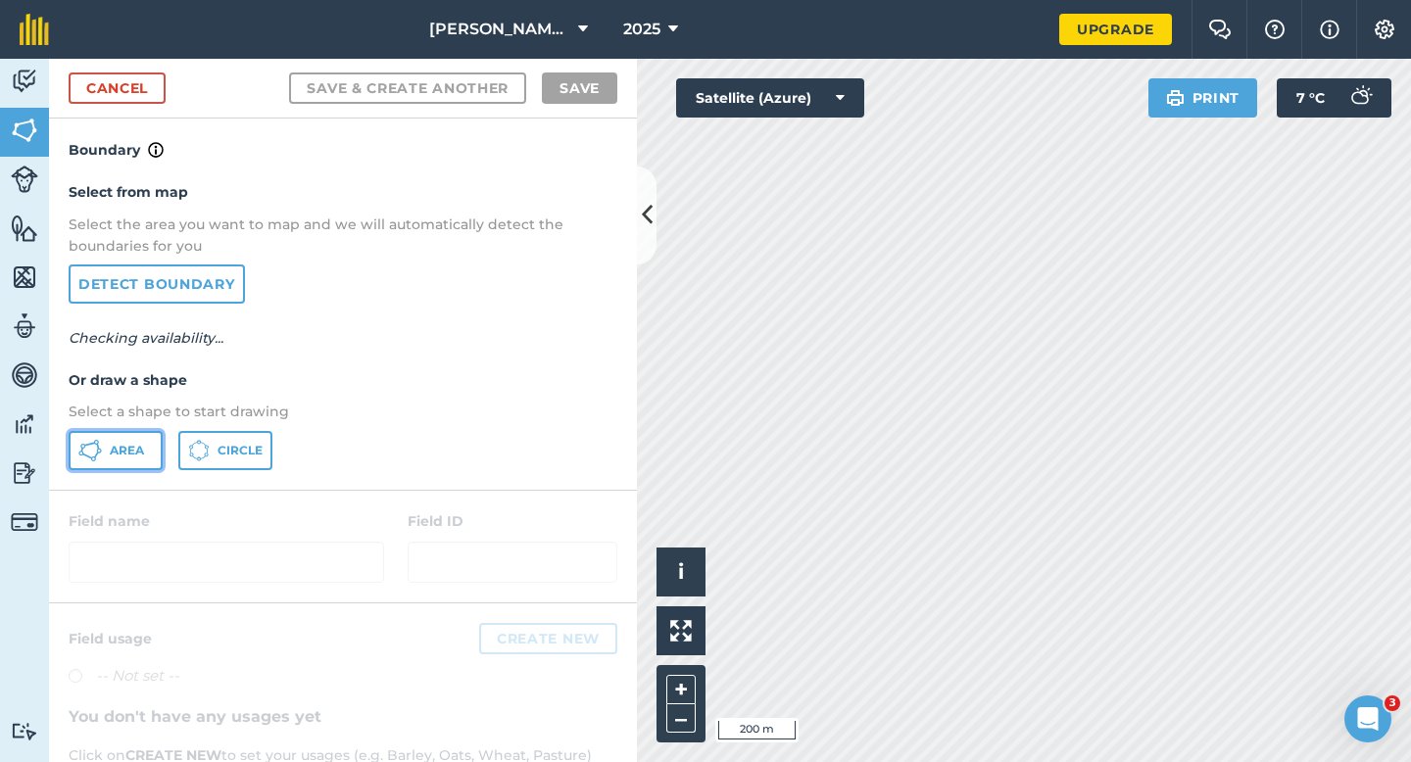
click at [143, 448] on span "Area" at bounding box center [127, 451] width 34 height 16
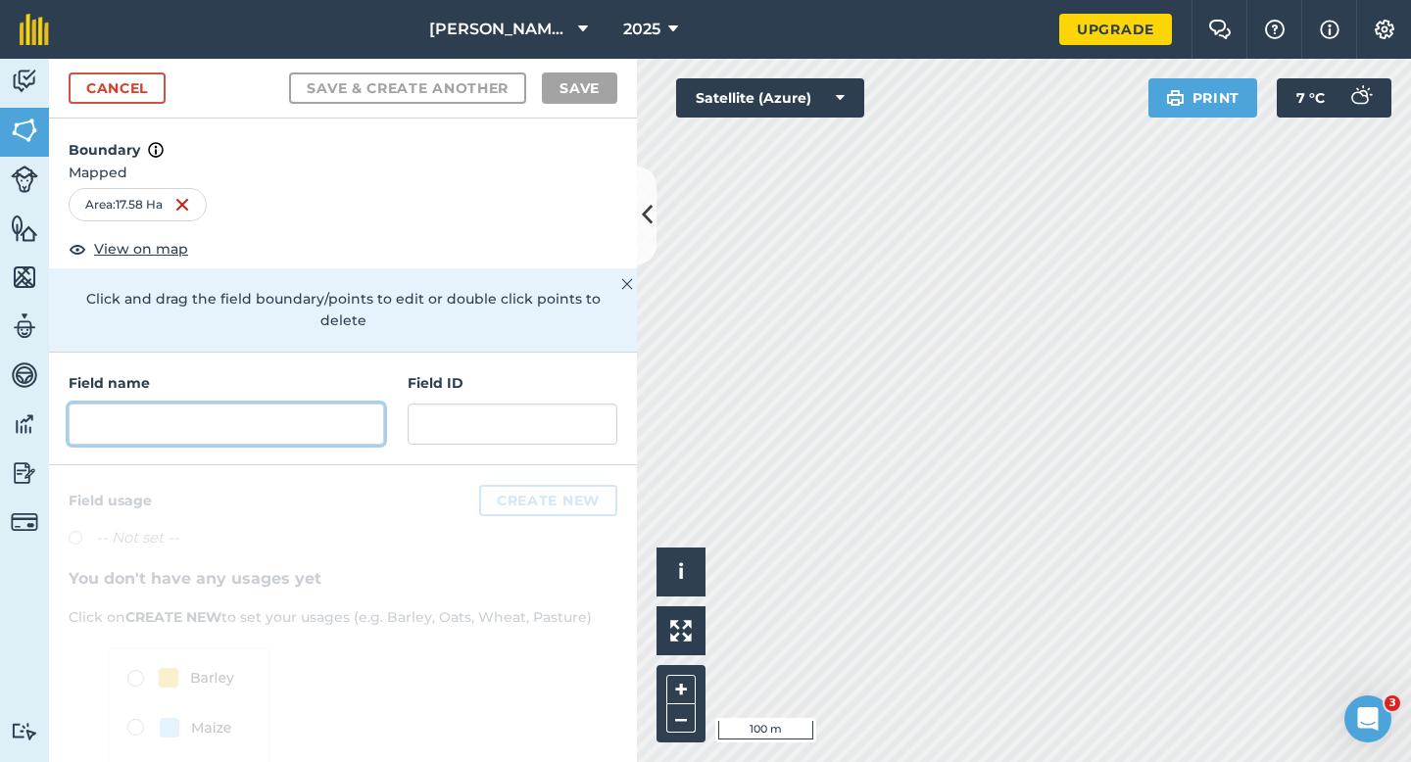
click at [288, 404] on input "text" at bounding box center [226, 424] width 315 height 41
type input "N"
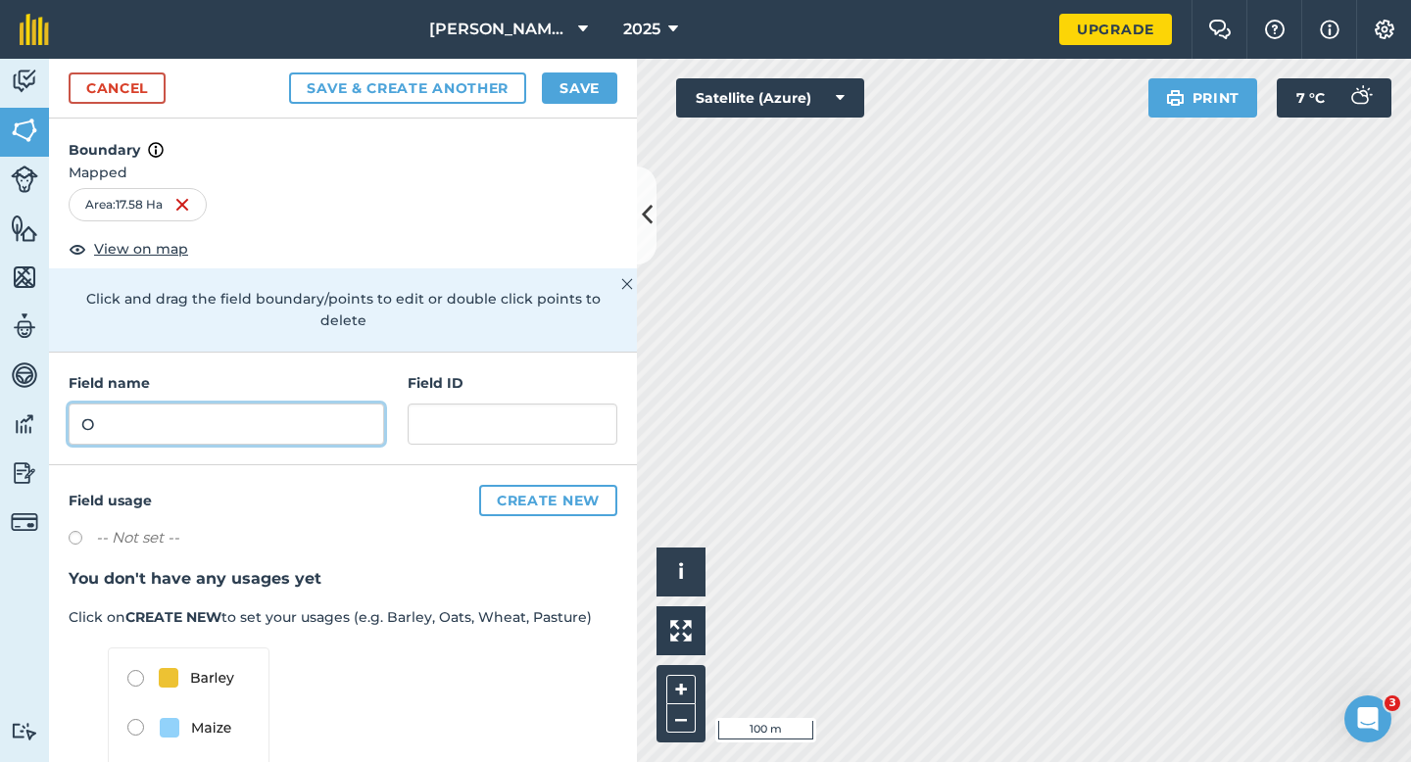
type input "O"
click at [562, 94] on button "Save" at bounding box center [579, 87] width 75 height 31
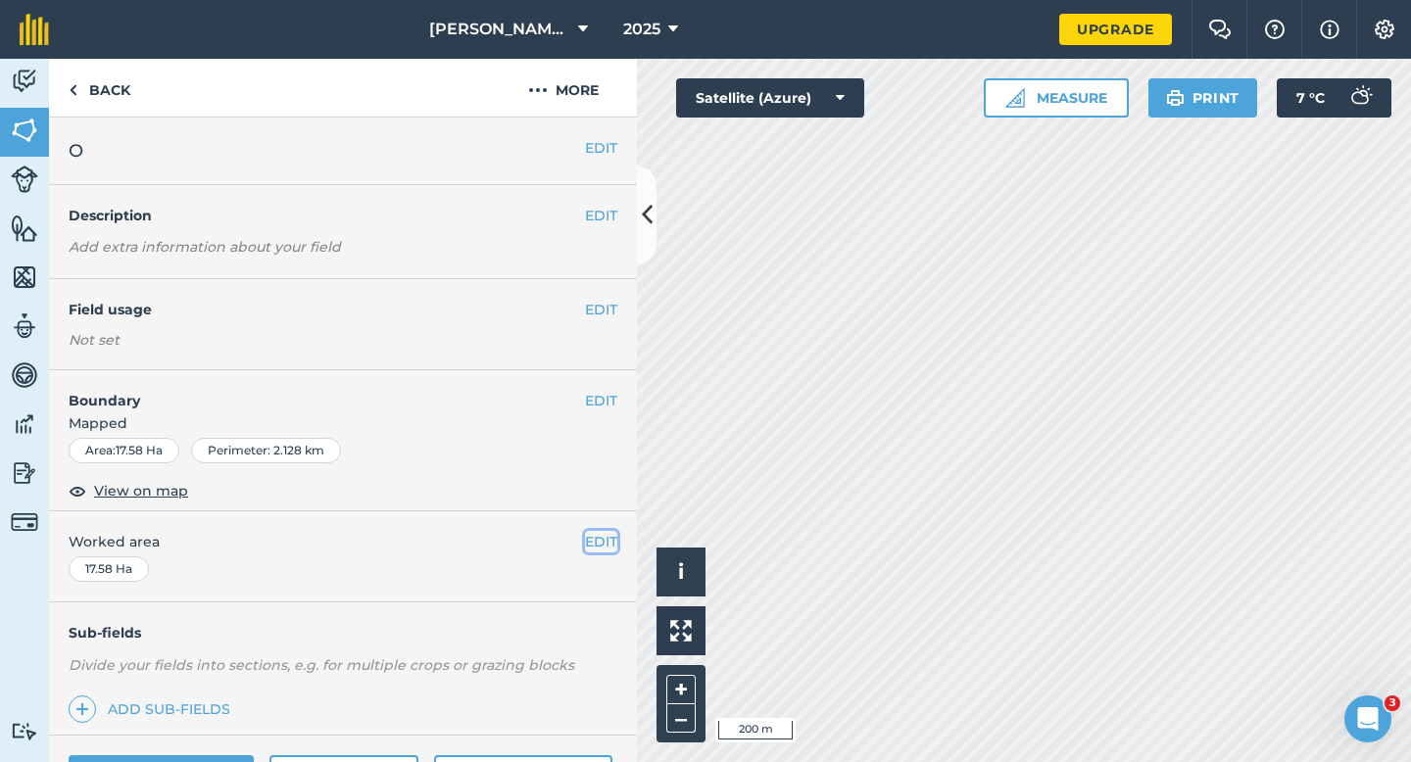
click at [587, 541] on button "EDIT" at bounding box center [601, 542] width 32 height 22
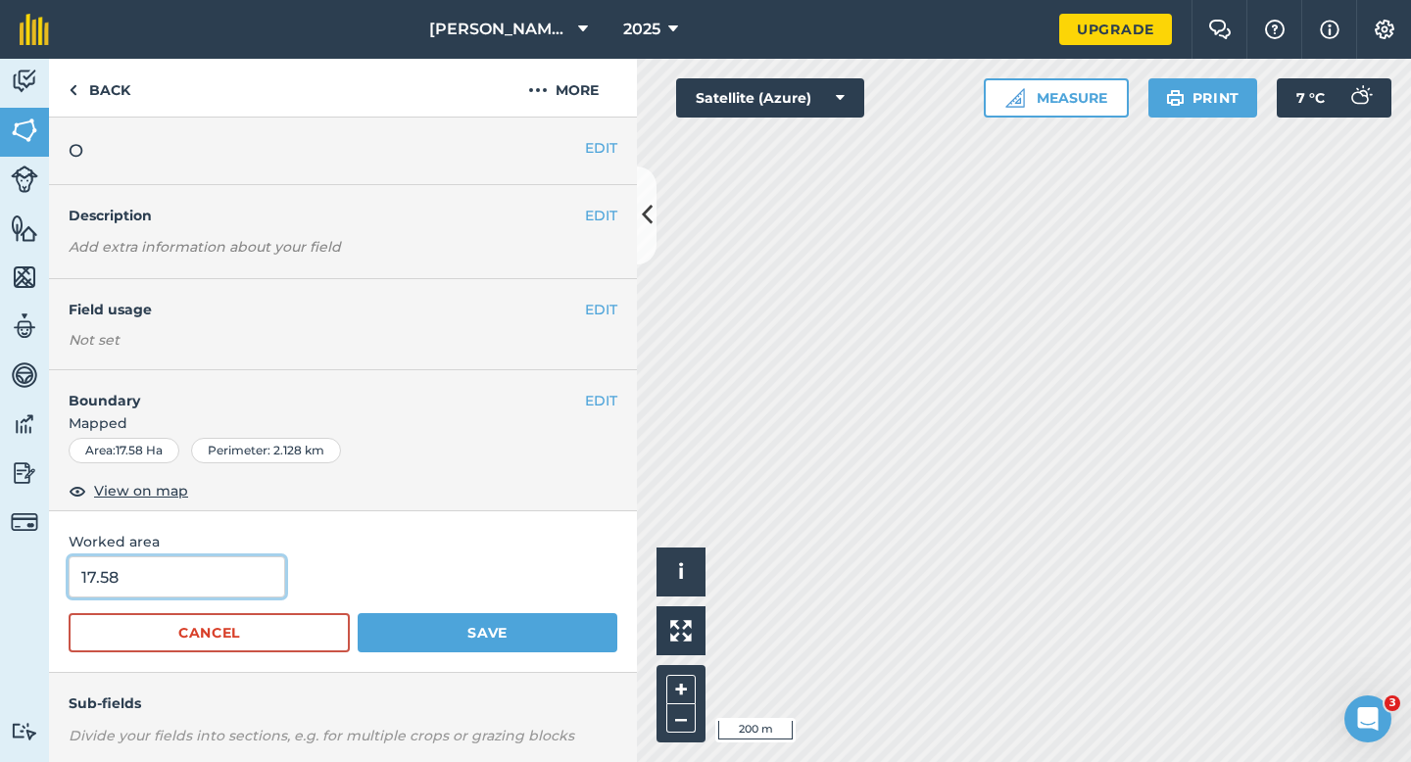
click at [138, 585] on input "17.58" at bounding box center [177, 576] width 216 height 41
type input "17.6"
click at [358, 613] on button "Save" at bounding box center [488, 632] width 260 height 39
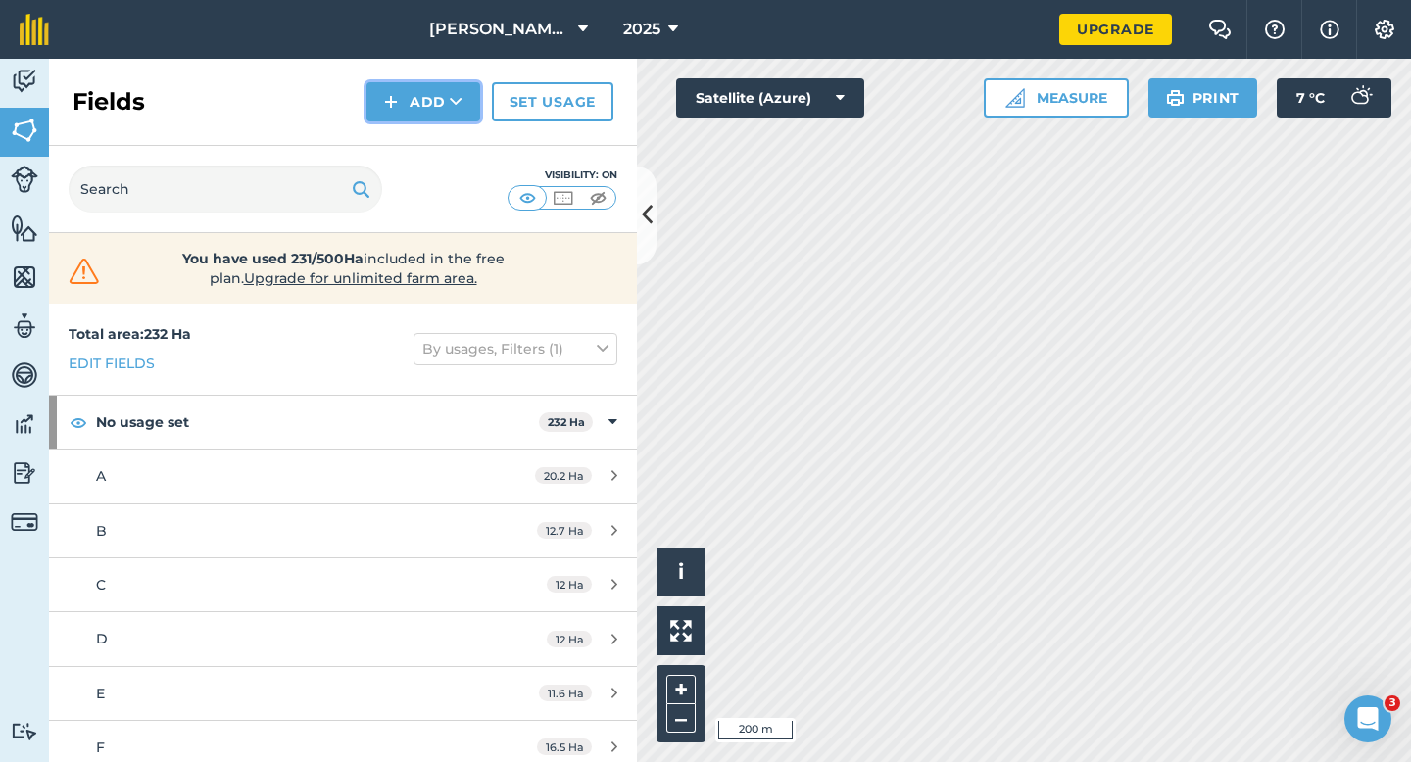
click at [411, 106] on button "Add" at bounding box center [423, 101] width 114 height 39
click at [412, 138] on link "Draw" at bounding box center [423, 145] width 108 height 43
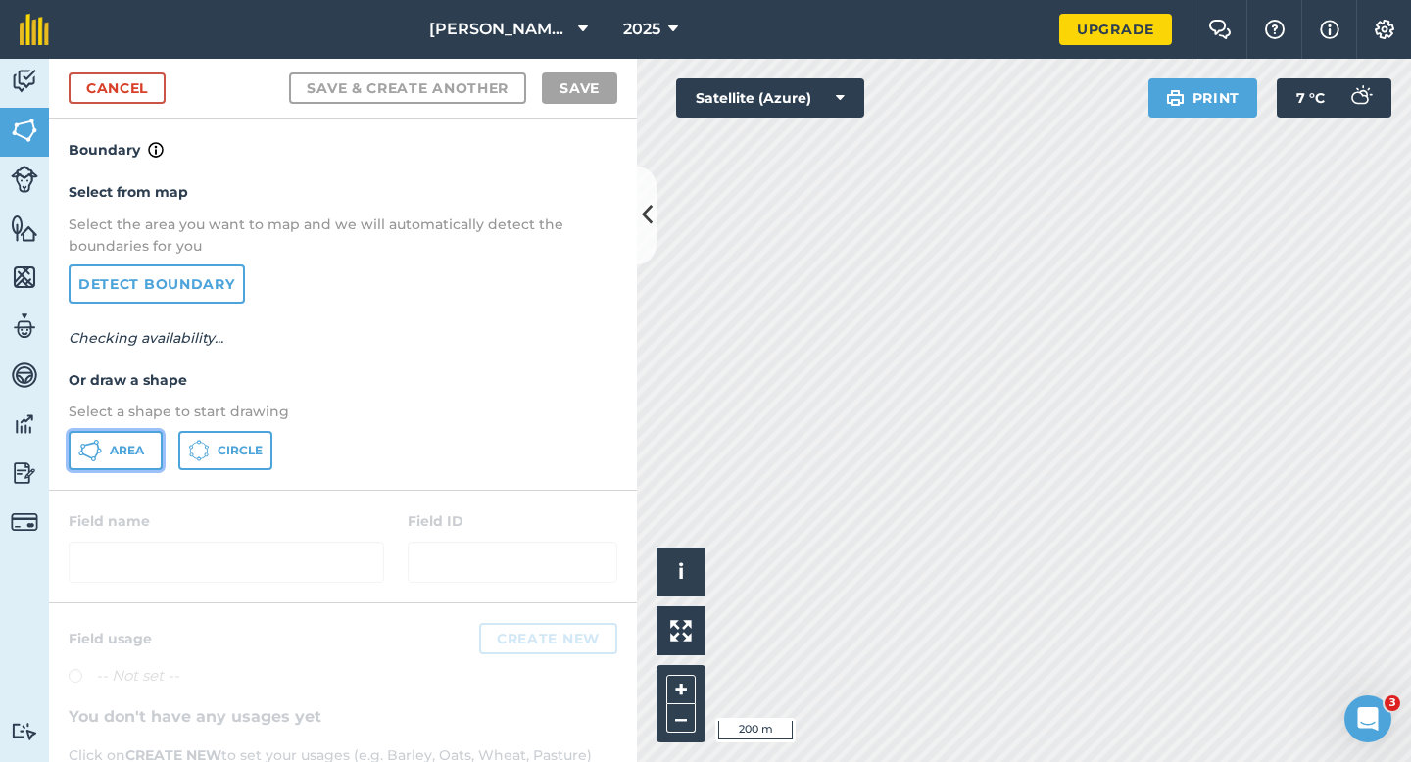
click at [118, 455] on span "Area" at bounding box center [127, 451] width 34 height 16
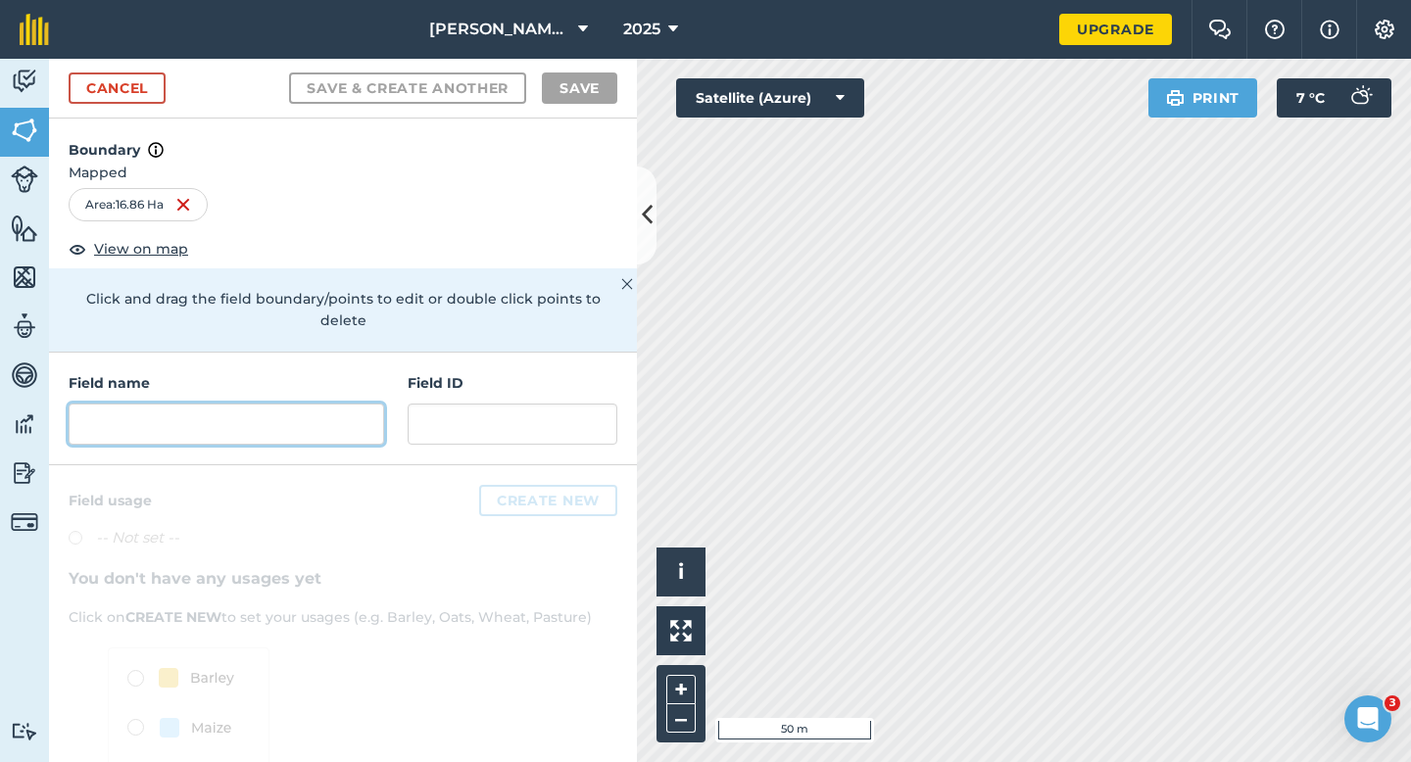
click at [301, 412] on input "text" at bounding box center [226, 424] width 315 height 41
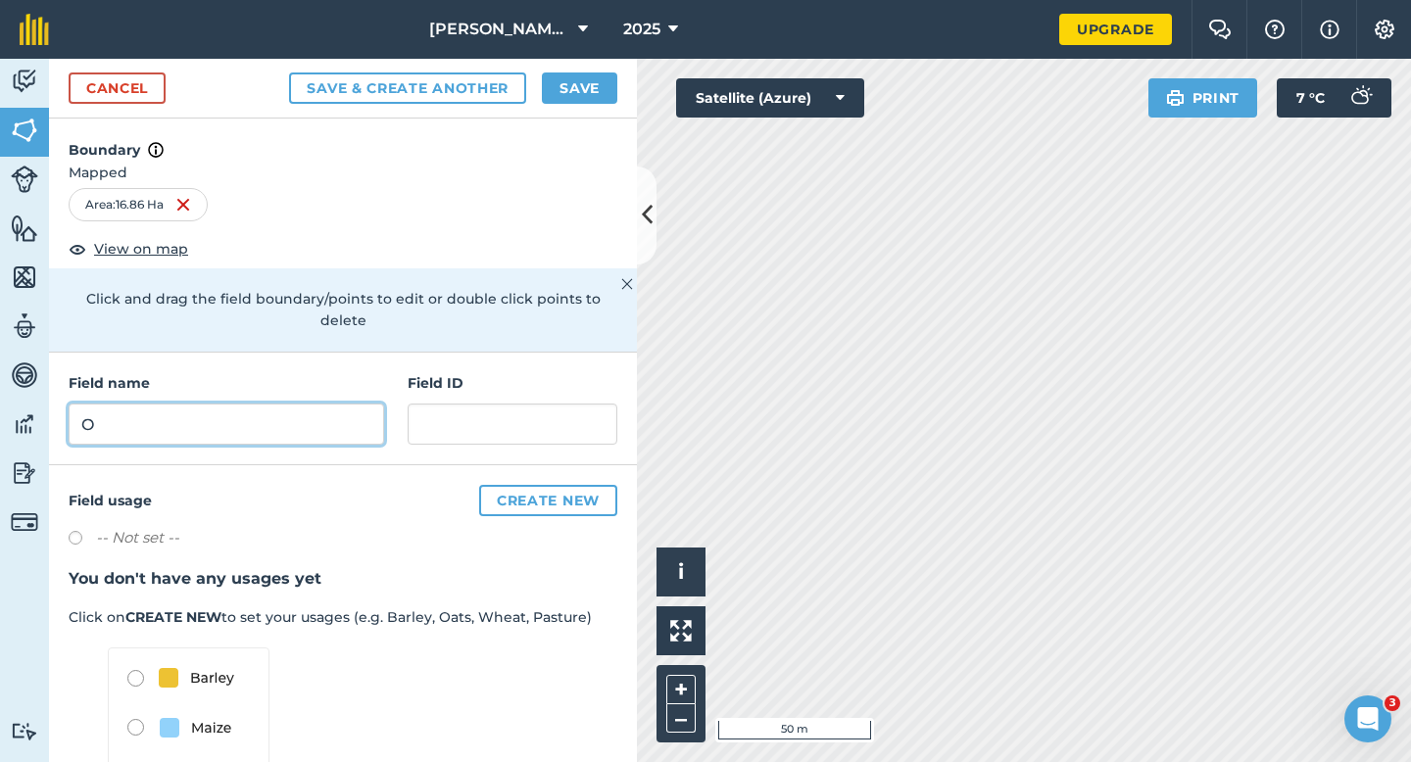
type input "O"
click at [606, 100] on button "Save" at bounding box center [579, 87] width 75 height 31
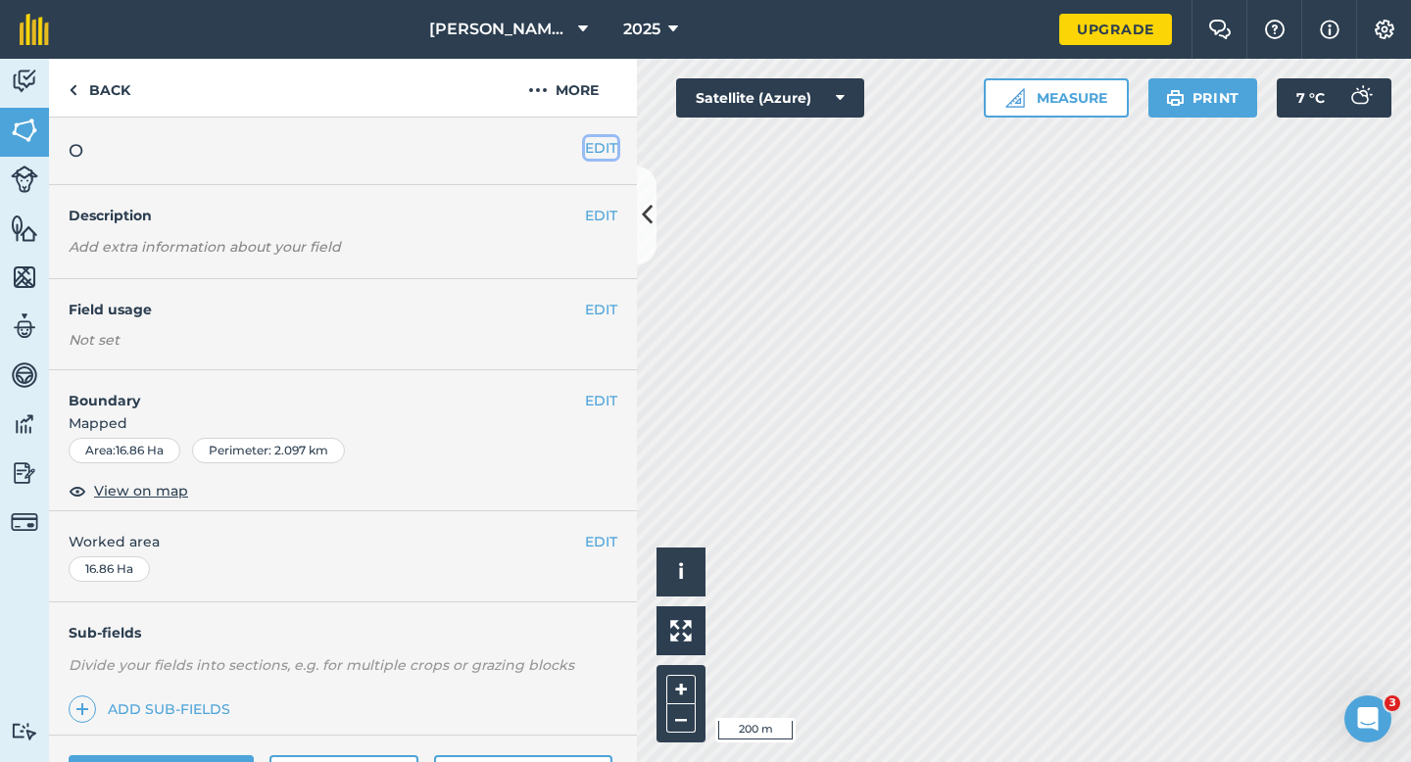
click at [597, 145] on button "EDIT" at bounding box center [601, 148] width 32 height 22
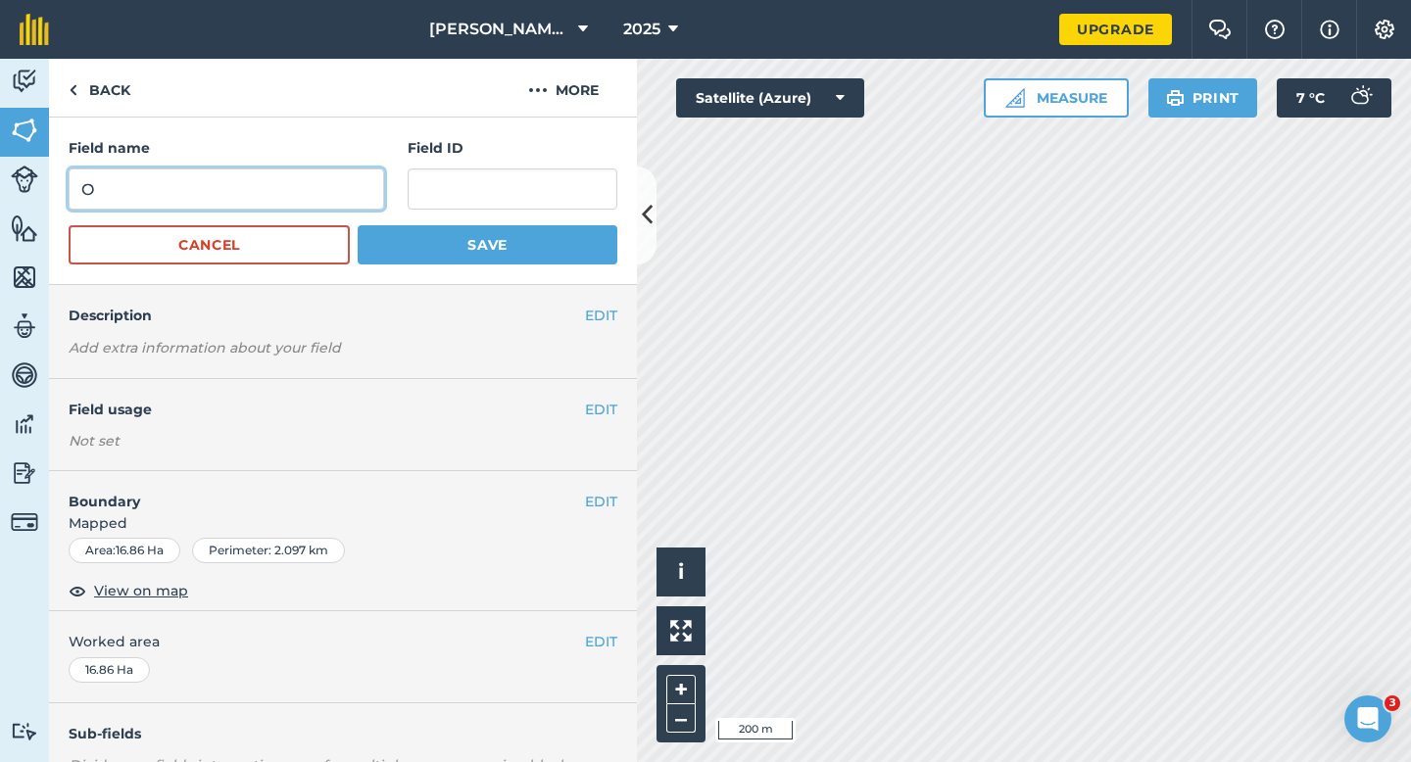
click at [338, 193] on input "O" at bounding box center [226, 188] width 315 height 41
type input "P"
click at [358, 225] on button "Save" at bounding box center [488, 244] width 260 height 39
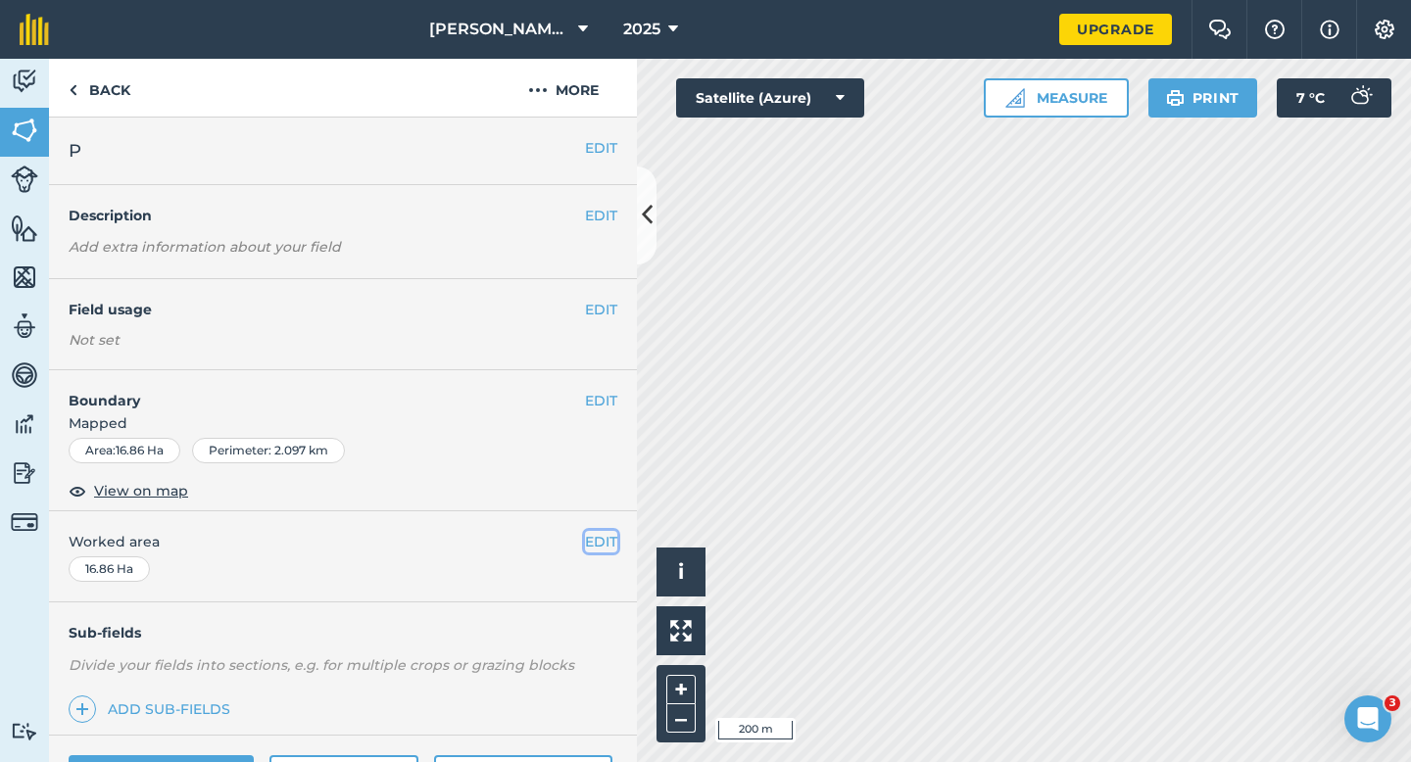
click at [598, 544] on button "EDIT" at bounding box center [601, 542] width 32 height 22
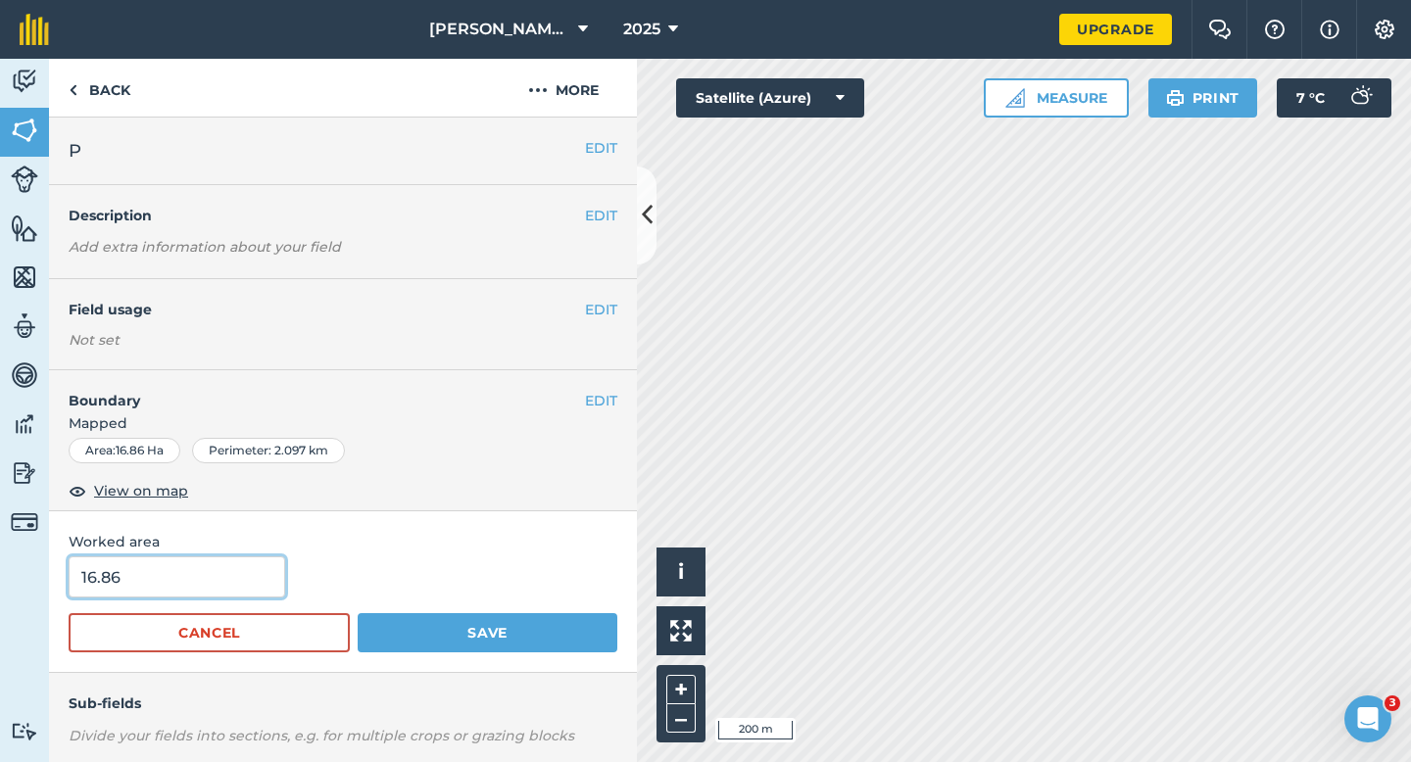
click at [241, 594] on input "16.86" at bounding box center [177, 576] width 216 height 41
type input "17"
click at [358, 613] on button "Save" at bounding box center [488, 632] width 260 height 39
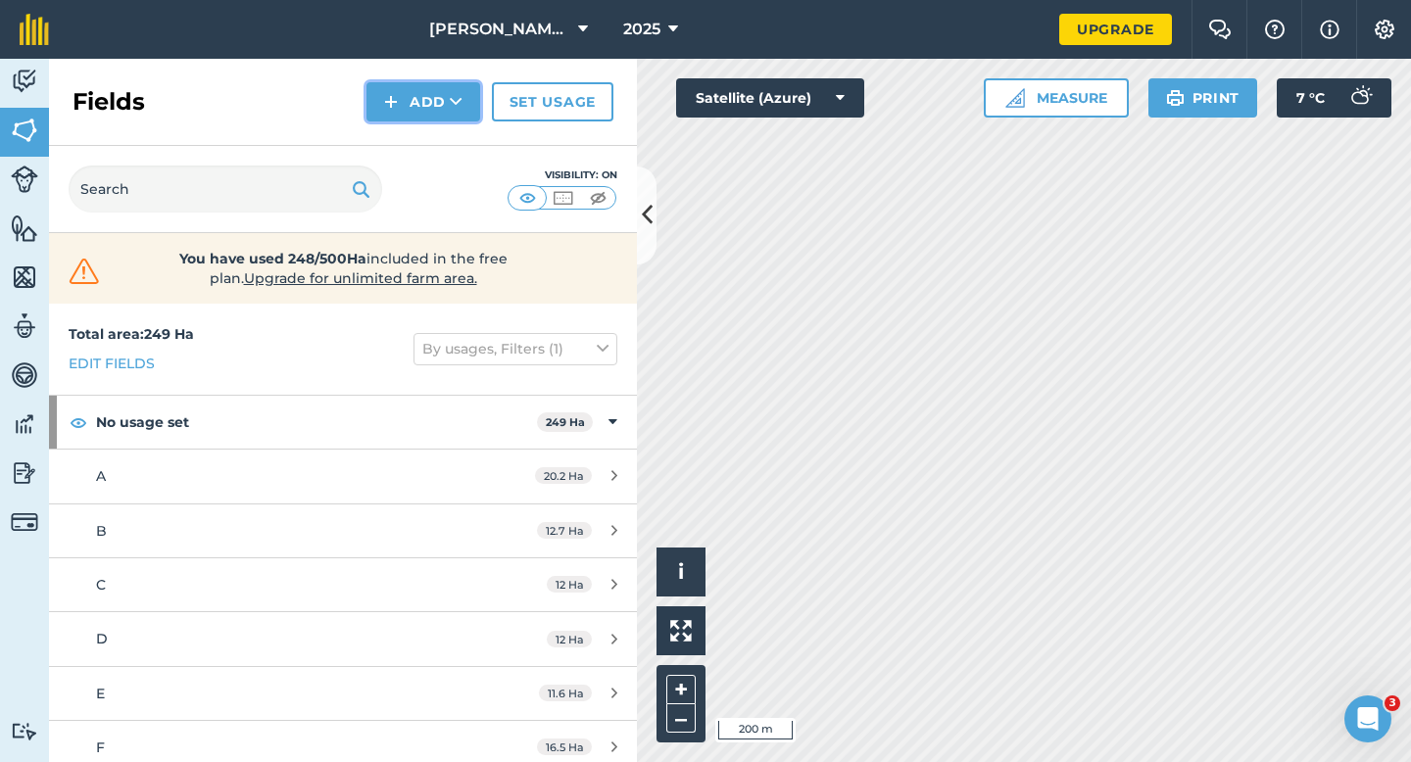
click at [409, 97] on button "Add" at bounding box center [423, 101] width 114 height 39
click at [409, 134] on link "Draw" at bounding box center [423, 145] width 108 height 43
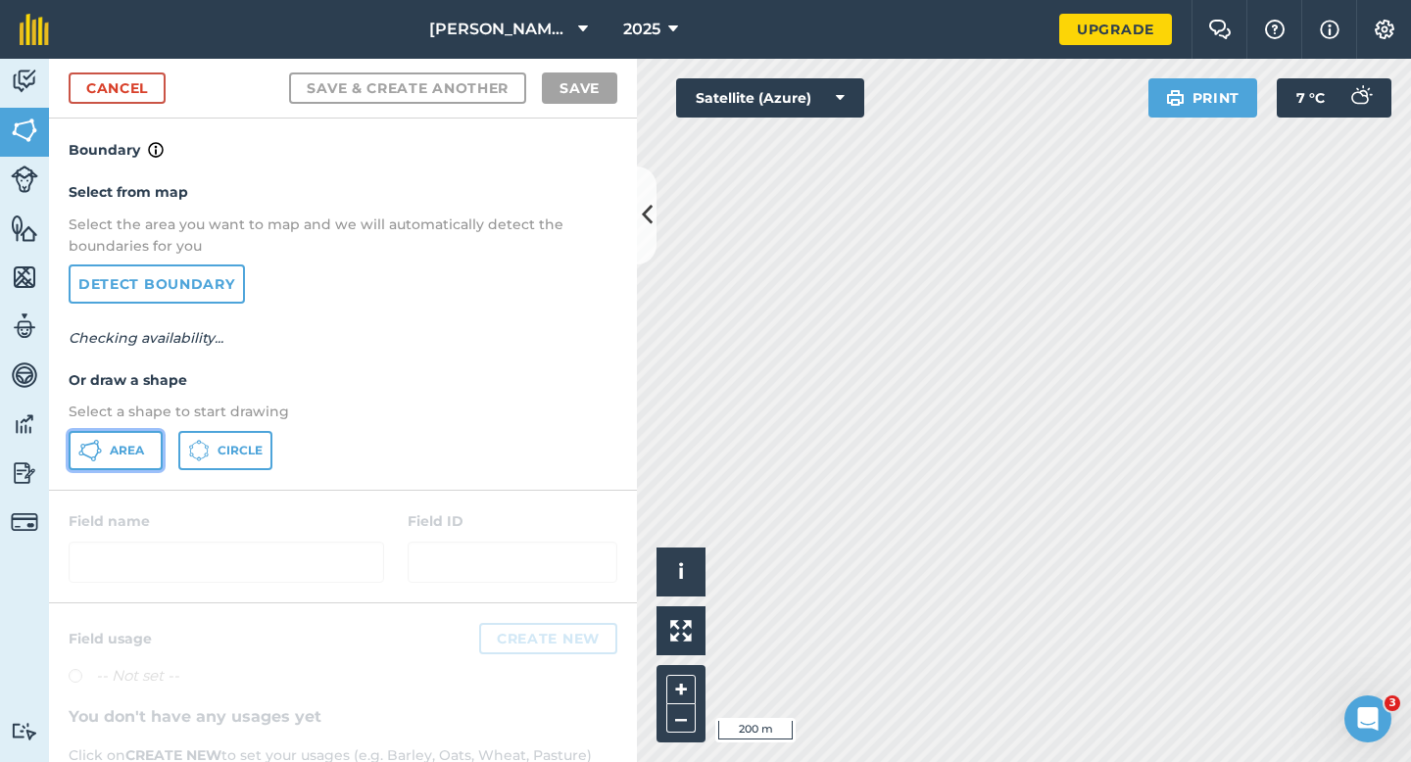
click at [103, 449] on button "Area" at bounding box center [116, 450] width 94 height 39
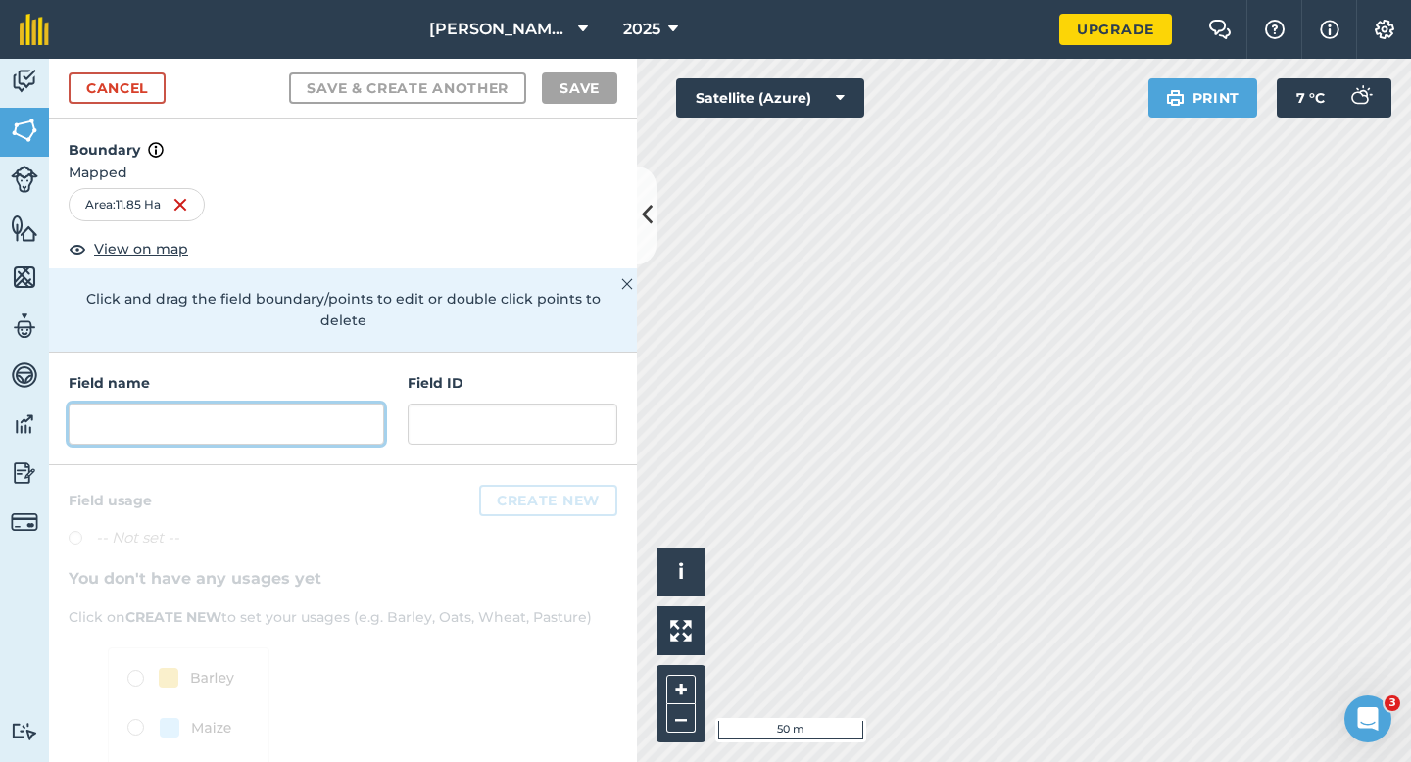
click at [353, 420] on input "text" at bounding box center [226, 424] width 315 height 41
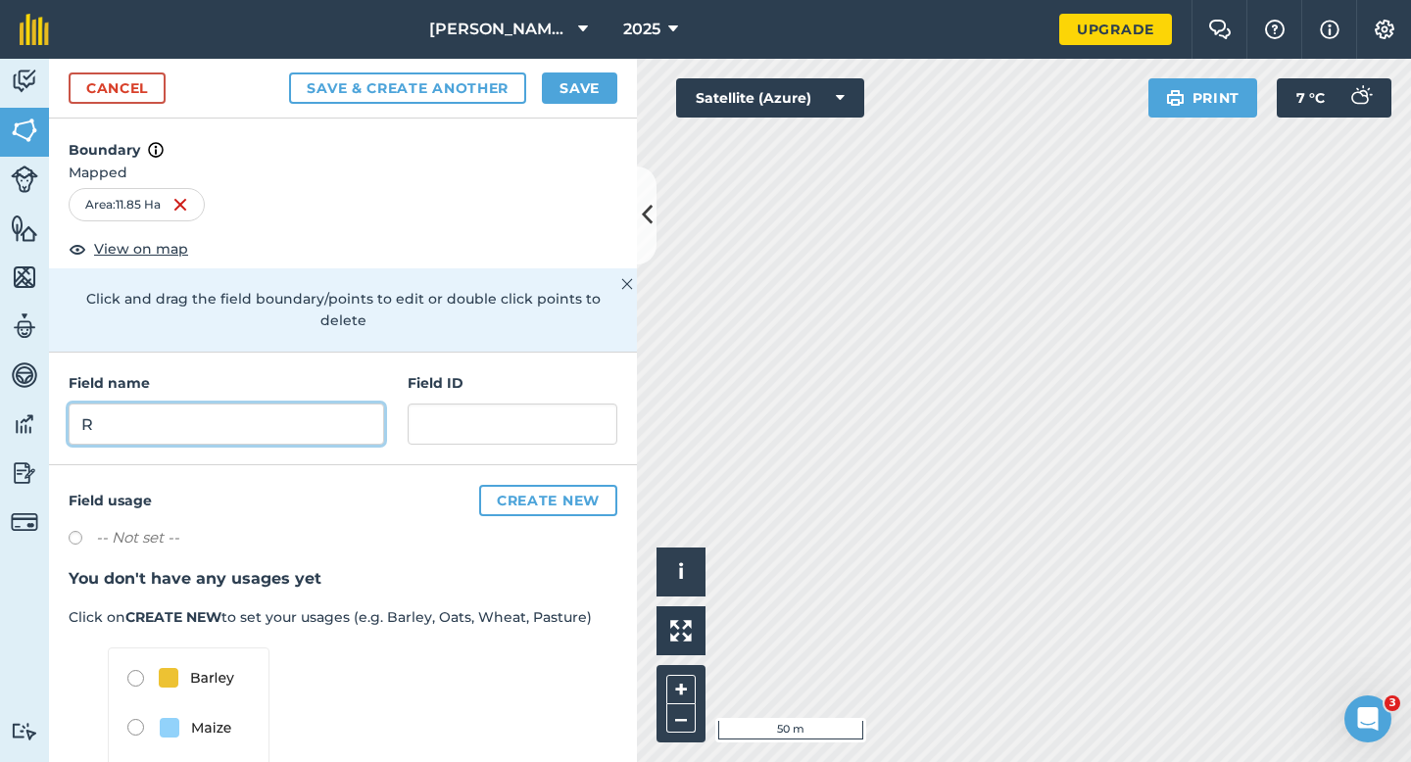
type input "R"
click at [593, 86] on button "Save" at bounding box center [579, 87] width 75 height 31
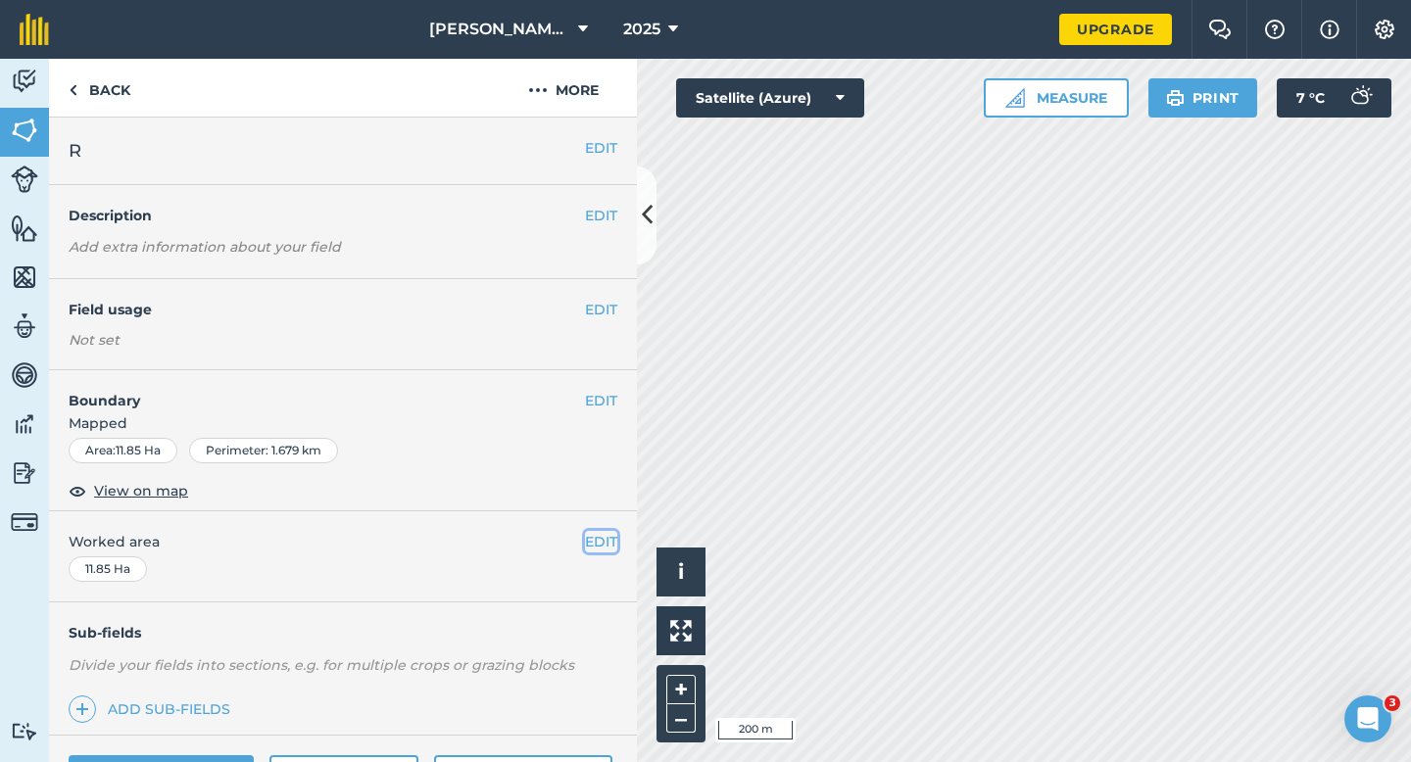
click at [607, 537] on button "EDIT" at bounding box center [601, 542] width 32 height 22
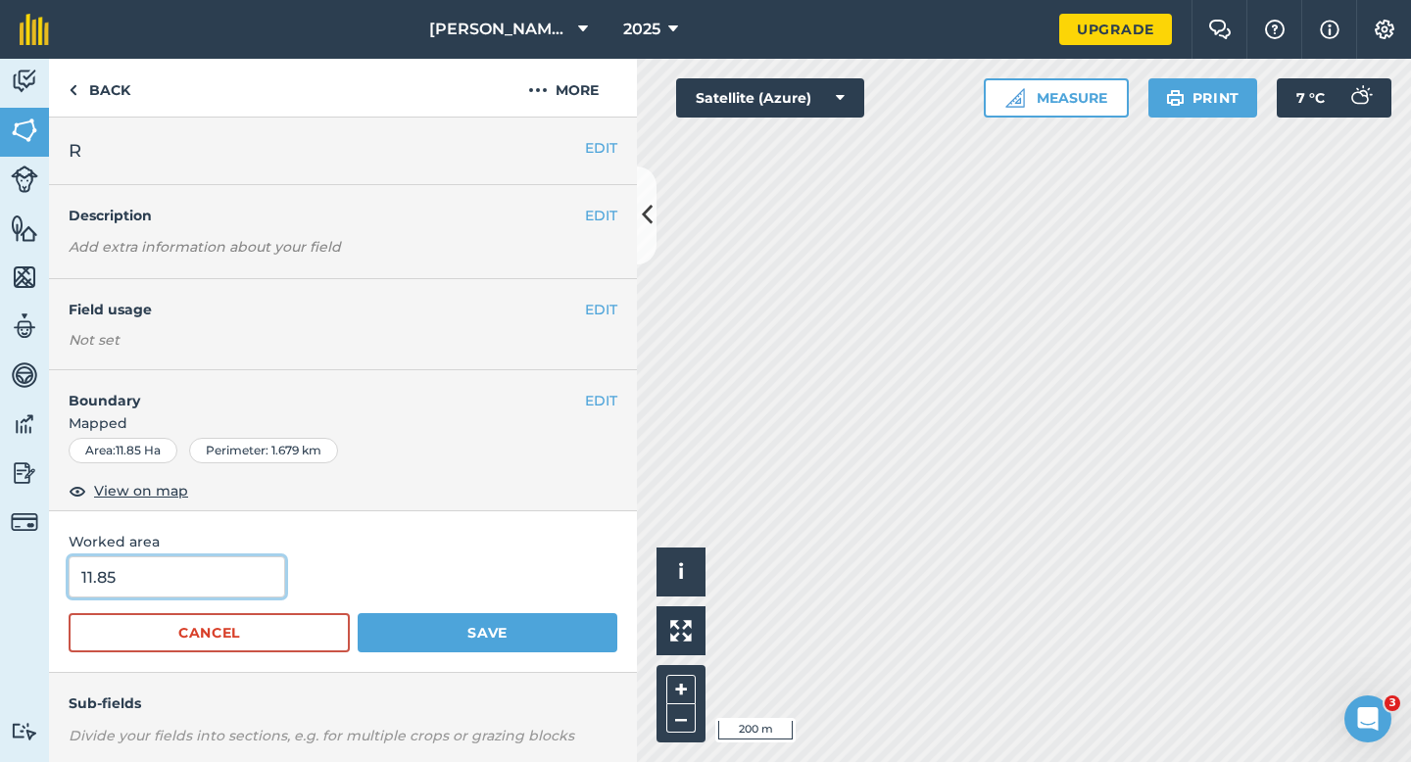
click at [204, 587] on input "11.85" at bounding box center [177, 576] width 216 height 41
type input "12"
click at [358, 613] on button "Save" at bounding box center [488, 632] width 260 height 39
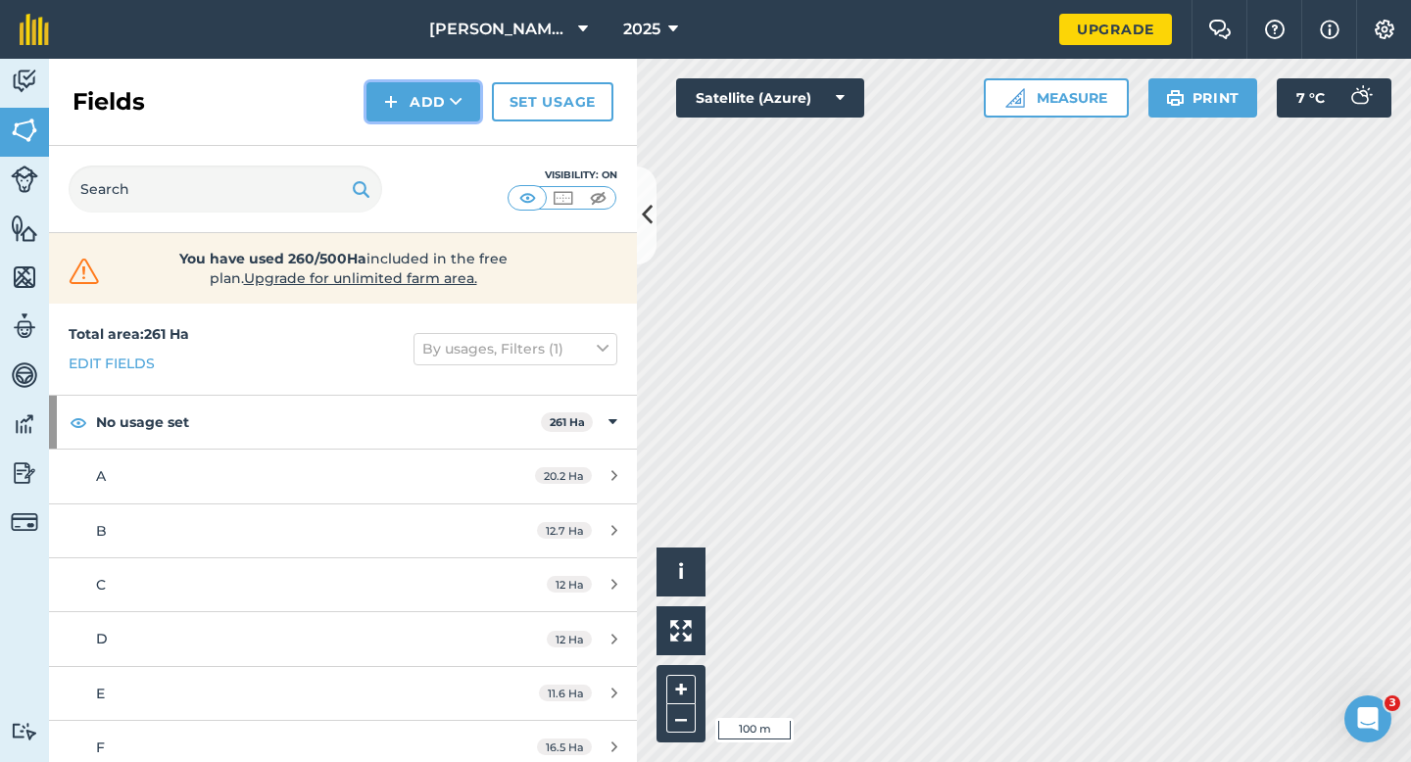
click at [400, 86] on button "Add" at bounding box center [423, 101] width 114 height 39
click at [404, 136] on link "Draw" at bounding box center [423, 145] width 108 height 43
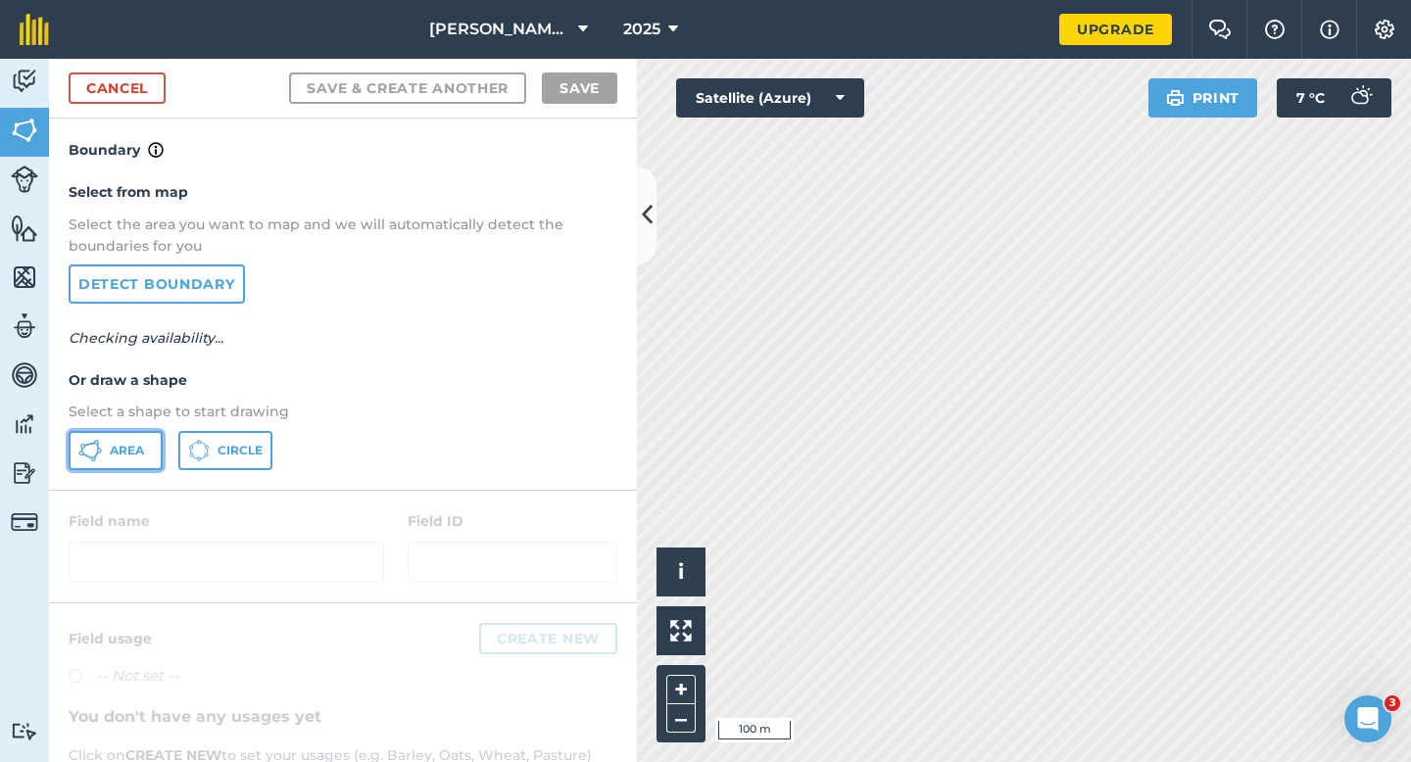
click at [110, 454] on span "Area" at bounding box center [127, 451] width 34 height 16
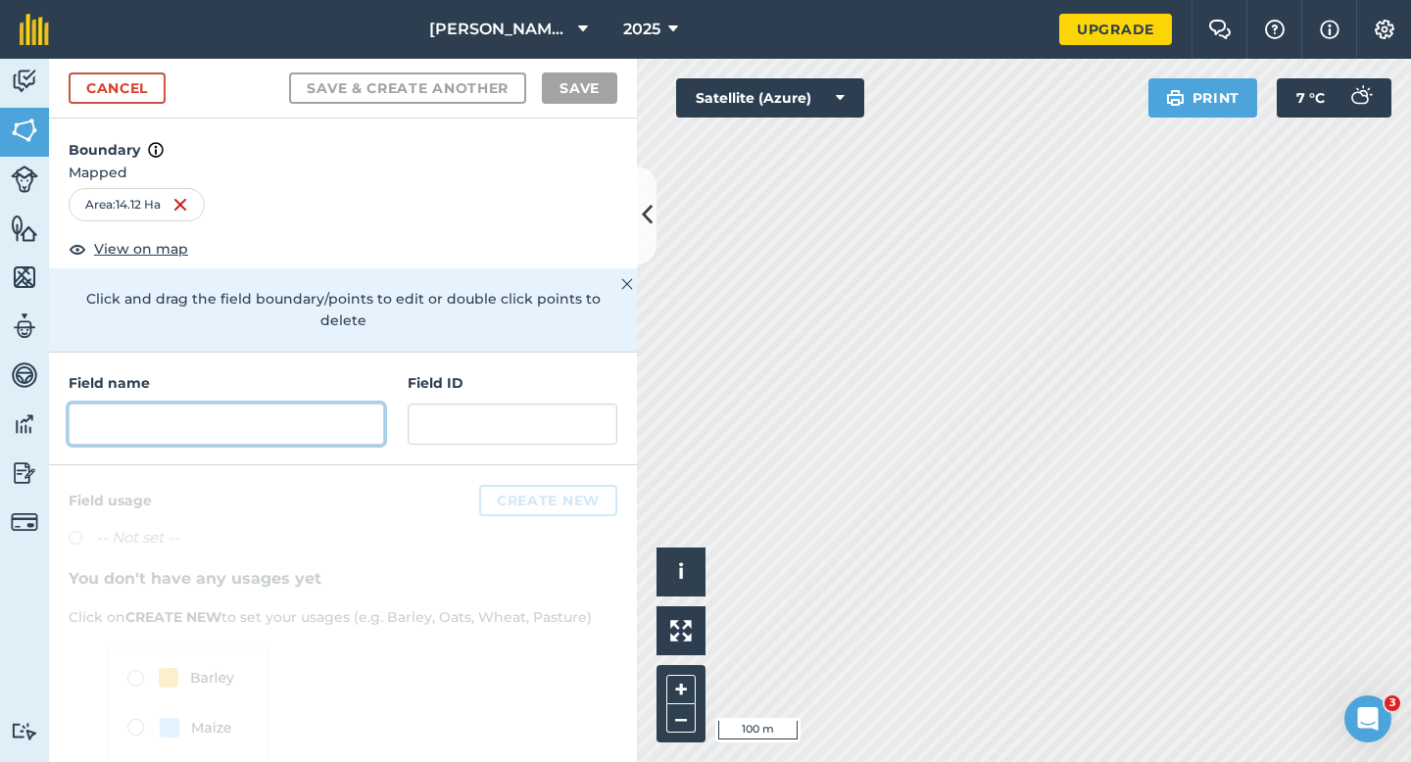
click at [347, 404] on input "text" at bounding box center [226, 424] width 315 height 41
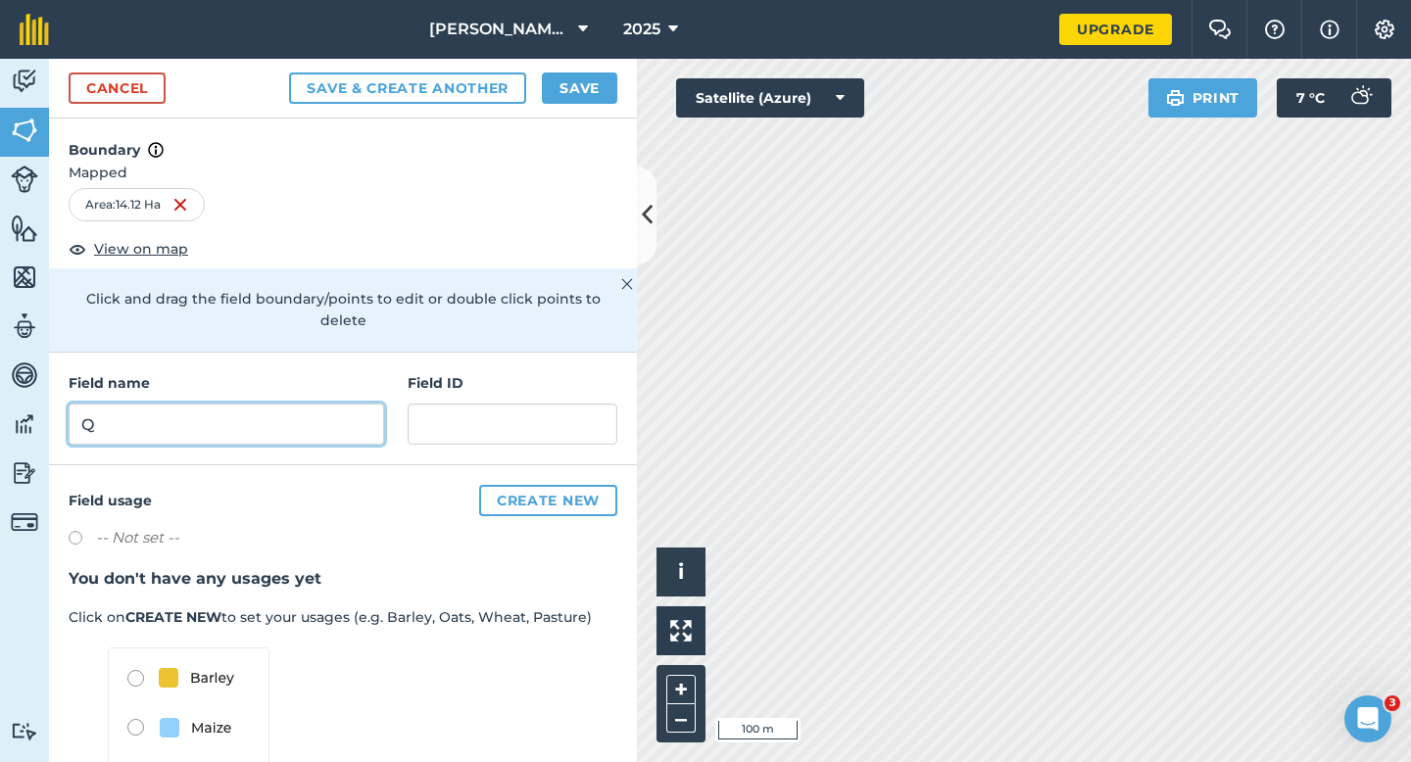
type input "Q"
click at [593, 78] on button "Save" at bounding box center [579, 87] width 75 height 31
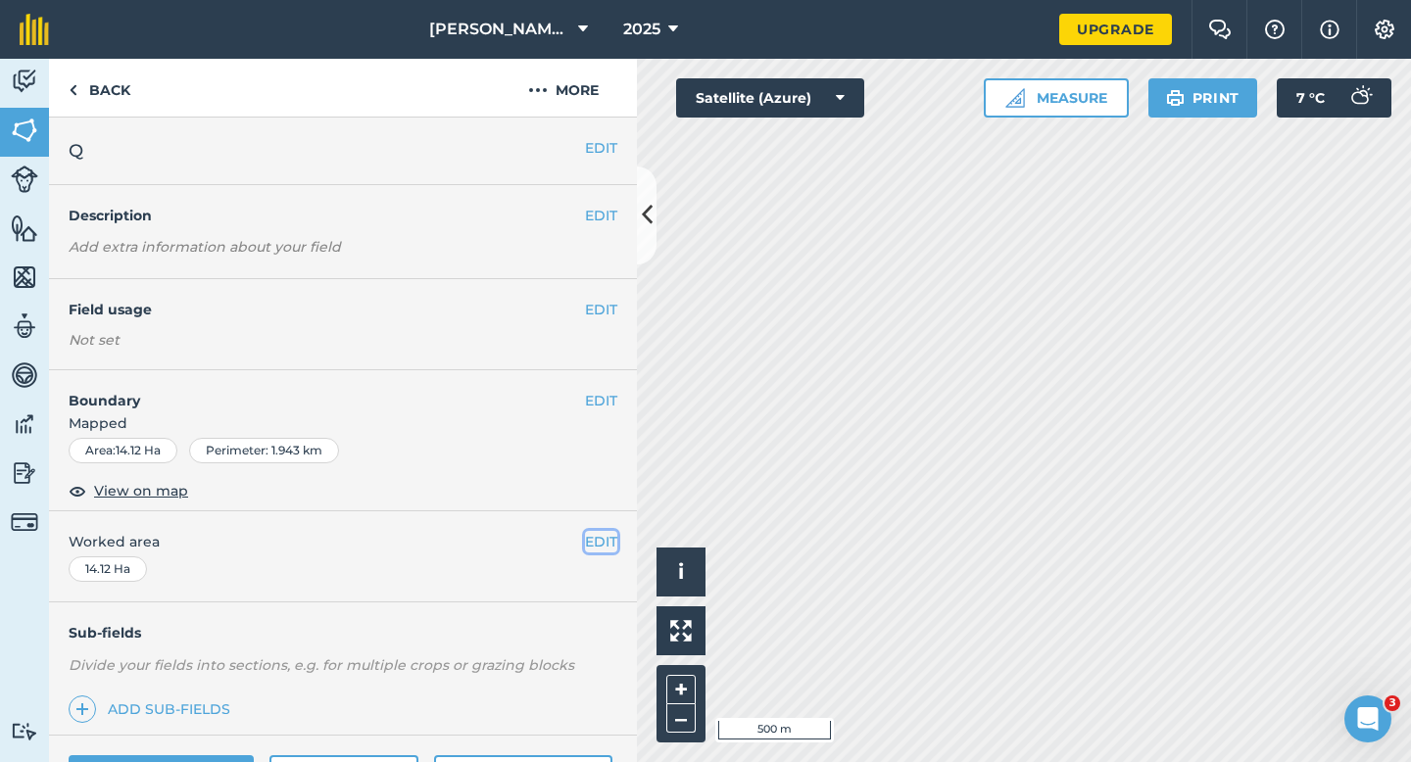
click at [607, 550] on button "EDIT" at bounding box center [601, 542] width 32 height 22
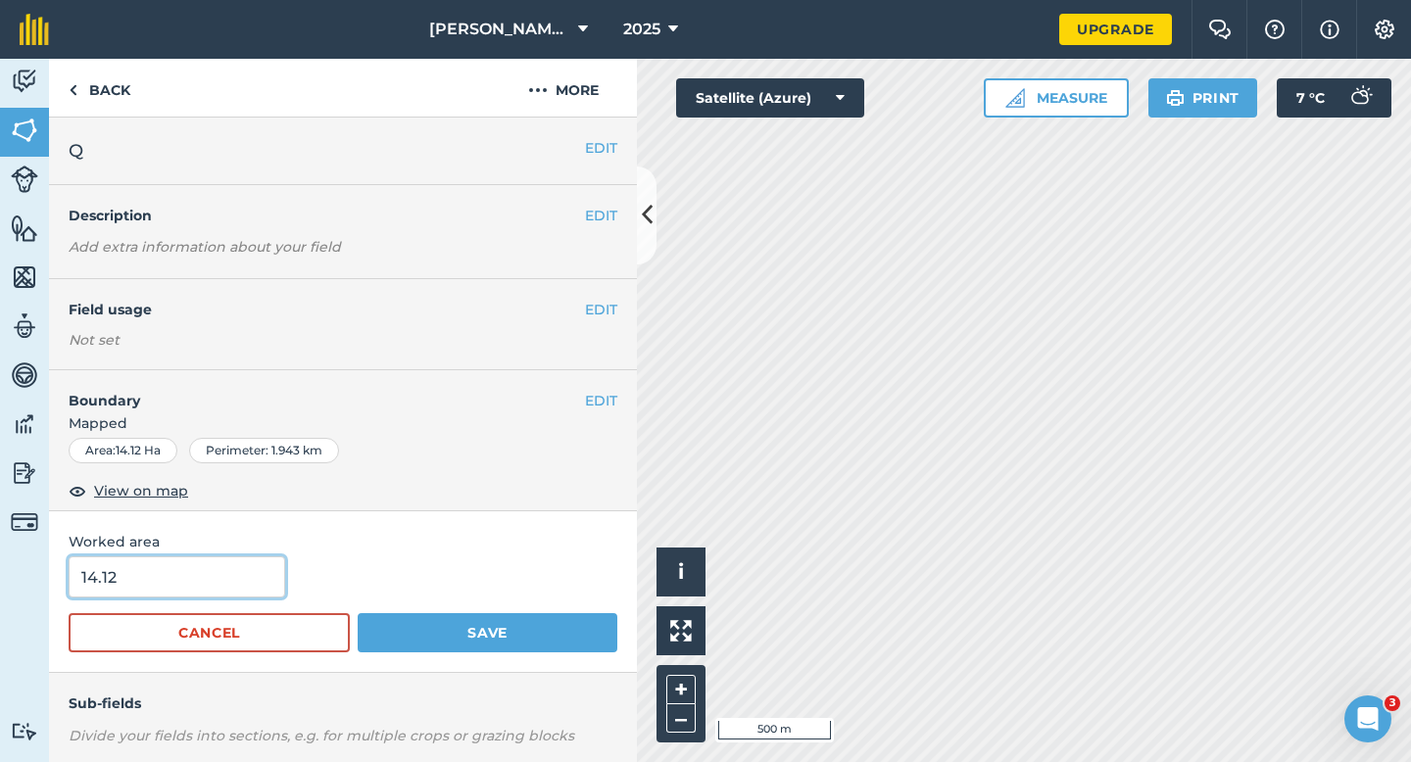
click at [255, 575] on input "14.12" at bounding box center [177, 576] width 216 height 41
type input "14"
click at [358, 613] on button "Save" at bounding box center [488, 632] width 260 height 39
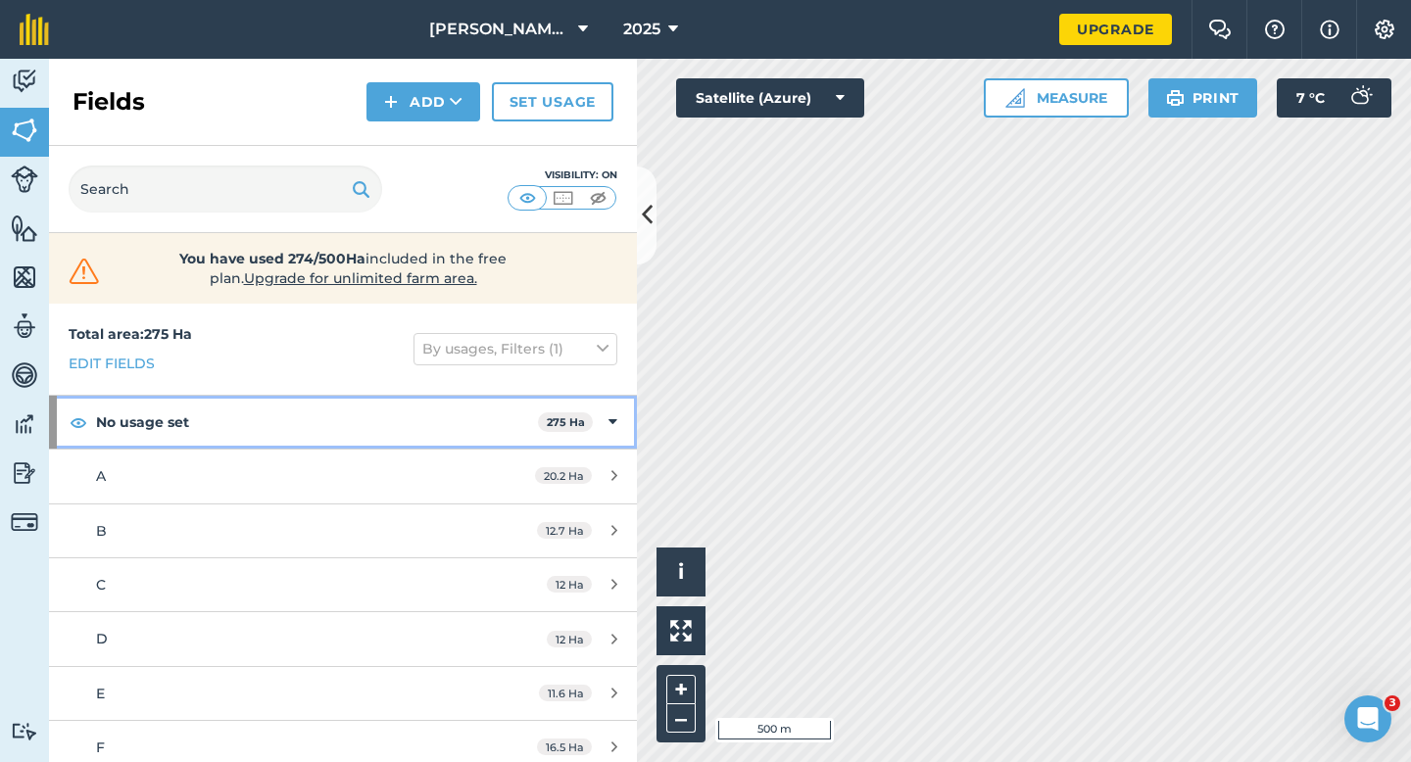
click at [607, 407] on div "No usage set 275 Ha" at bounding box center [343, 422] width 588 height 53
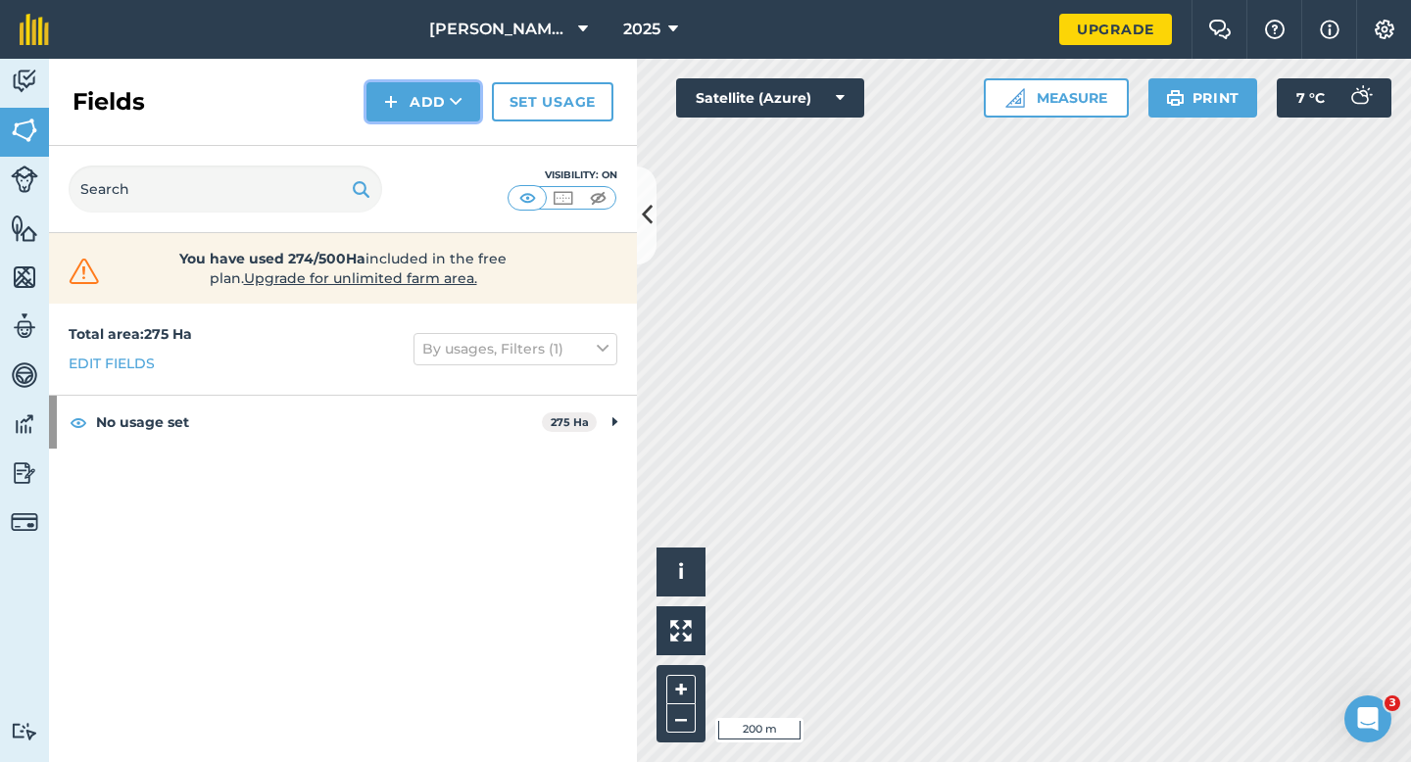
click at [417, 103] on button "Add" at bounding box center [423, 101] width 114 height 39
click at [417, 128] on link "Draw" at bounding box center [423, 145] width 108 height 43
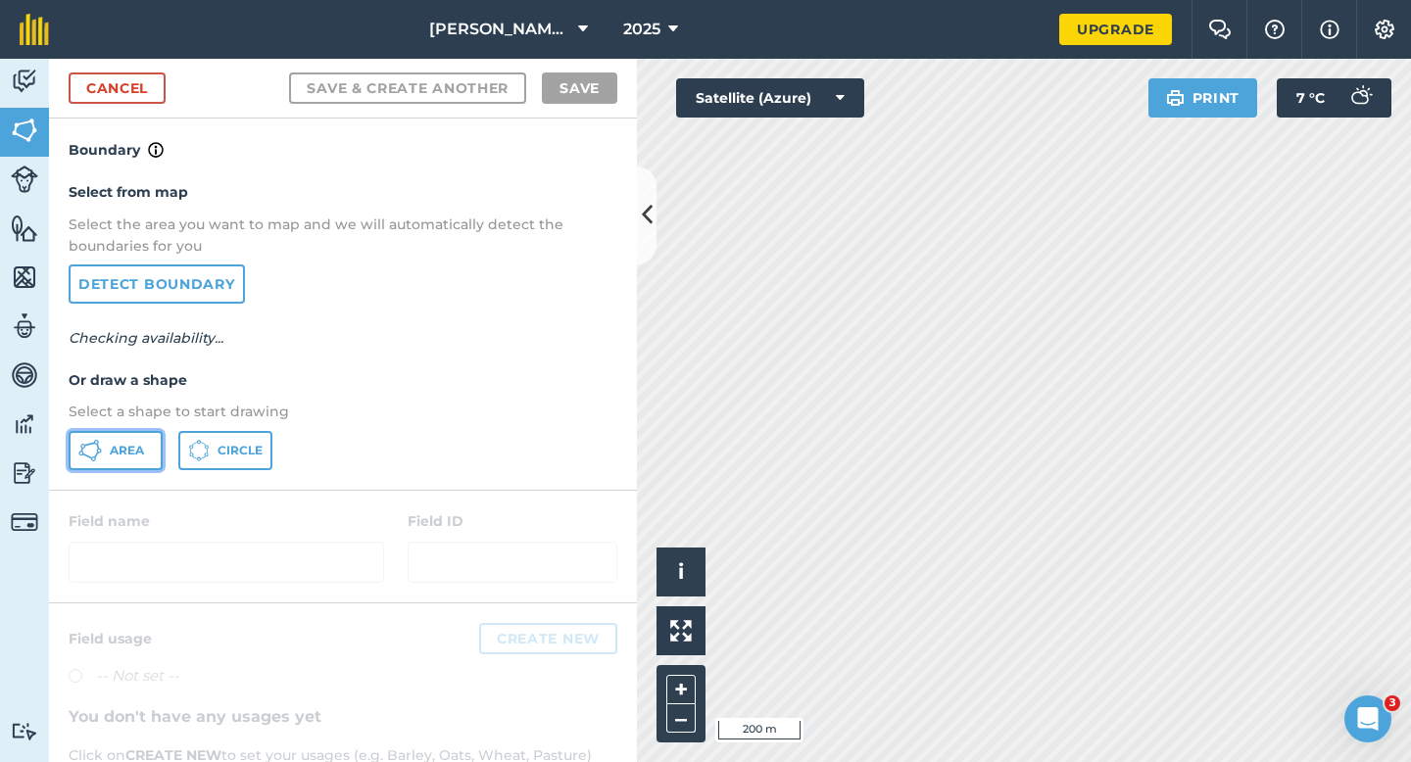
click at [126, 456] on span "Area" at bounding box center [127, 451] width 34 height 16
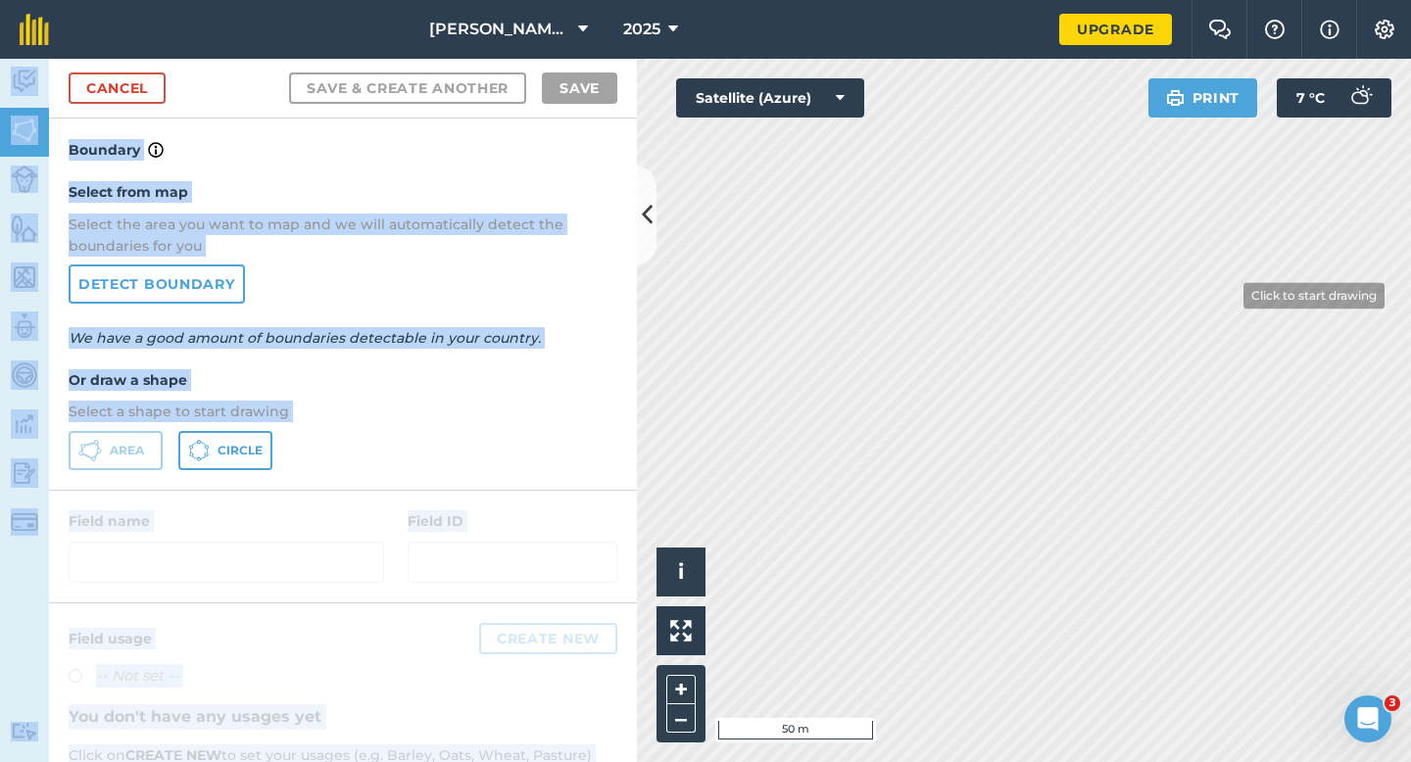
click at [1230, 296] on div "[PERSON_NAME] & Sons 2025 Upgrade Farm Chat Help Info Settings Map printing is …" at bounding box center [705, 381] width 1411 height 762
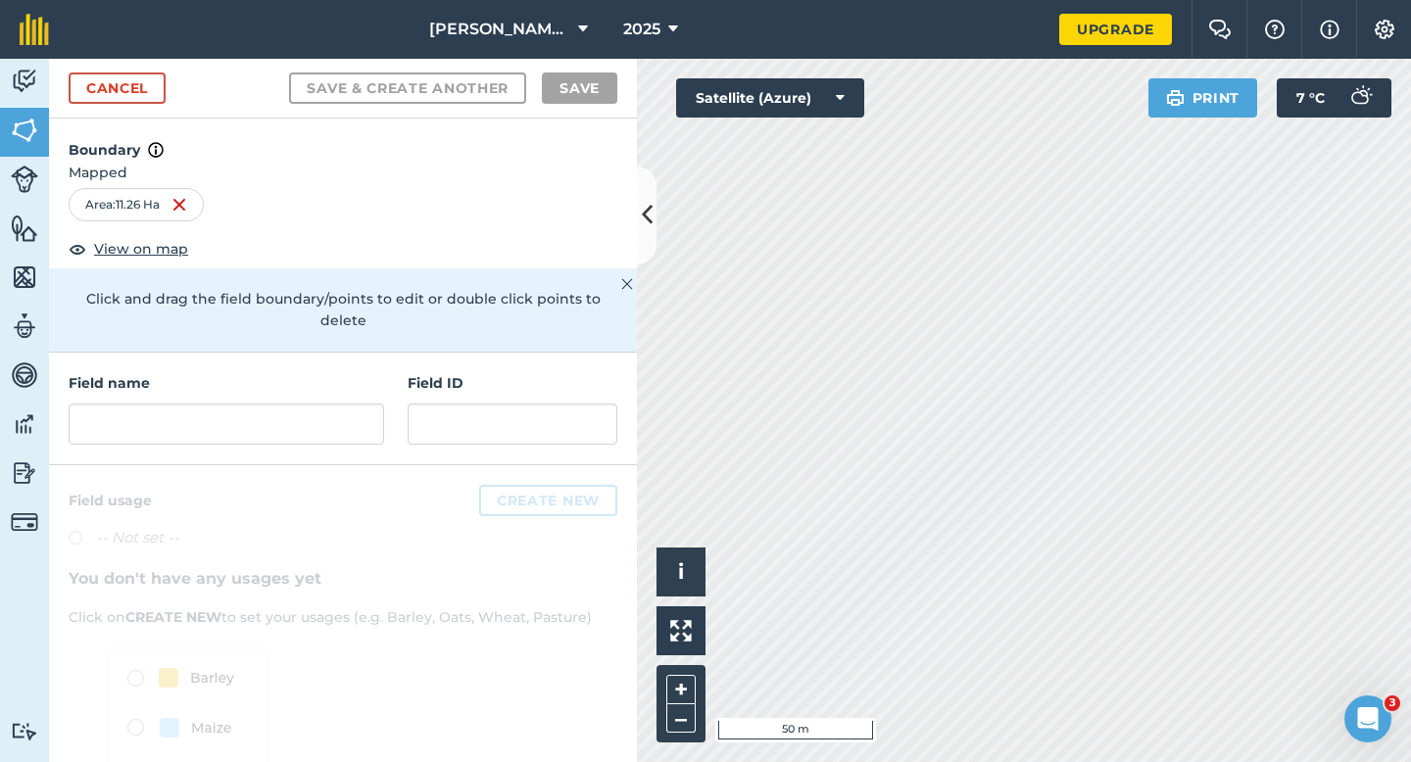
click at [589, 286] on div "Click and drag the field boundary/points to edit or double click points to dele…" at bounding box center [343, 309] width 588 height 83
click at [320, 404] on input "text" at bounding box center [226, 424] width 315 height 41
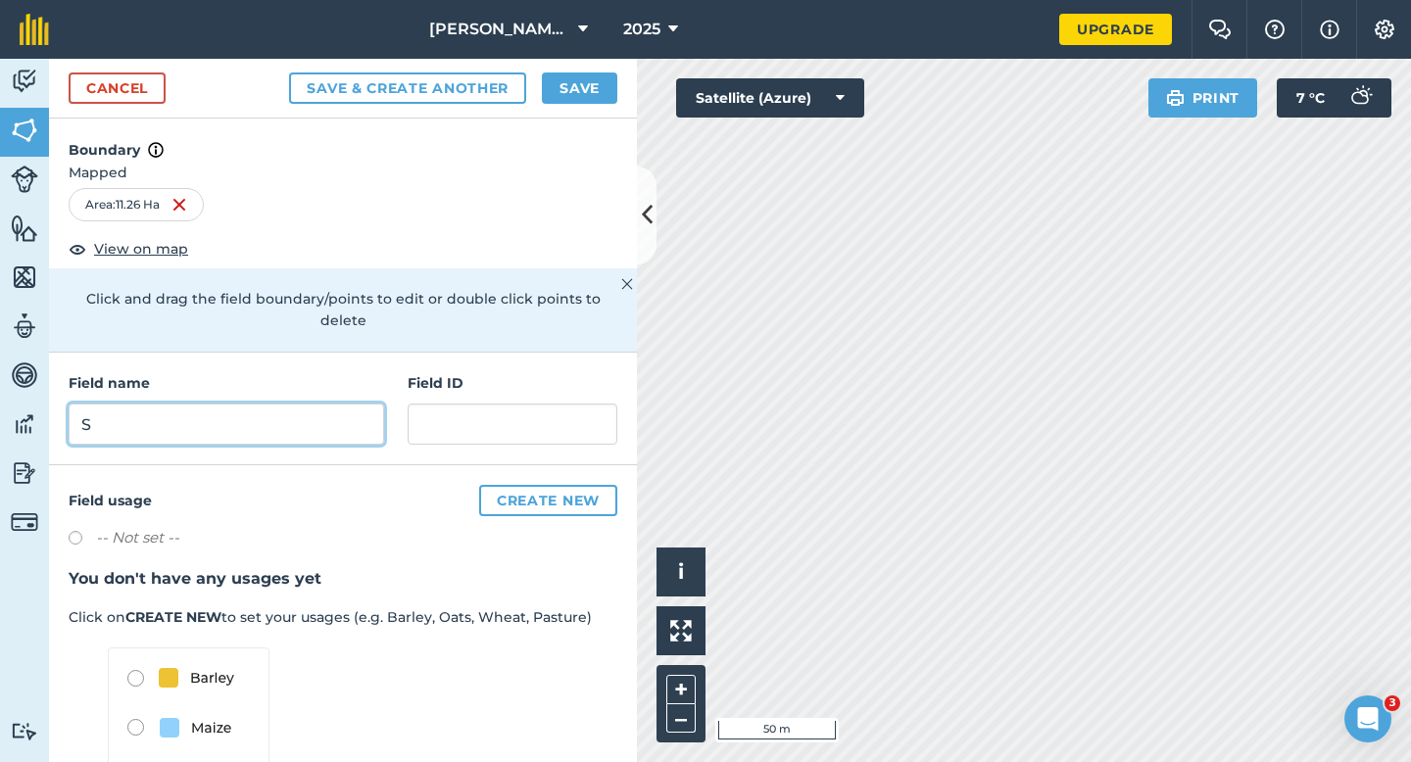
type input "S"
click at [577, 79] on button "Save" at bounding box center [579, 87] width 75 height 31
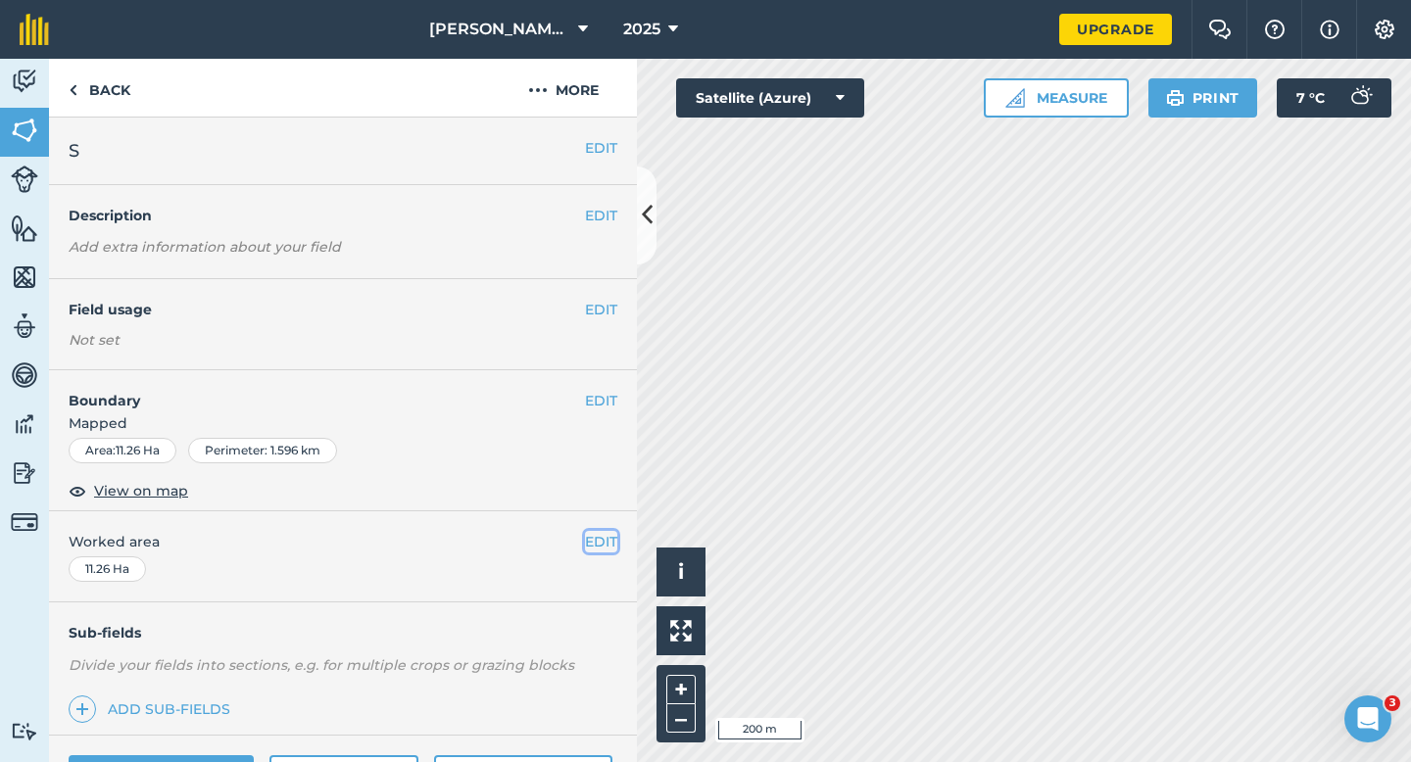
click at [601, 544] on button "EDIT" at bounding box center [601, 542] width 32 height 22
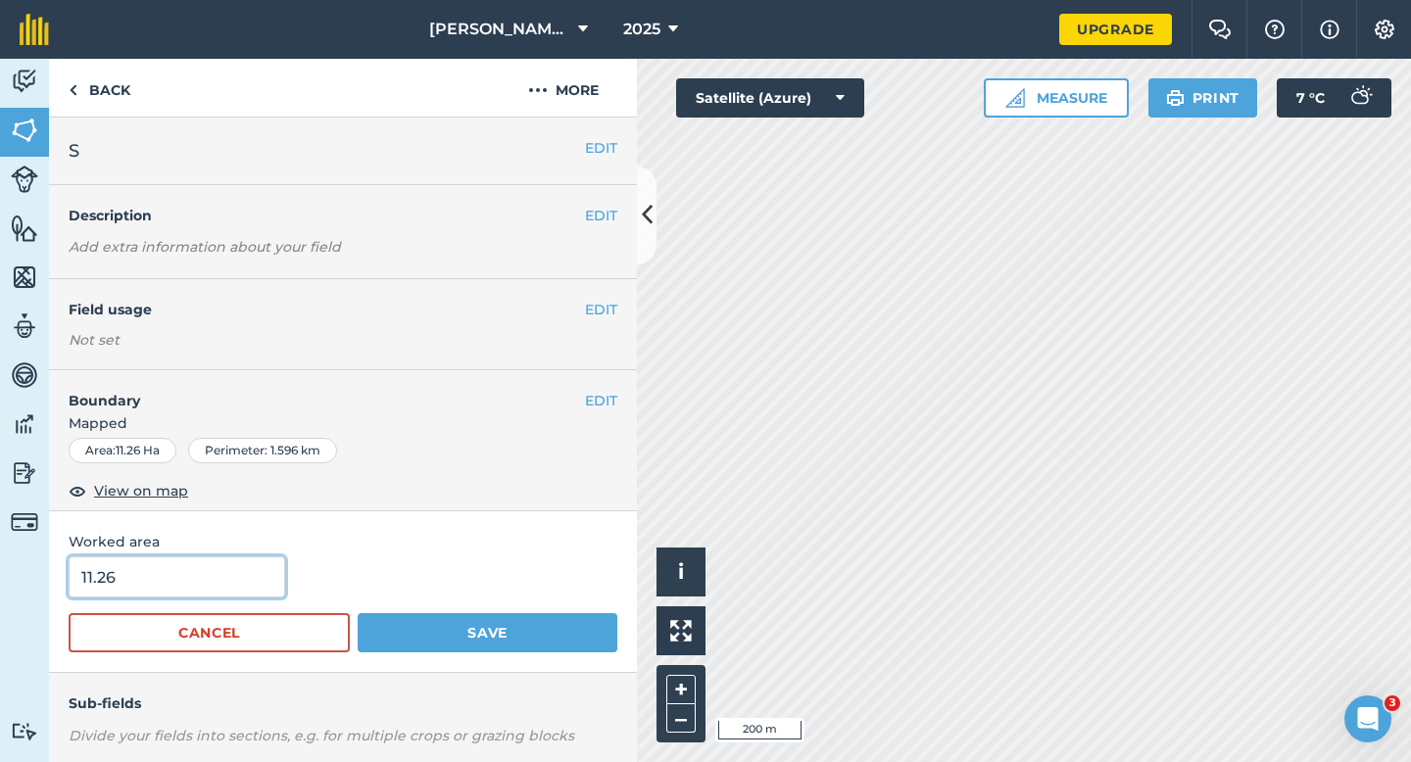
click at [215, 571] on input "11.26" at bounding box center [177, 576] width 216 height 41
type input "11.3"
click at [358, 613] on button "Save" at bounding box center [488, 632] width 260 height 39
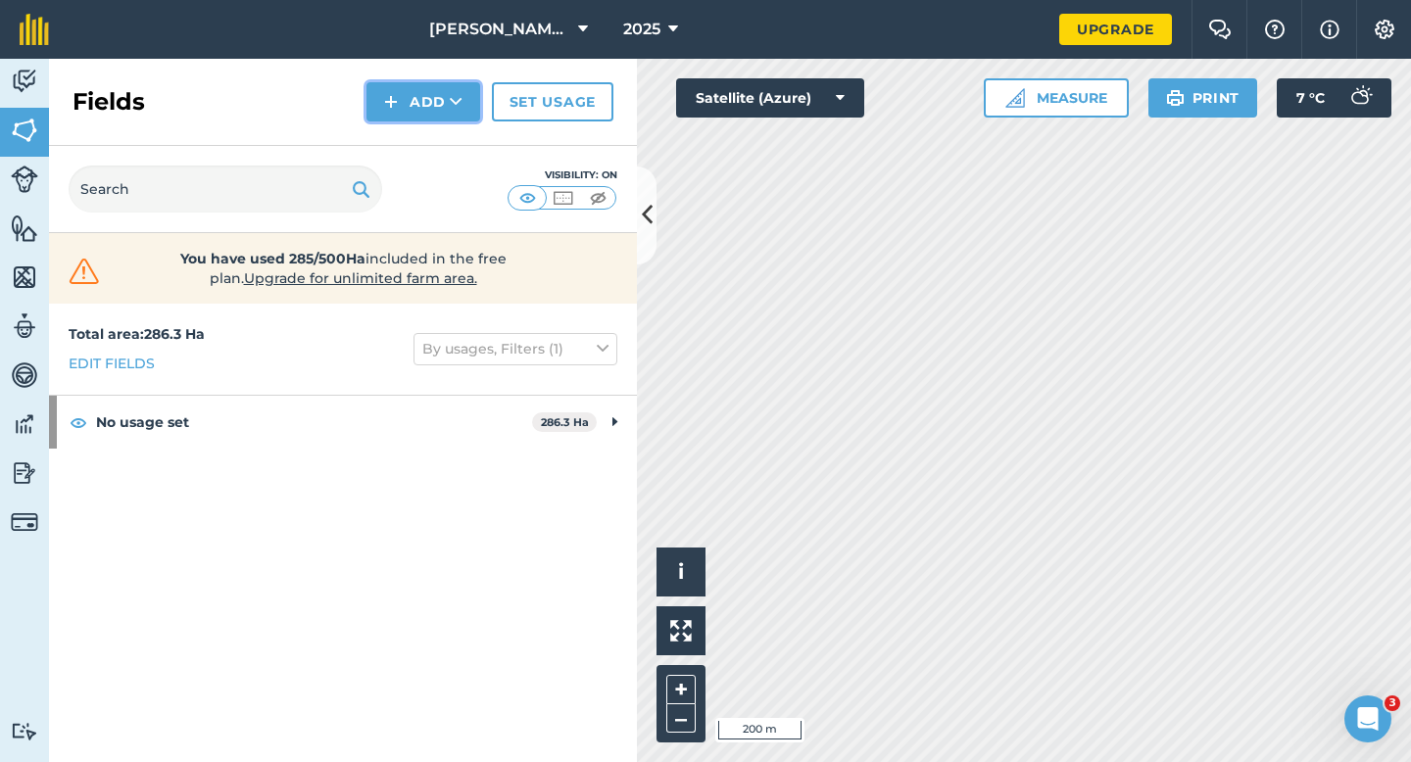
click at [400, 90] on button "Add" at bounding box center [423, 101] width 114 height 39
click at [401, 124] on link "Draw" at bounding box center [423, 145] width 108 height 43
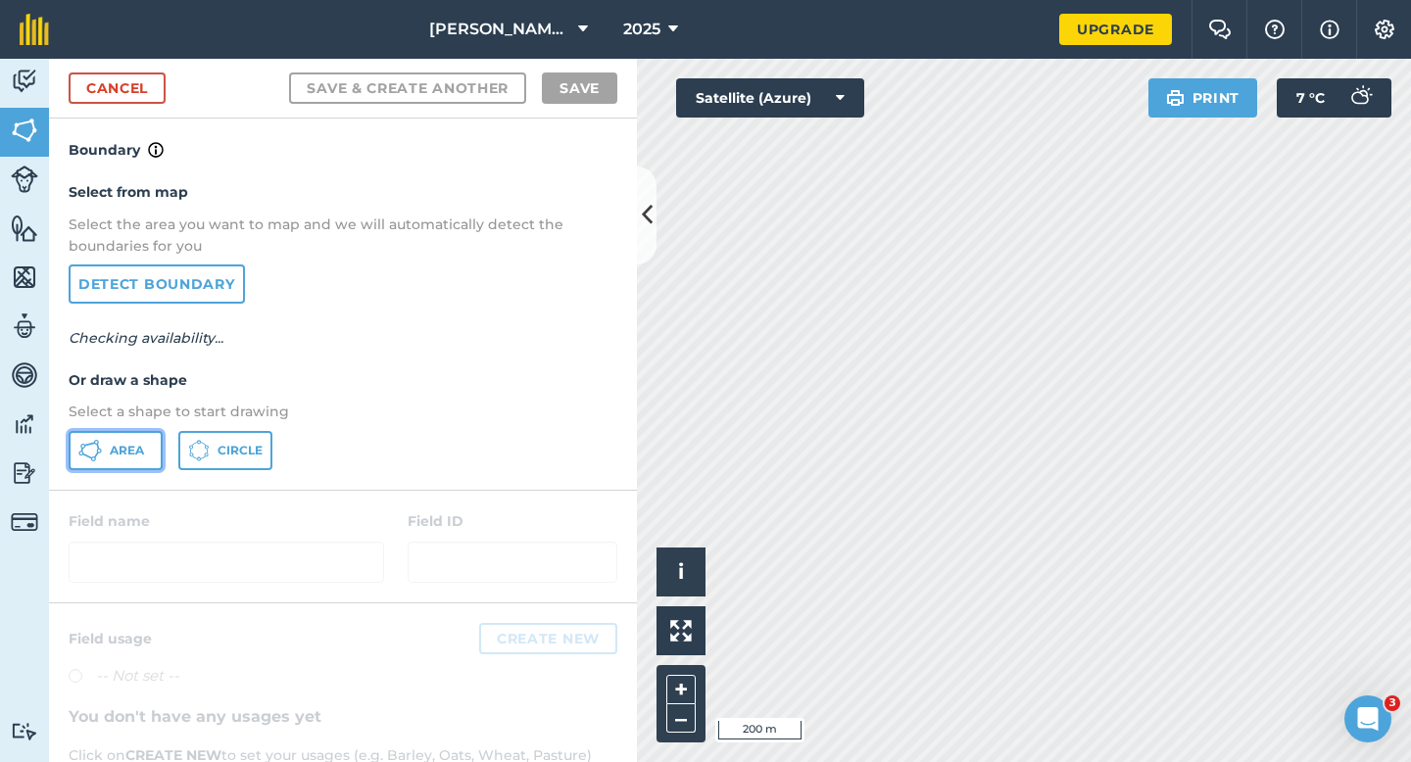
click at [117, 464] on button "Area" at bounding box center [116, 450] width 94 height 39
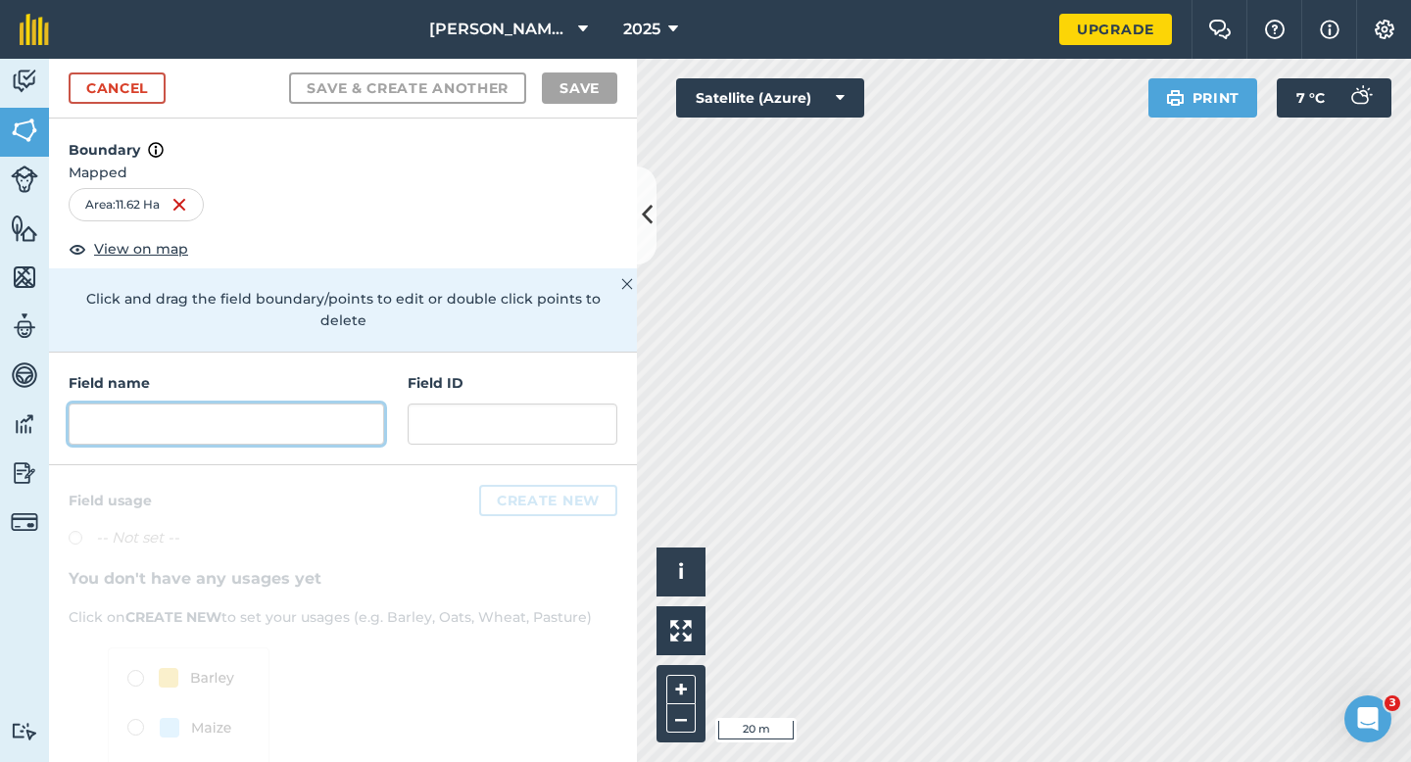
click at [263, 404] on input "text" at bounding box center [226, 424] width 315 height 41
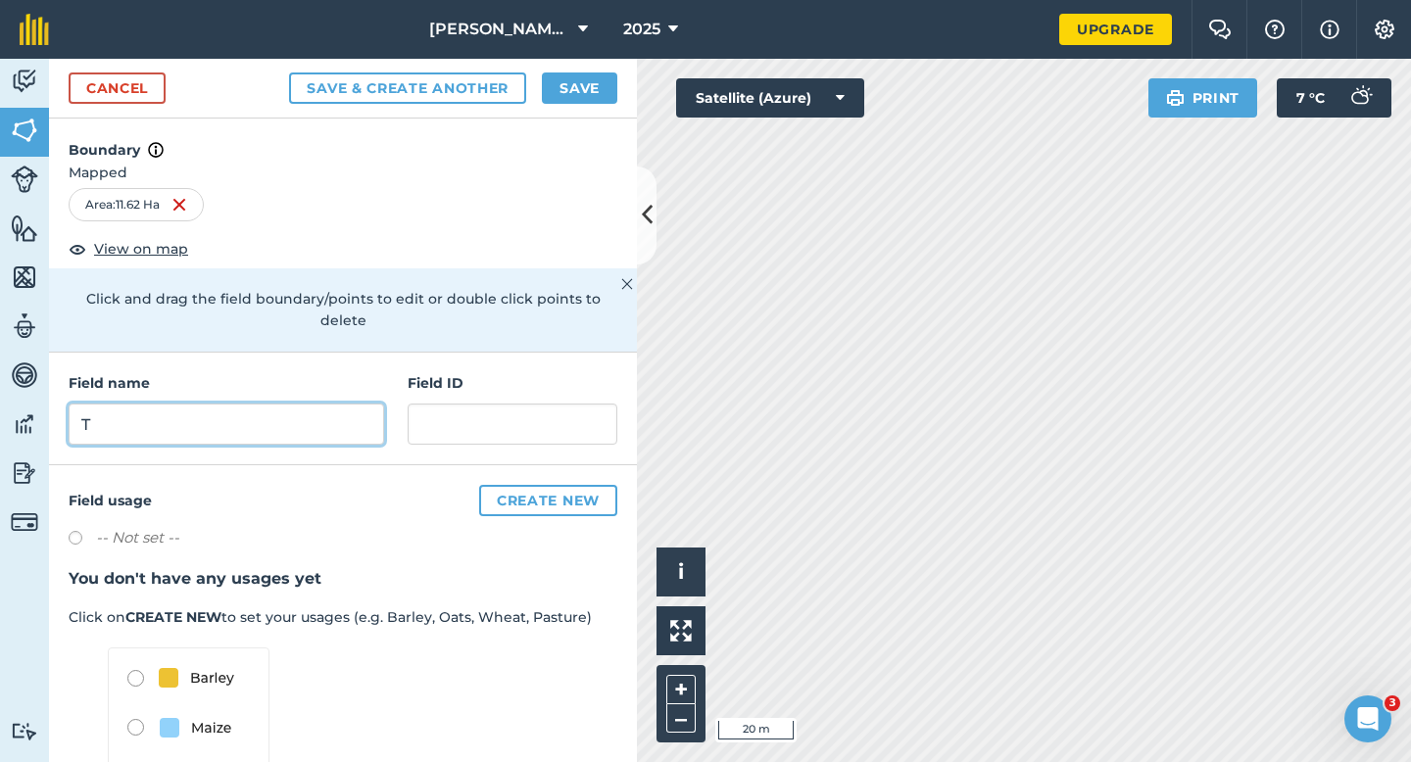
type input "T"
click at [594, 92] on button "Save" at bounding box center [579, 87] width 75 height 31
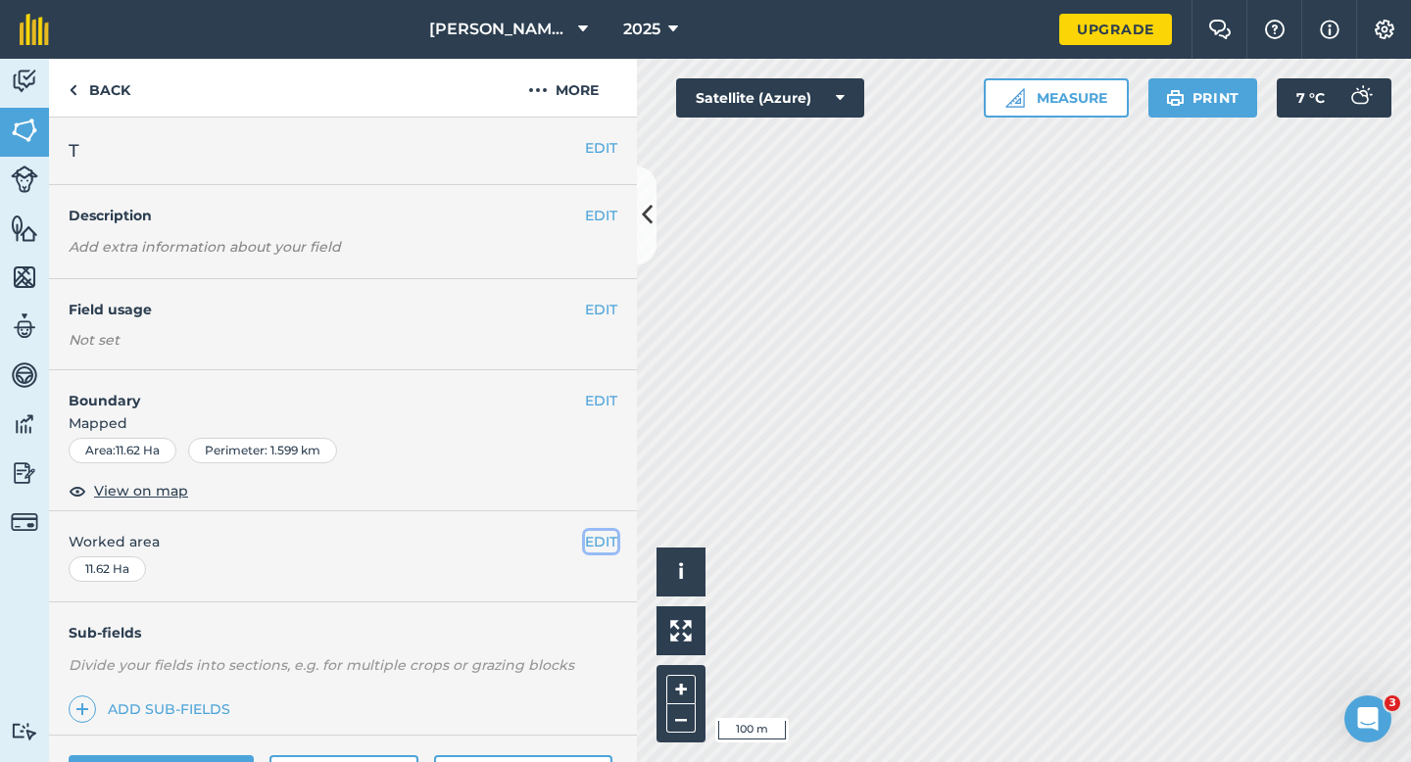
click at [600, 546] on button "EDIT" at bounding box center [601, 542] width 32 height 22
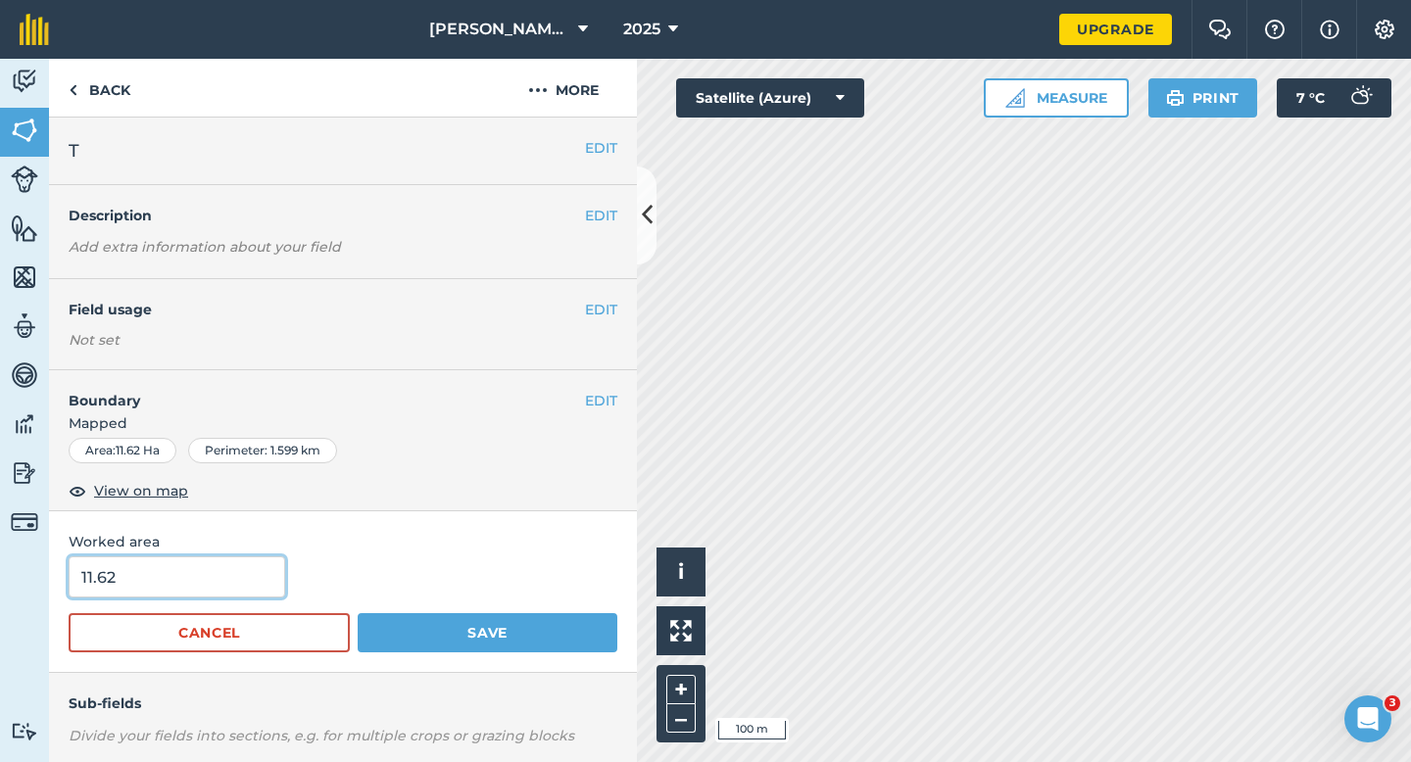
click at [242, 579] on input "11.62" at bounding box center [177, 576] width 216 height 41
type input "11.6"
click at [358, 613] on button "Save" at bounding box center [488, 632] width 260 height 39
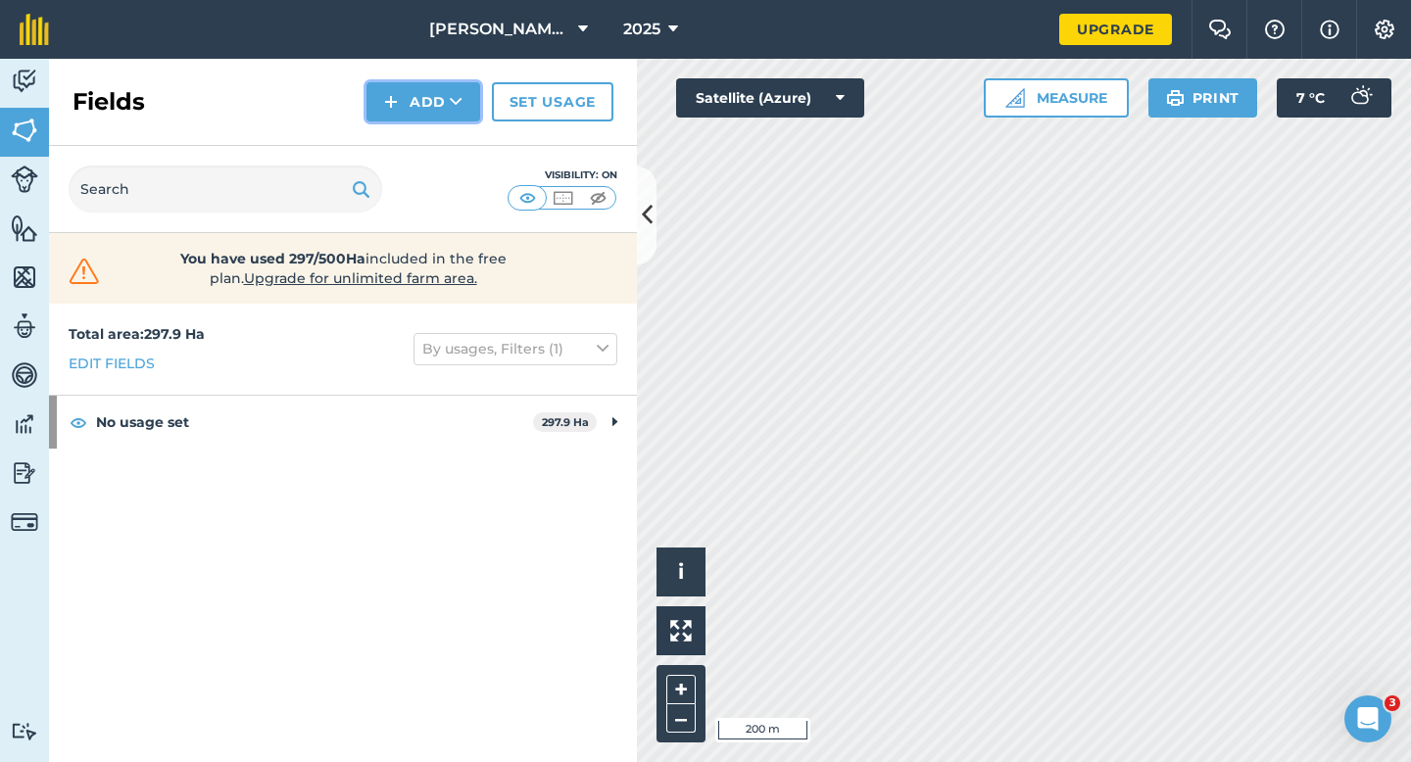
click at [379, 91] on button "Add" at bounding box center [423, 101] width 114 height 39
click at [405, 131] on link "Draw" at bounding box center [423, 145] width 108 height 43
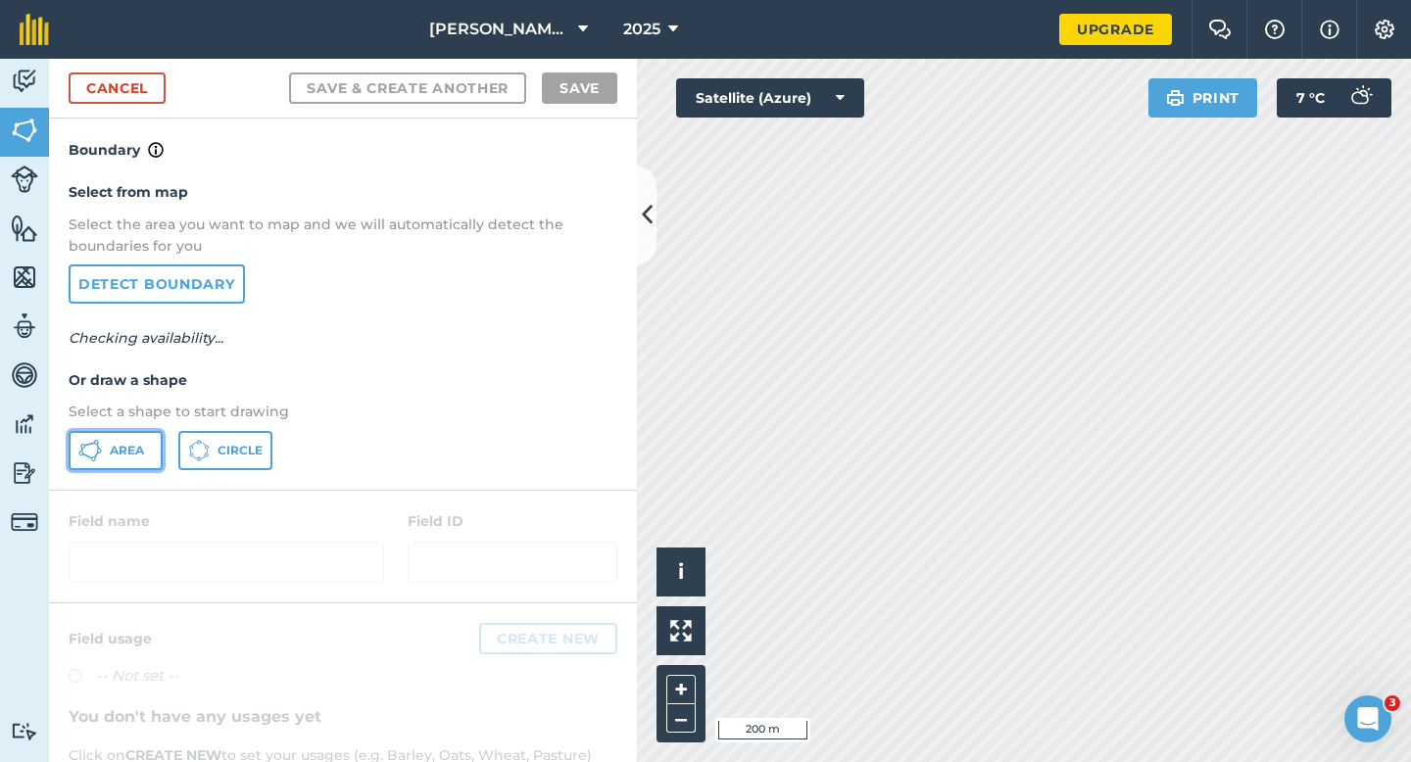
click at [128, 439] on button "Area" at bounding box center [116, 450] width 94 height 39
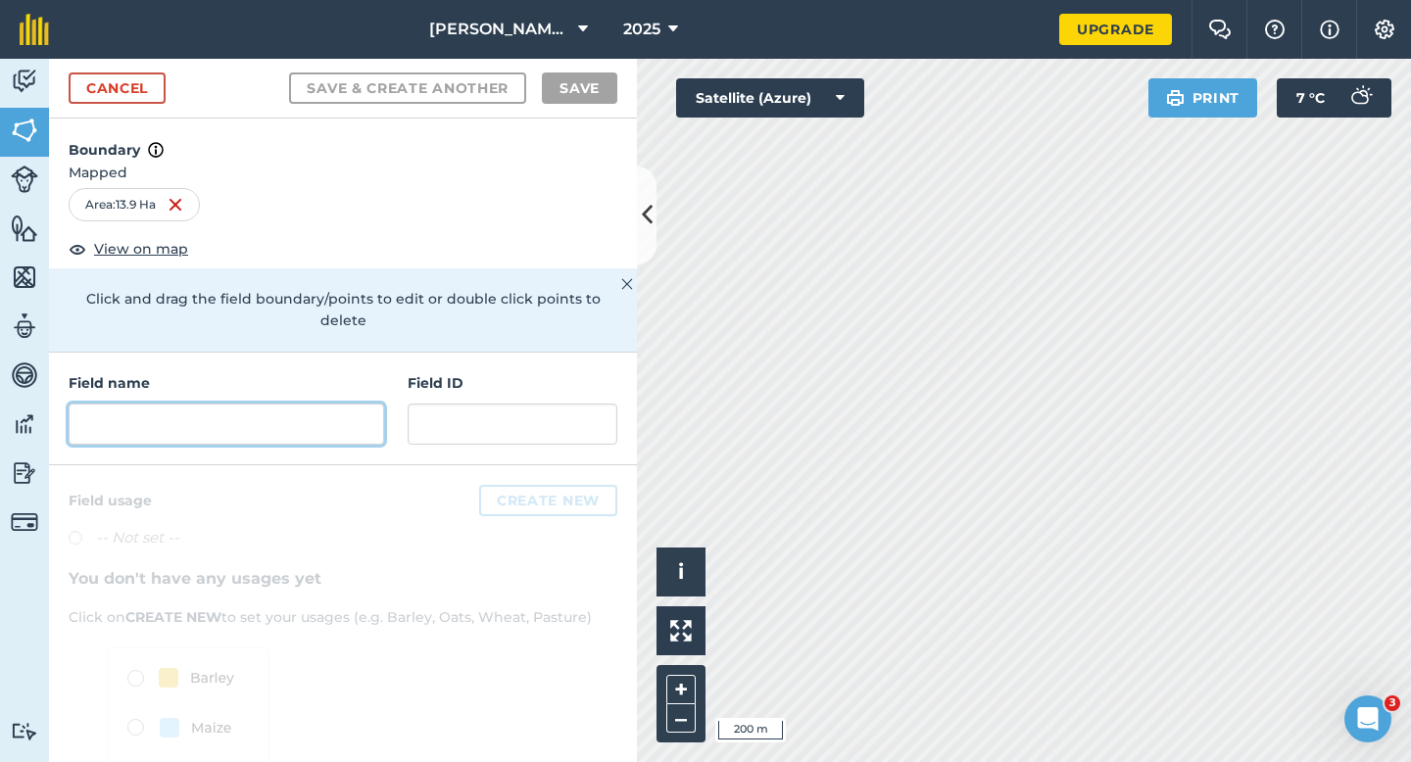
click at [285, 404] on input "text" at bounding box center [226, 424] width 315 height 41
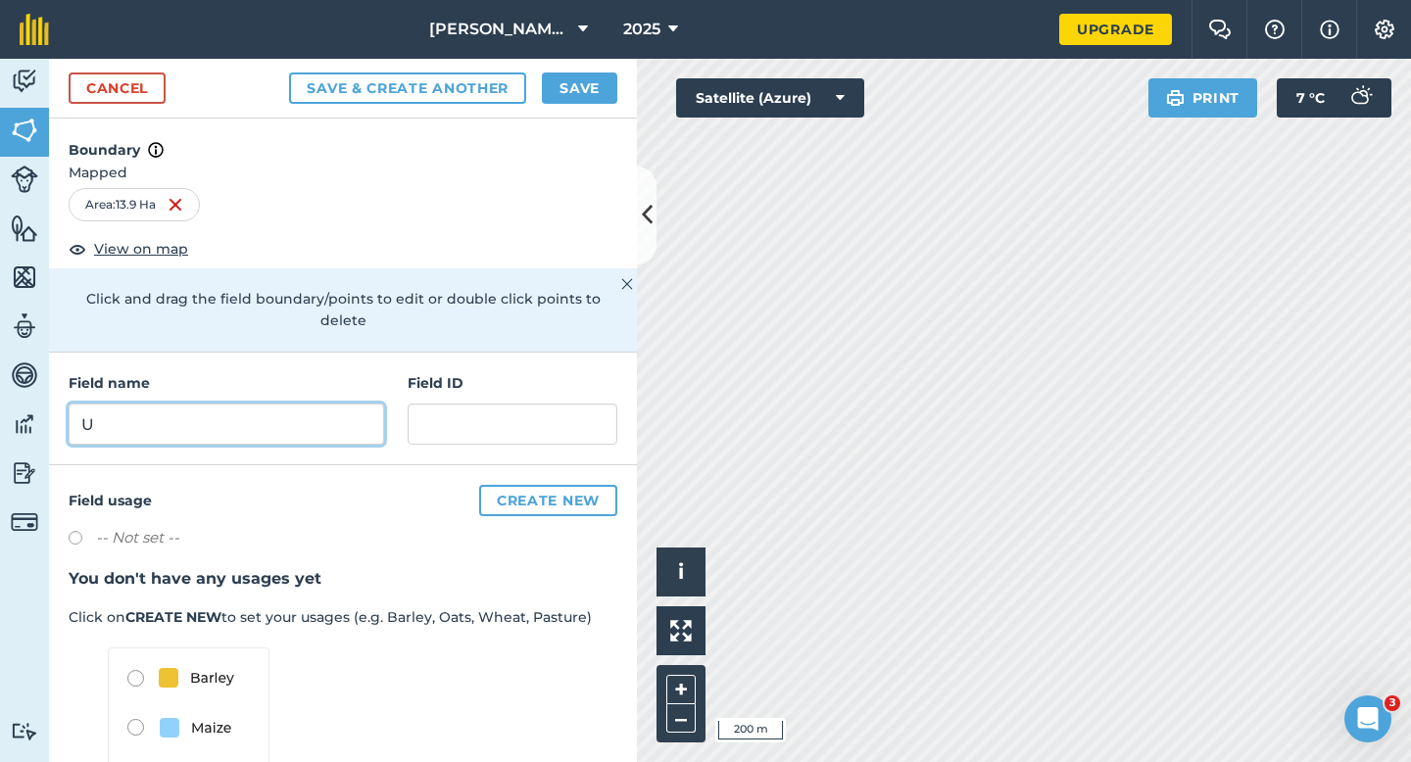
type input "U"
click at [576, 96] on button "Save" at bounding box center [579, 87] width 75 height 31
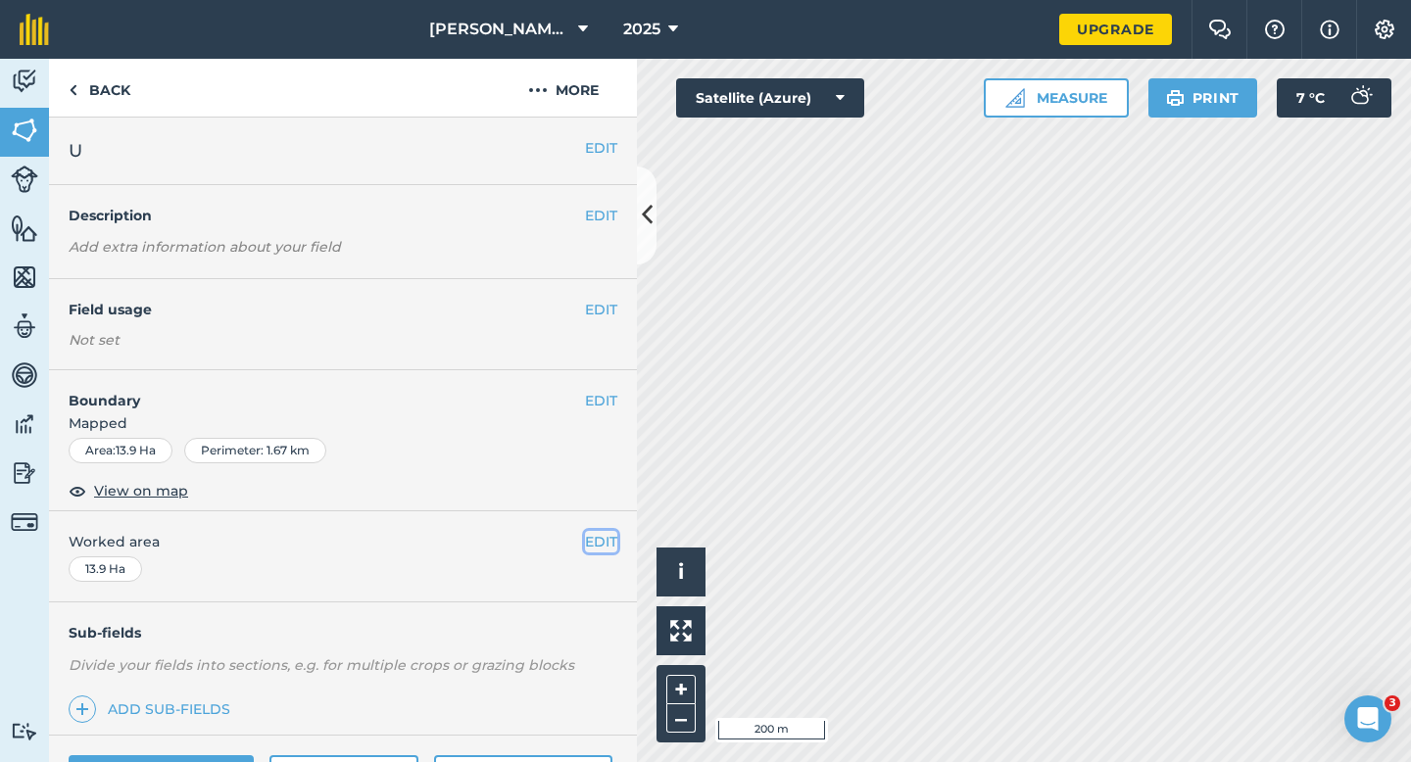
click at [605, 550] on button "EDIT" at bounding box center [601, 542] width 32 height 22
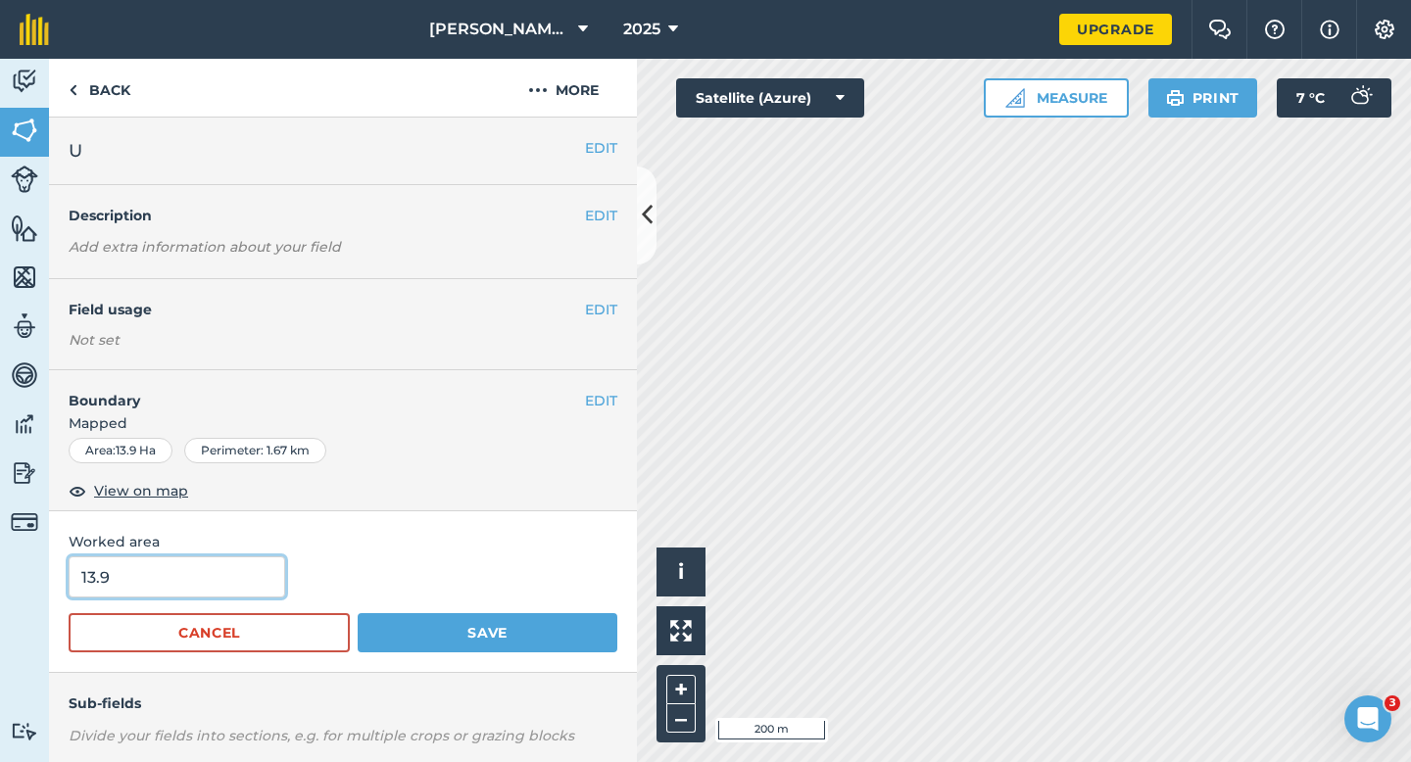
click at [251, 571] on input "13.9" at bounding box center [177, 576] width 216 height 41
type input "14"
click at [358, 613] on button "Save" at bounding box center [488, 632] width 260 height 39
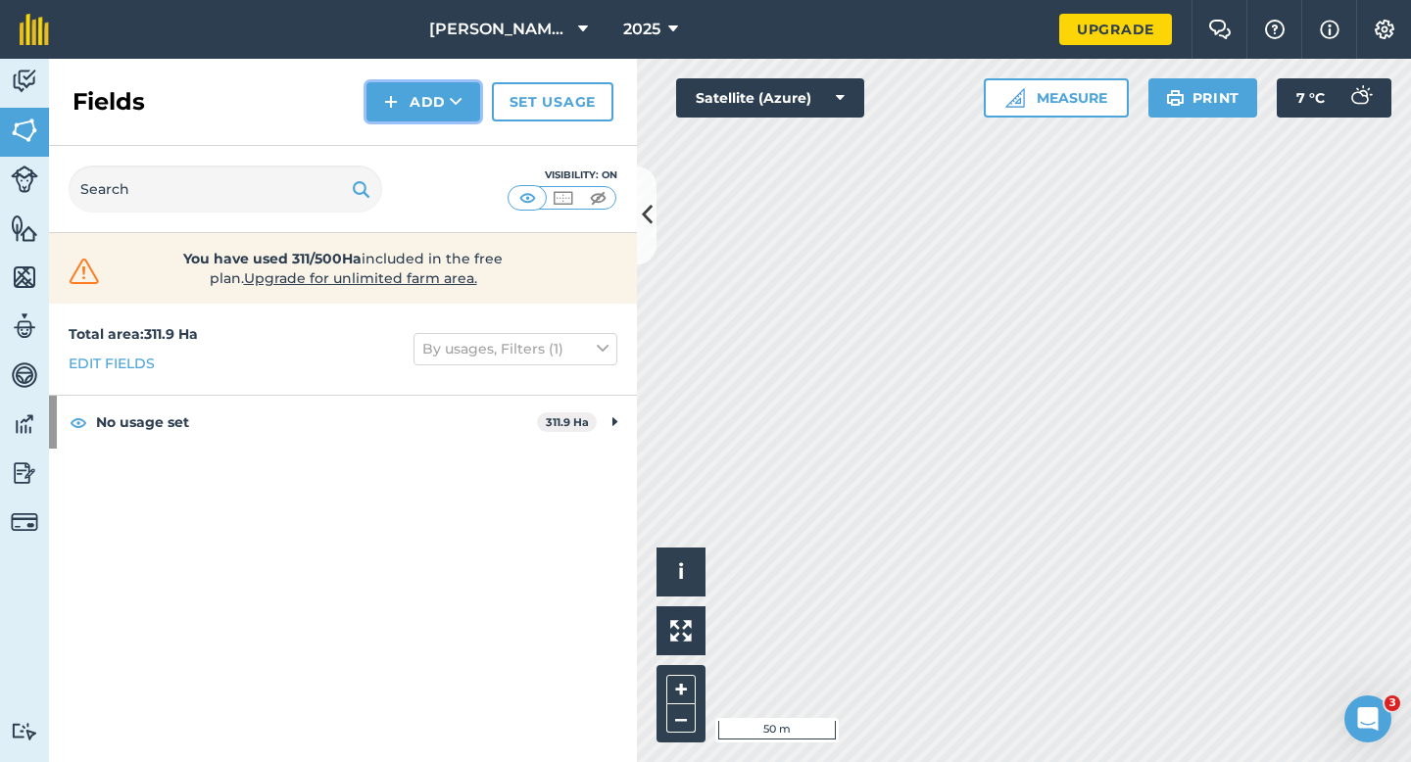
click at [389, 91] on img at bounding box center [391, 102] width 14 height 24
click at [401, 158] on link "Draw" at bounding box center [423, 145] width 108 height 43
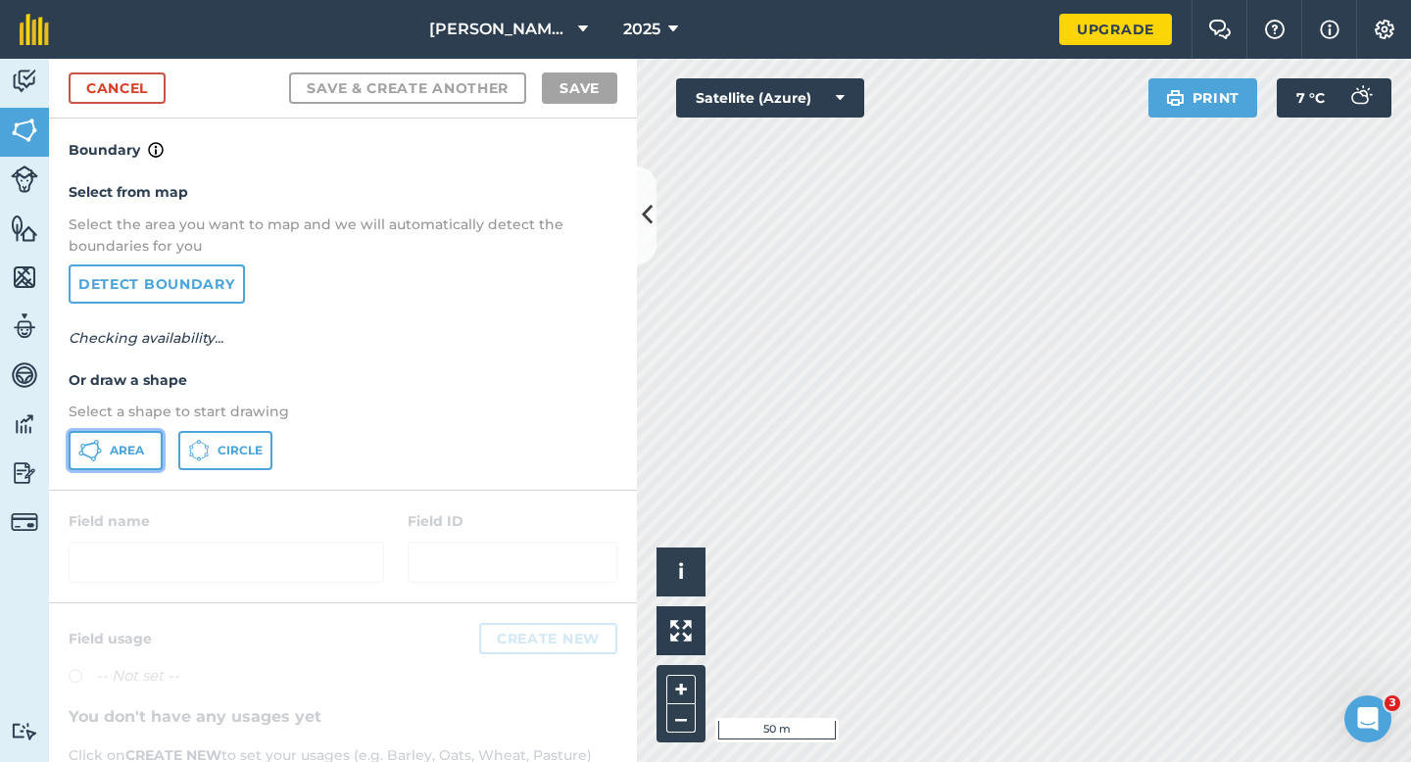
click at [134, 451] on span "Area" at bounding box center [127, 451] width 34 height 16
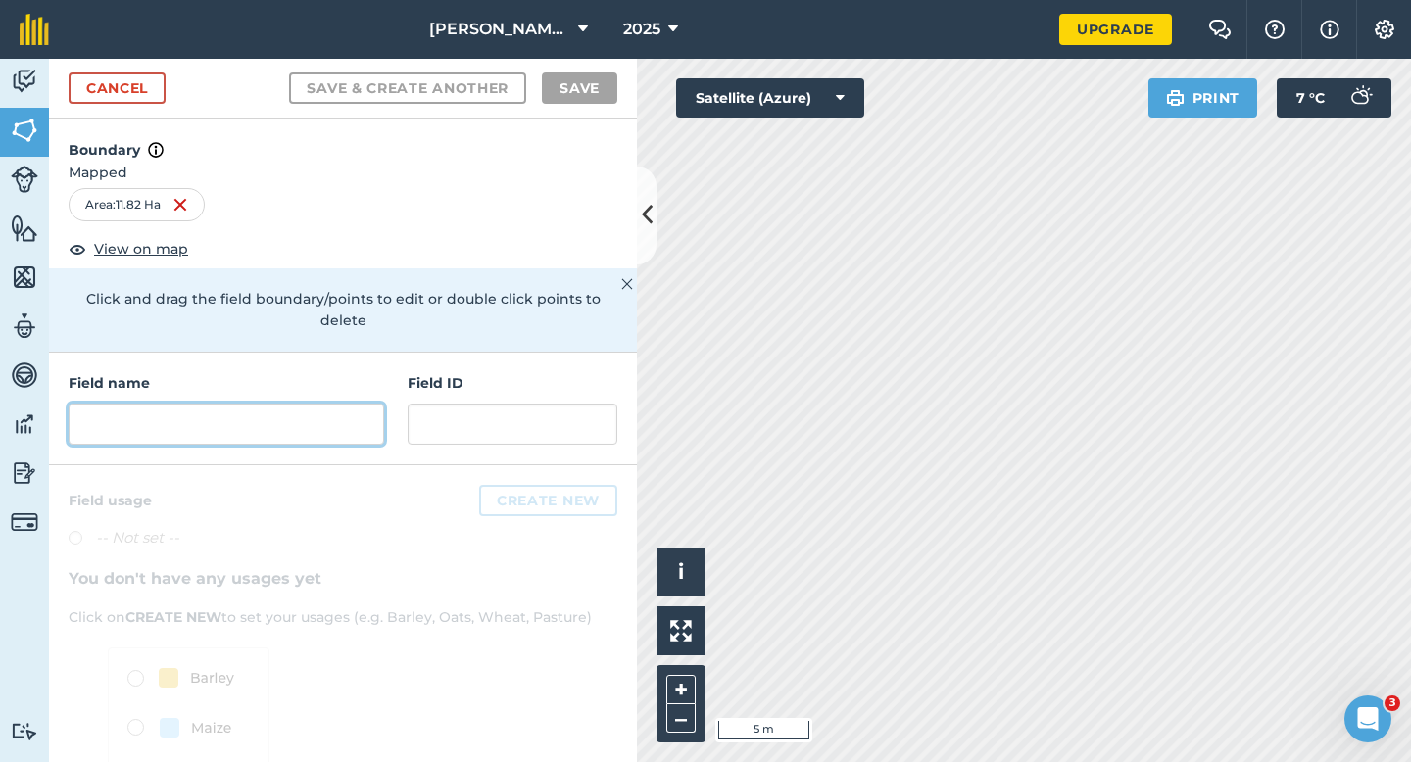
click at [194, 422] on input "text" at bounding box center [226, 424] width 315 height 41
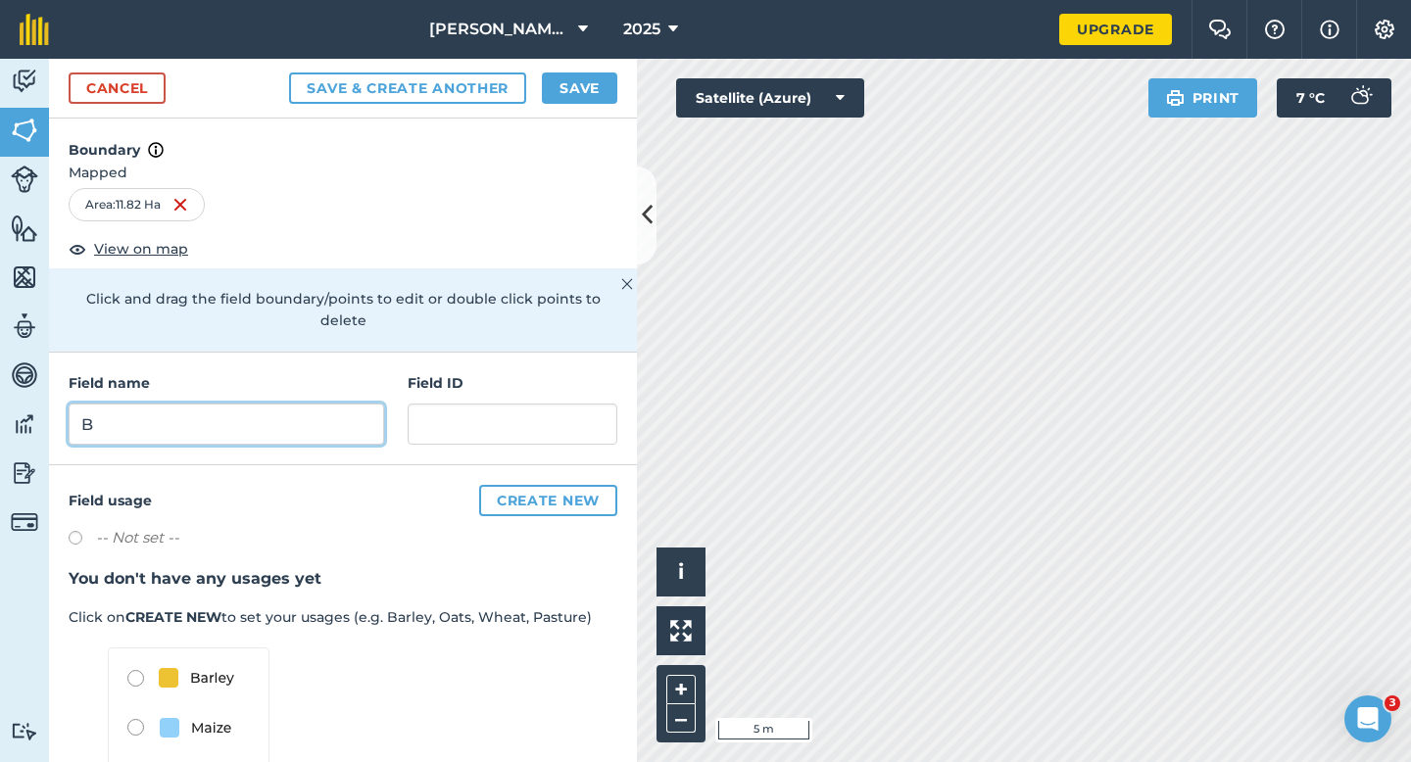
click at [195, 420] on input "B" at bounding box center [226, 424] width 315 height 41
type input "V"
click at [560, 87] on button "Save" at bounding box center [579, 87] width 75 height 31
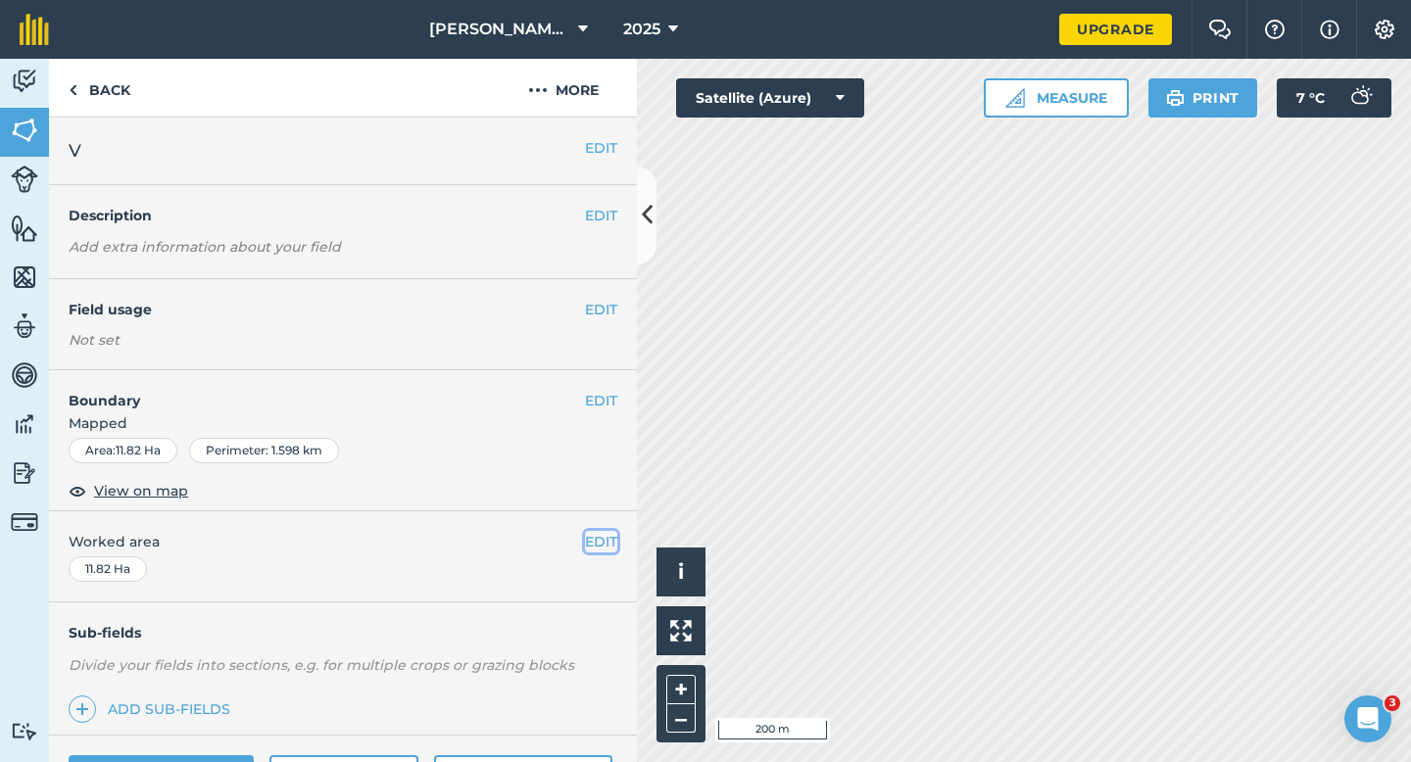
click at [598, 549] on button "EDIT" at bounding box center [601, 542] width 32 height 22
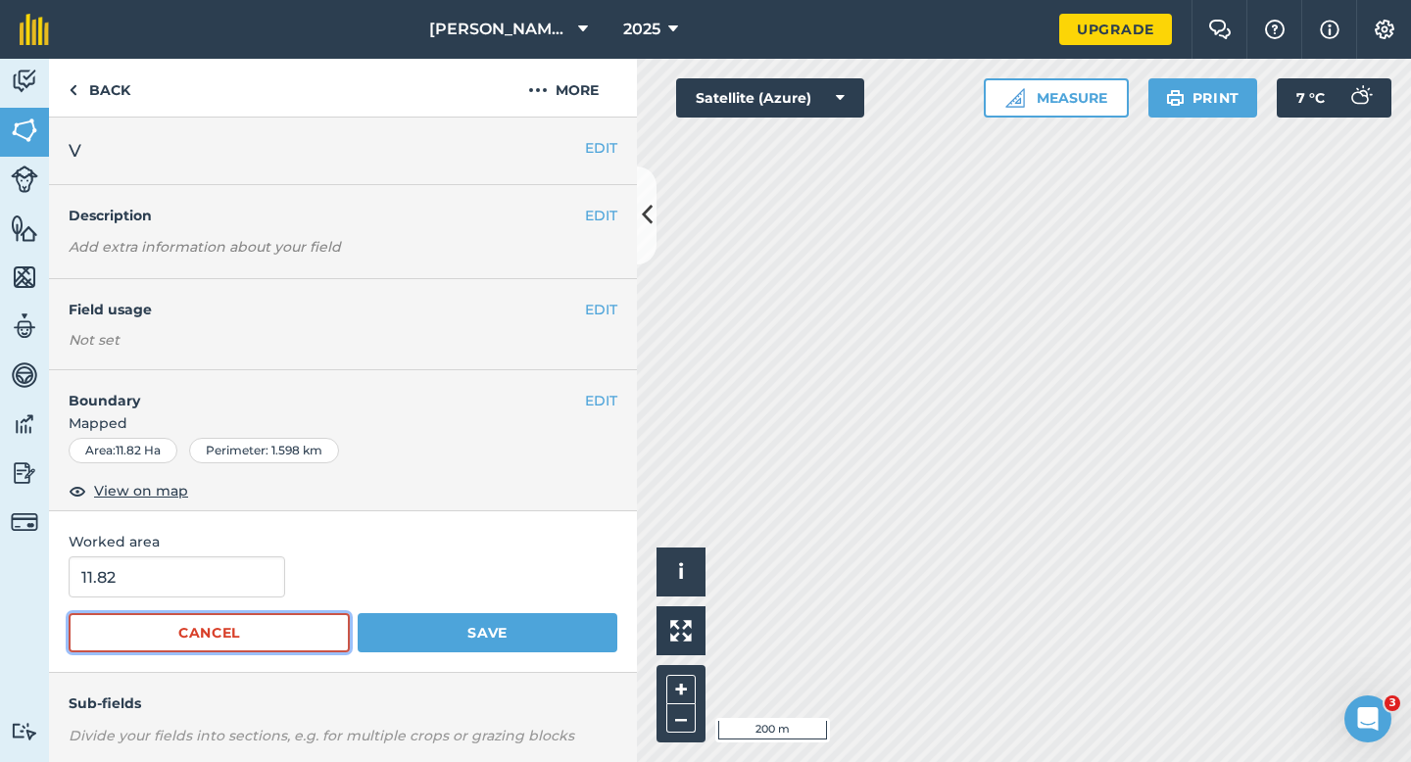
click at [174, 619] on button "Cancel" at bounding box center [209, 632] width 281 height 39
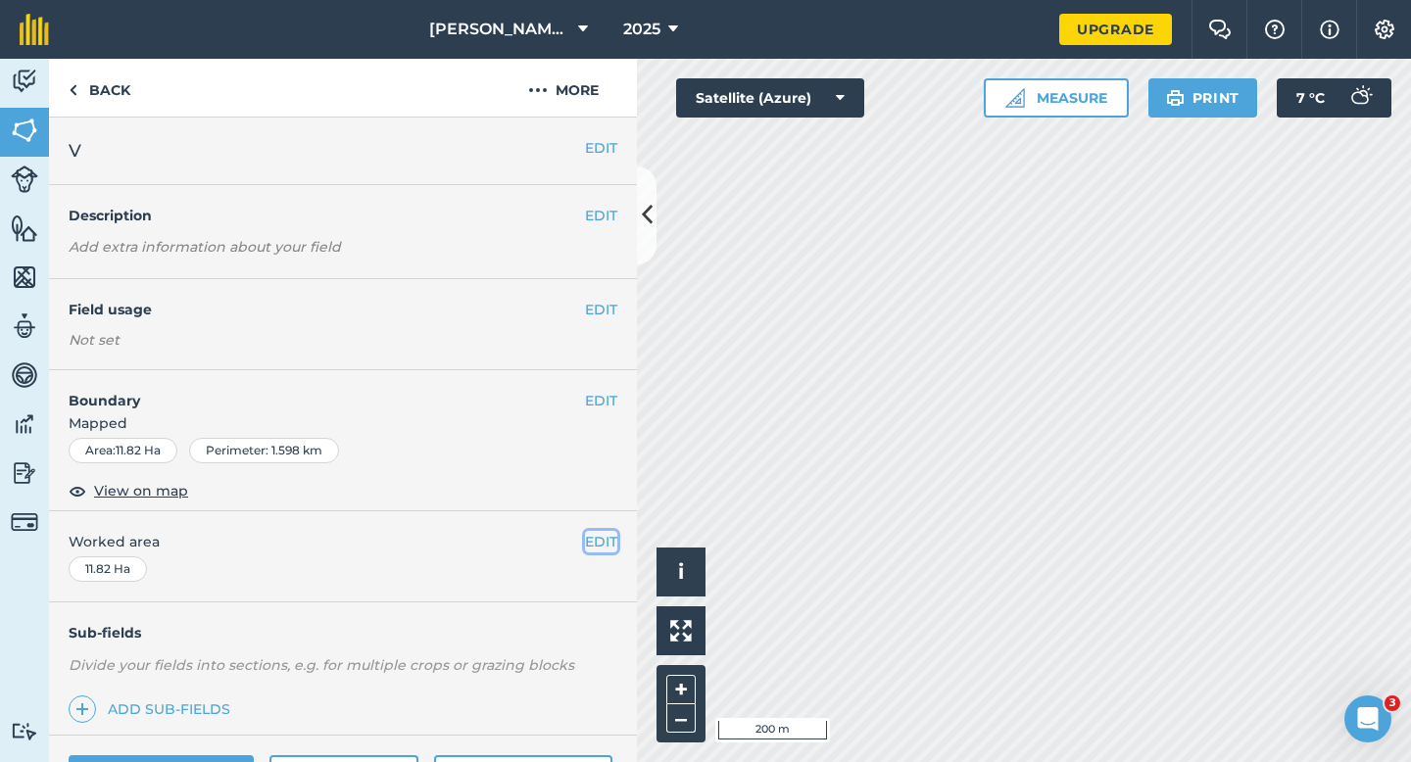
click at [600, 539] on button "EDIT" at bounding box center [601, 542] width 32 height 22
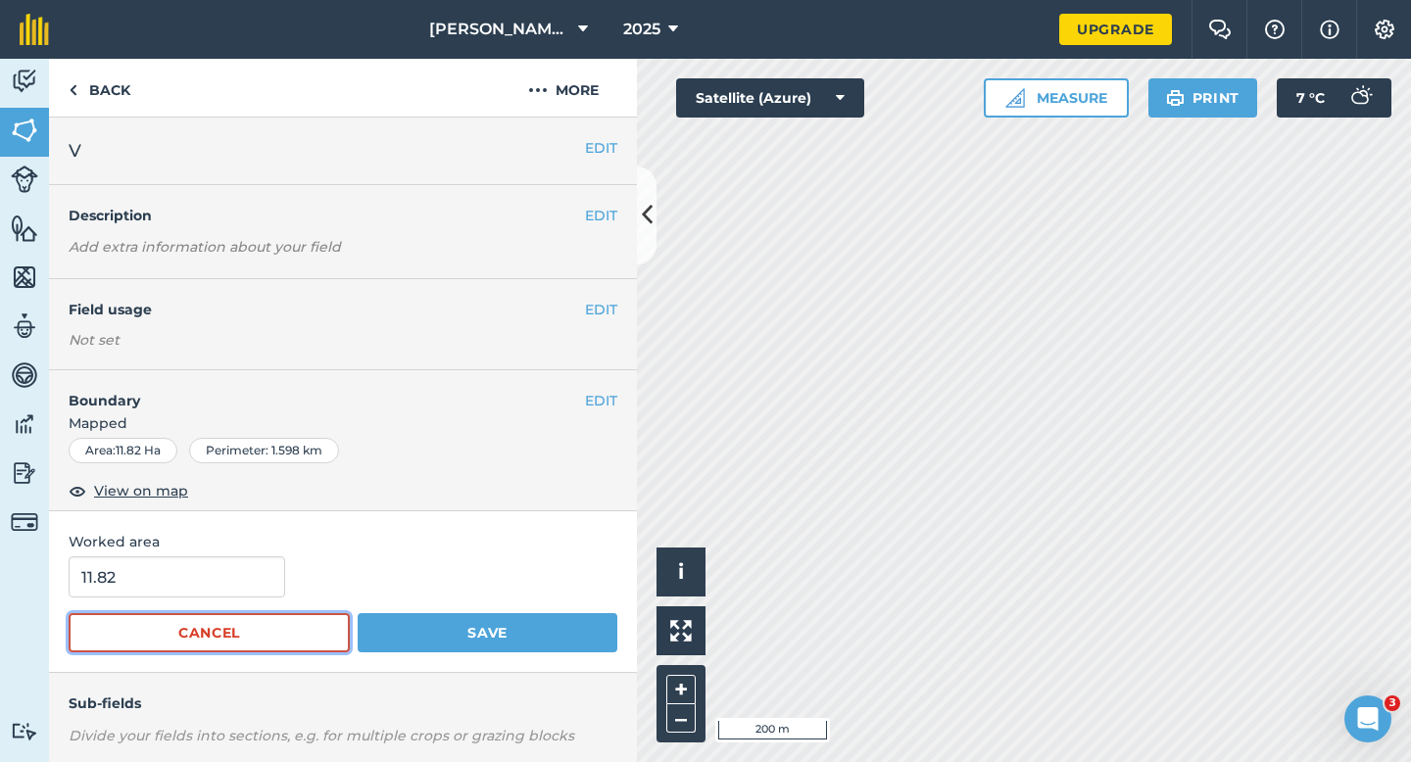
click at [125, 619] on button "Cancel" at bounding box center [209, 632] width 281 height 39
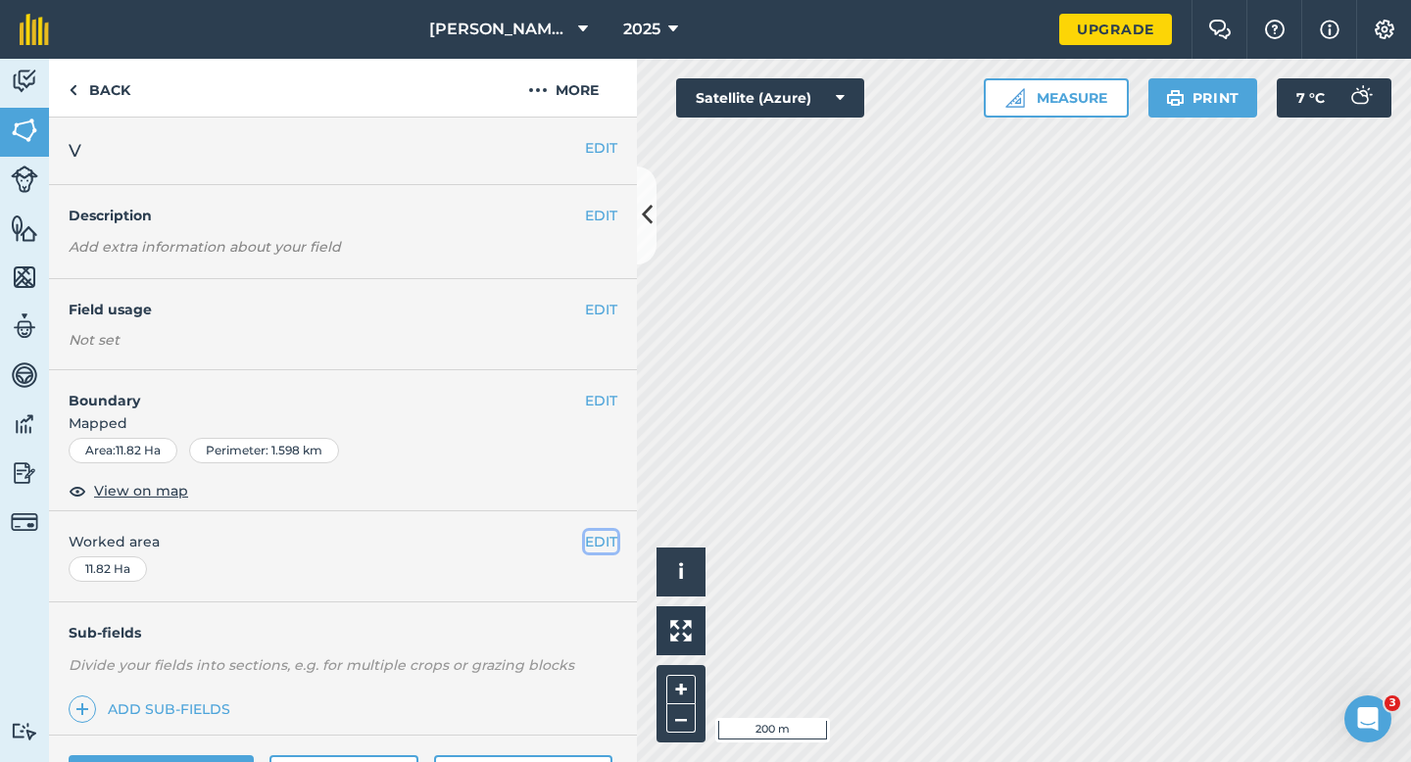
click at [602, 546] on button "EDIT" at bounding box center [601, 542] width 32 height 22
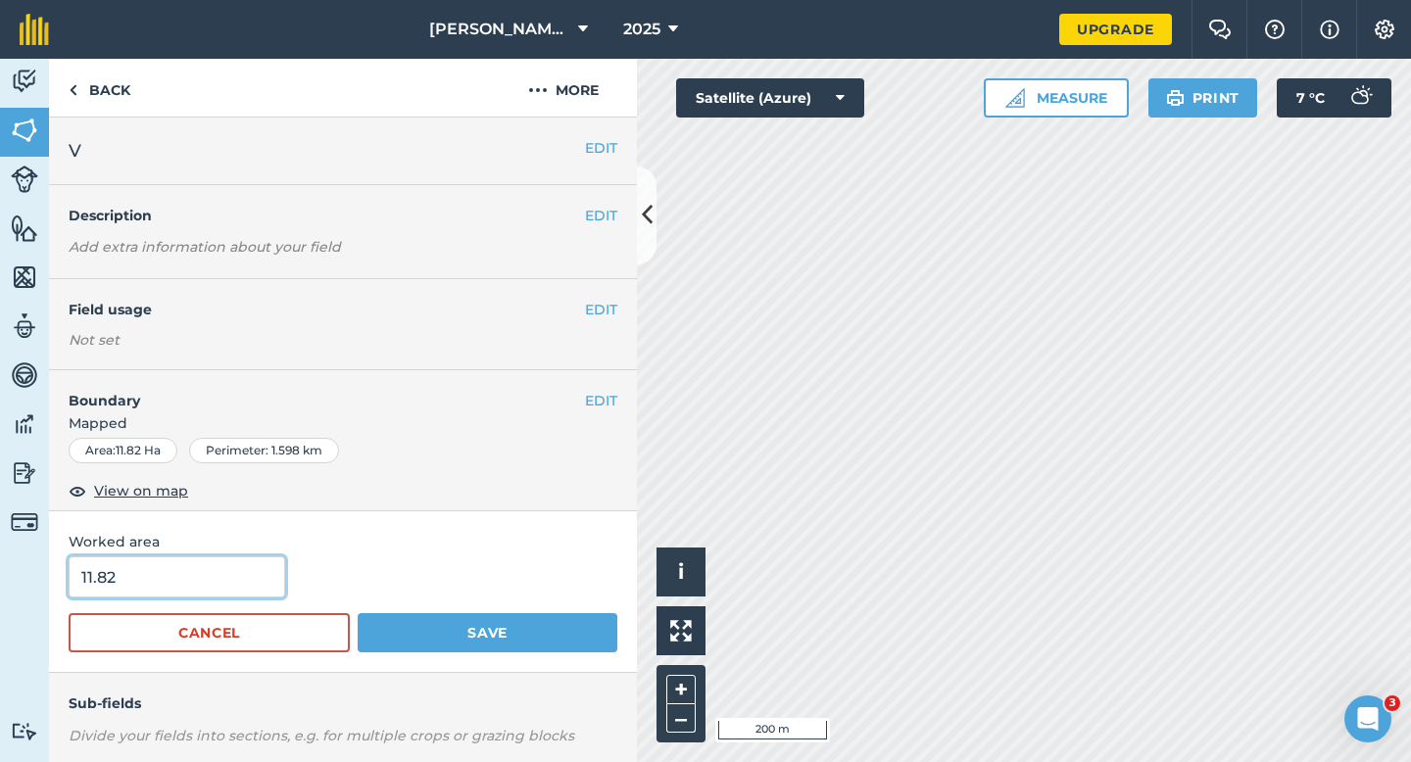
click at [263, 571] on input "11.82" at bounding box center [177, 576] width 216 height 41
type input "11.8"
click at [358, 613] on button "Save" at bounding box center [488, 632] width 260 height 39
